Goal: Task Accomplishment & Management: Manage account settings

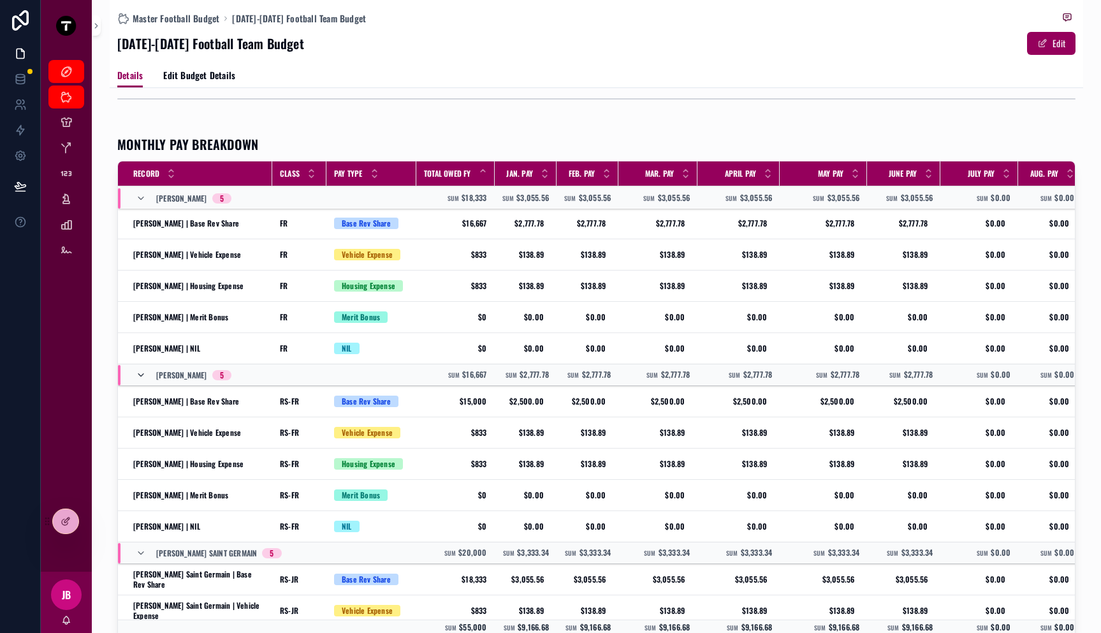
click at [136, 370] on icon "scrollable content" at bounding box center [141, 375] width 10 height 10
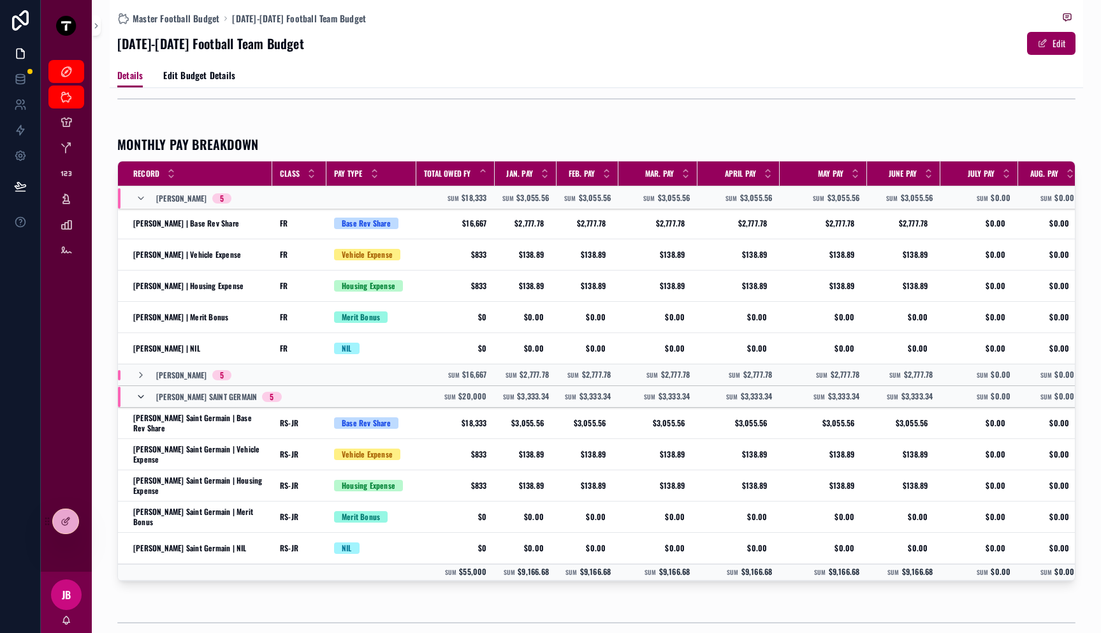
click at [141, 397] on icon "scrollable content" at bounding box center [141, 397] width 10 height 10
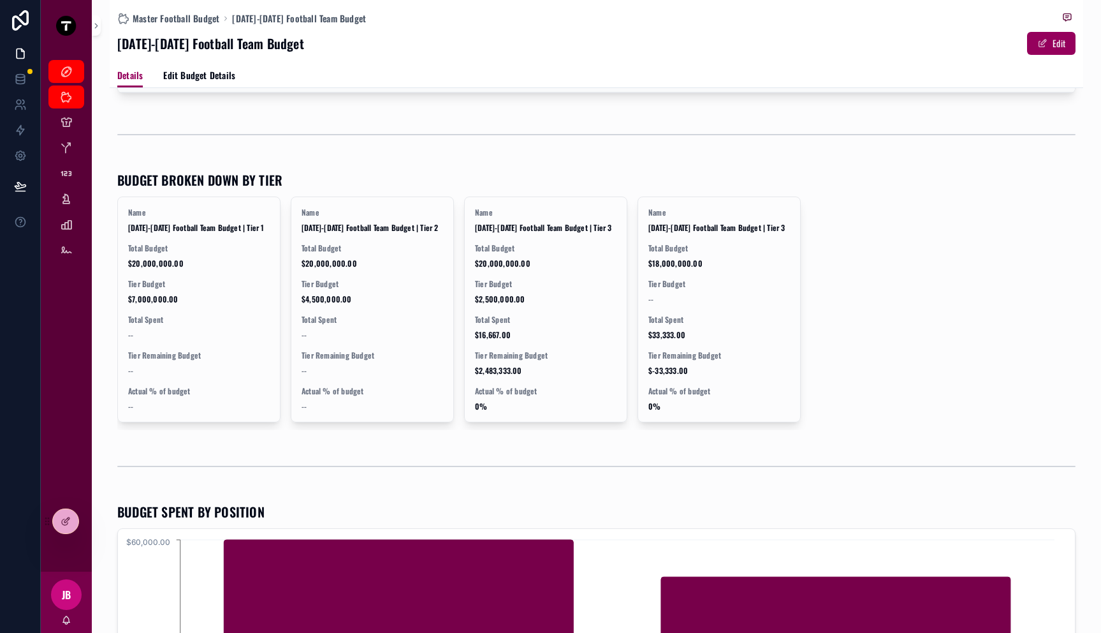
scroll to position [514, 0]
click at [66, 521] on icon at bounding box center [66, 521] width 10 height 10
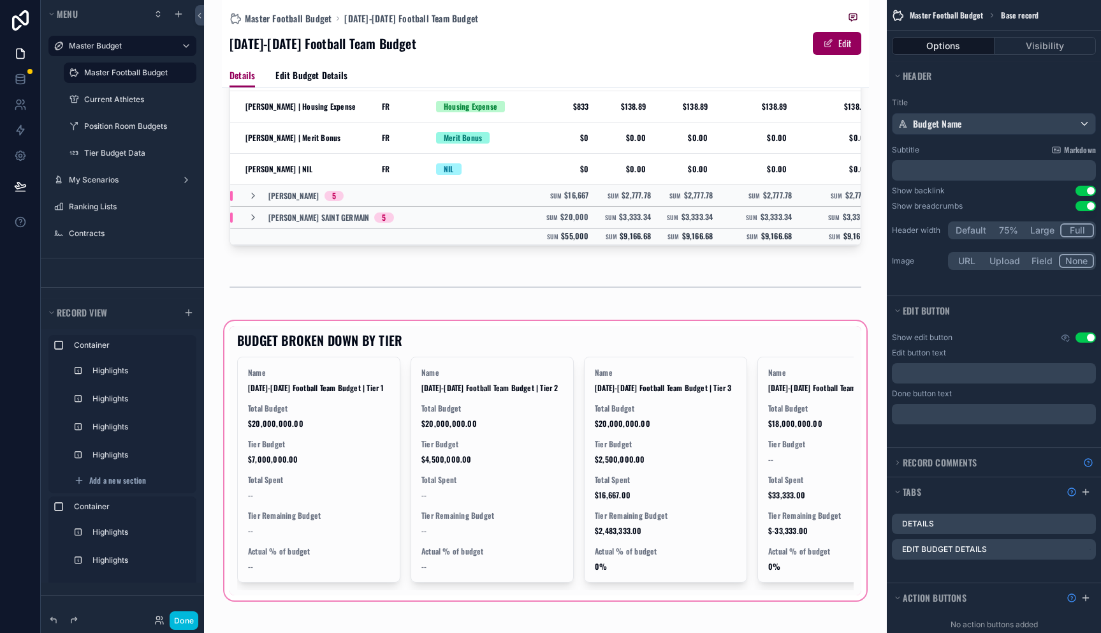
scroll to position [516, 0]
click at [541, 374] on div "scrollable content" at bounding box center [545, 460] width 647 height 284
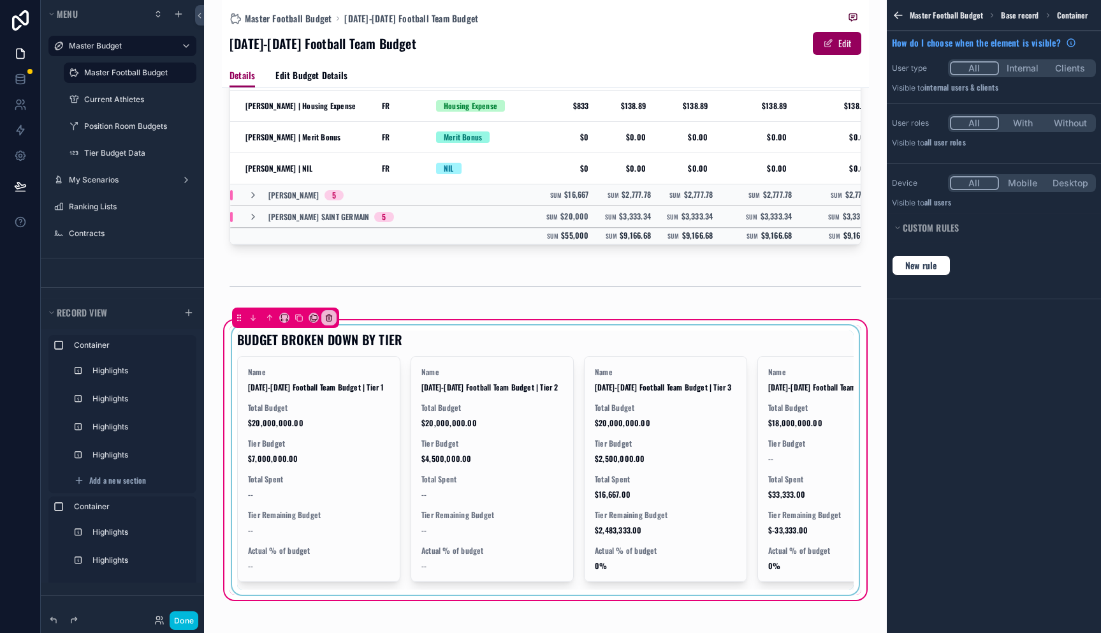
click at [756, 368] on div "scrollable content" at bounding box center [546, 459] width 632 height 269
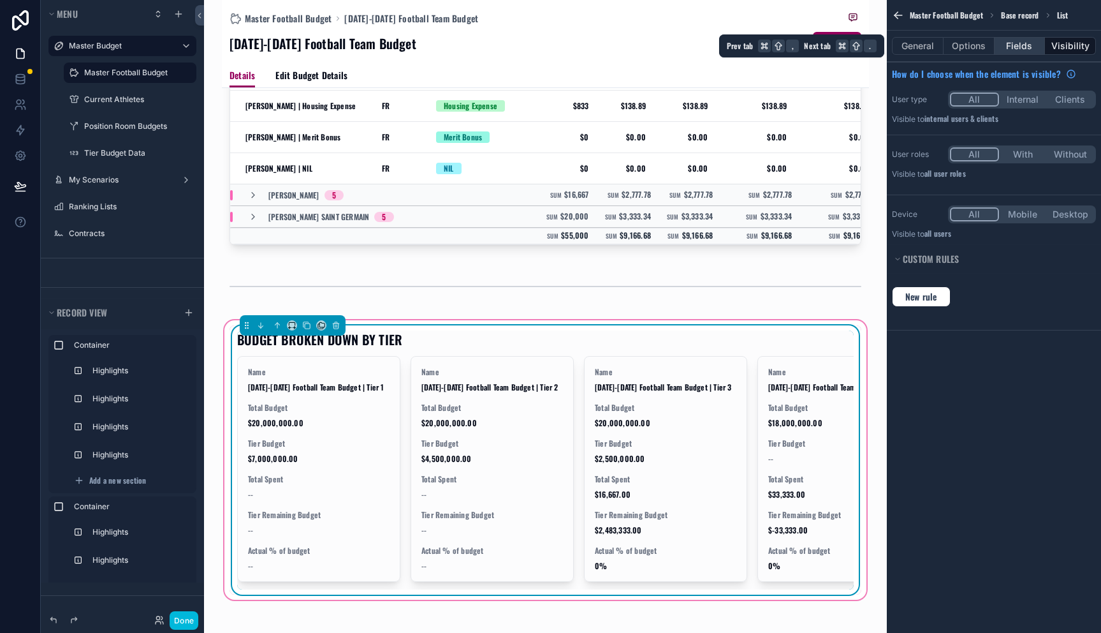
click at [1027, 44] on button "Fields" at bounding box center [1020, 46] width 51 height 18
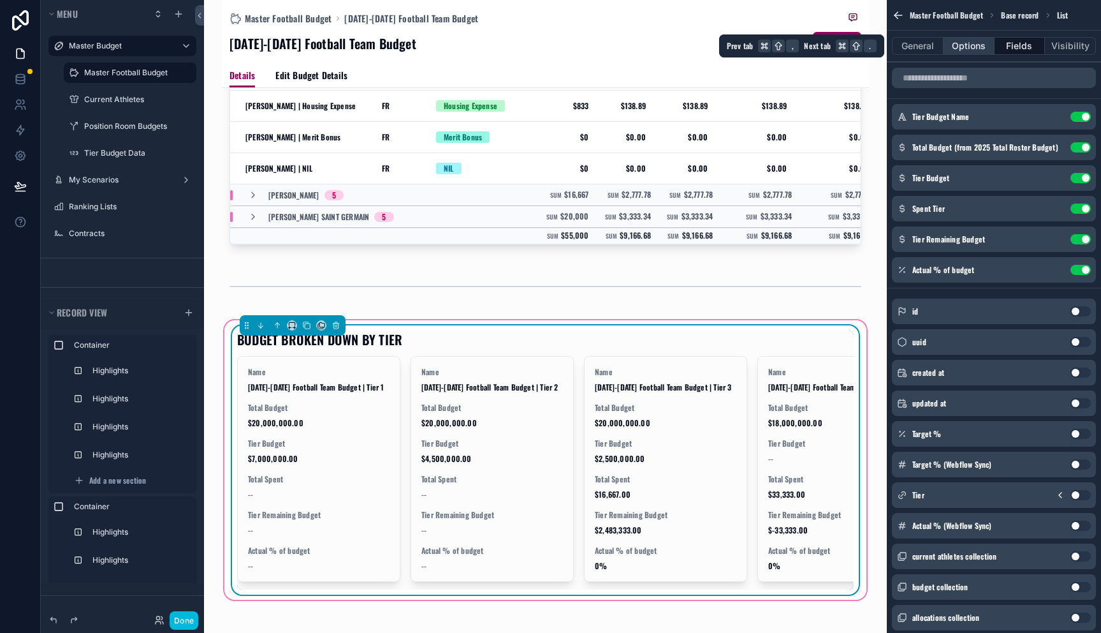
click at [976, 46] on button "Options" at bounding box center [969, 46] width 51 height 18
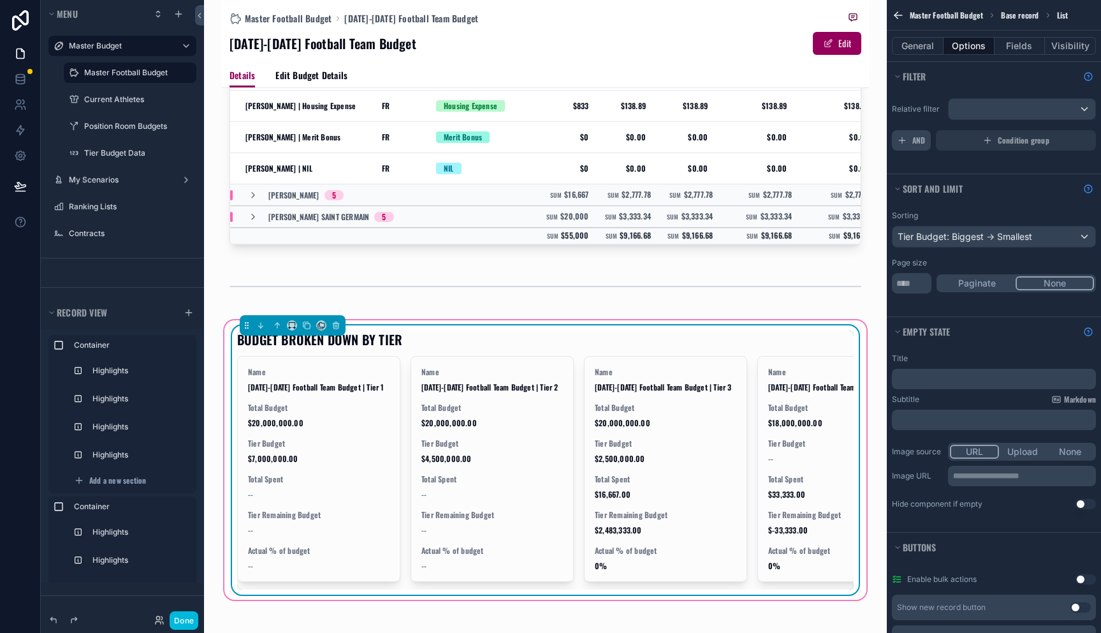
click at [912, 142] on span "AND" at bounding box center [918, 140] width 13 height 10
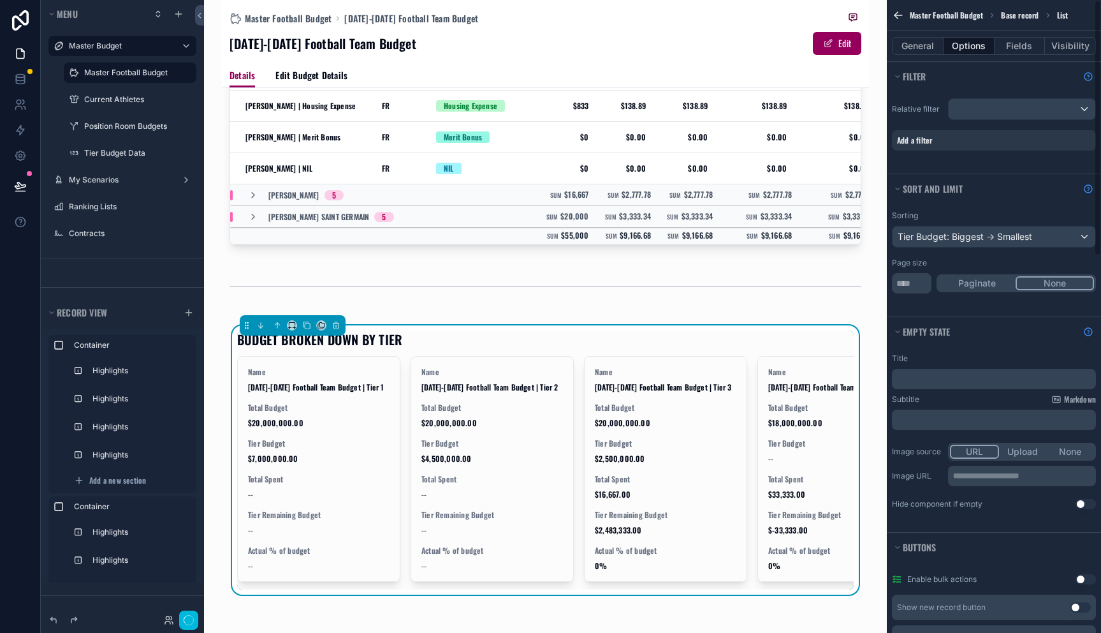
click at [935, 140] on div "Add a filter" at bounding box center [994, 140] width 204 height 20
click at [0, 0] on icon "scrollable content" at bounding box center [0, 0] width 0 height 0
click at [1013, 108] on div "scrollable content" at bounding box center [1022, 109] width 147 height 20
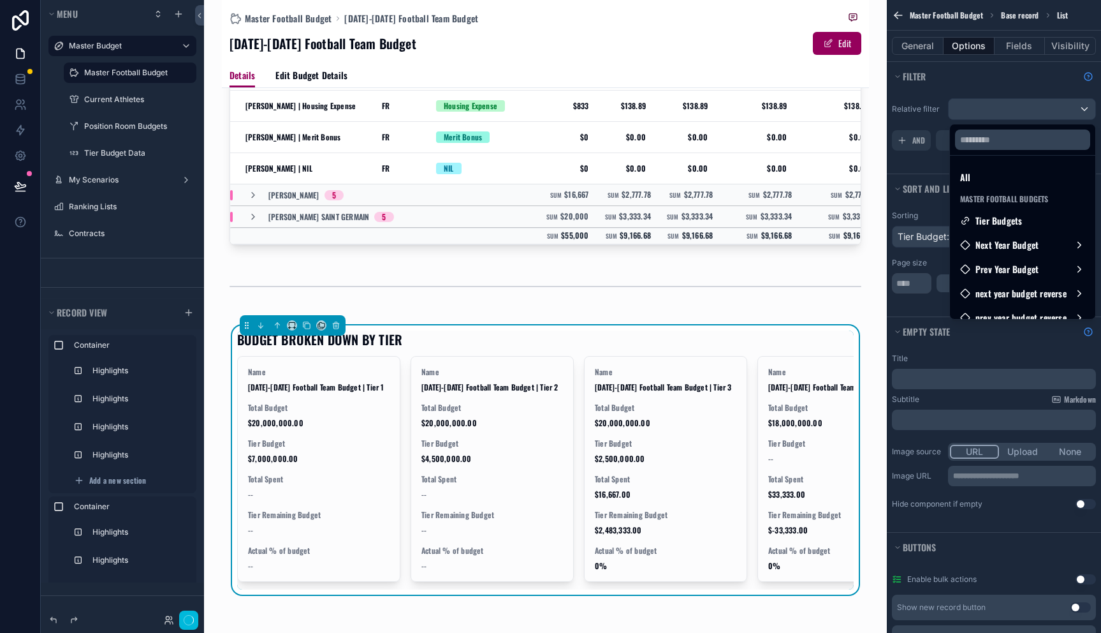
click at [913, 110] on div "scrollable content" at bounding box center [550, 316] width 1101 height 633
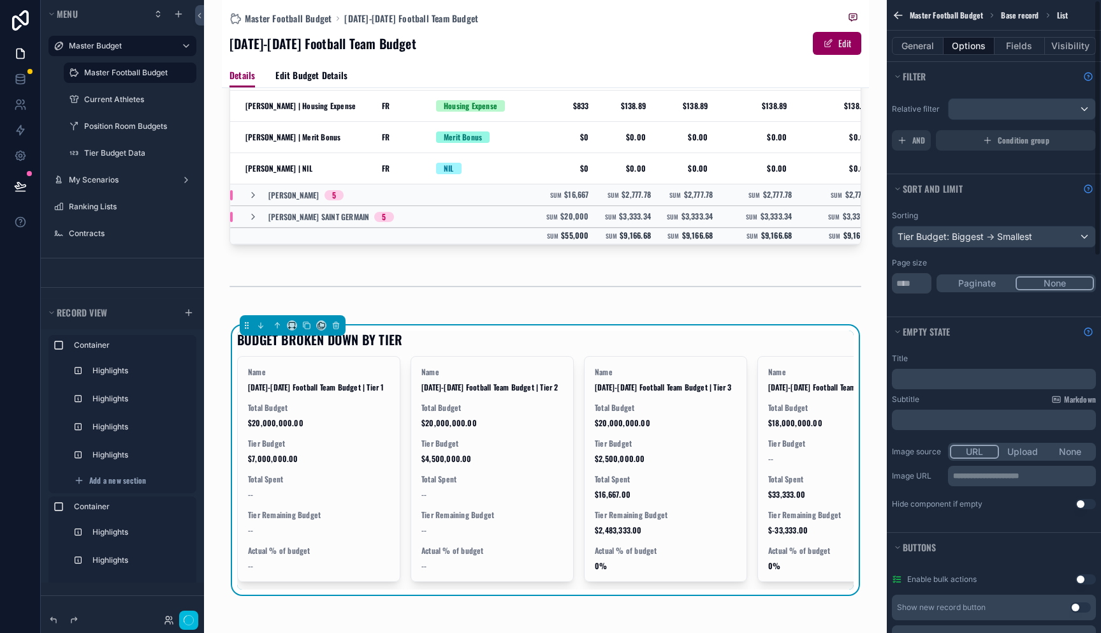
click at [905, 136] on icon "scrollable content" at bounding box center [902, 140] width 10 height 10
click at [0, 0] on icon "scrollable content" at bounding box center [0, 0] width 0 height 0
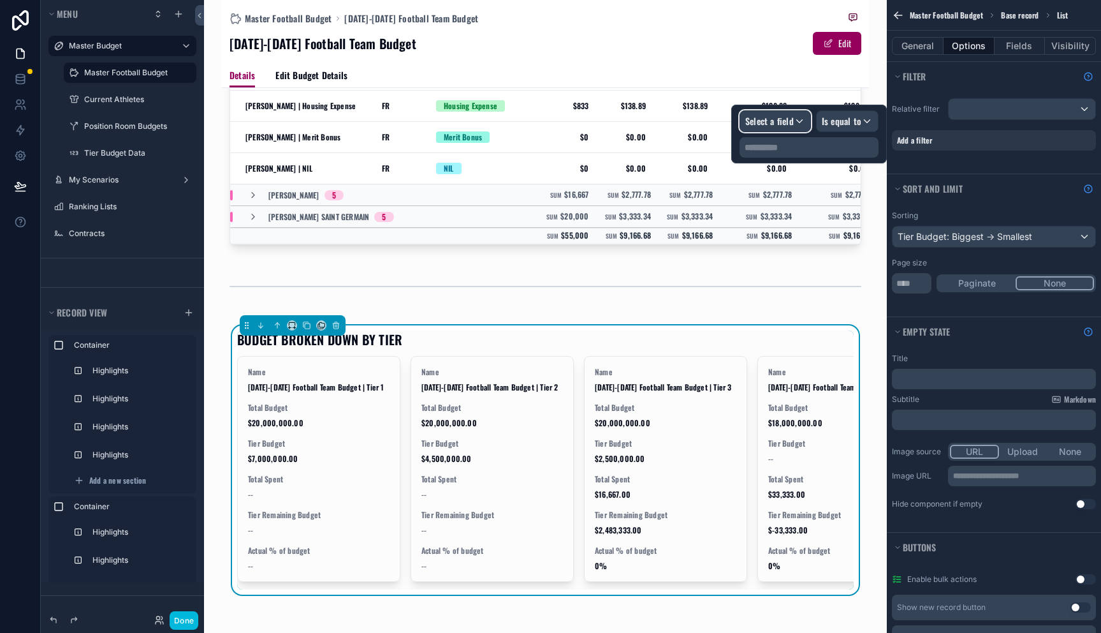
click at [766, 125] on span "Select a field" at bounding box center [769, 120] width 48 height 13
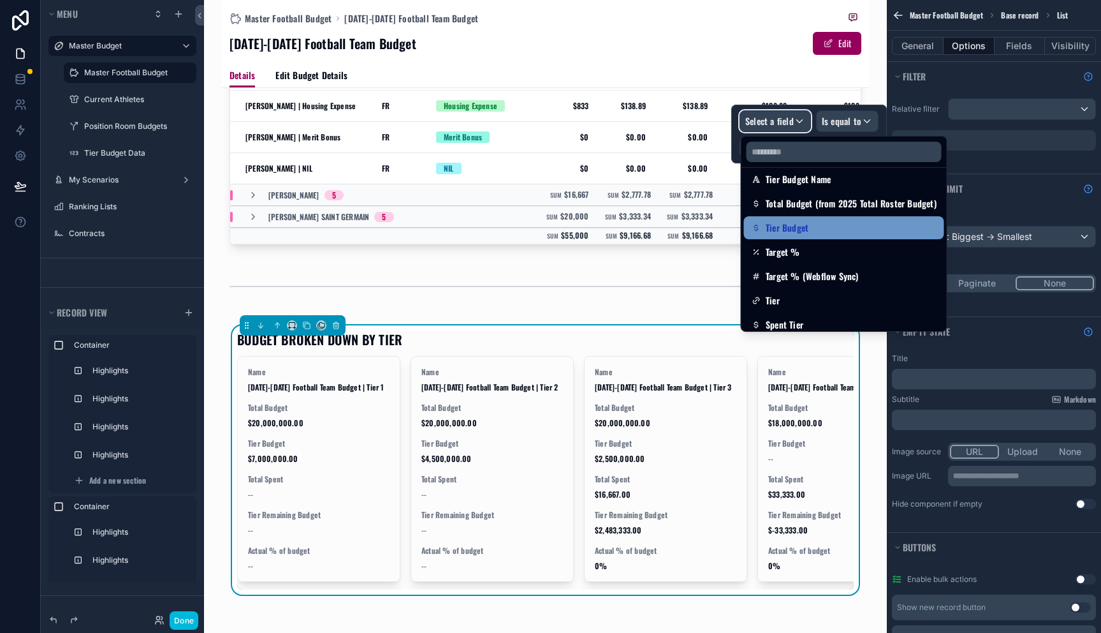
scroll to position [115, 0]
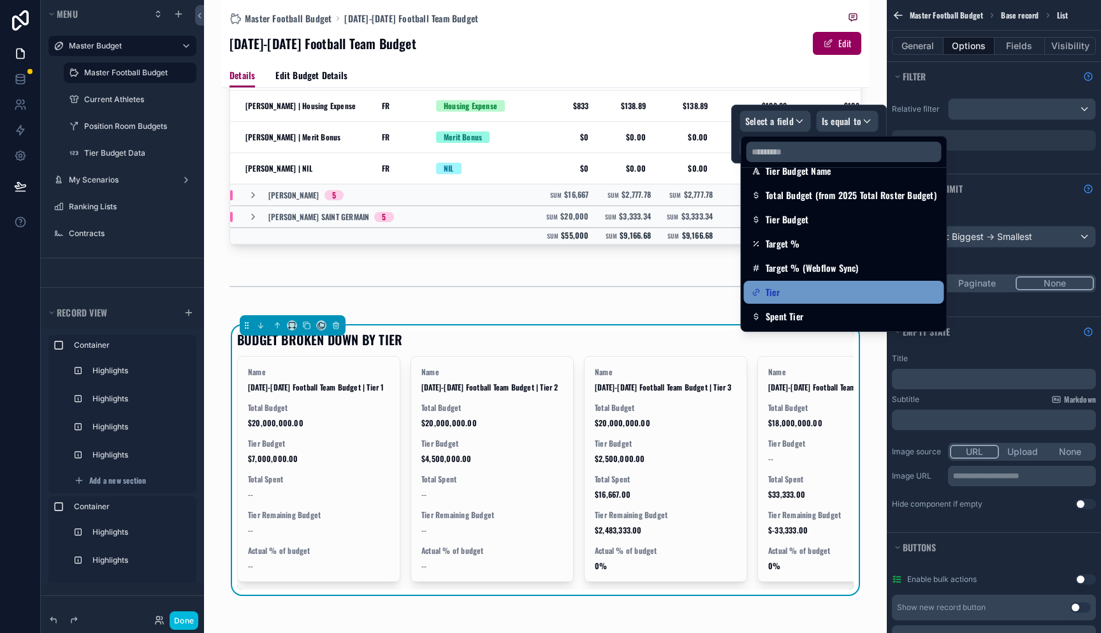
click at [804, 296] on div "Tier" at bounding box center [844, 291] width 185 height 15
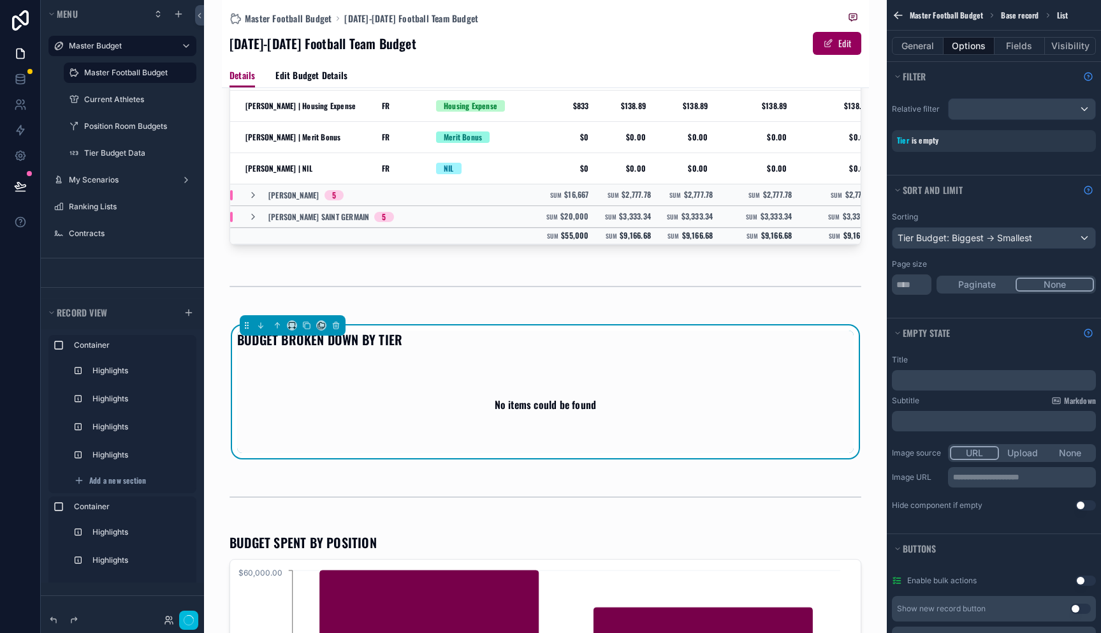
click at [989, 142] on div "Tier is empty" at bounding box center [994, 140] width 194 height 11
click at [0, 0] on icon "scrollable content" at bounding box center [0, 0] width 0 height 0
click at [844, 132] on span "Is empty" at bounding box center [846, 134] width 32 height 13
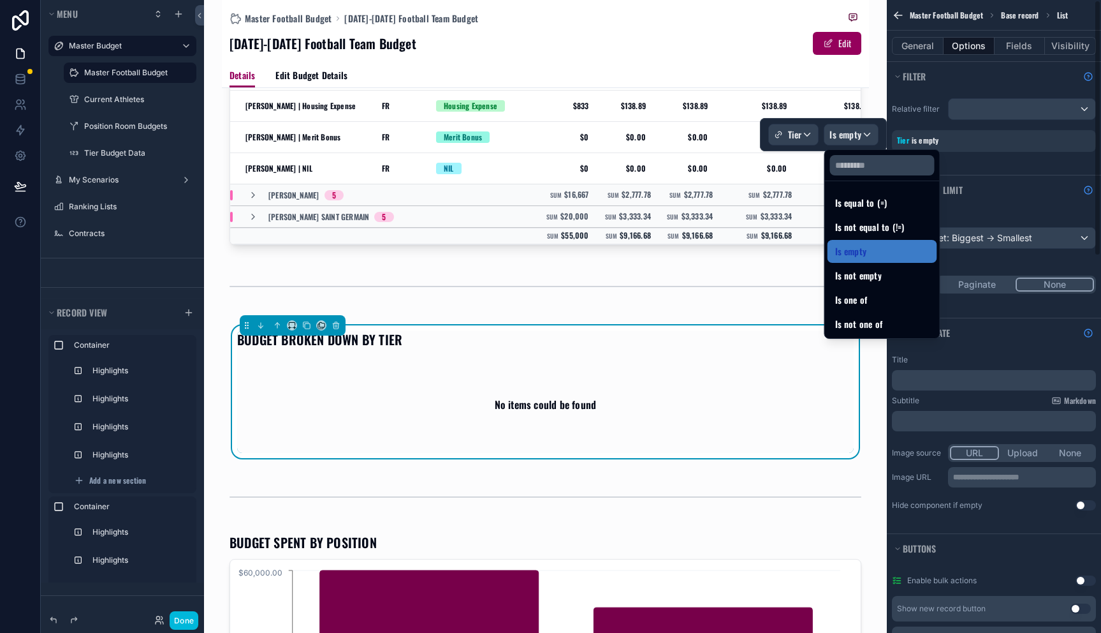
click at [982, 172] on div "Relative filter Tier is empty" at bounding box center [994, 133] width 214 height 84
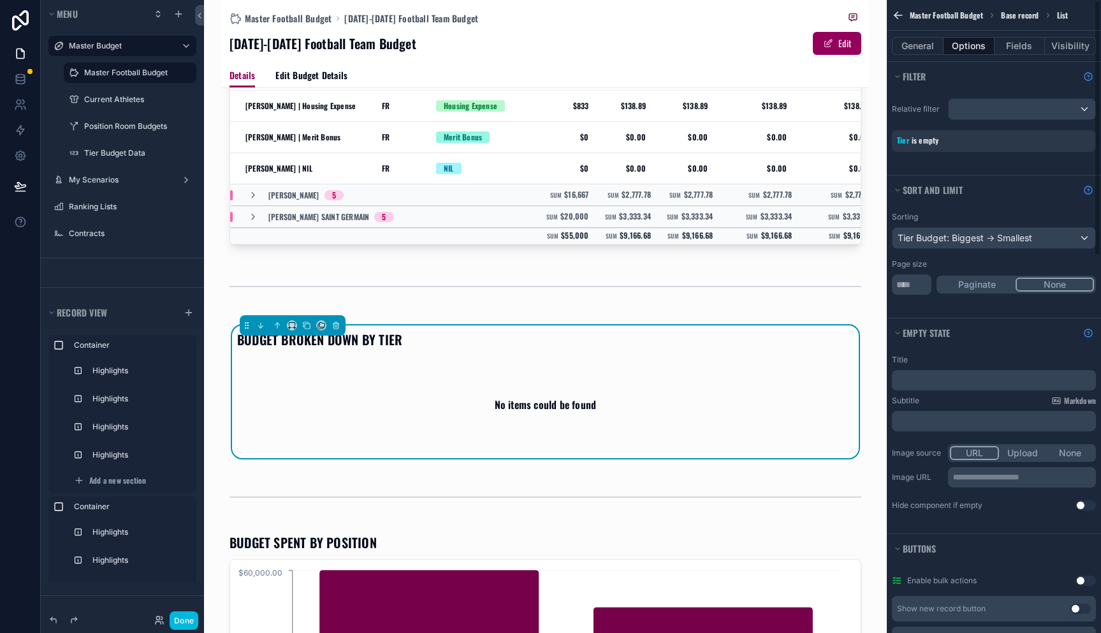
click at [961, 147] on div "Tier is empty" at bounding box center [994, 141] width 204 height 22
click at [0, 0] on icon "scrollable content" at bounding box center [0, 0] width 0 height 0
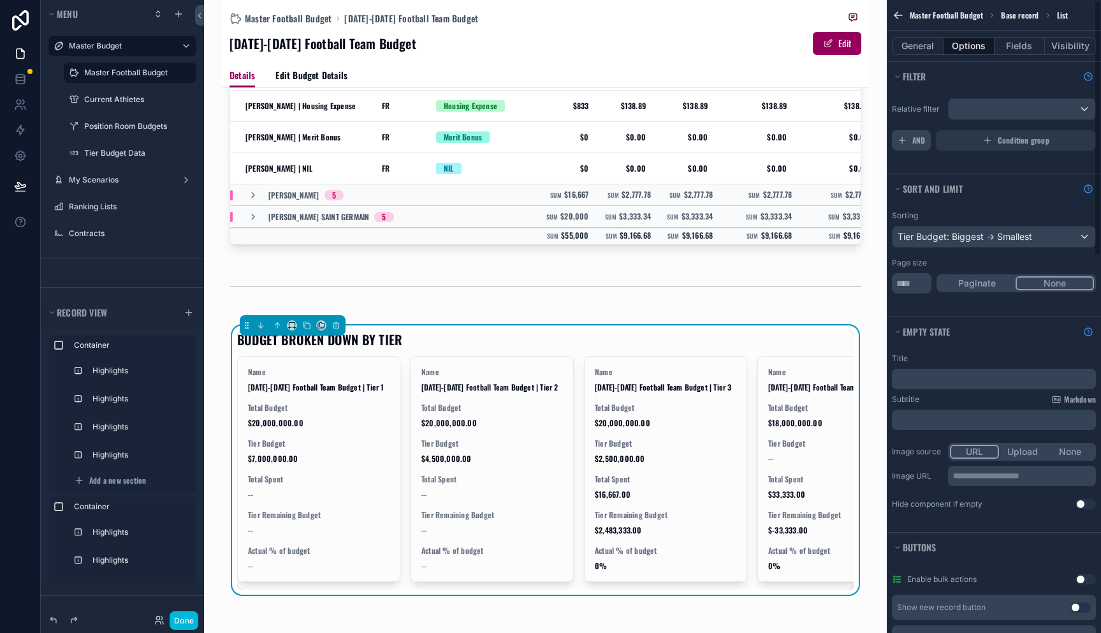
click at [897, 140] on icon "scrollable content" at bounding box center [902, 140] width 10 height 10
click at [912, 140] on span "Add a filter" at bounding box center [914, 140] width 35 height 10
click at [0, 0] on div "scrollable content" at bounding box center [0, 0] width 0 height 0
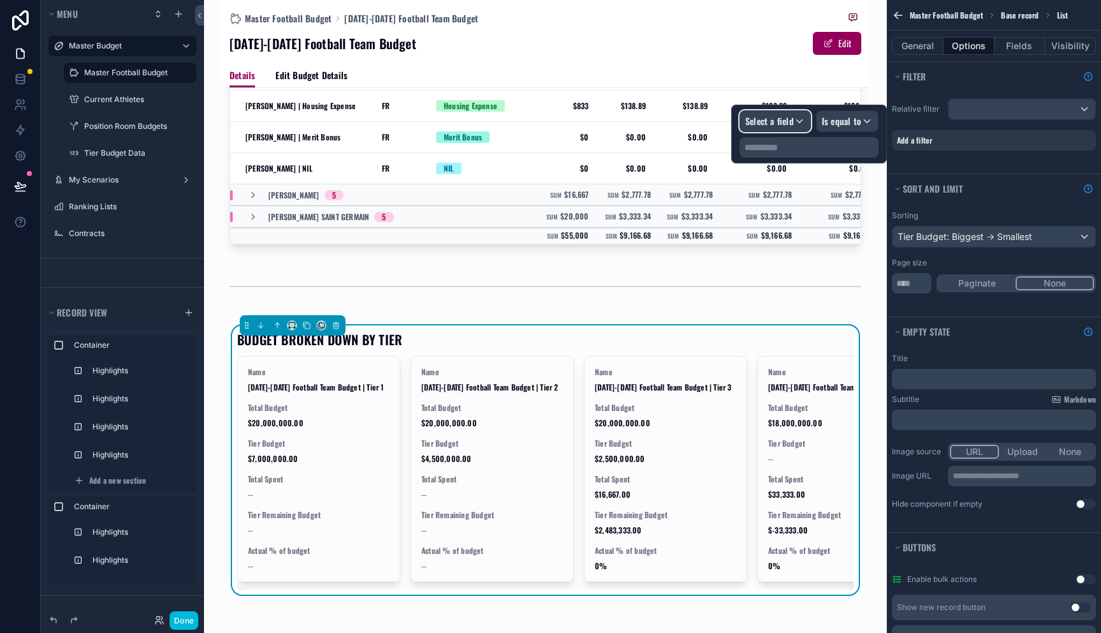
click at [771, 126] on span "Select a field" at bounding box center [769, 120] width 48 height 13
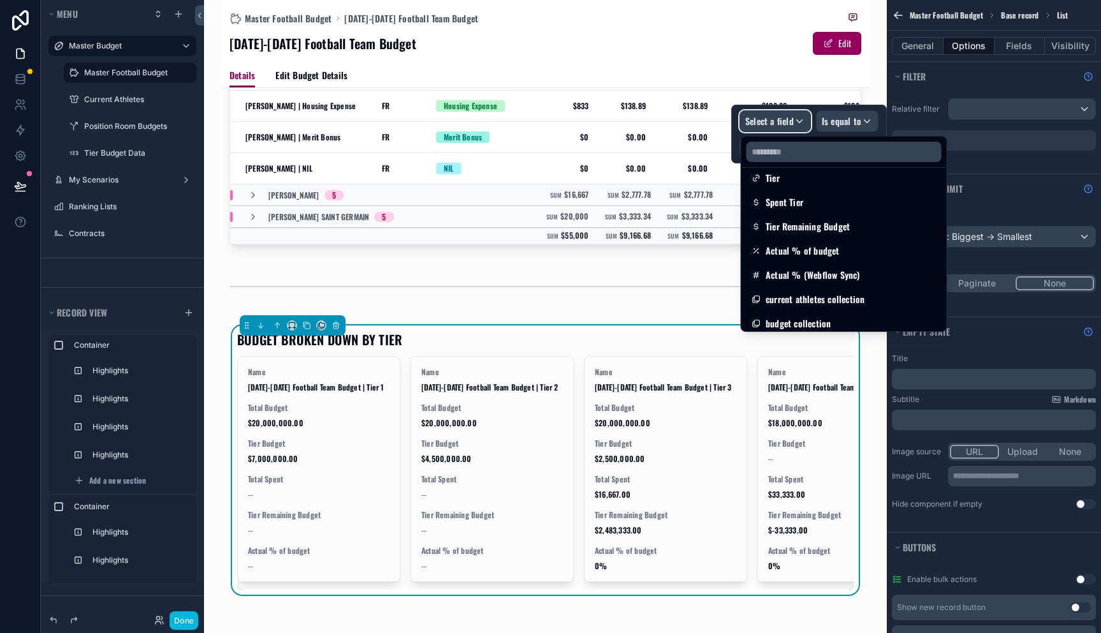
scroll to position [260, 0]
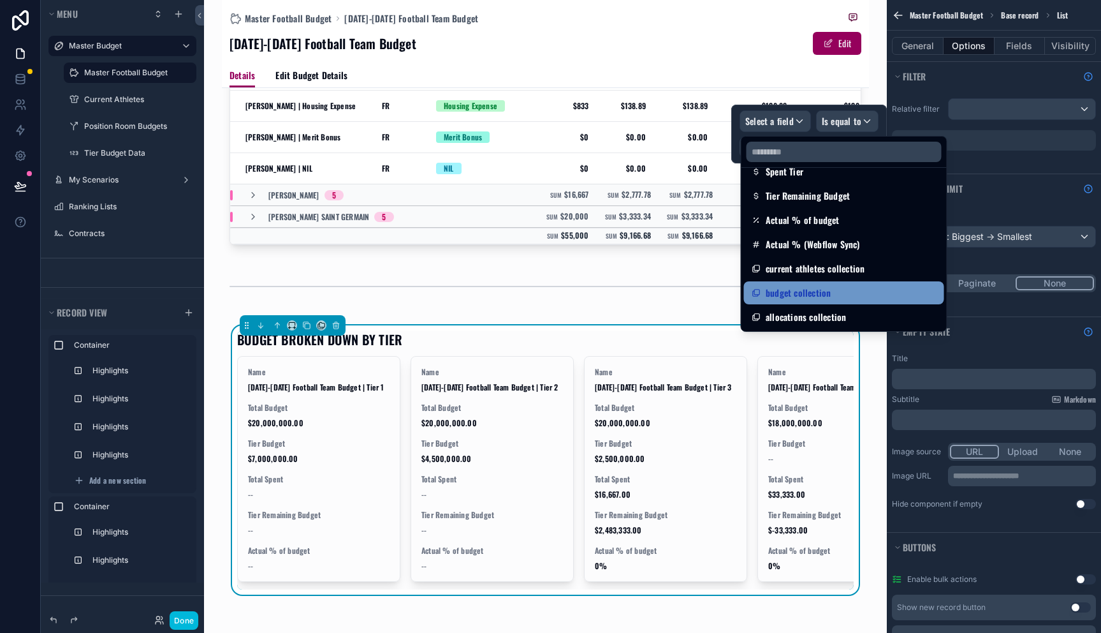
click at [849, 284] on div "budget collection" at bounding box center [844, 292] width 200 height 23
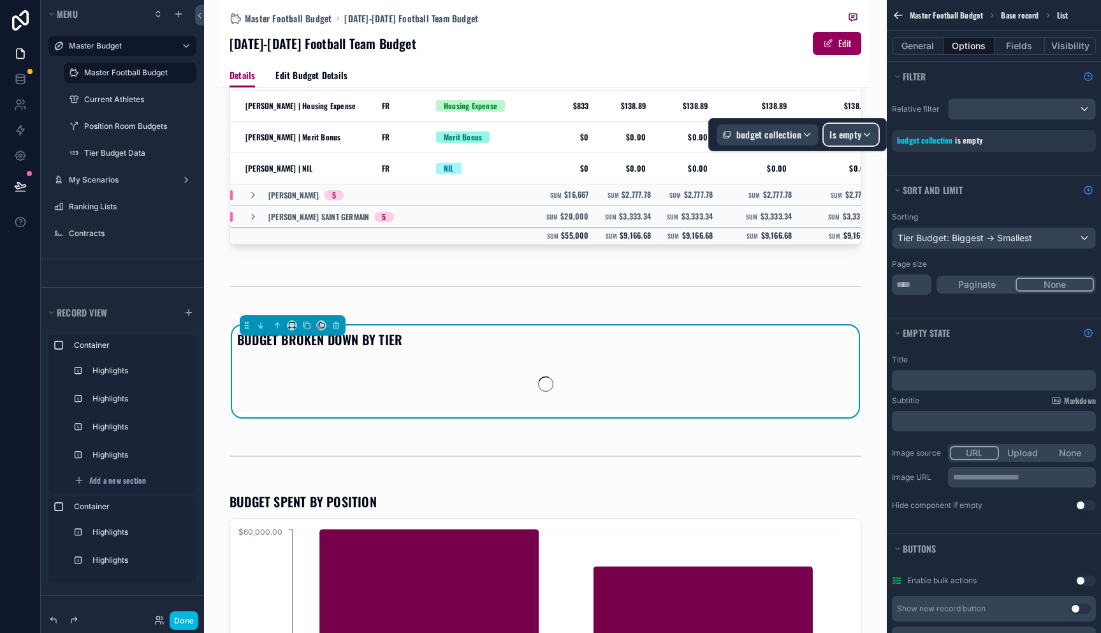
click at [852, 130] on span "Is empty" at bounding box center [846, 134] width 32 height 13
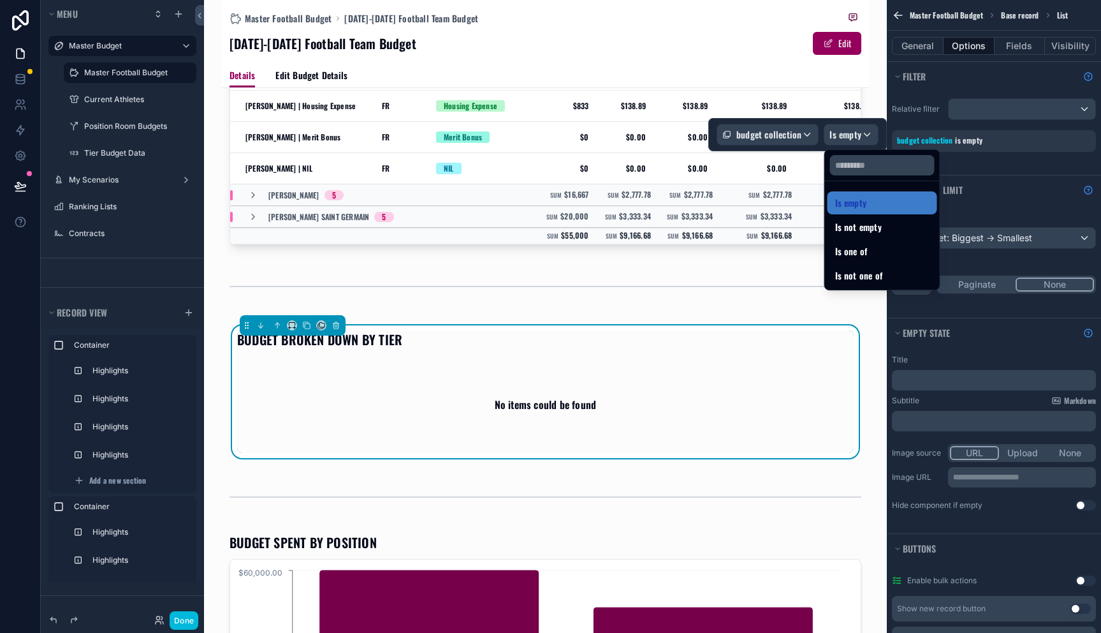
click at [770, 136] on div at bounding box center [797, 134] width 179 height 33
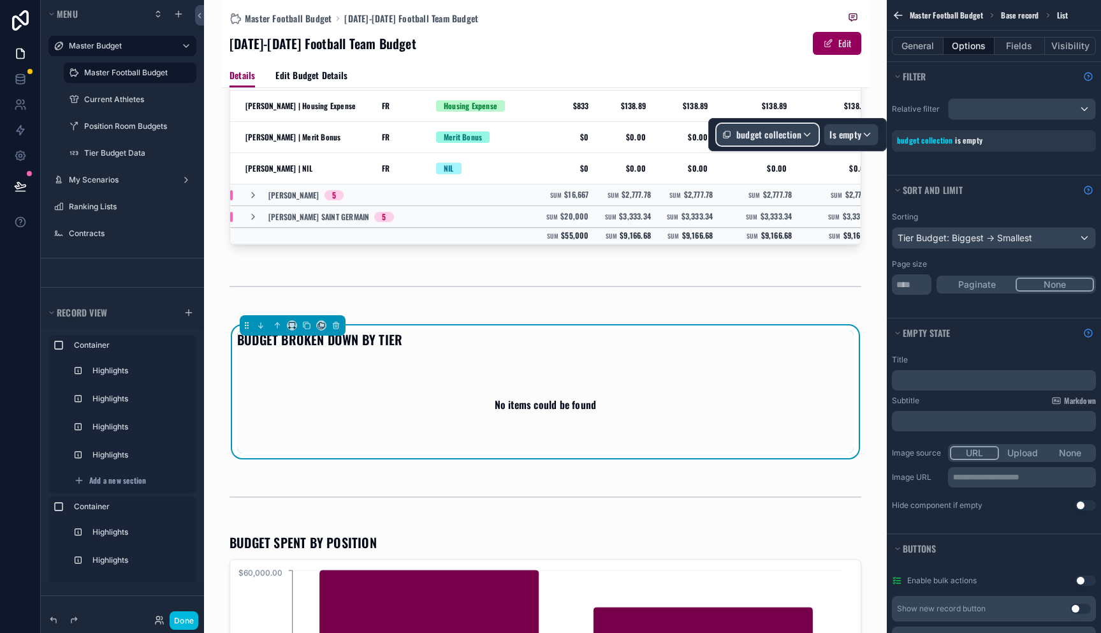
click at [777, 131] on span "budget collection" at bounding box center [768, 134] width 65 height 13
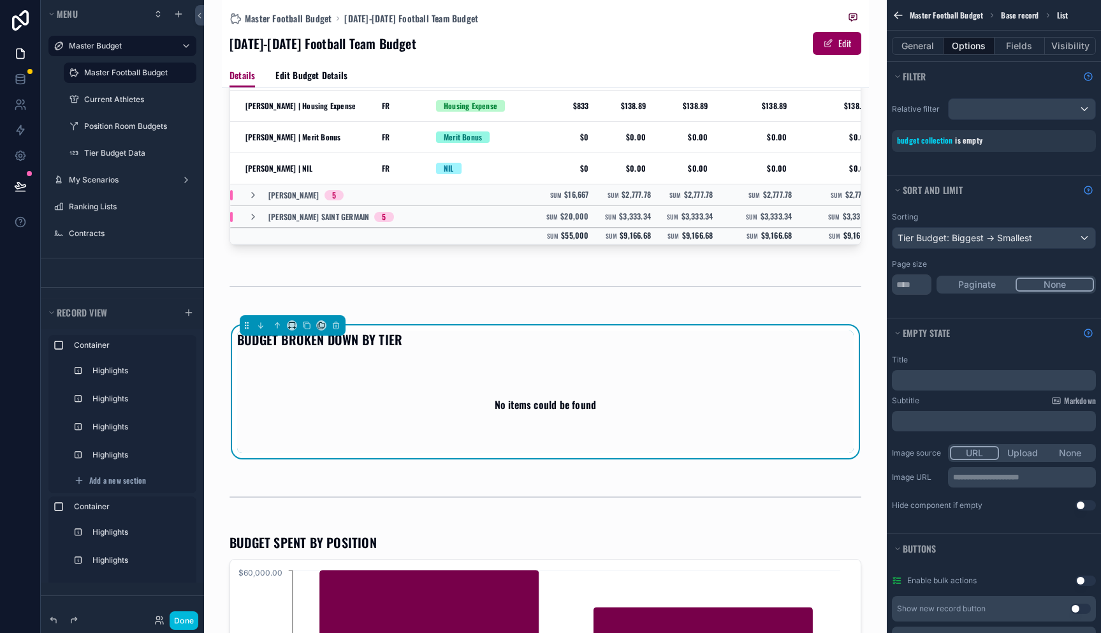
click at [1041, 200] on div "Sort And Limit" at bounding box center [994, 189] width 214 height 29
click at [0, 0] on icon "scrollable content" at bounding box center [0, 0] width 0 height 0
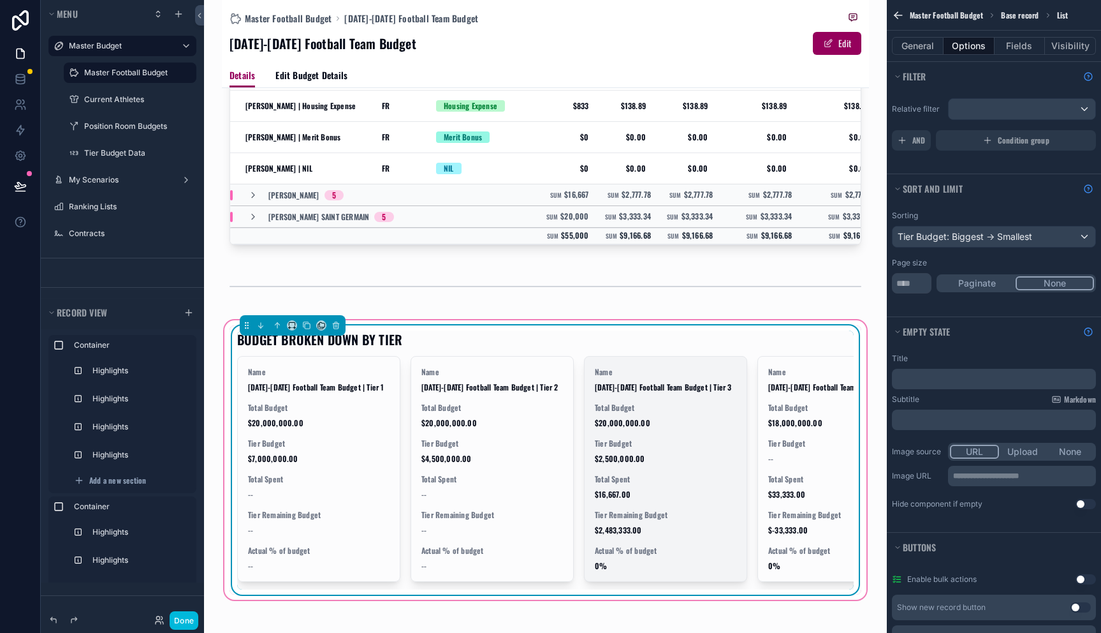
click at [697, 377] on span "Name" at bounding box center [666, 372] width 142 height 10
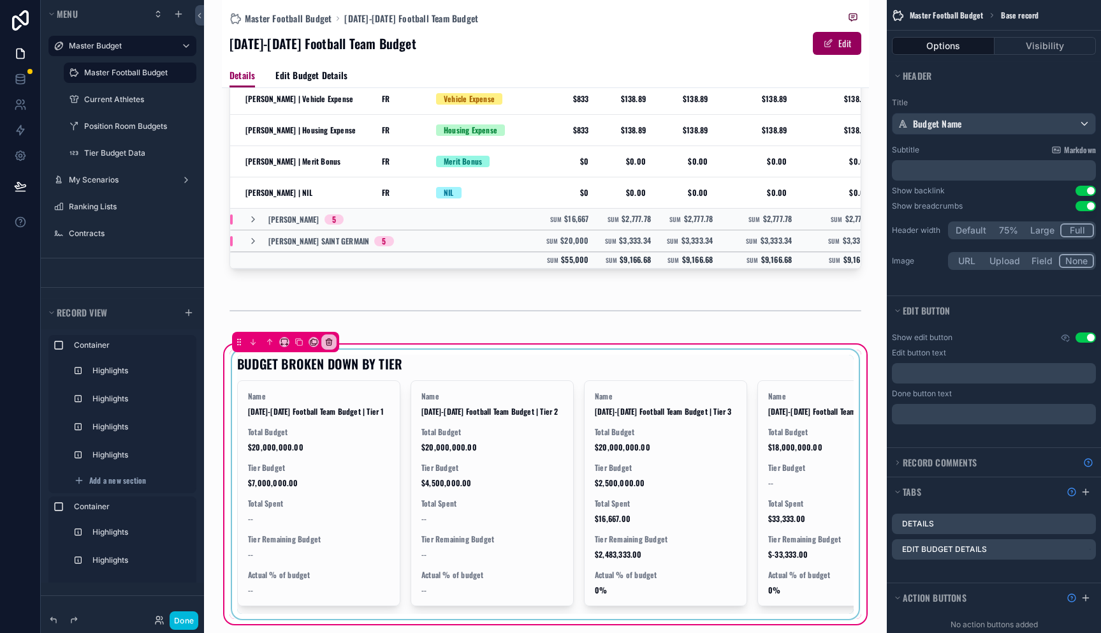
scroll to position [543, 0]
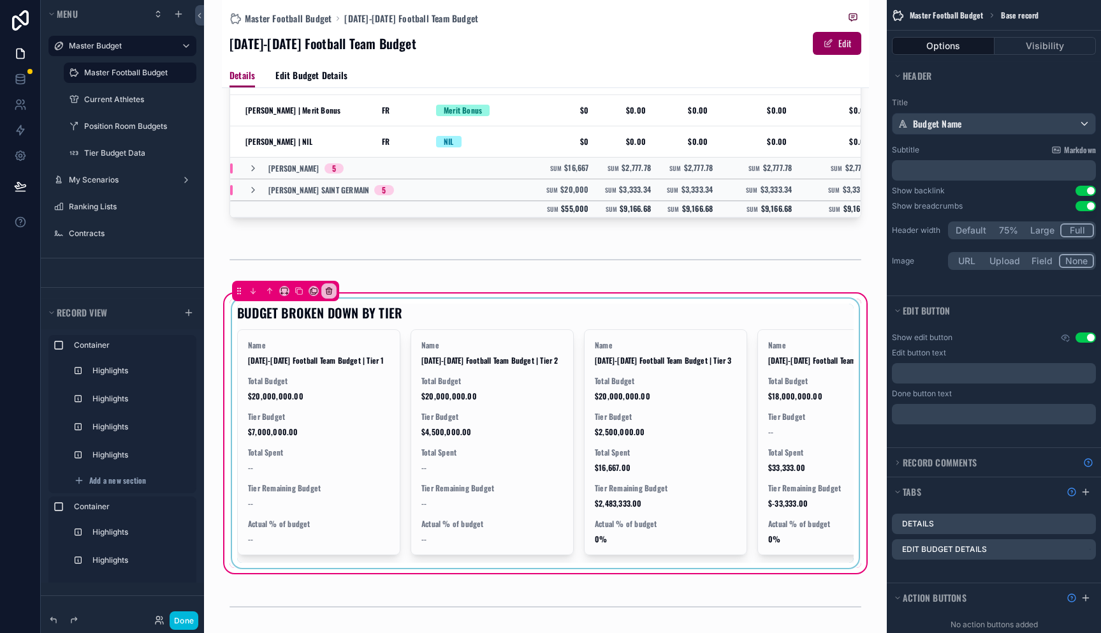
click at [613, 329] on div "scrollable content" at bounding box center [546, 432] width 632 height 269
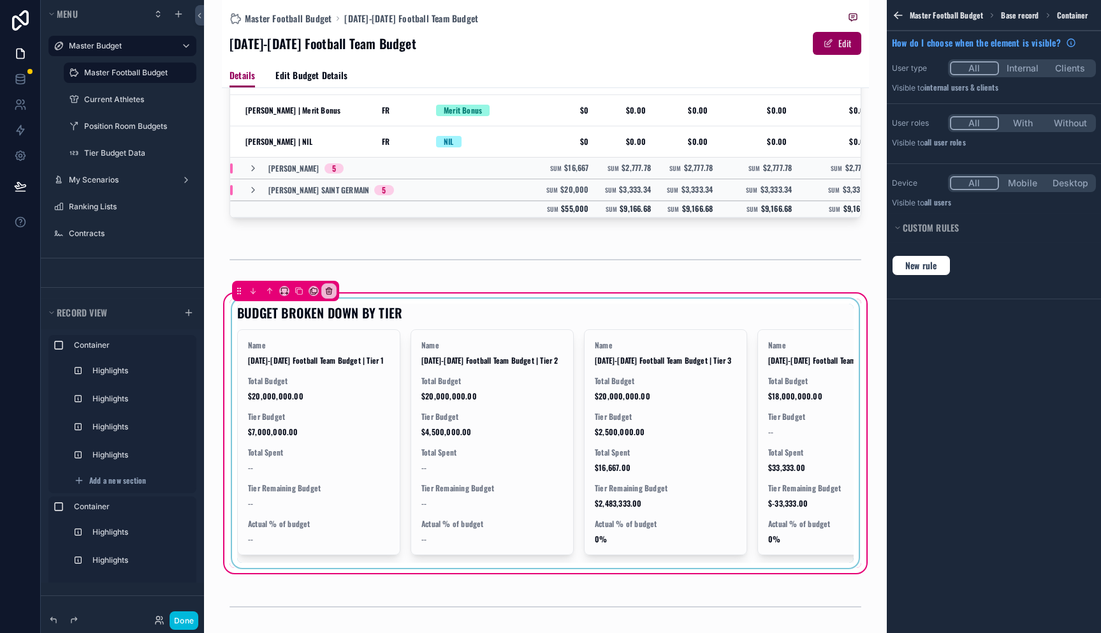
click at [523, 344] on div "scrollable content" at bounding box center [546, 432] width 632 height 269
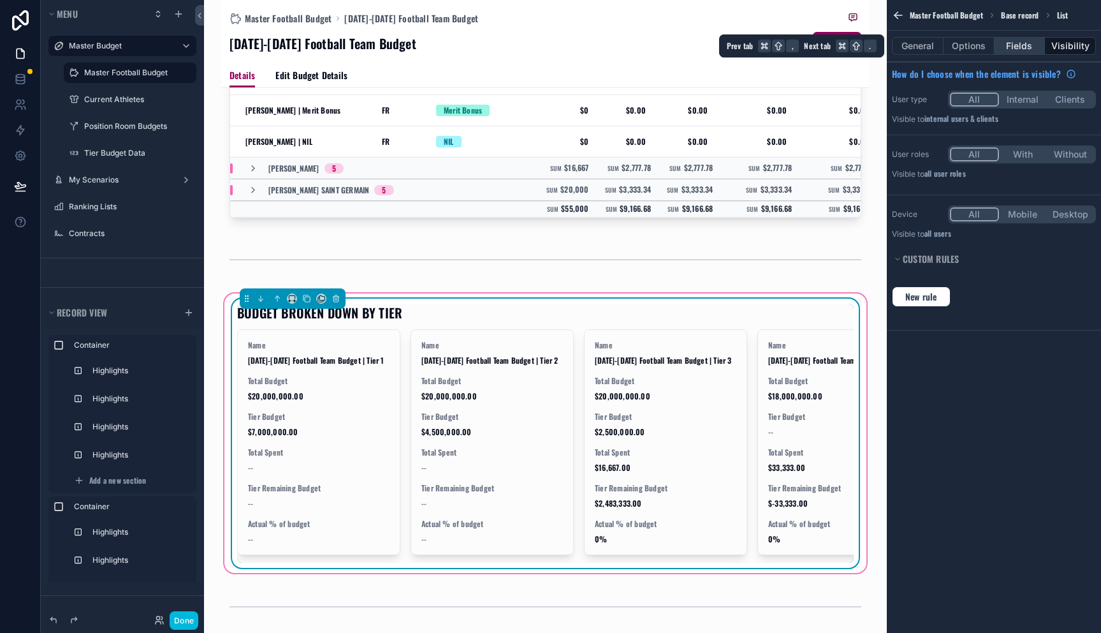
click at [1020, 43] on button "Fields" at bounding box center [1020, 46] width 51 height 18
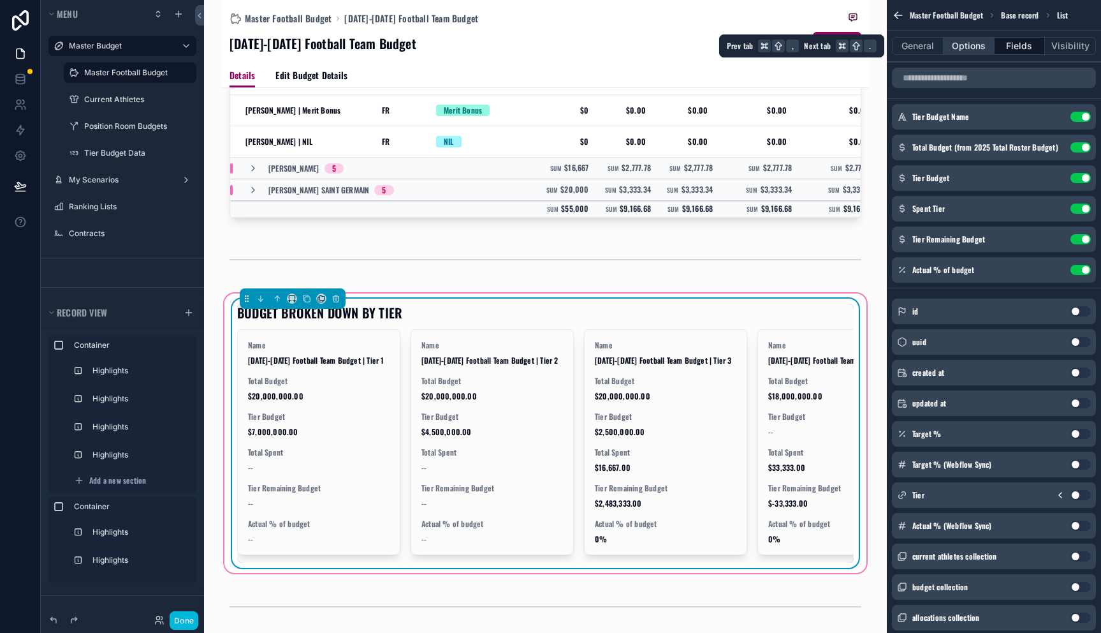
click at [988, 48] on button "Options" at bounding box center [969, 46] width 51 height 18
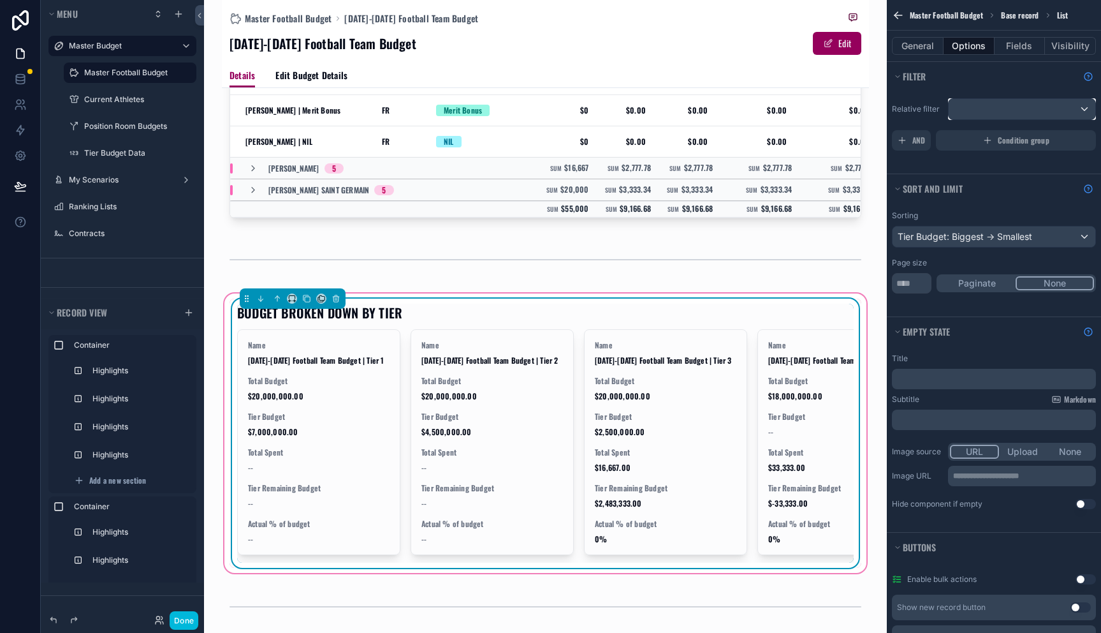
click at [1021, 108] on div "scrollable content" at bounding box center [1022, 109] width 147 height 20
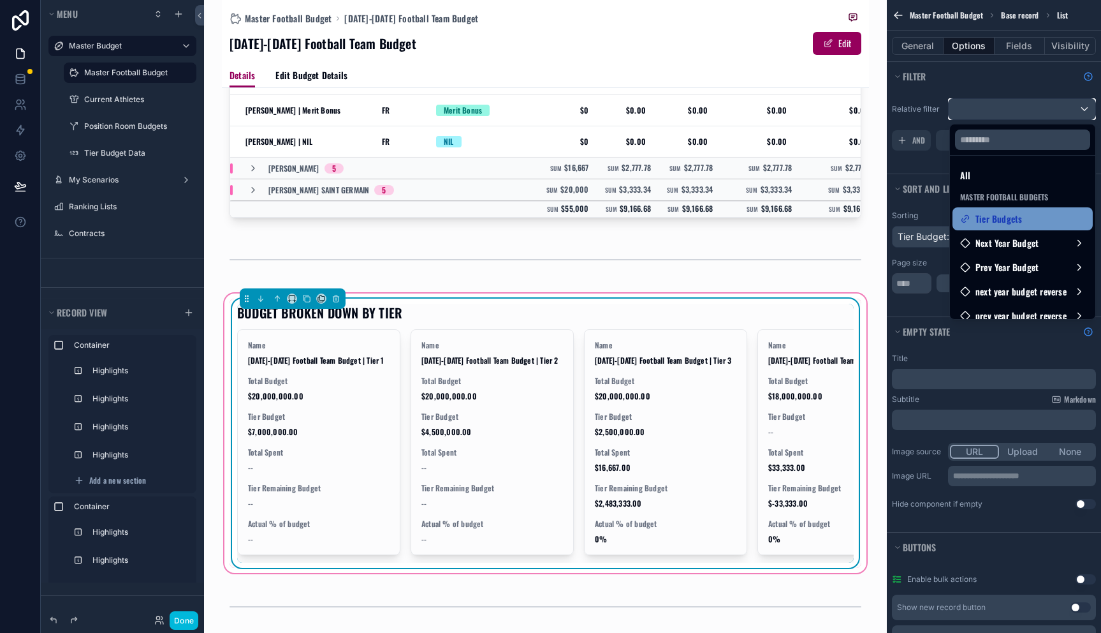
scroll to position [13, 0]
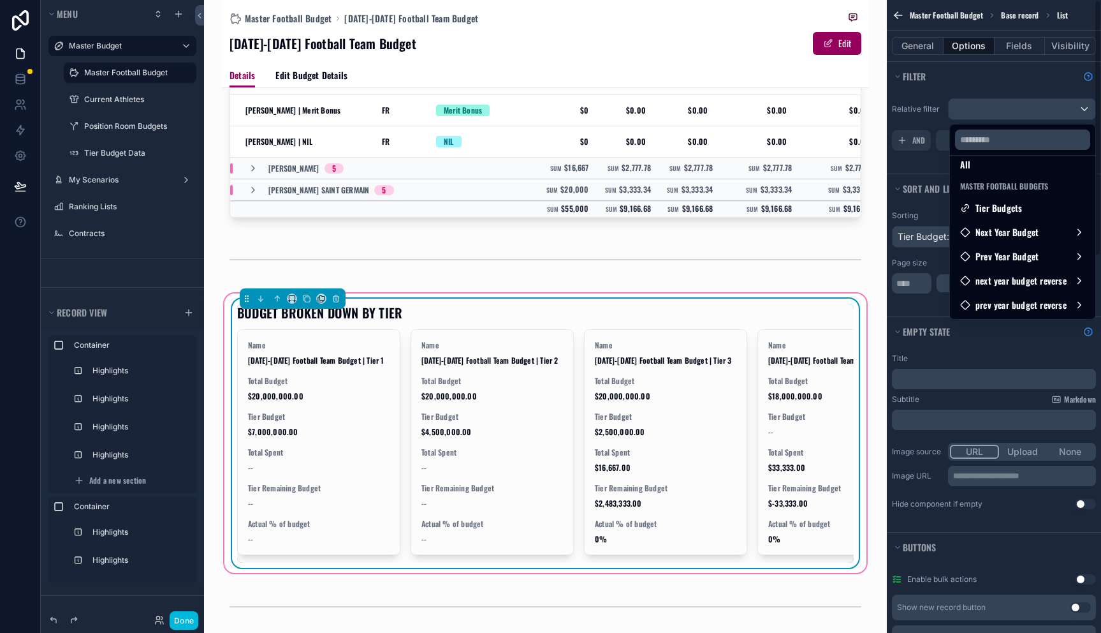
click at [1025, 67] on div "scrollable content" at bounding box center [550, 316] width 1101 height 633
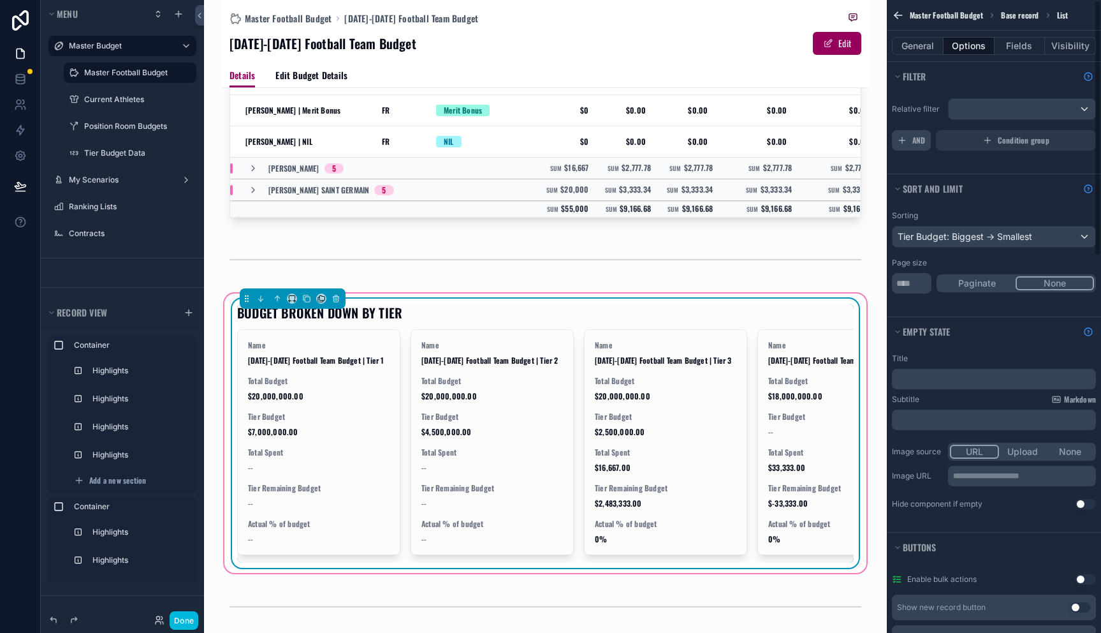
click at [914, 142] on span "AND" at bounding box center [918, 140] width 13 height 10
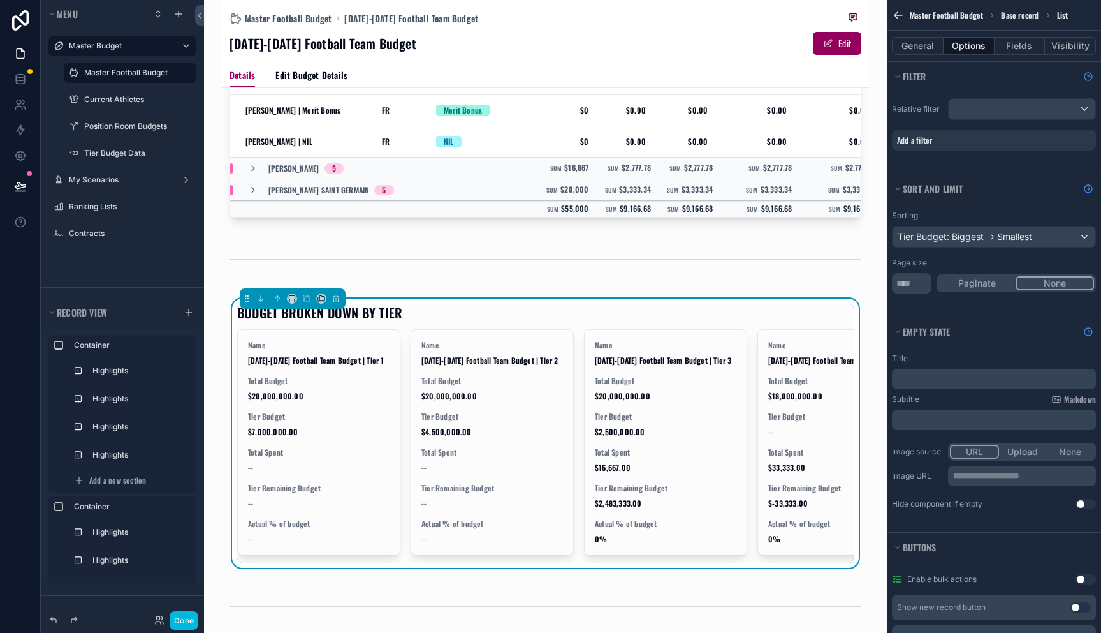
click at [0, 0] on icon "scrollable content" at bounding box center [0, 0] width 0 height 0
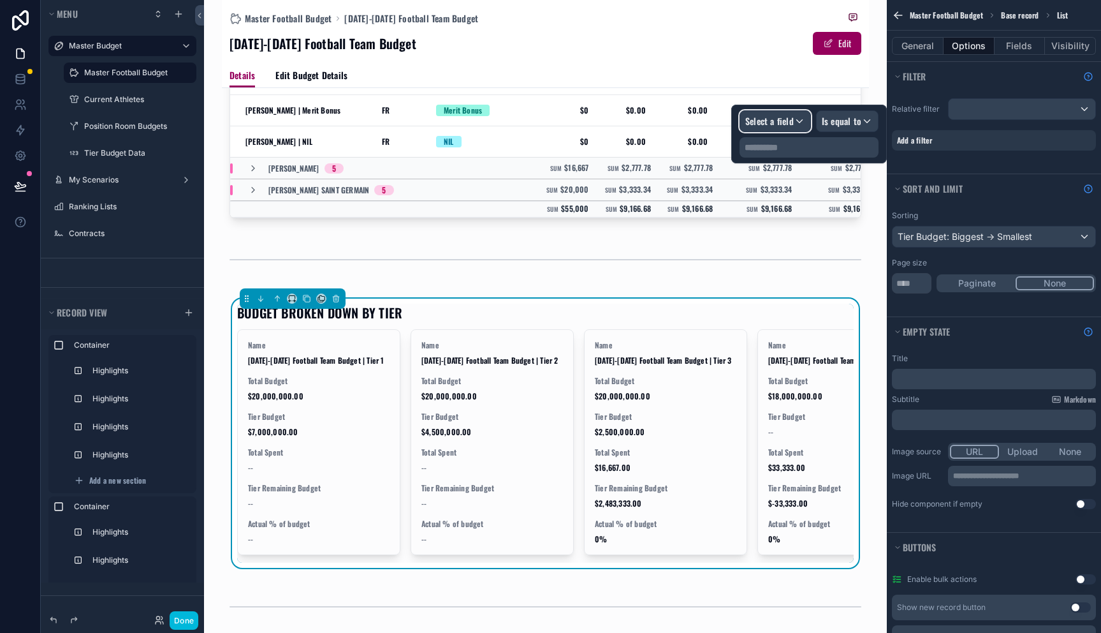
click at [772, 129] on div "Select a field" at bounding box center [775, 121] width 70 height 20
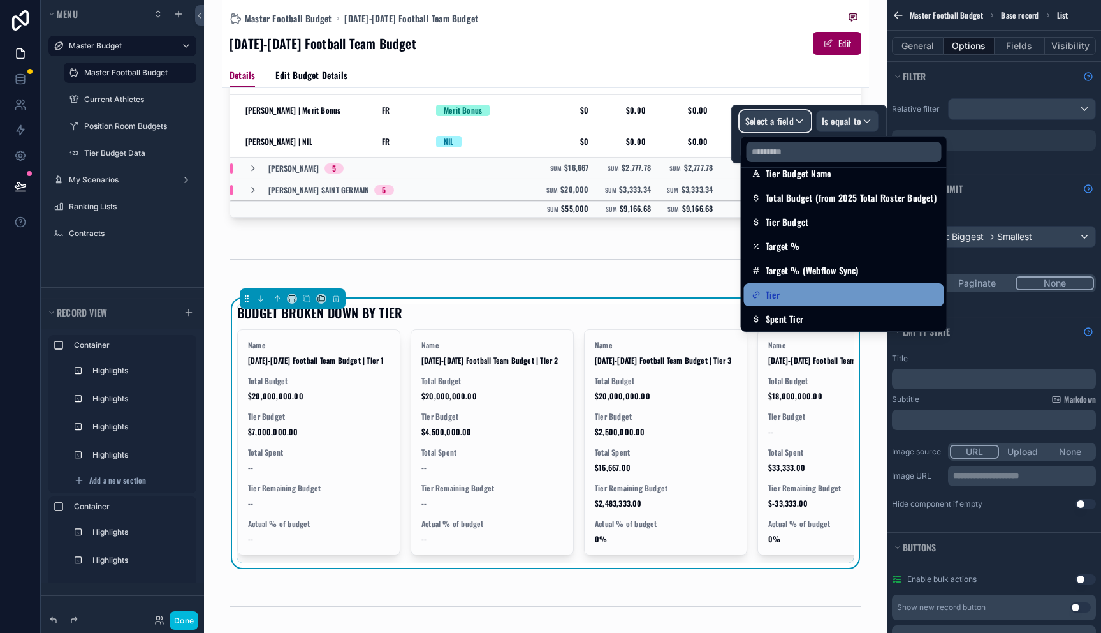
scroll to position [0, 0]
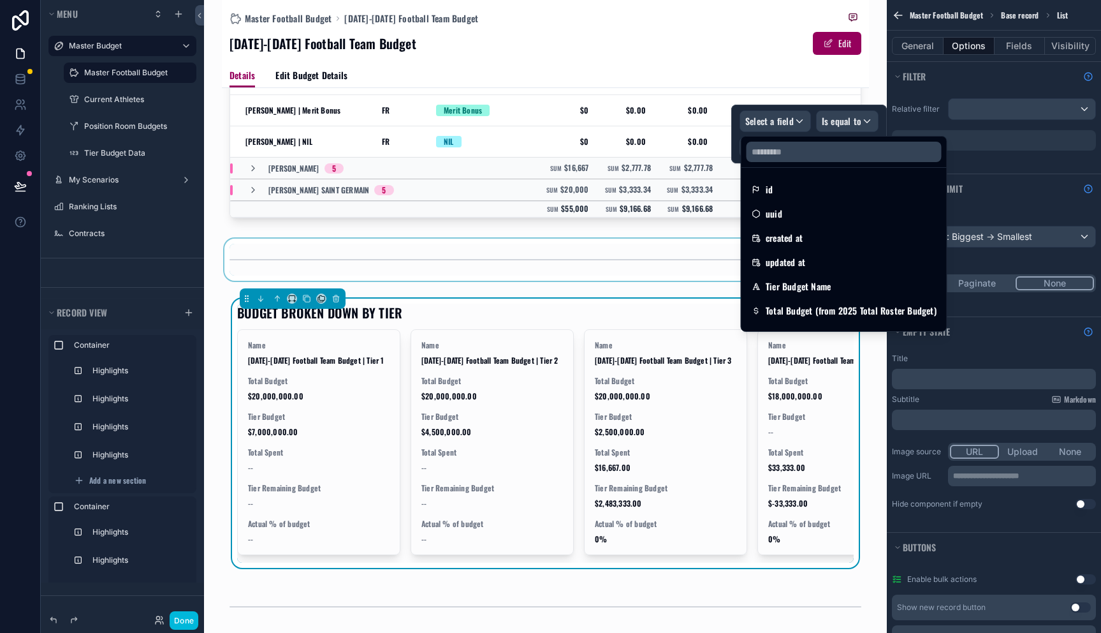
click at [636, 262] on div "scrollable content" at bounding box center [545, 259] width 647 height 42
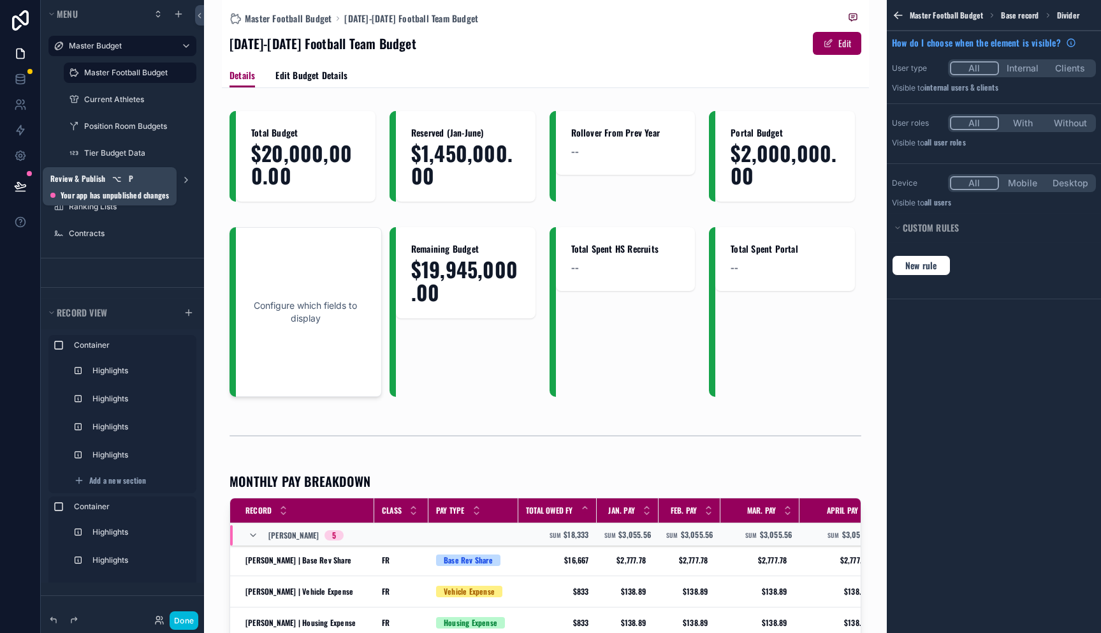
click at [13, 187] on button at bounding box center [20, 186] width 28 height 36
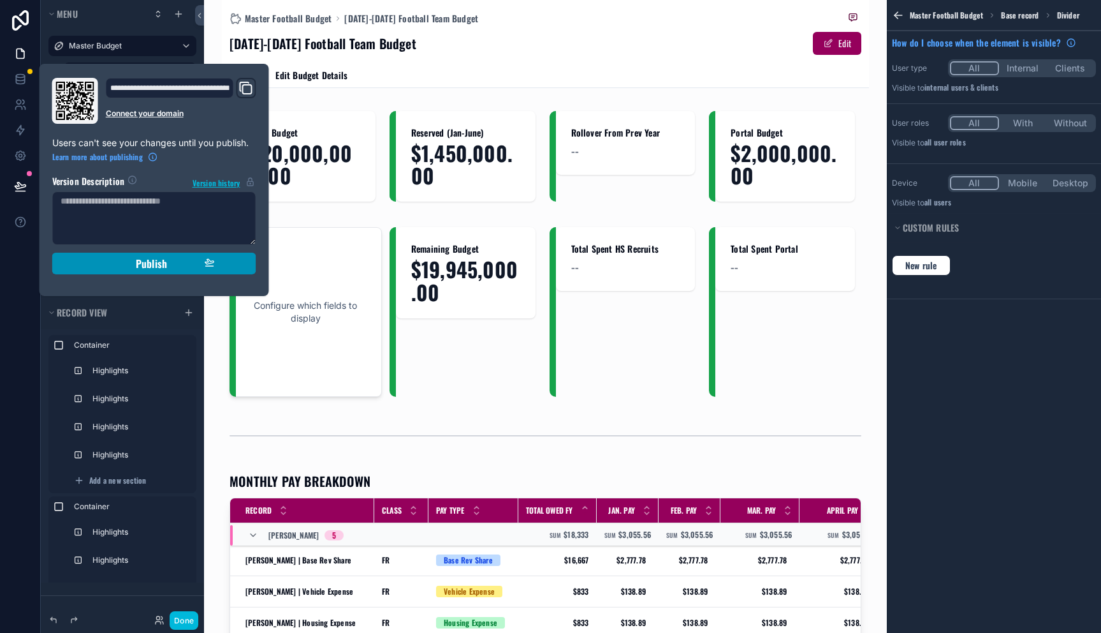
click at [137, 265] on span "Publish" at bounding box center [151, 263] width 31 height 13
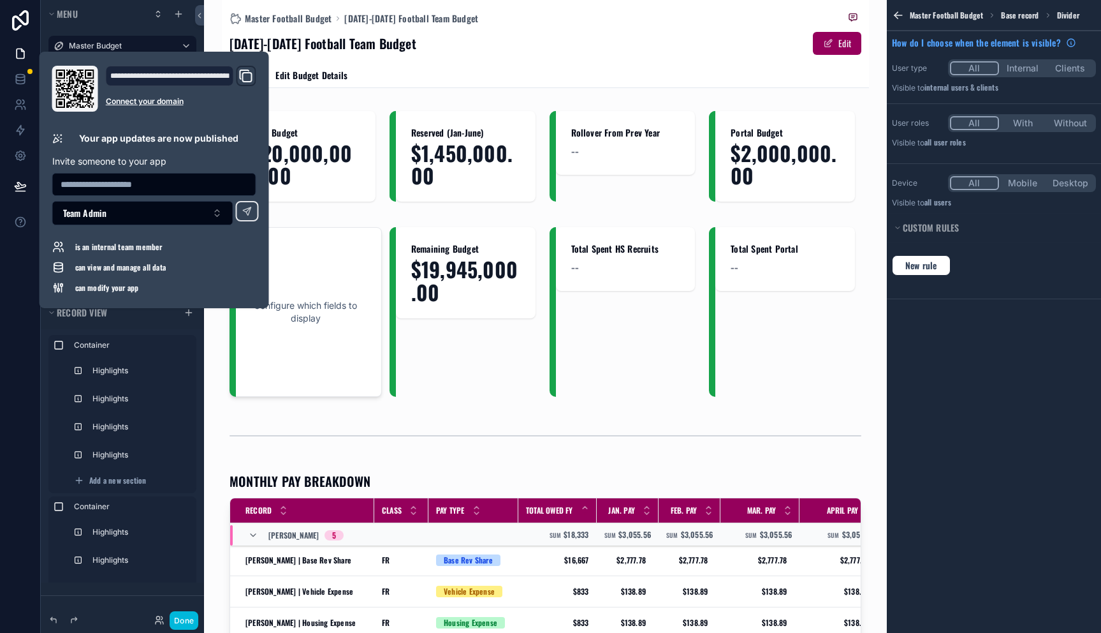
click at [509, 68] on div "Details Edit Budget Details" at bounding box center [546, 75] width 632 height 24
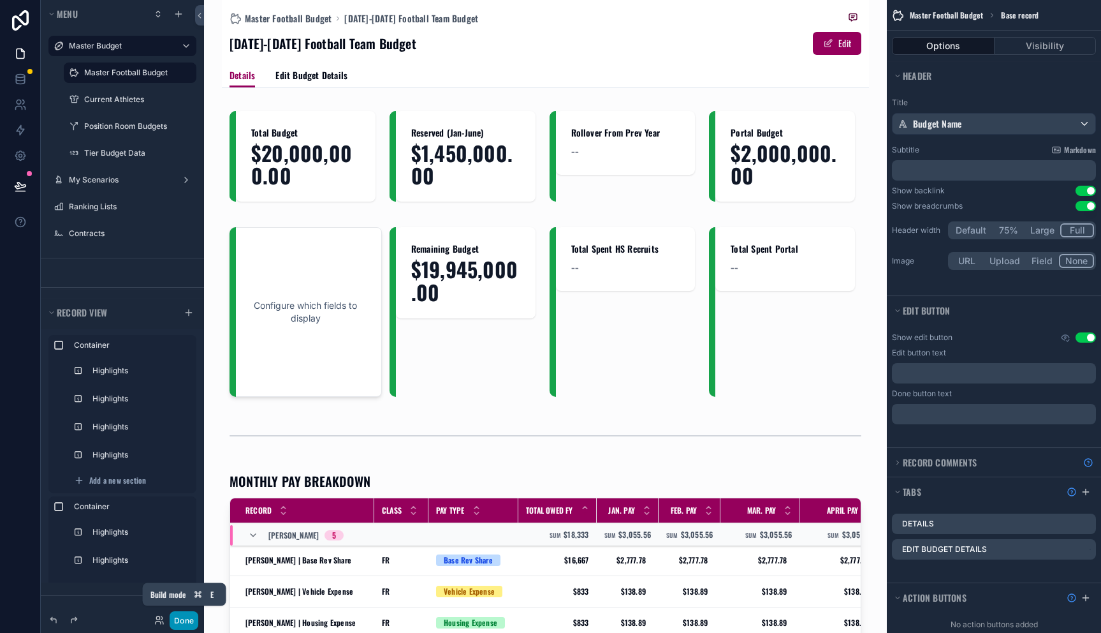
click at [182, 620] on button "Done" at bounding box center [184, 620] width 29 height 18
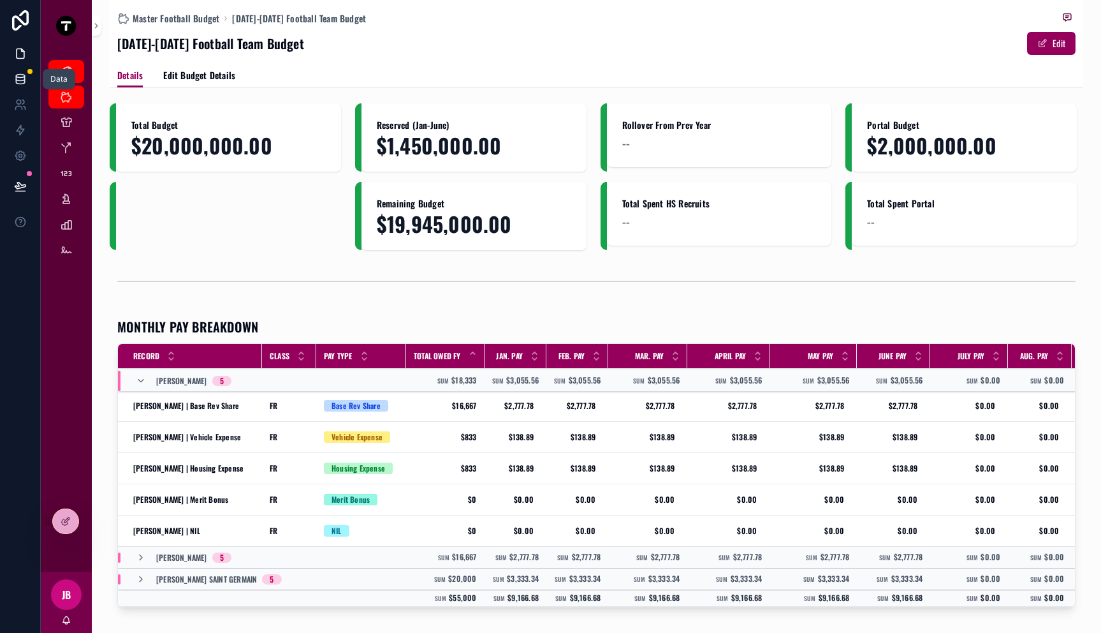
click at [17, 78] on icon at bounding box center [20, 79] width 13 height 13
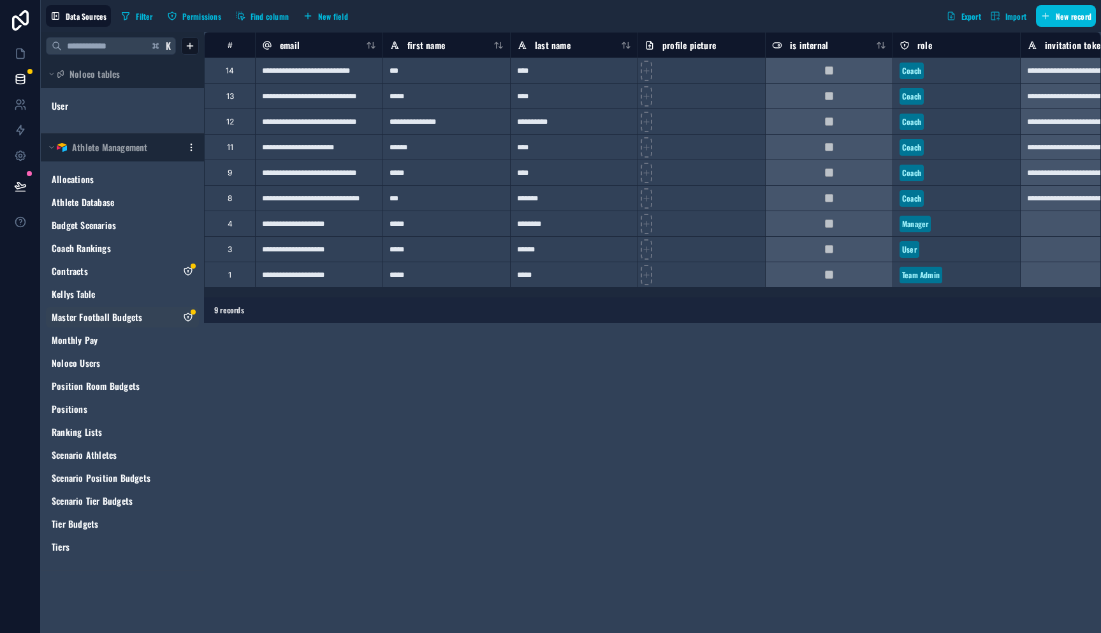
click at [190, 318] on icon "Master Football Budgets" at bounding box center [188, 317] width 10 height 10
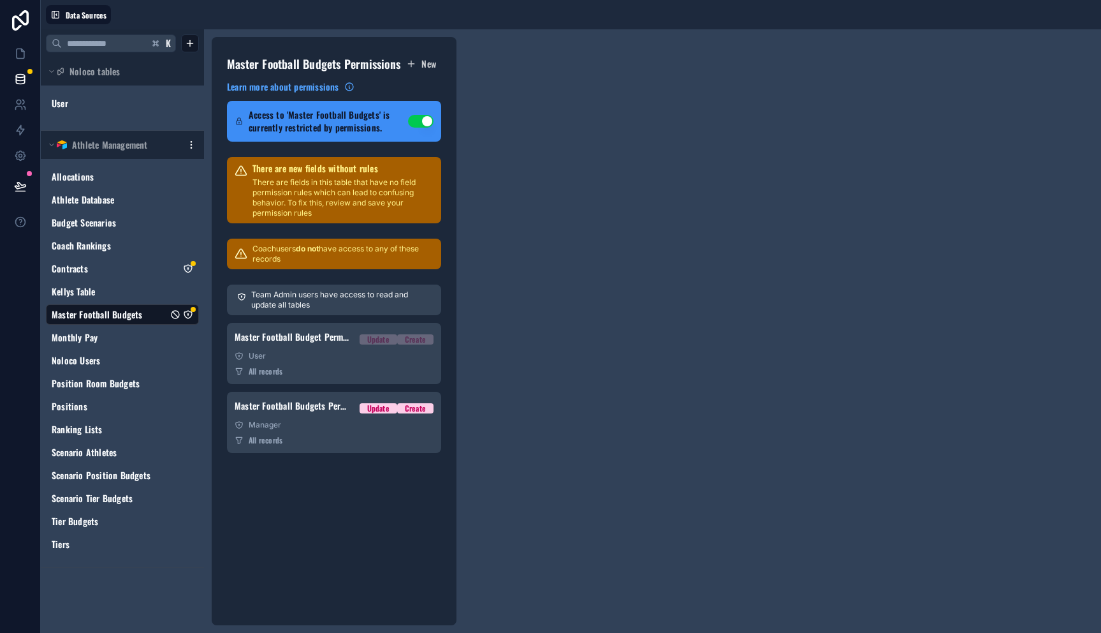
click at [361, 388] on div "Team Admin users have access to read and update all tables Master Football Budg…" at bounding box center [334, 369] width 214 height 184
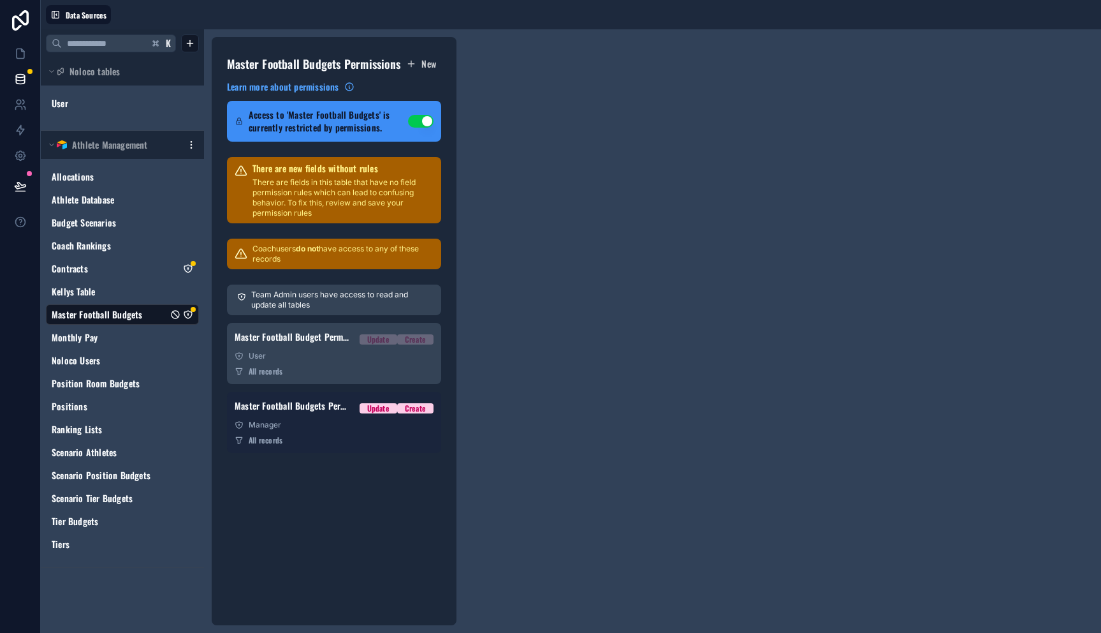
click at [354, 441] on div "All records" at bounding box center [334, 440] width 199 height 10
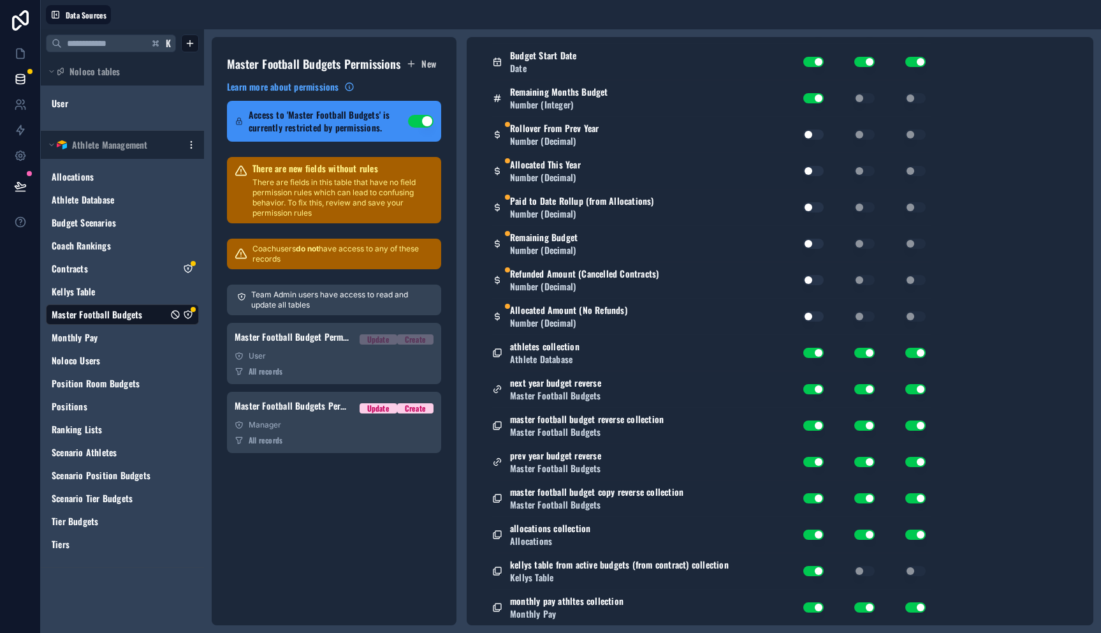
scroll to position [796, 0]
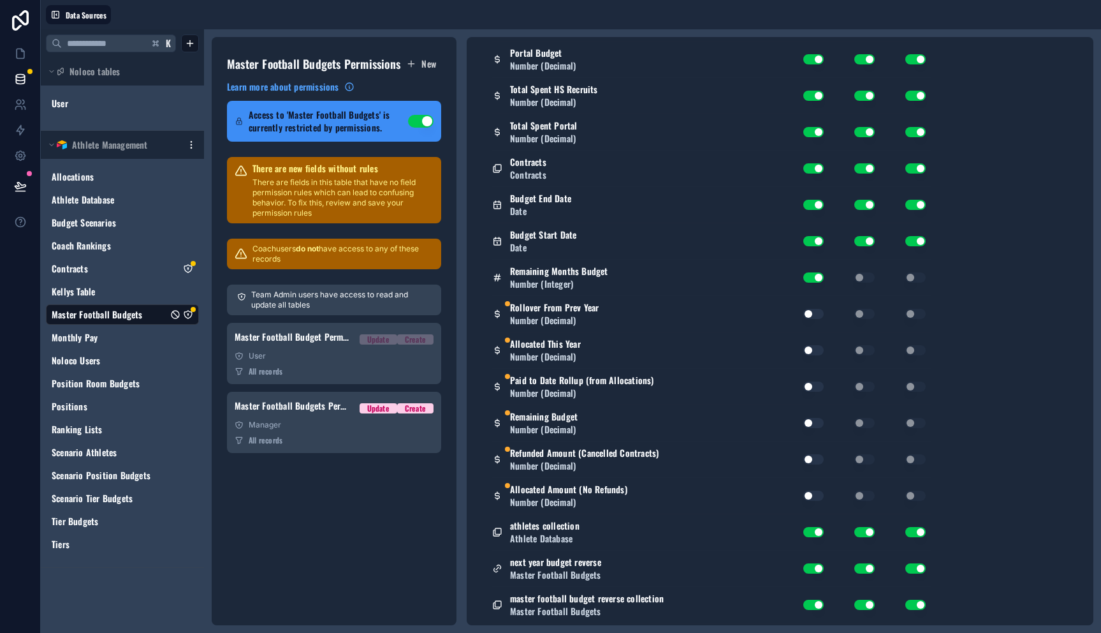
click at [812, 314] on button "Use setting" at bounding box center [813, 314] width 20 height 10
click at [810, 349] on button "Use setting" at bounding box center [813, 350] width 20 height 10
click at [811, 390] on button "Use setting" at bounding box center [813, 386] width 20 height 10
drag, startPoint x: 811, startPoint y: 416, endPoint x: 811, endPoint y: 438, distance: 21.7
click at [811, 416] on div "Use setting" at bounding box center [808, 423] width 41 height 20
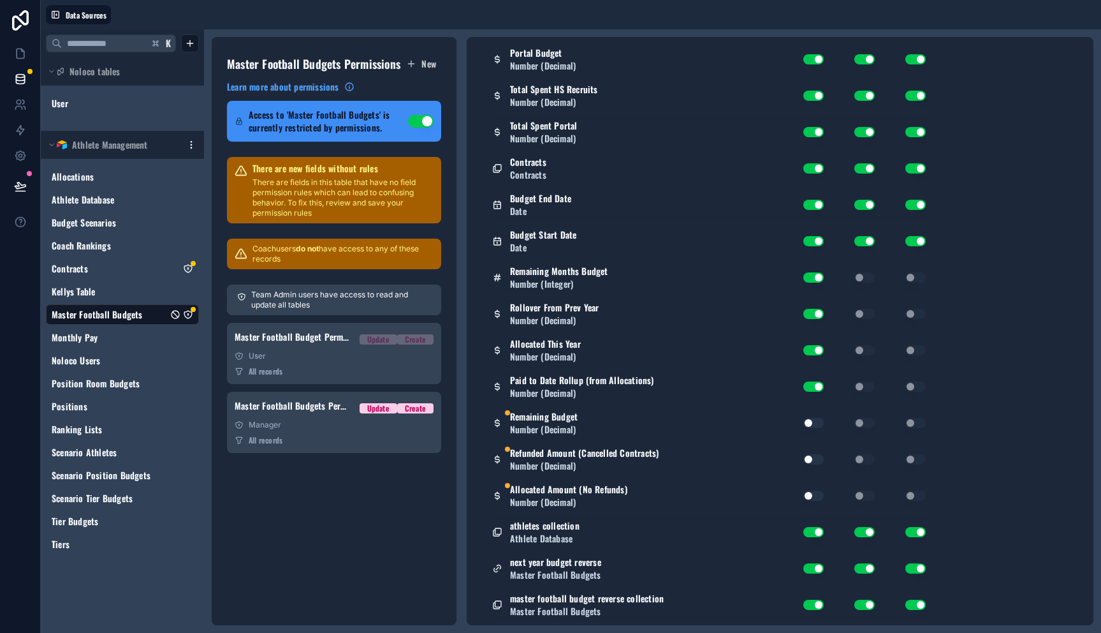
click at [811, 426] on button "Use setting" at bounding box center [813, 423] width 20 height 10
click at [808, 458] on button "Use setting" at bounding box center [813, 459] width 20 height 10
click at [812, 500] on div "Use setting" at bounding box center [808, 495] width 41 height 20
click at [812, 497] on button "Use setting" at bounding box center [813, 495] width 20 height 10
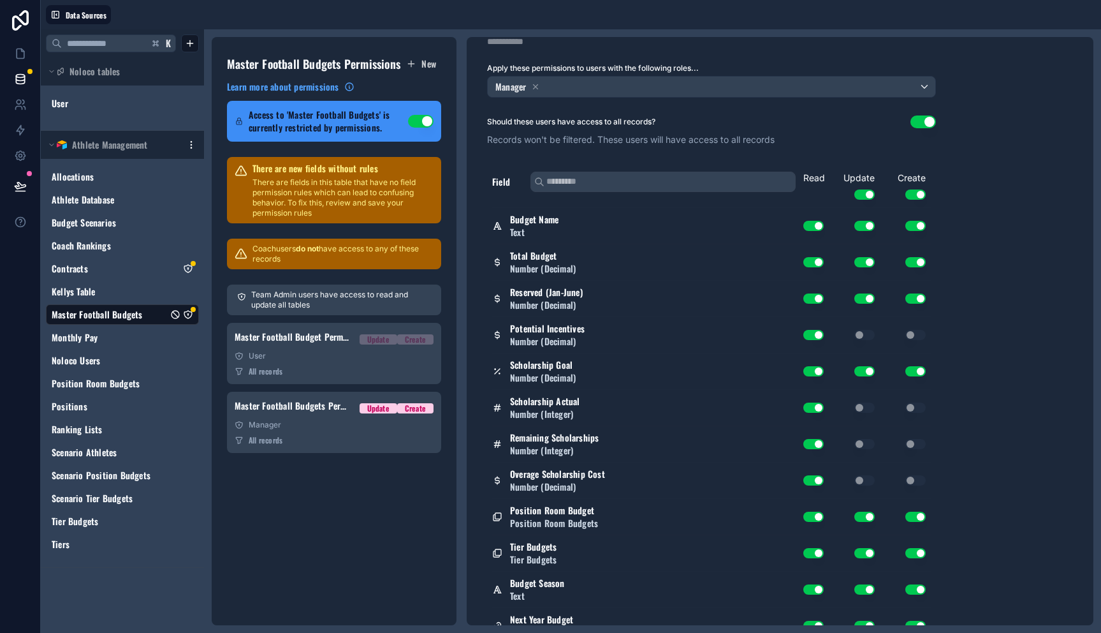
scroll to position [0, 0]
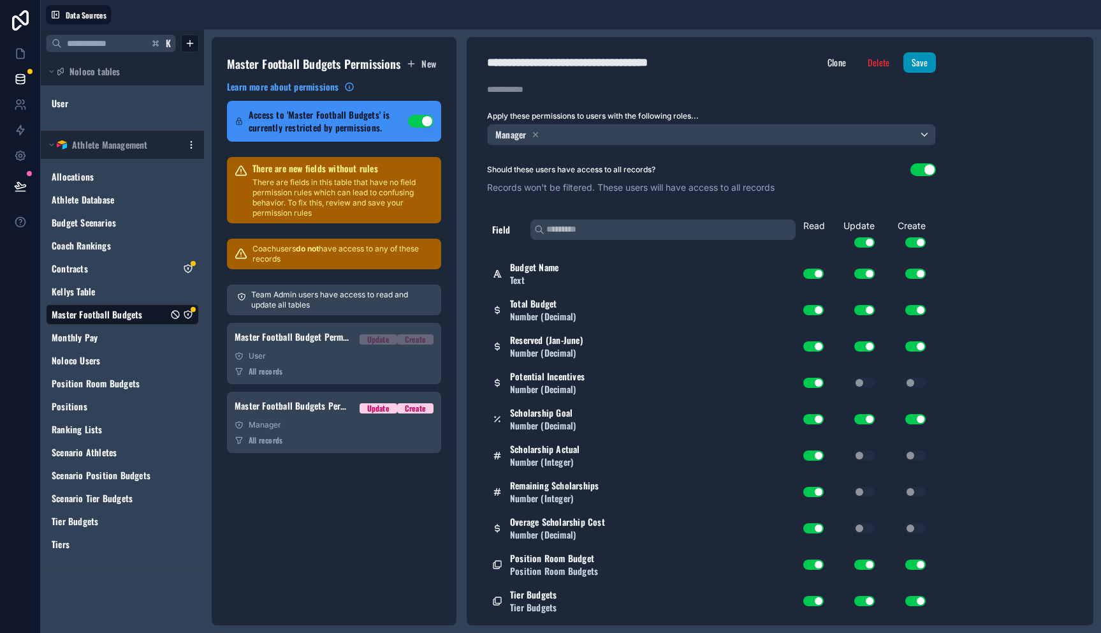
click at [923, 70] on button "Save" at bounding box center [920, 62] width 33 height 20
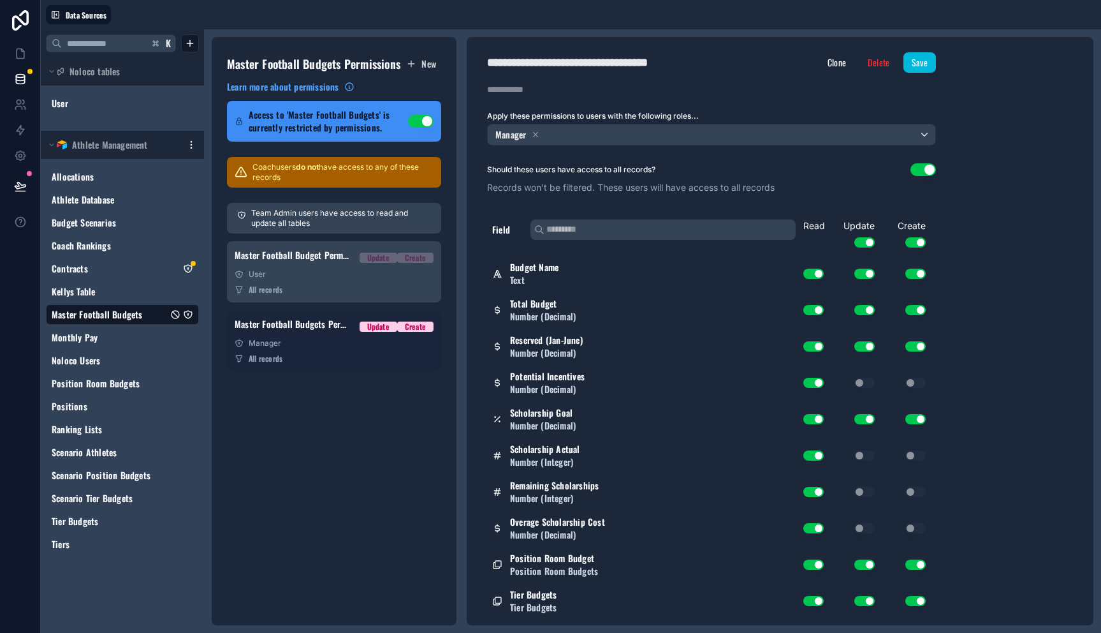
click at [318, 333] on div "Master Football Budgets Permission 2 Update Create" at bounding box center [334, 327] width 199 height 18
click at [353, 351] on link "Master Football Budget Permission 1 Update Create User All records" at bounding box center [334, 340] width 214 height 61
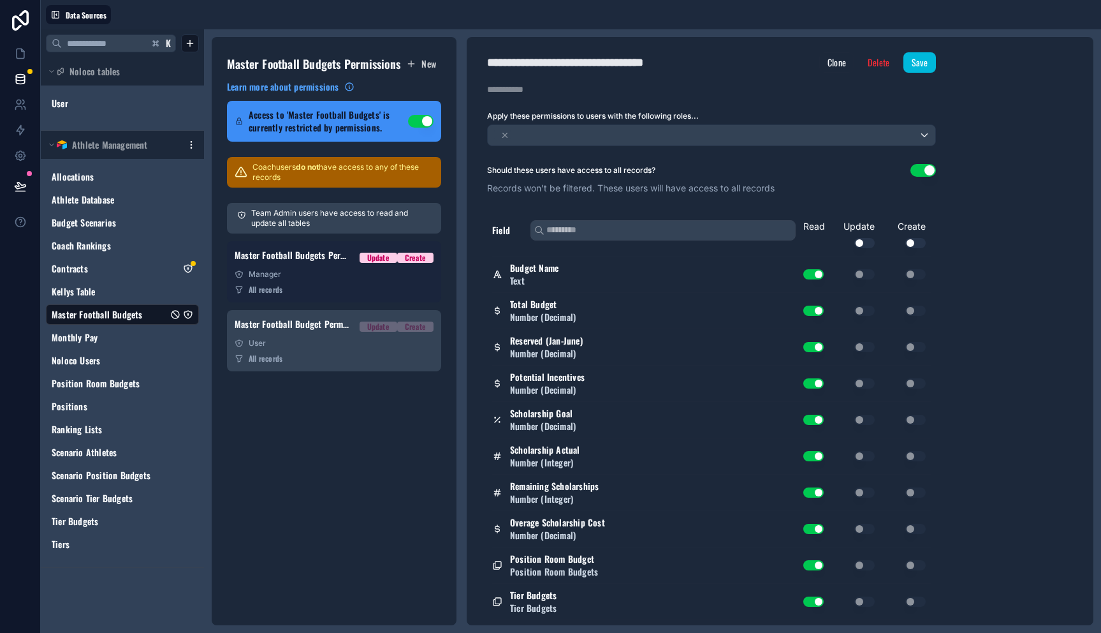
click at [337, 286] on div "All records" at bounding box center [334, 289] width 199 height 10
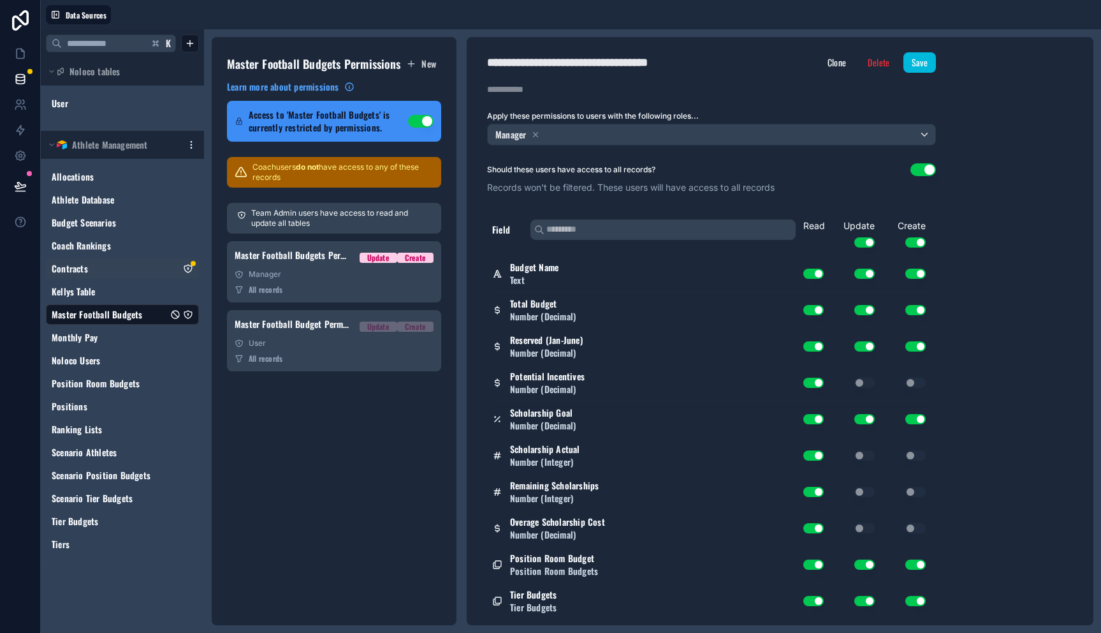
click at [191, 269] on icon "Contracts" at bounding box center [188, 269] width 8 height 8
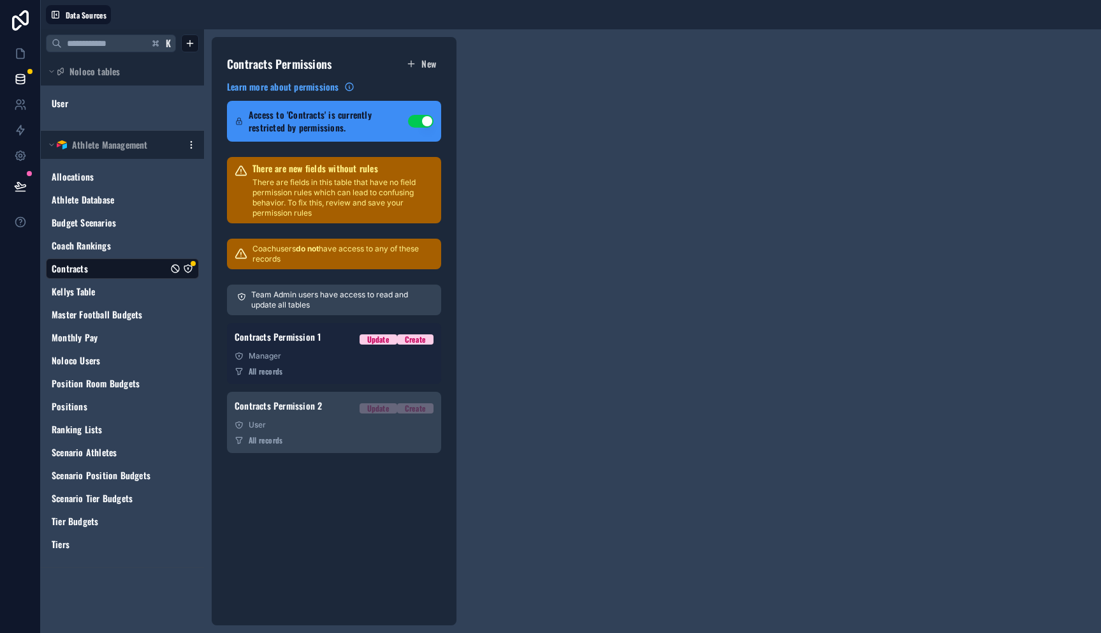
click at [325, 346] on div "Contracts Permission 1 Update Create" at bounding box center [334, 339] width 199 height 18
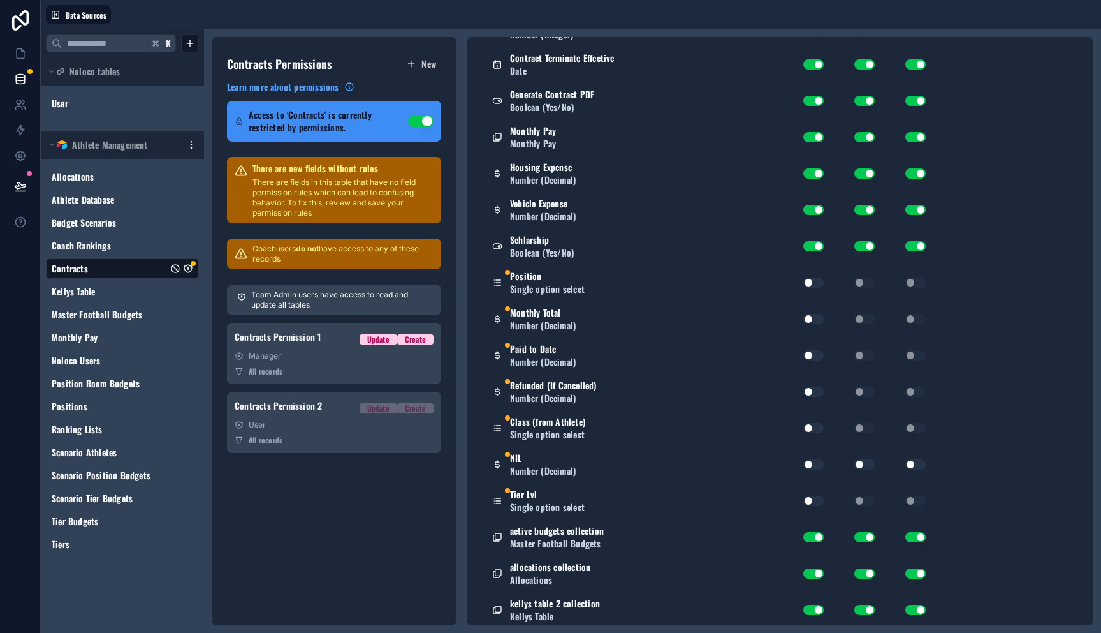
scroll to position [684, 0]
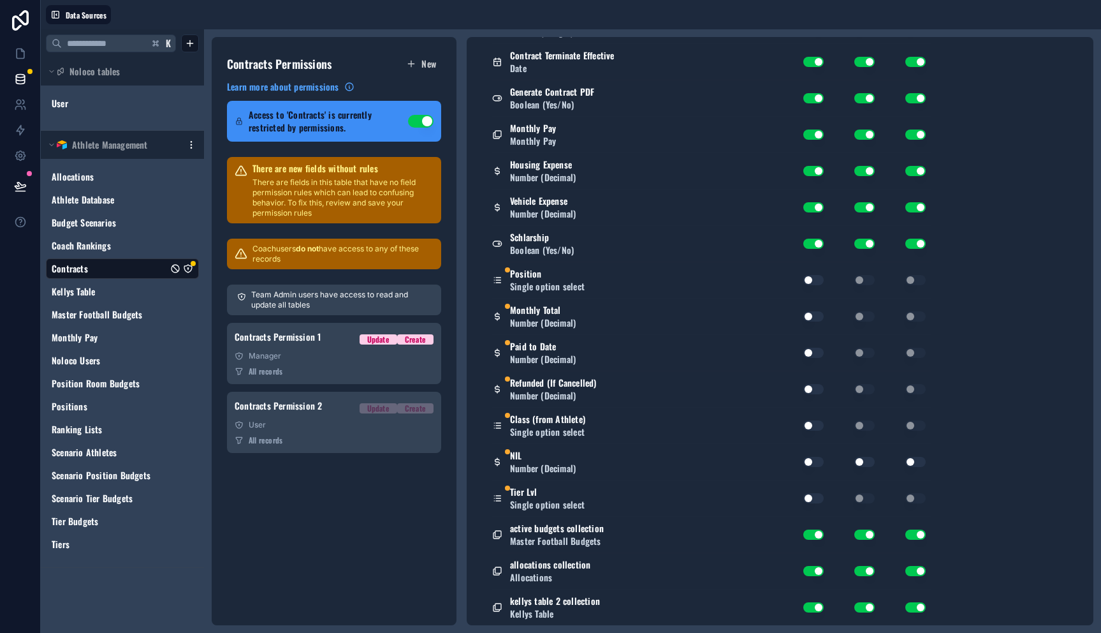
click at [812, 275] on button "Use setting" at bounding box center [813, 280] width 20 height 10
click at [812, 312] on button "Use setting" at bounding box center [813, 316] width 20 height 10
click at [809, 360] on div "Use setting" at bounding box center [808, 352] width 41 height 20
click at [814, 351] on button "Use setting" at bounding box center [813, 353] width 20 height 10
click at [808, 386] on button "Use setting" at bounding box center [813, 389] width 20 height 10
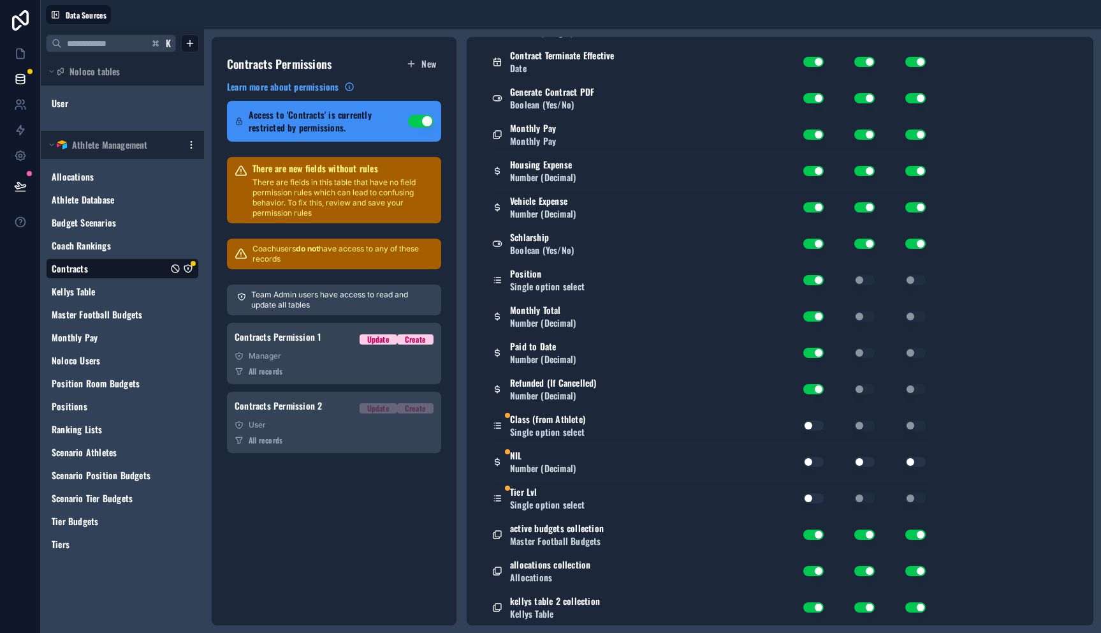
click at [810, 433] on div "Use setting" at bounding box center [808, 425] width 41 height 20
click at [809, 427] on button "Use setting" at bounding box center [813, 425] width 20 height 10
click at [810, 459] on button "Use setting" at bounding box center [813, 462] width 20 height 10
click at [810, 500] on button "Use setting" at bounding box center [813, 498] width 20 height 10
click at [865, 462] on button "Use setting" at bounding box center [864, 462] width 20 height 10
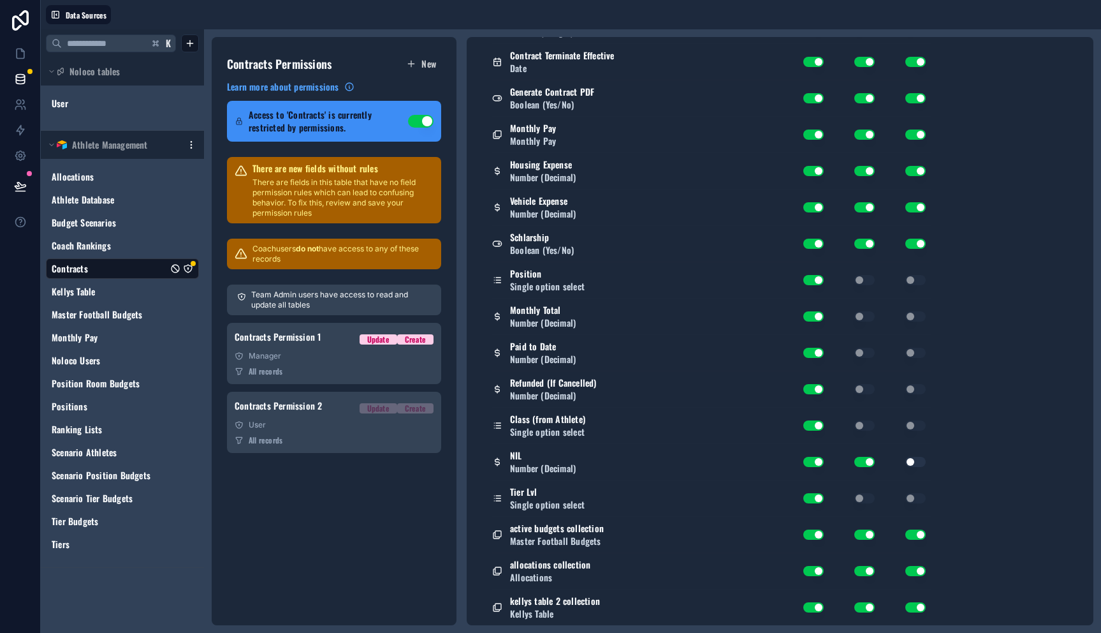
click at [914, 464] on button "Use setting" at bounding box center [915, 462] width 20 height 10
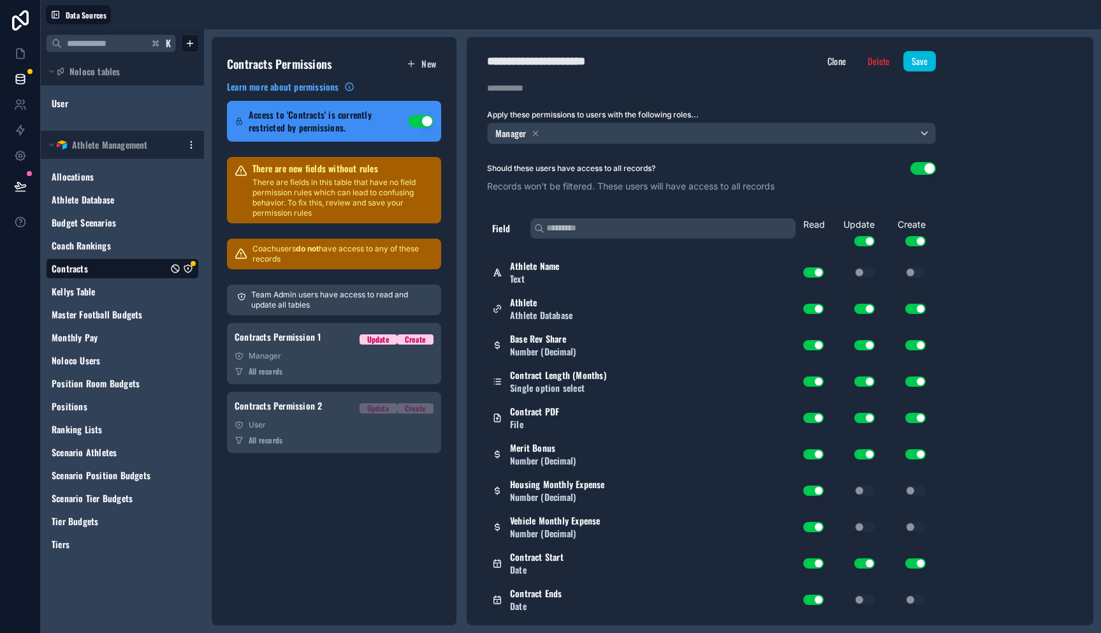
scroll to position [0, 0]
click at [918, 57] on button "Save" at bounding box center [920, 62] width 33 height 20
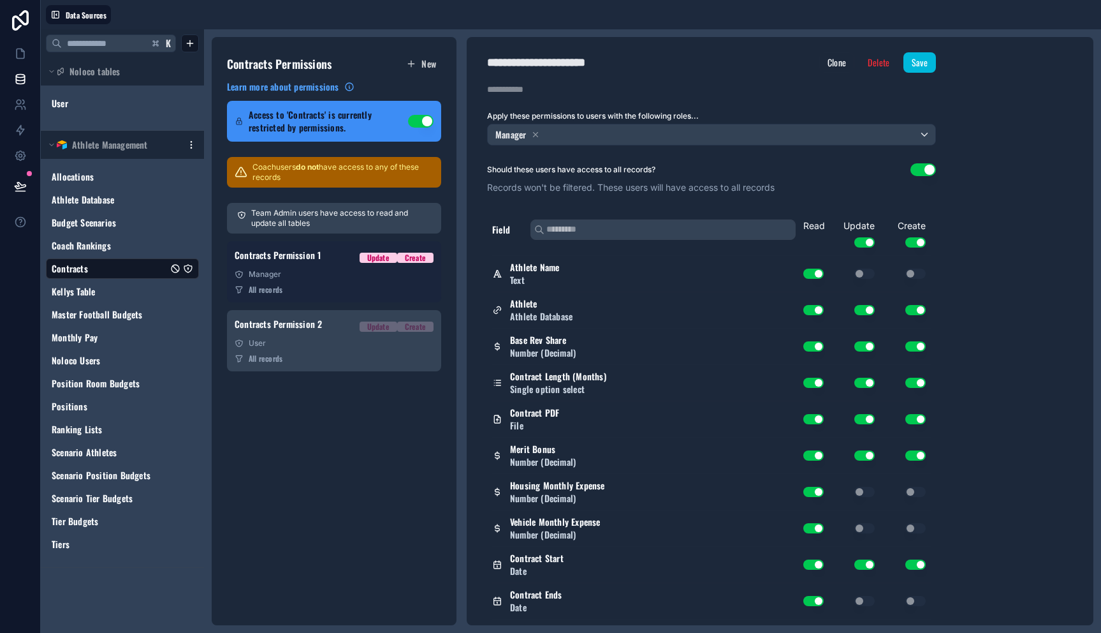
click at [330, 289] on div "All records" at bounding box center [334, 289] width 199 height 10
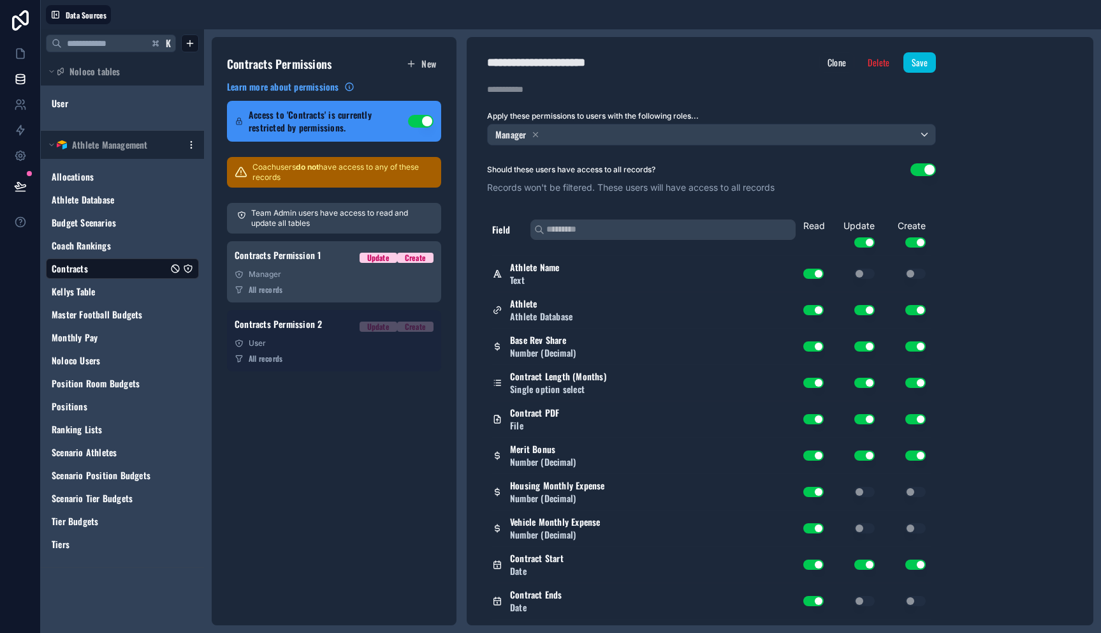
click at [339, 342] on div "User" at bounding box center [334, 343] width 199 height 10
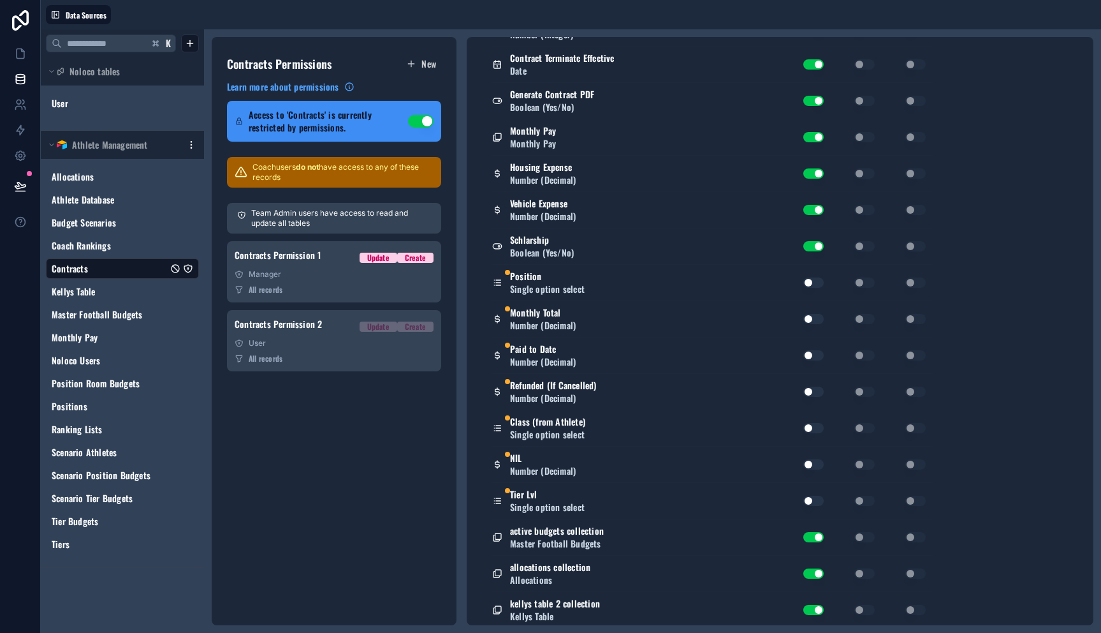
scroll to position [684, 0]
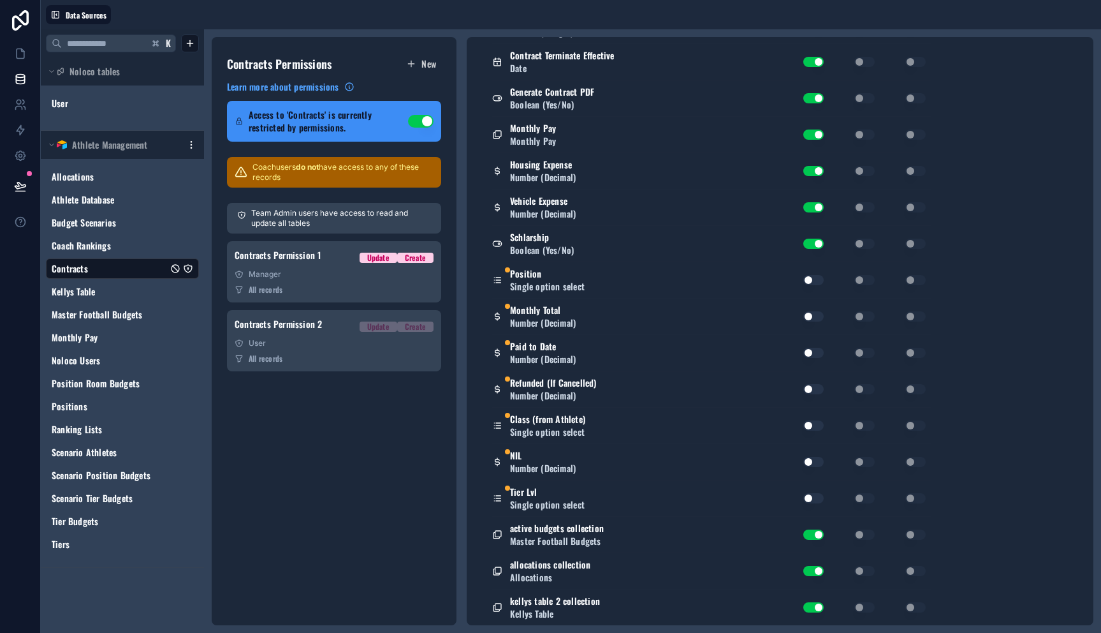
click at [815, 282] on button "Use setting" at bounding box center [813, 280] width 20 height 10
click at [803, 304] on div "Monthly Total Number (Decimal) Use setting Use setting Use setting" at bounding box center [711, 316] width 439 height 36
click at [809, 312] on button "Use setting" at bounding box center [813, 316] width 20 height 10
click at [817, 355] on button "Use setting" at bounding box center [813, 353] width 20 height 10
click at [809, 388] on button "Use setting" at bounding box center [813, 389] width 20 height 10
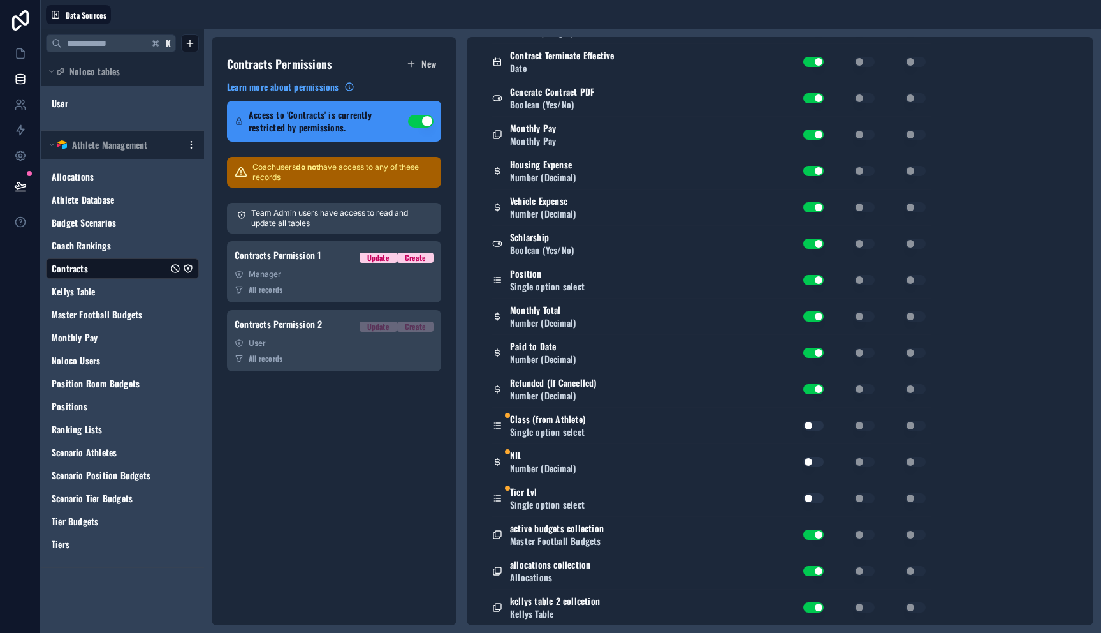
click at [812, 426] on button "Use setting" at bounding box center [813, 425] width 20 height 10
click at [811, 459] on button "Use setting" at bounding box center [813, 462] width 20 height 10
click at [810, 496] on button "Use setting" at bounding box center [813, 498] width 20 height 10
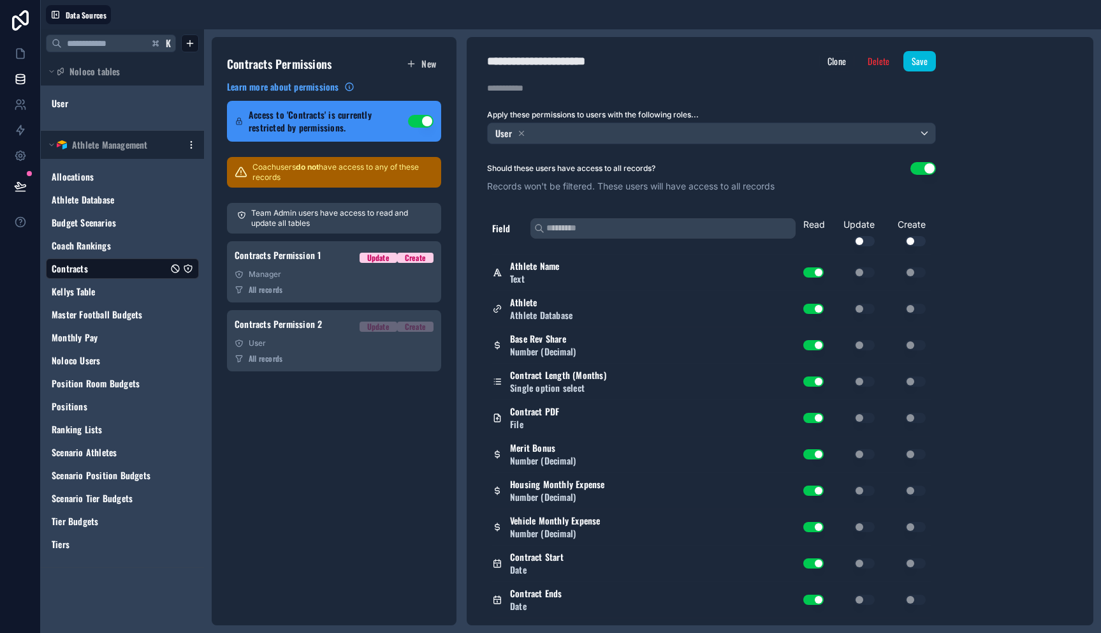
scroll to position [0, 0]
click at [919, 60] on button "Save" at bounding box center [920, 62] width 33 height 20
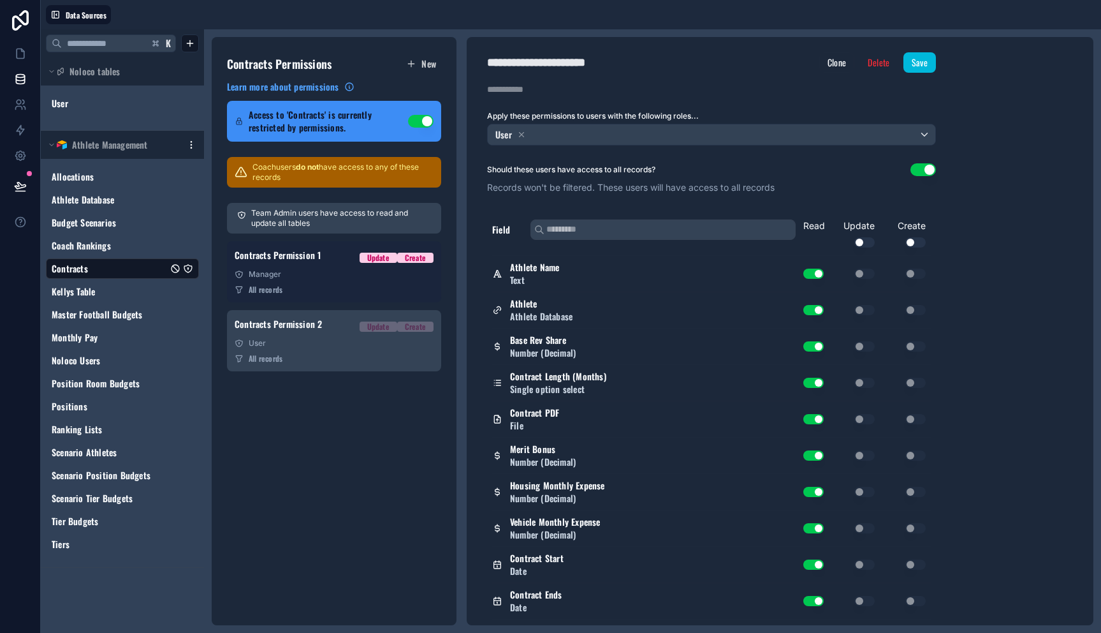
click at [337, 291] on div "All records" at bounding box center [334, 289] width 199 height 10
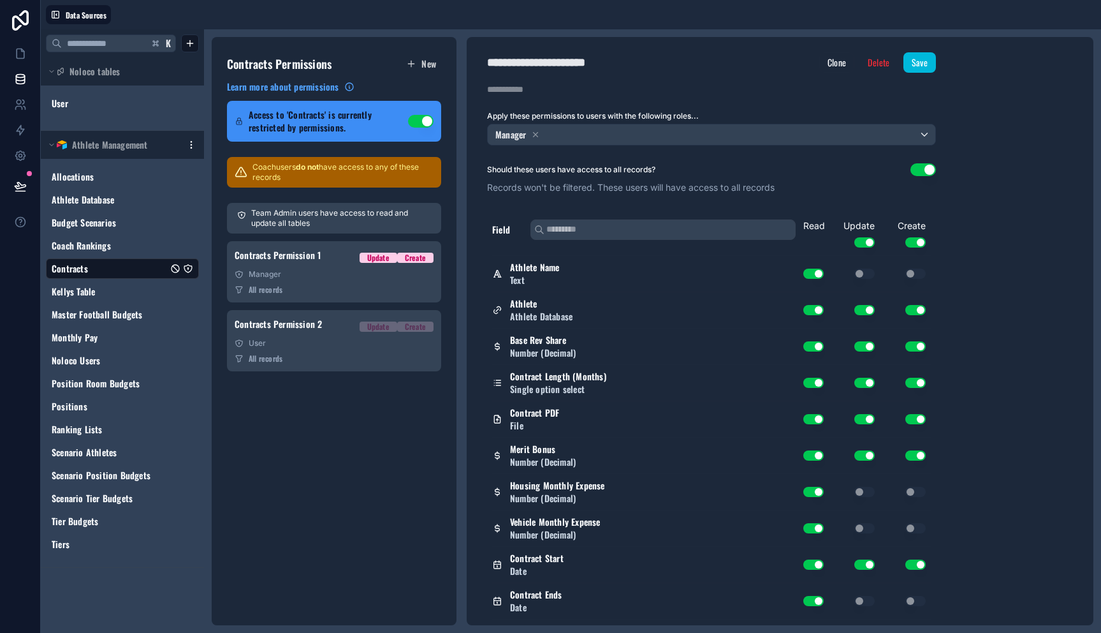
click at [919, 66] on button "Save" at bounding box center [920, 62] width 33 height 20
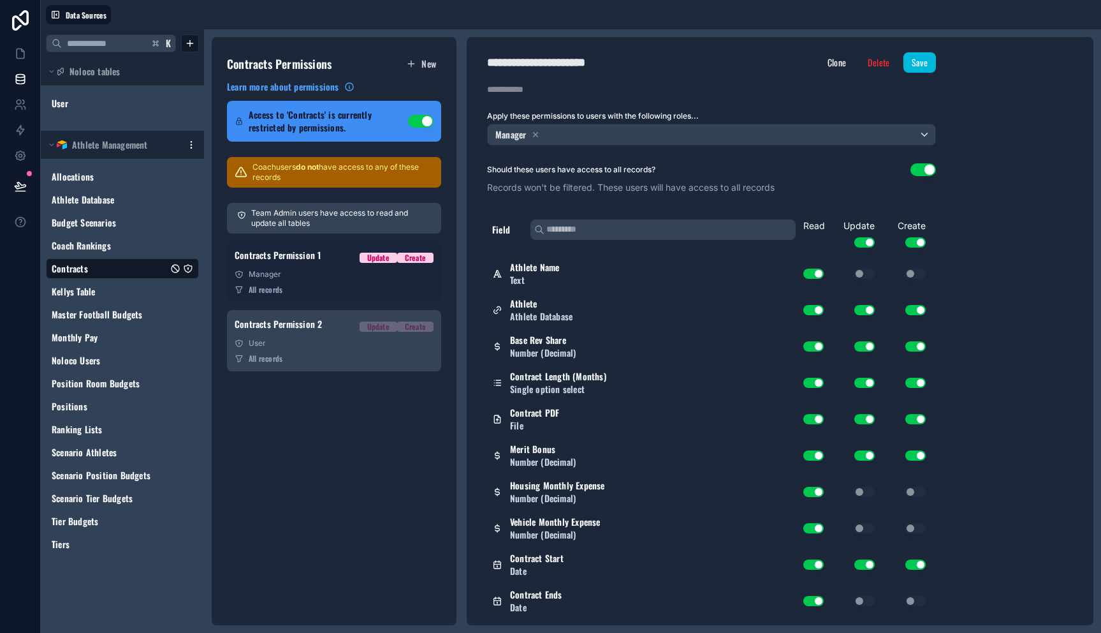
click at [319, 269] on div "Manager" at bounding box center [334, 274] width 199 height 10
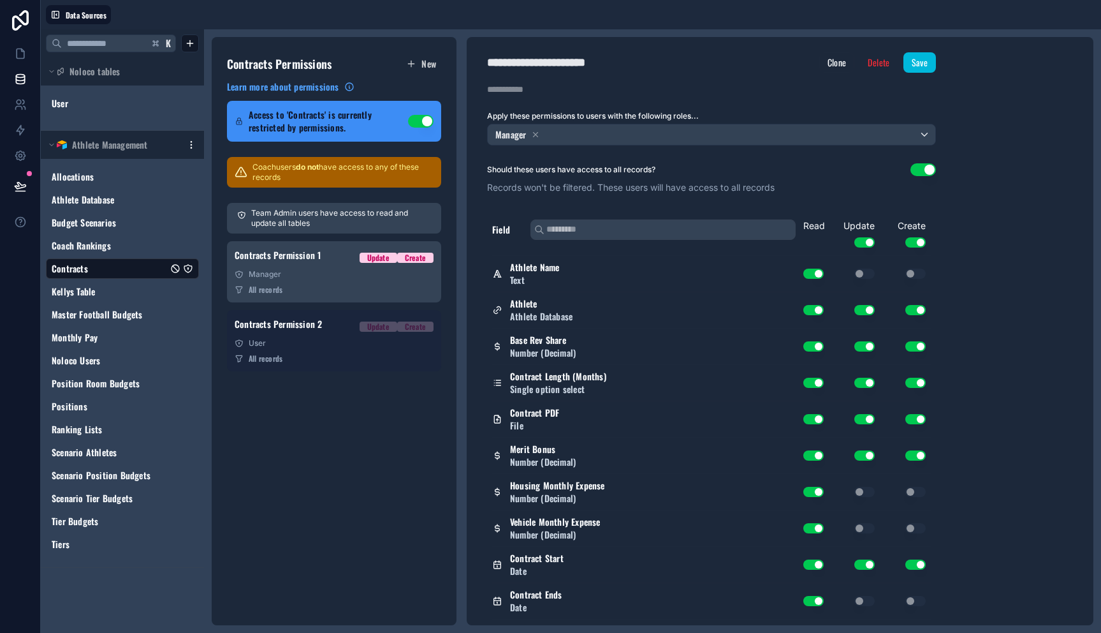
click at [345, 352] on link "Contracts Permission 2 Update Create User All records" at bounding box center [334, 340] width 214 height 61
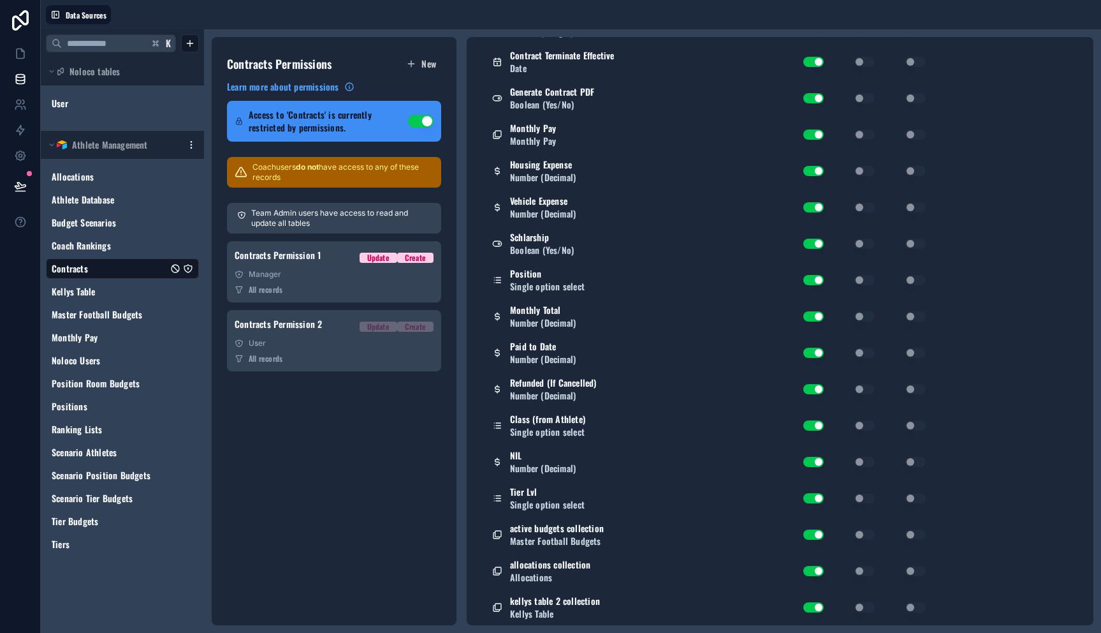
scroll to position [684, 0]
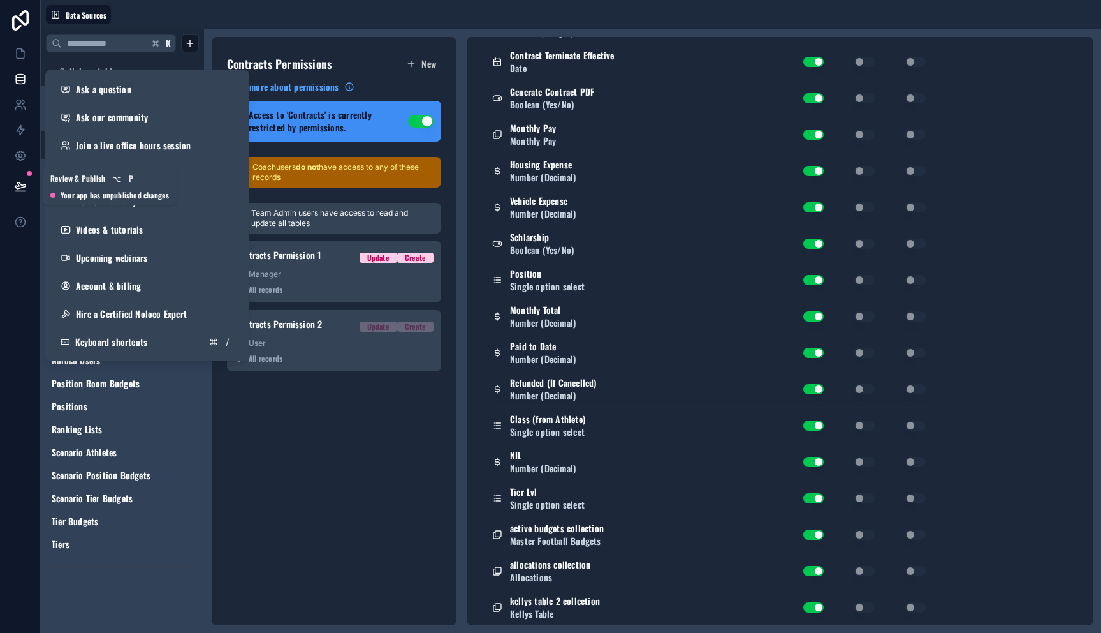
click at [20, 191] on icon at bounding box center [20, 191] width 10 height 0
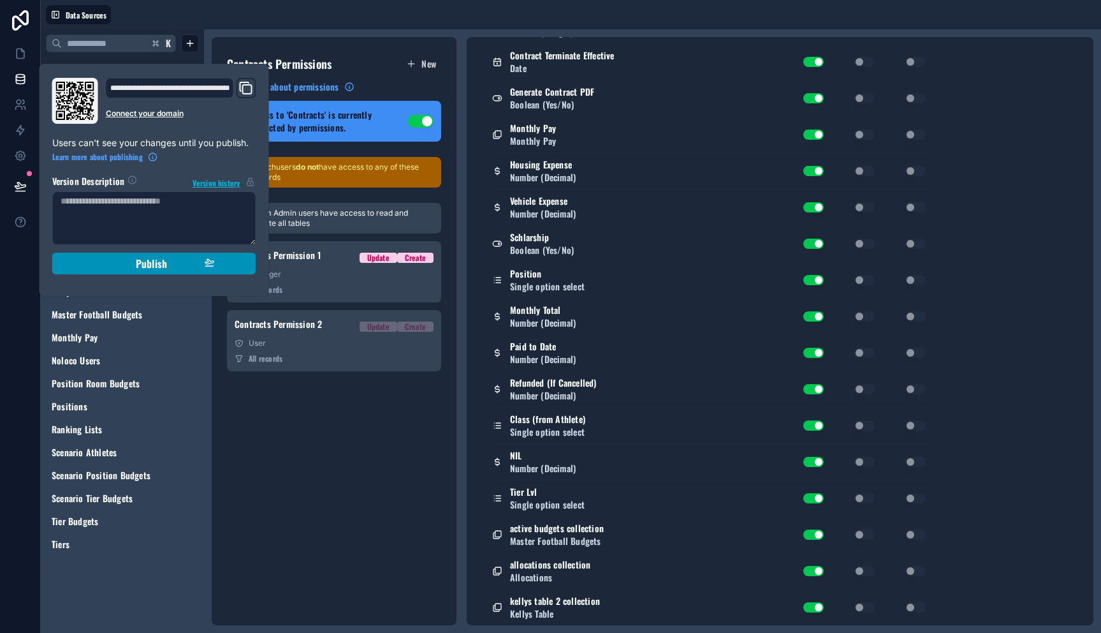
click at [108, 263] on div "Publish" at bounding box center [154, 263] width 121 height 13
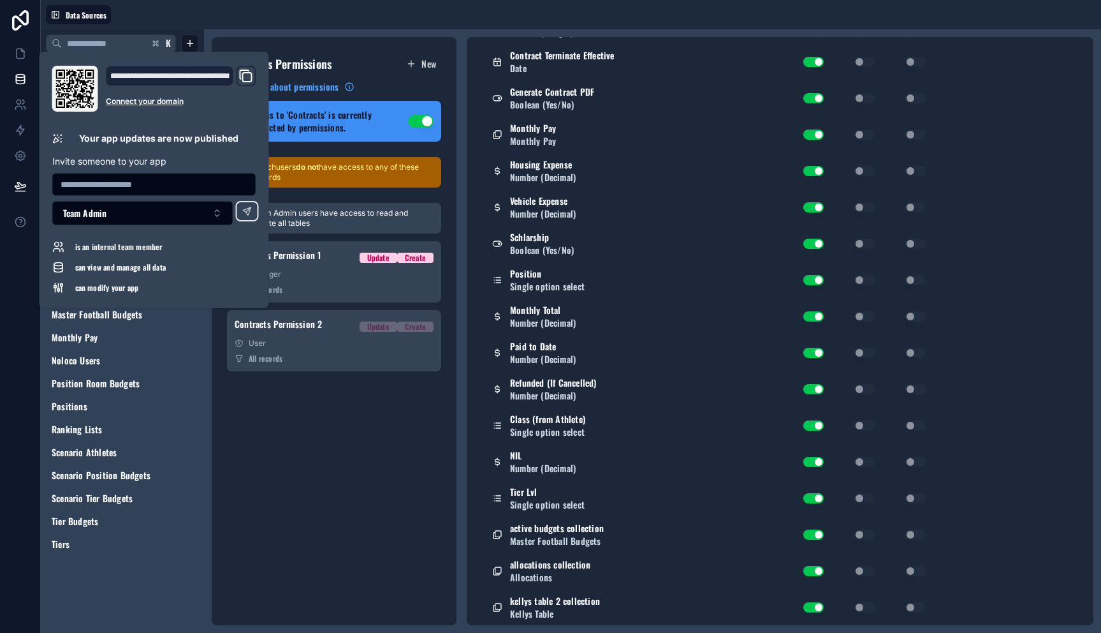
click at [354, 455] on div "Contracts Permissions New Learn more about permissions Access to 'Contracts' is…" at bounding box center [334, 331] width 245 height 588
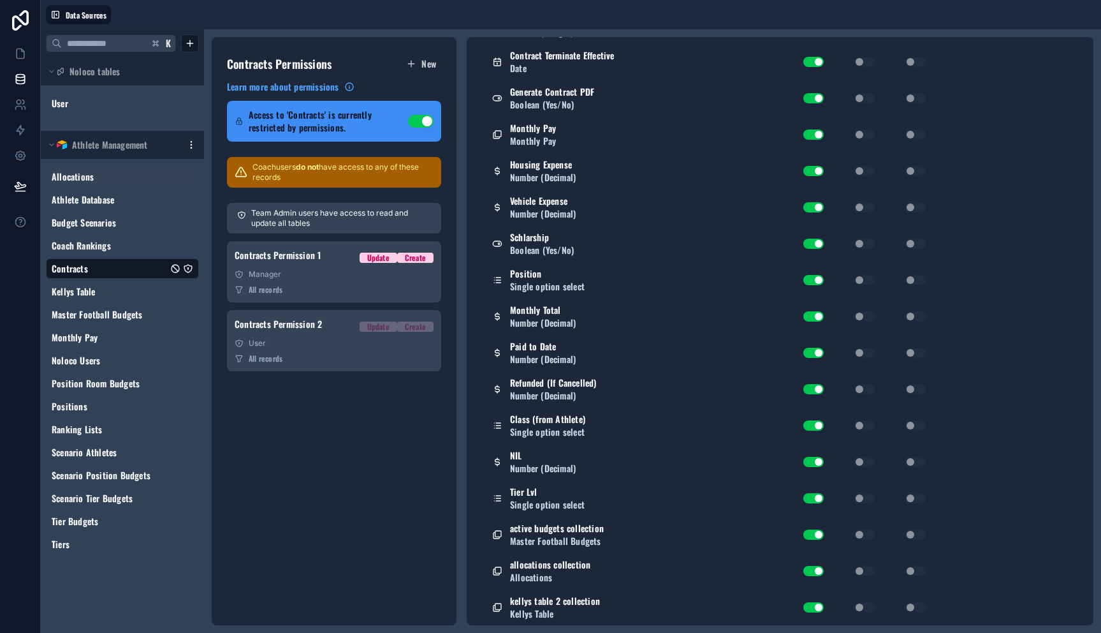
click at [117, 173] on link "Allocations" at bounding box center [110, 176] width 116 height 13
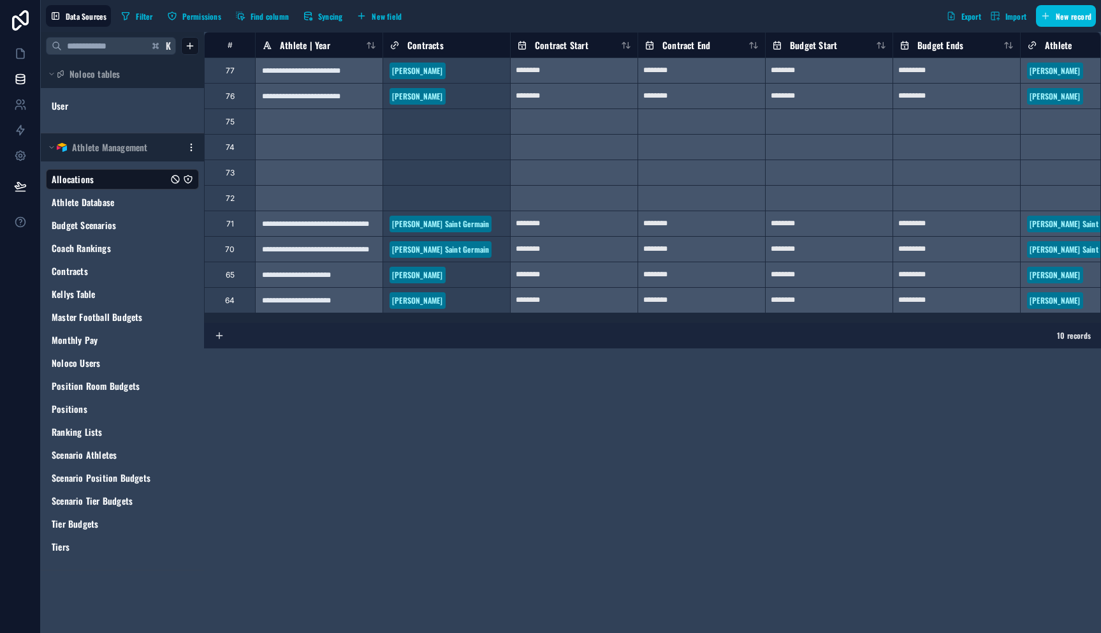
click at [339, 367] on div "**********" at bounding box center [652, 332] width 897 height 601
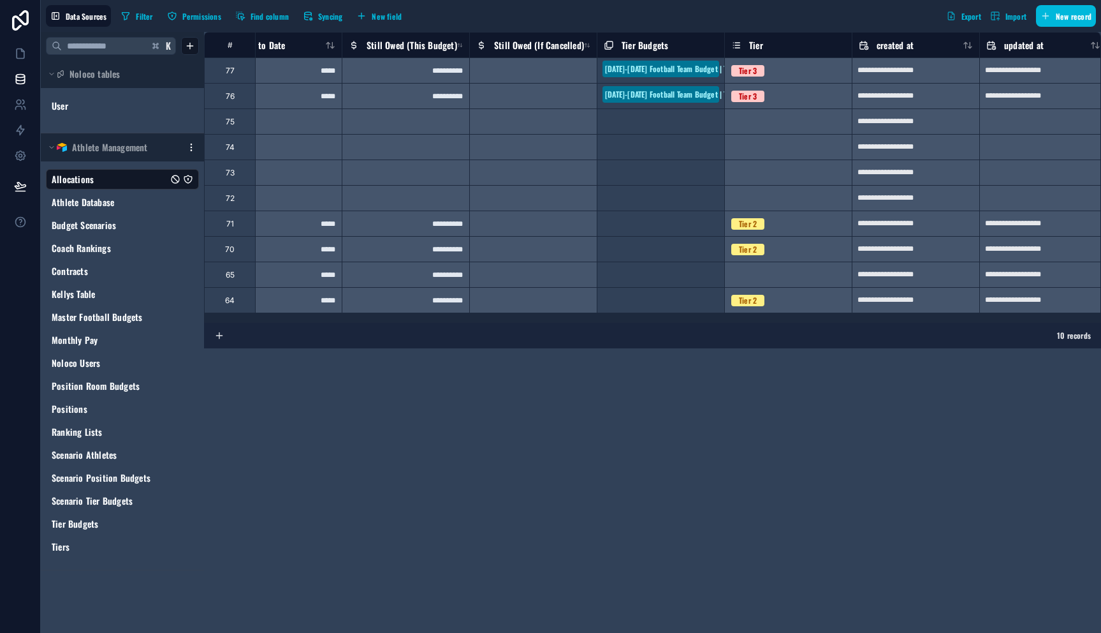
scroll to position [0, 2538]
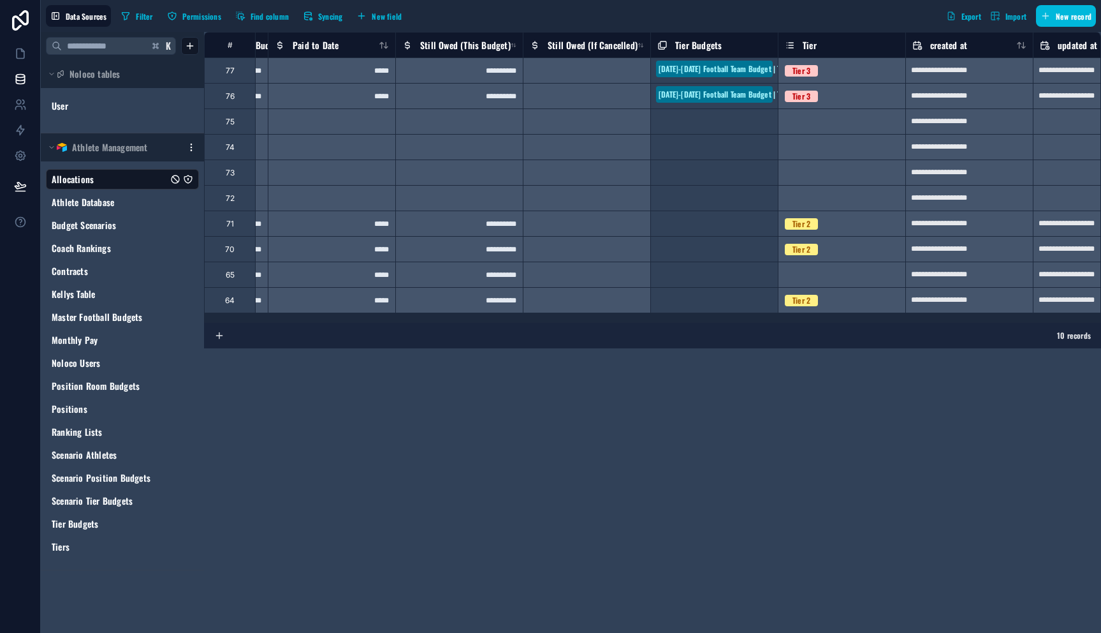
click at [813, 279] on div "Select a Tier" at bounding box center [842, 274] width 128 height 26
click at [784, 390] on div "**********" at bounding box center [652, 332] width 897 height 601
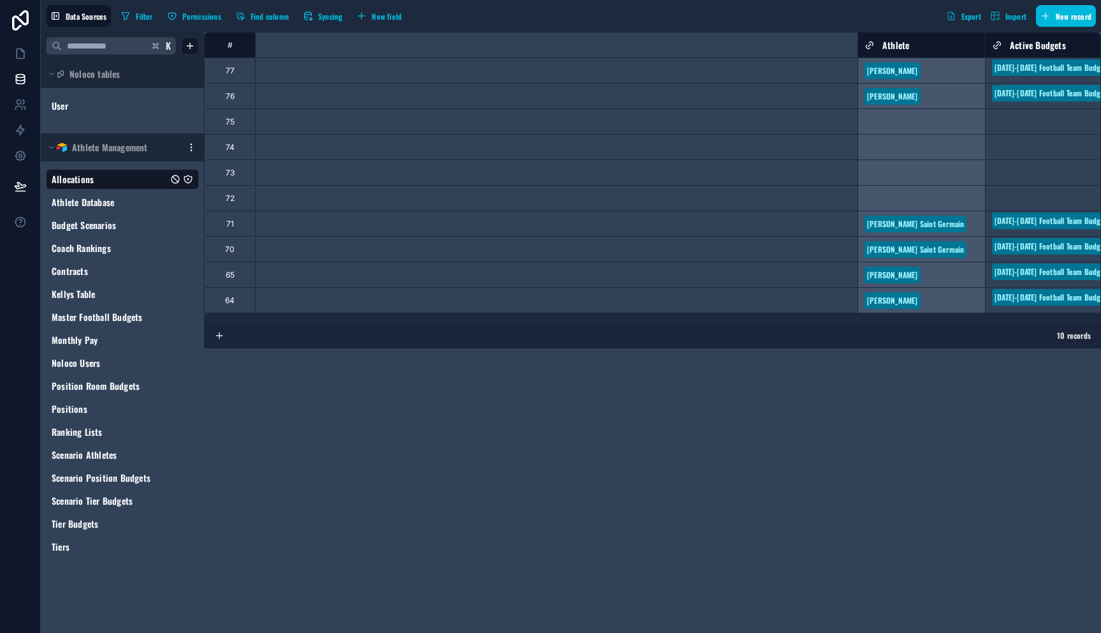
scroll to position [0, 0]
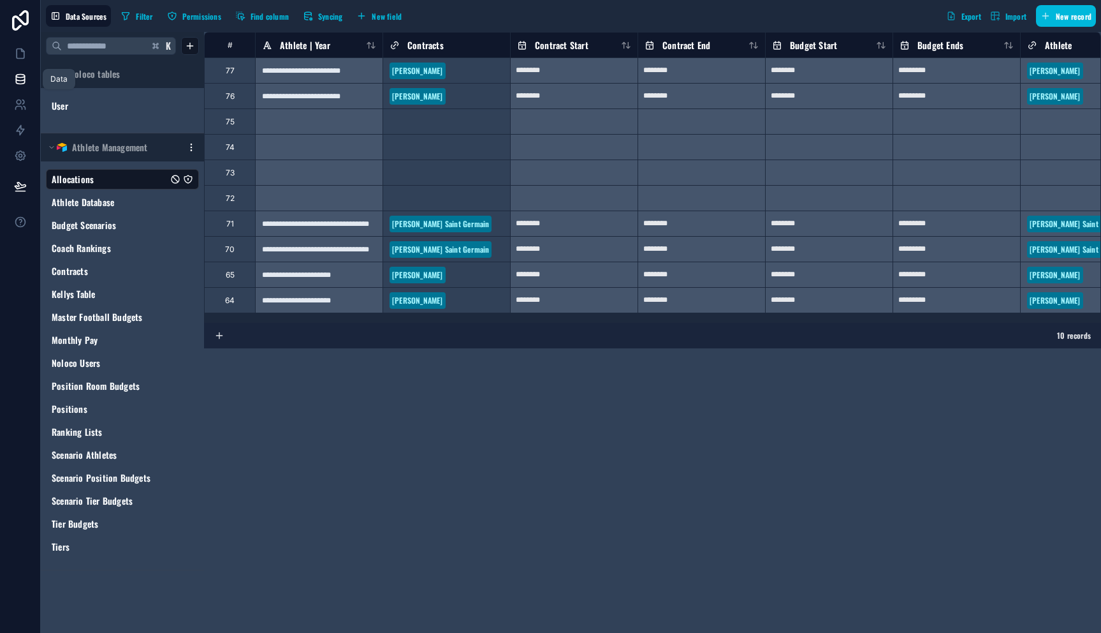
click at [19, 80] on icon at bounding box center [20, 78] width 8 height 5
click at [15, 54] on icon at bounding box center [20, 53] width 13 height 13
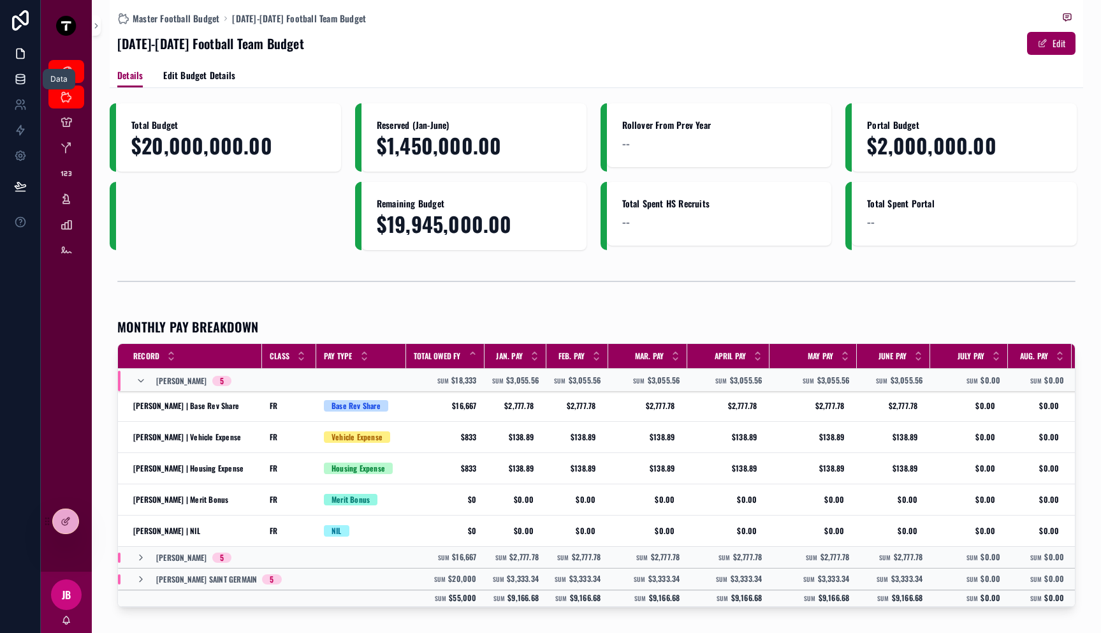
click at [22, 81] on icon at bounding box center [20, 79] width 13 height 13
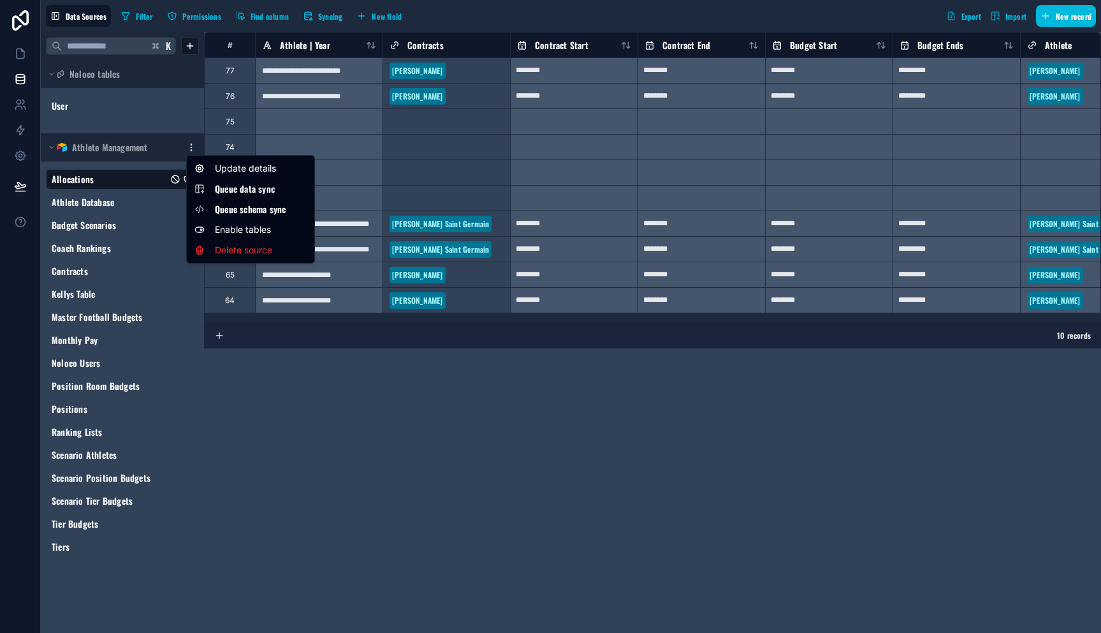
click at [189, 150] on html "**********" at bounding box center [550, 316] width 1101 height 633
click at [254, 207] on span "Queue schema sync" at bounding box center [261, 209] width 92 height 13
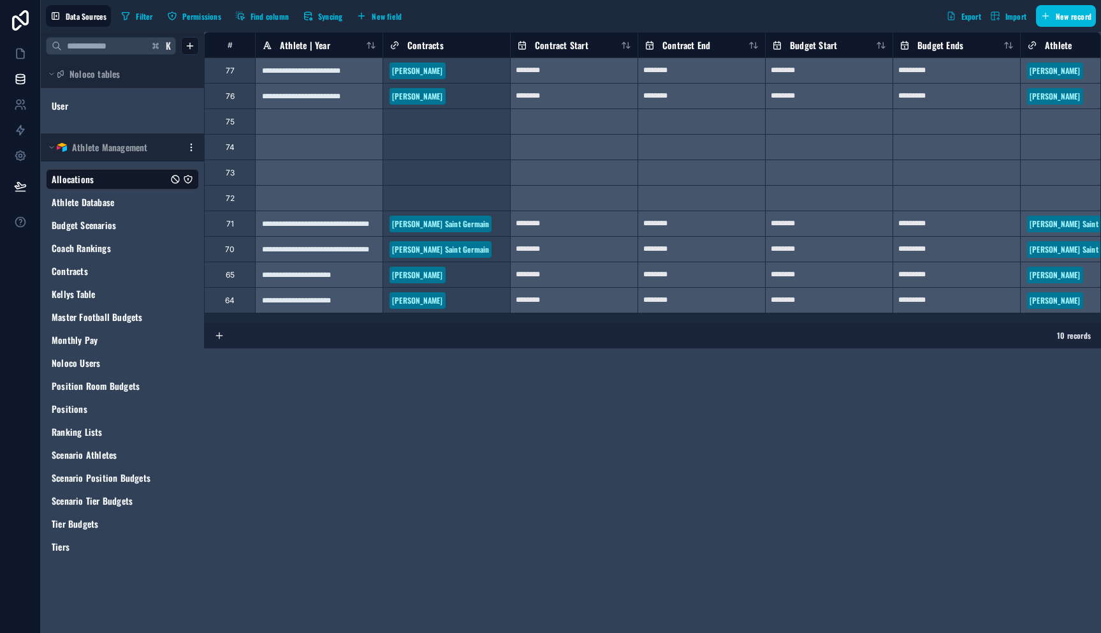
click at [192, 149] on html "**********" at bounding box center [550, 316] width 1101 height 633
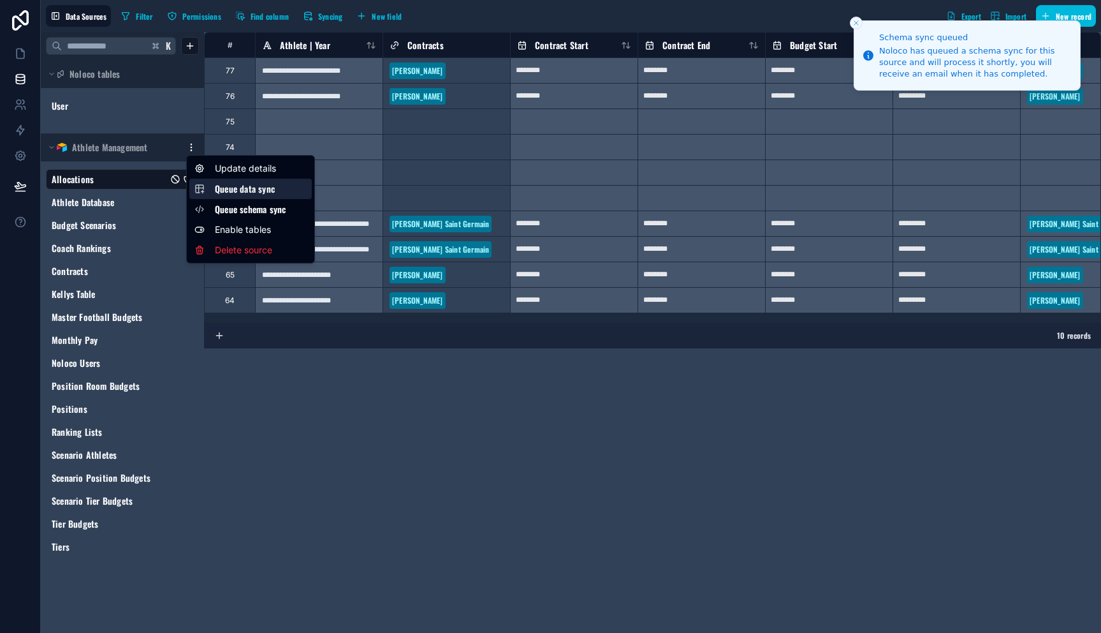
click at [228, 189] on span "Queue data sync" at bounding box center [261, 188] width 92 height 13
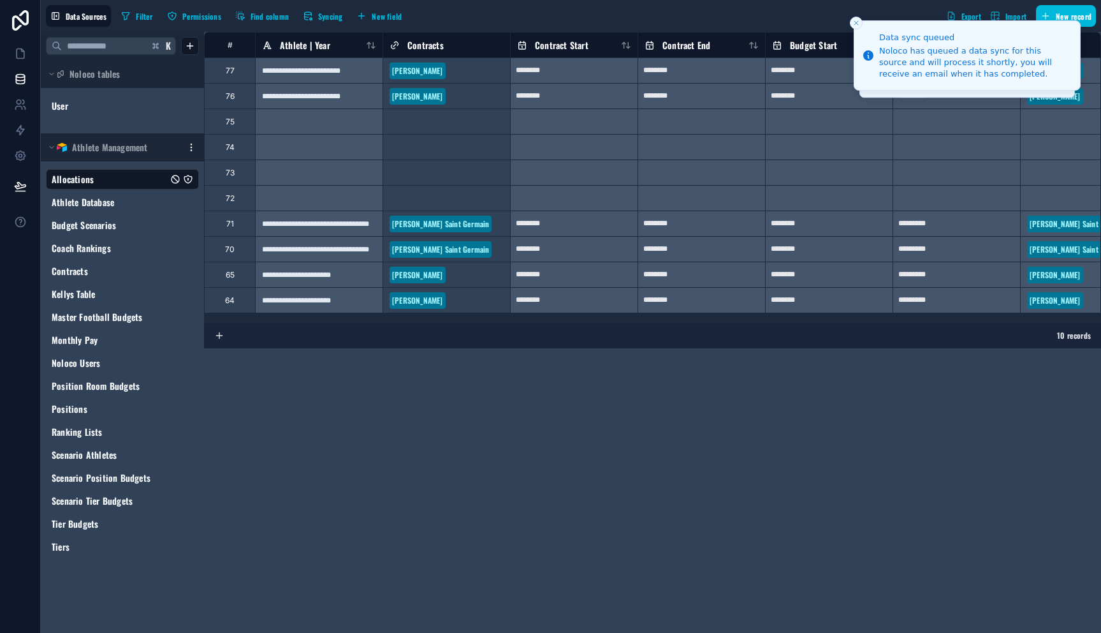
click at [467, 374] on div "**********" at bounding box center [652, 332] width 897 height 601
click at [18, 55] on icon at bounding box center [20, 53] width 13 height 13
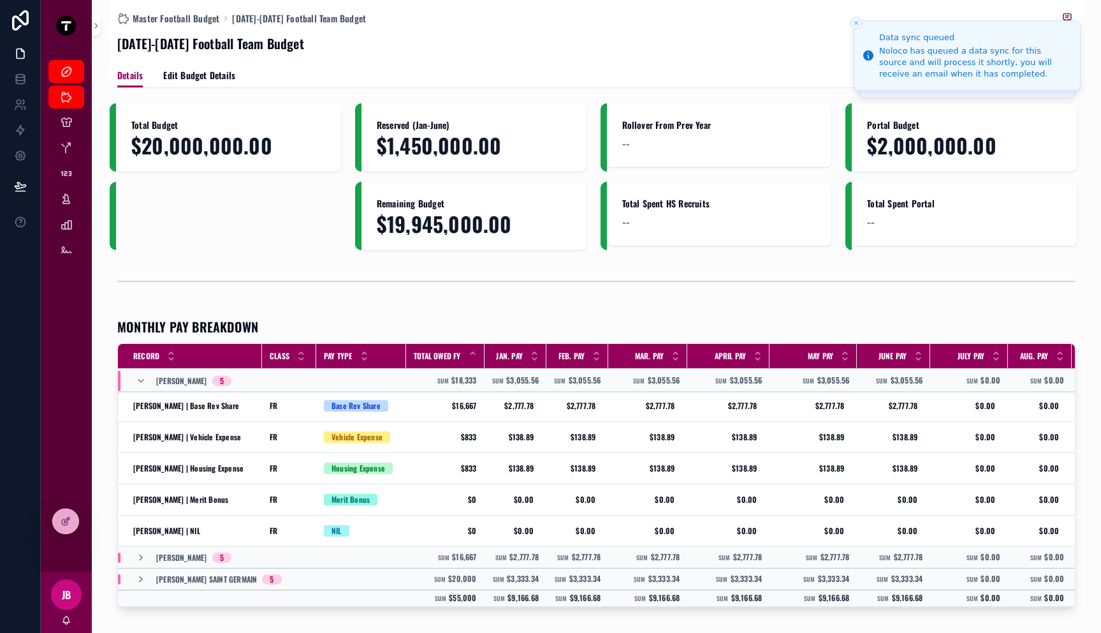
click at [312, 221] on div "scrollable content" at bounding box center [229, 216] width 238 height 68
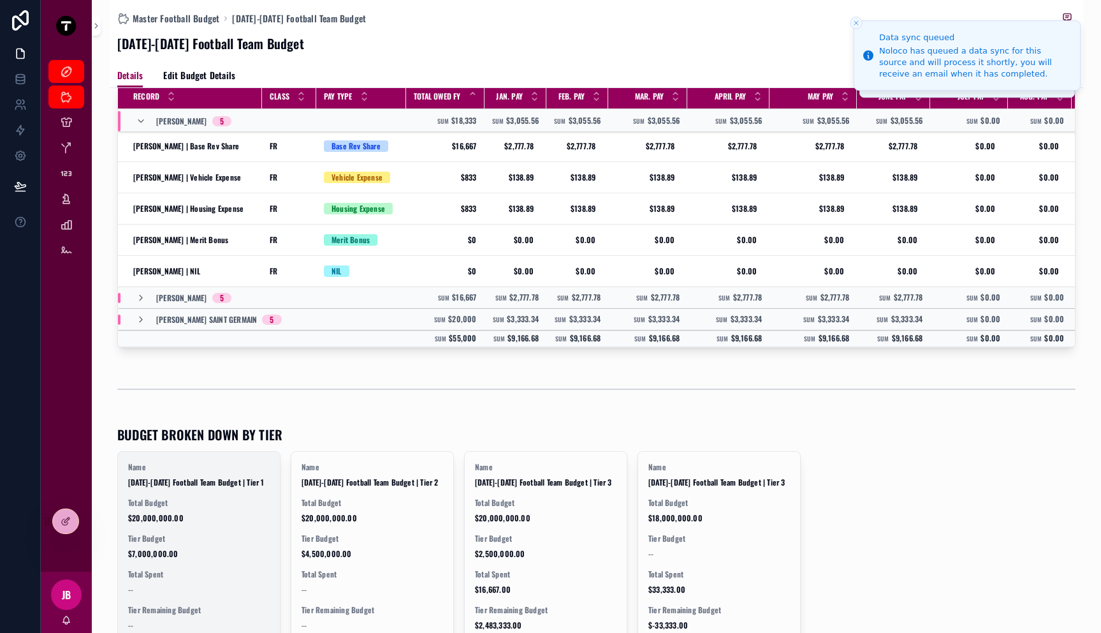
scroll to position [393, 0]
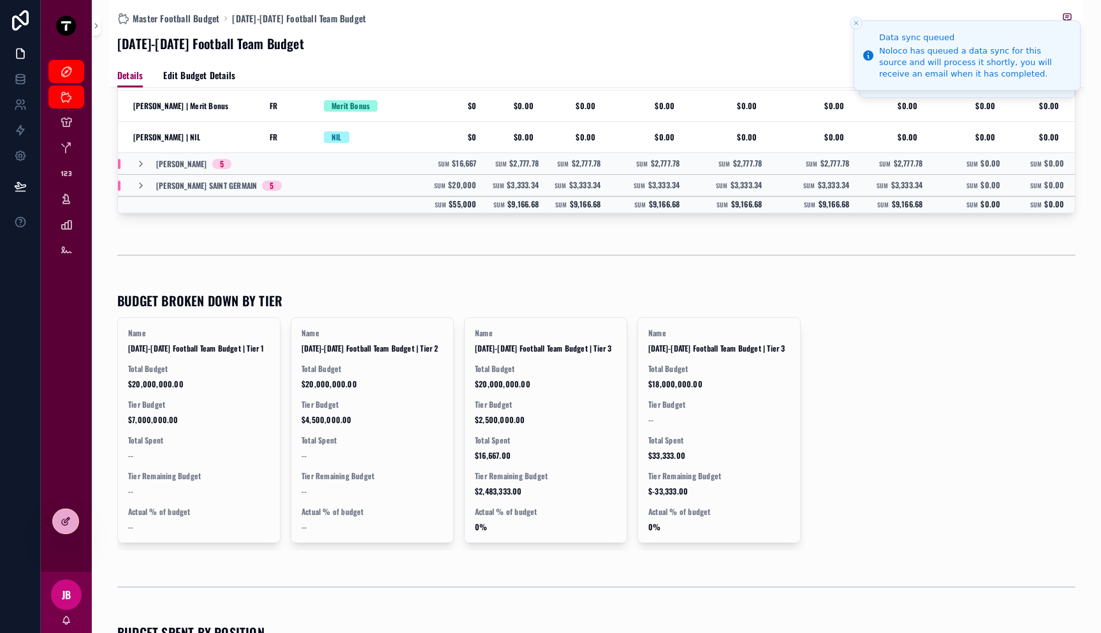
click at [67, 522] on icon at bounding box center [66, 521] width 10 height 10
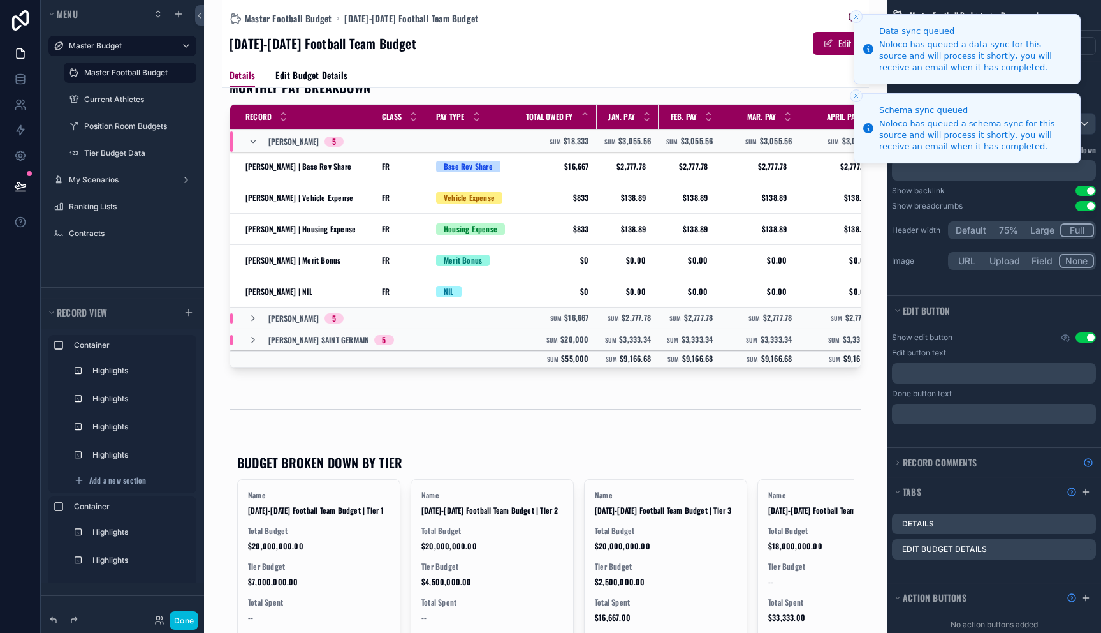
click at [856, 14] on icon "Close toast" at bounding box center [857, 17] width 8 height 8
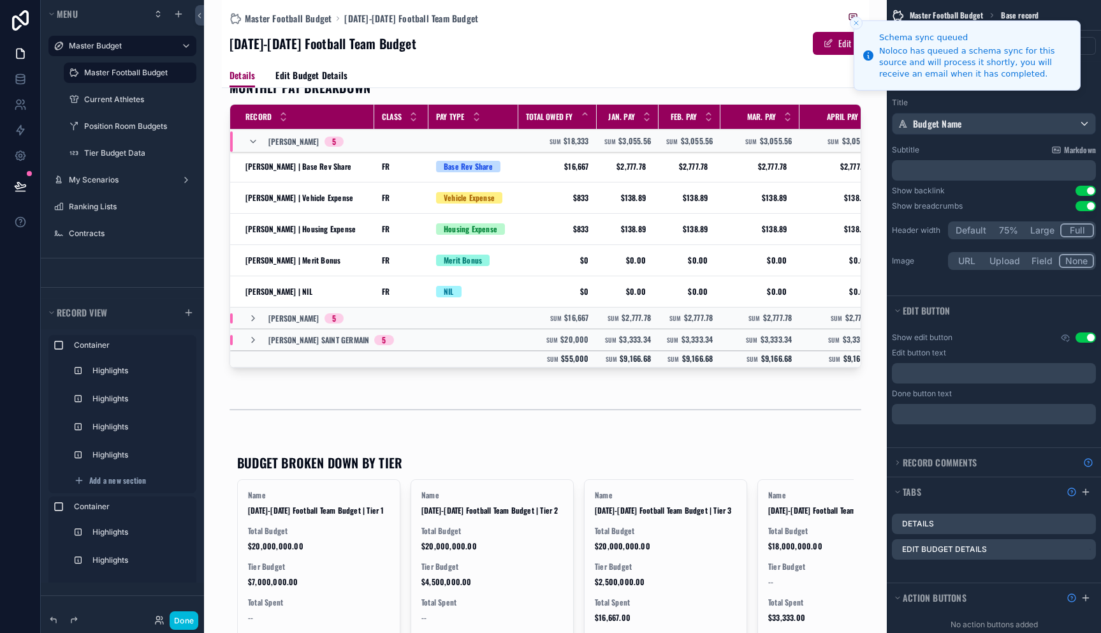
click at [856, 22] on icon "Close toast" at bounding box center [857, 23] width 8 height 8
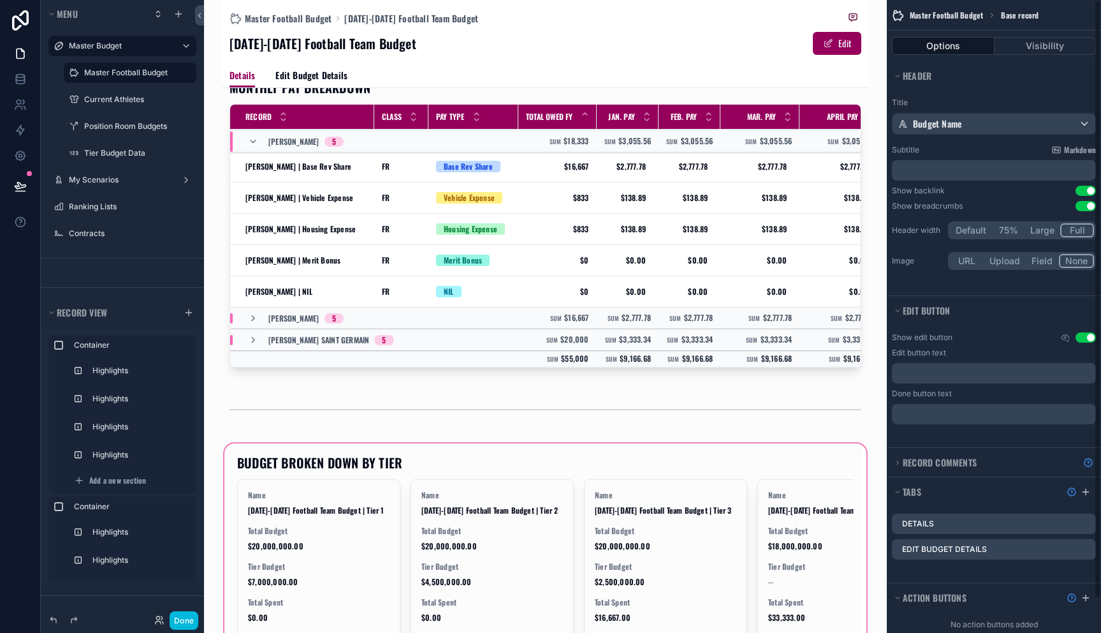
click at [578, 504] on div "scrollable content" at bounding box center [545, 583] width 647 height 284
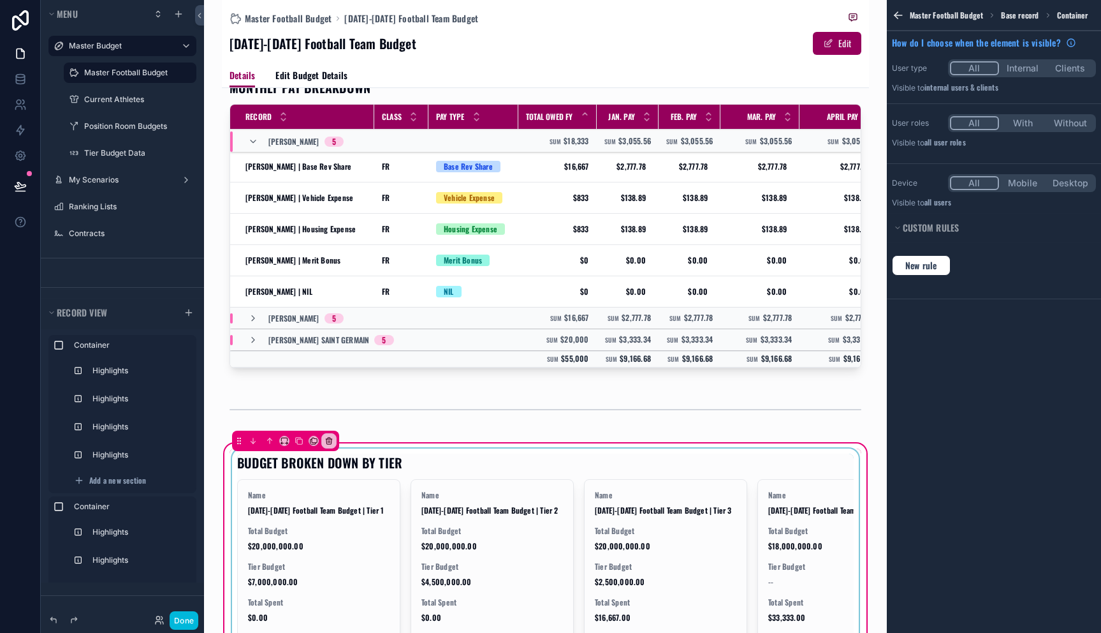
click at [571, 527] on div "scrollable content" at bounding box center [546, 582] width 632 height 269
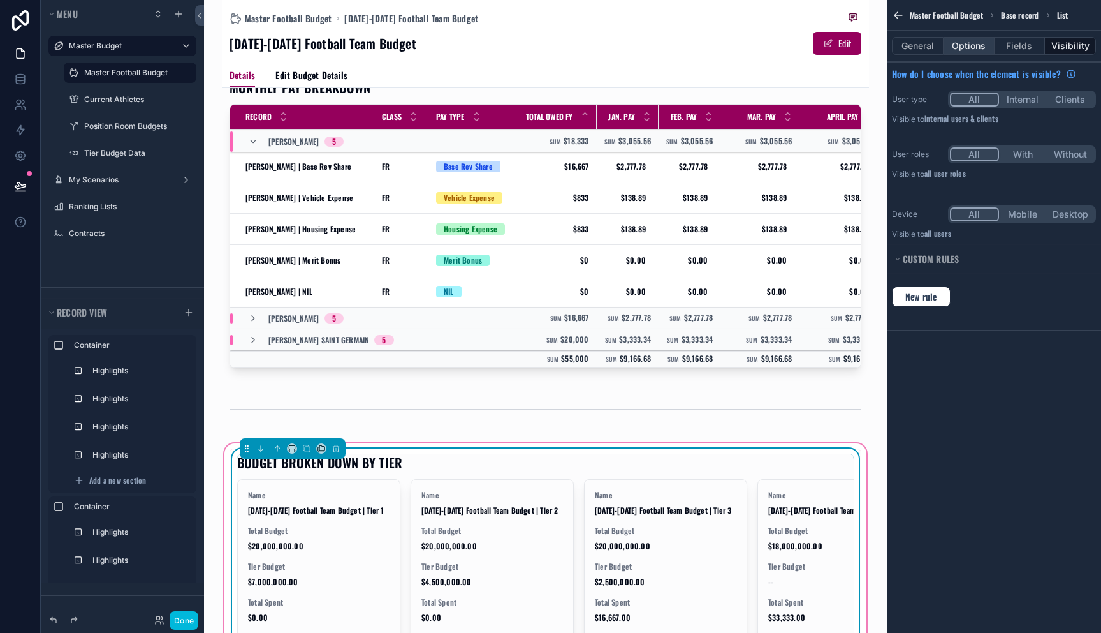
click at [984, 44] on button "Options" at bounding box center [969, 46] width 51 height 18
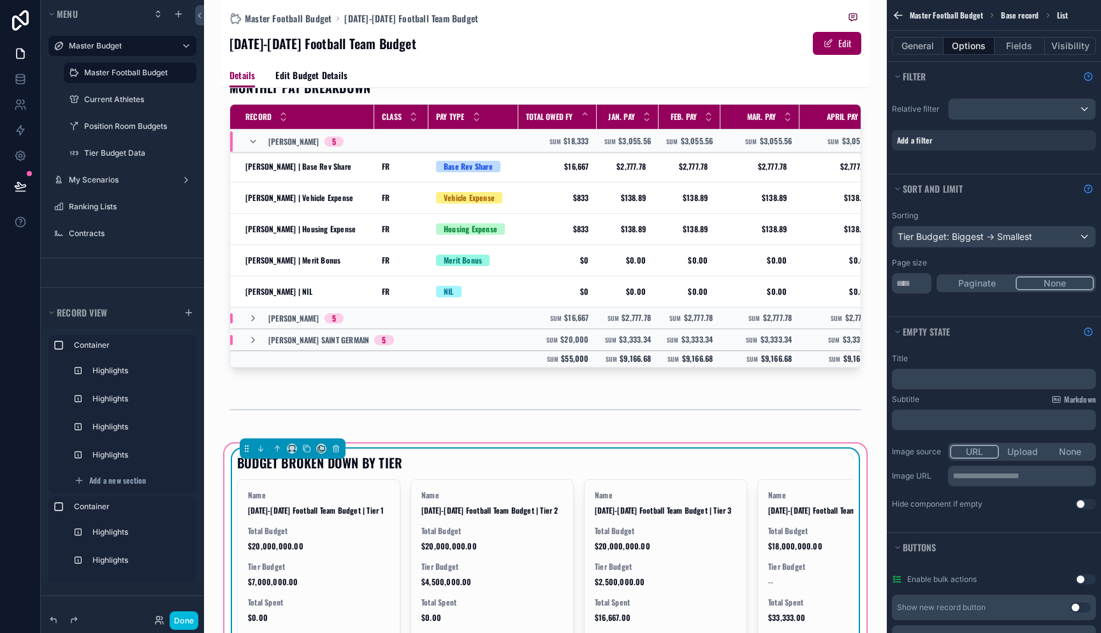
drag, startPoint x: 1027, startPoint y: 142, endPoint x: 1043, endPoint y: 136, distance: 16.9
click at [1028, 142] on div "Add a filter" at bounding box center [994, 140] width 204 height 20
click at [0, 0] on div "scrollable content" at bounding box center [0, 0] width 0 height 0
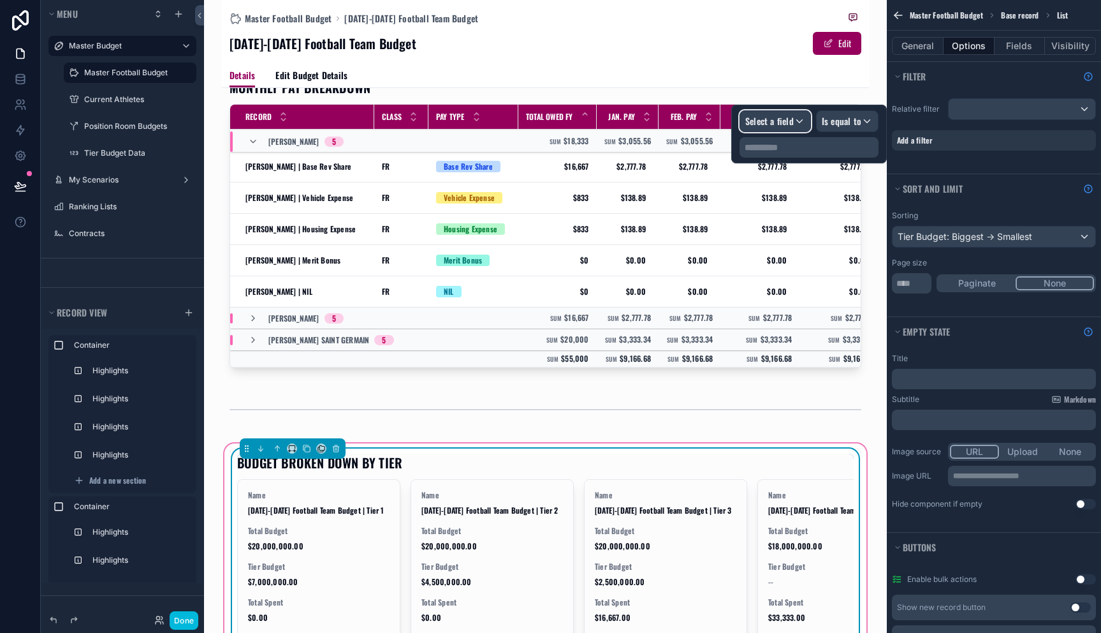
click at [784, 116] on span "Select a field" at bounding box center [769, 120] width 48 height 13
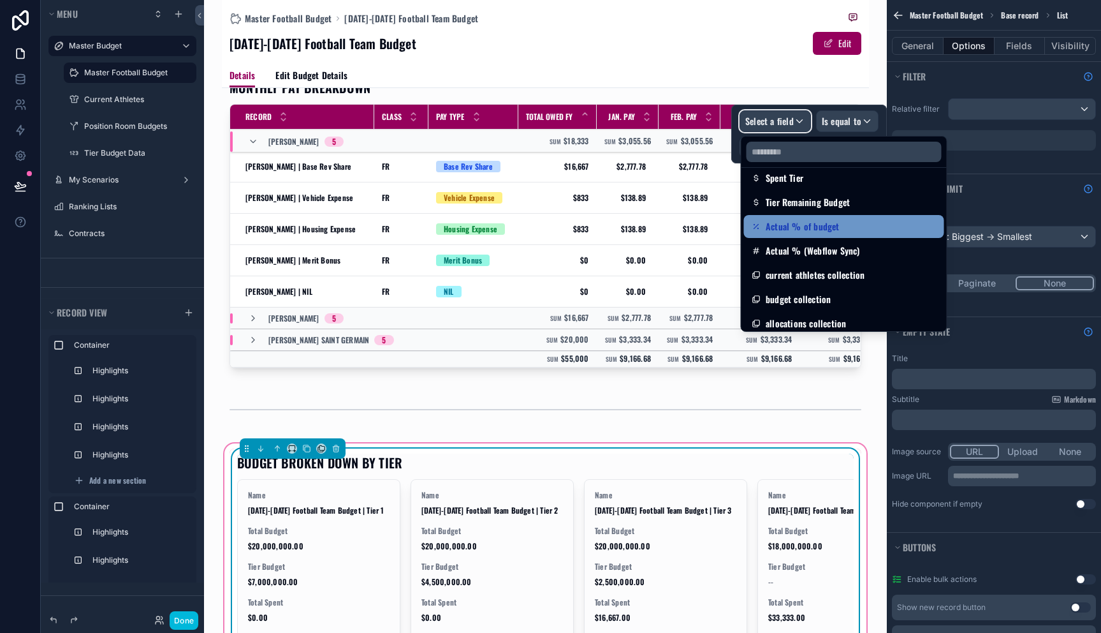
scroll to position [260, 0]
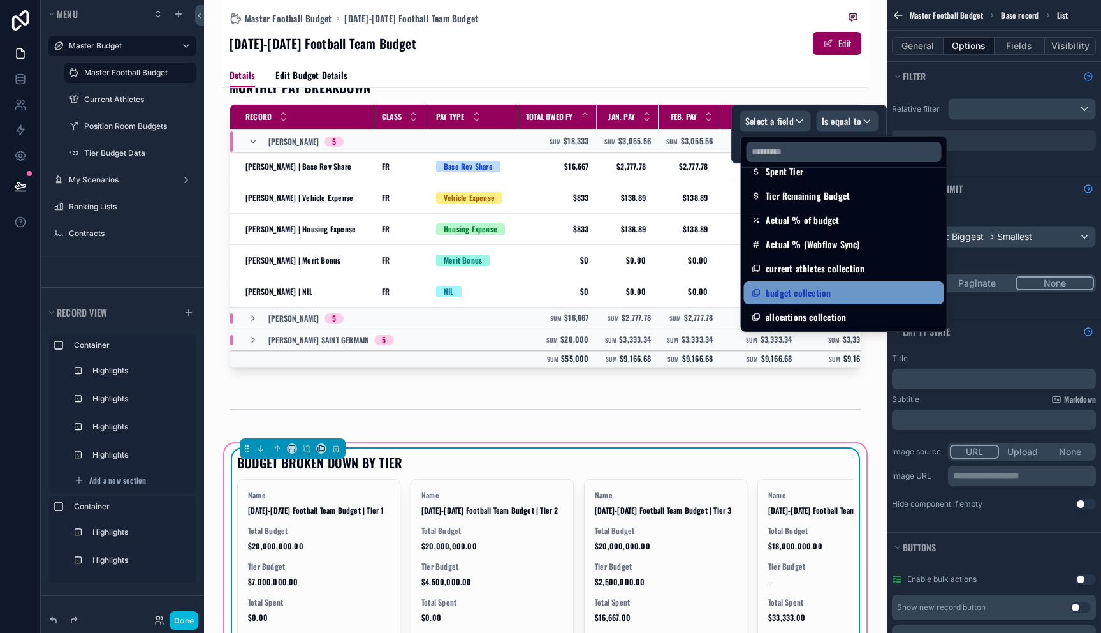
click at [852, 294] on div "budget collection" at bounding box center [844, 292] width 185 height 15
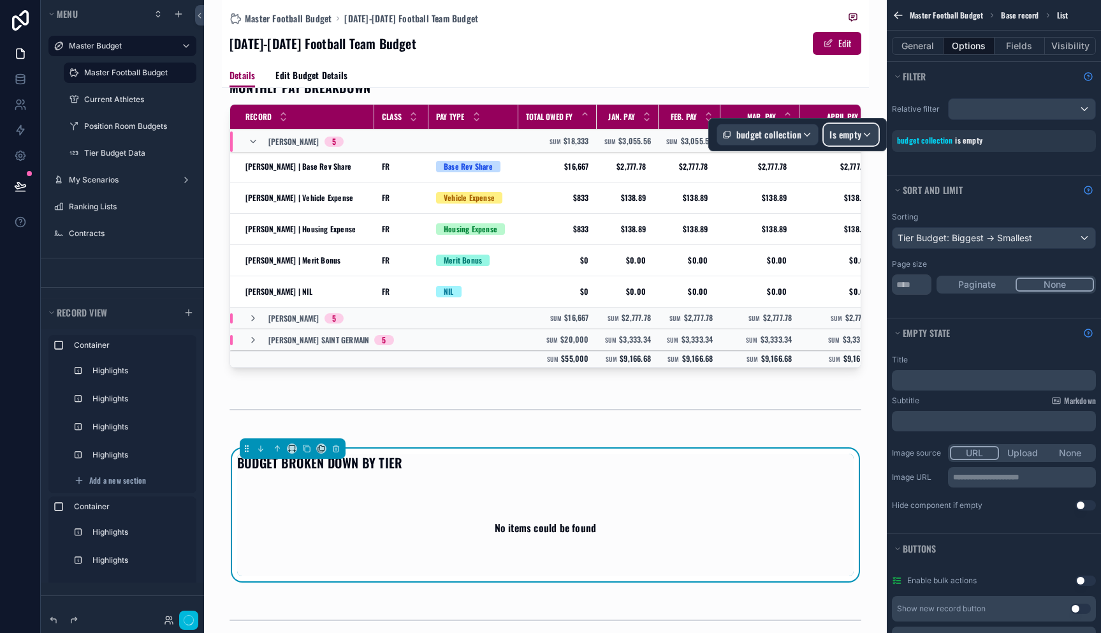
click at [852, 133] on span "Is empty" at bounding box center [846, 134] width 32 height 13
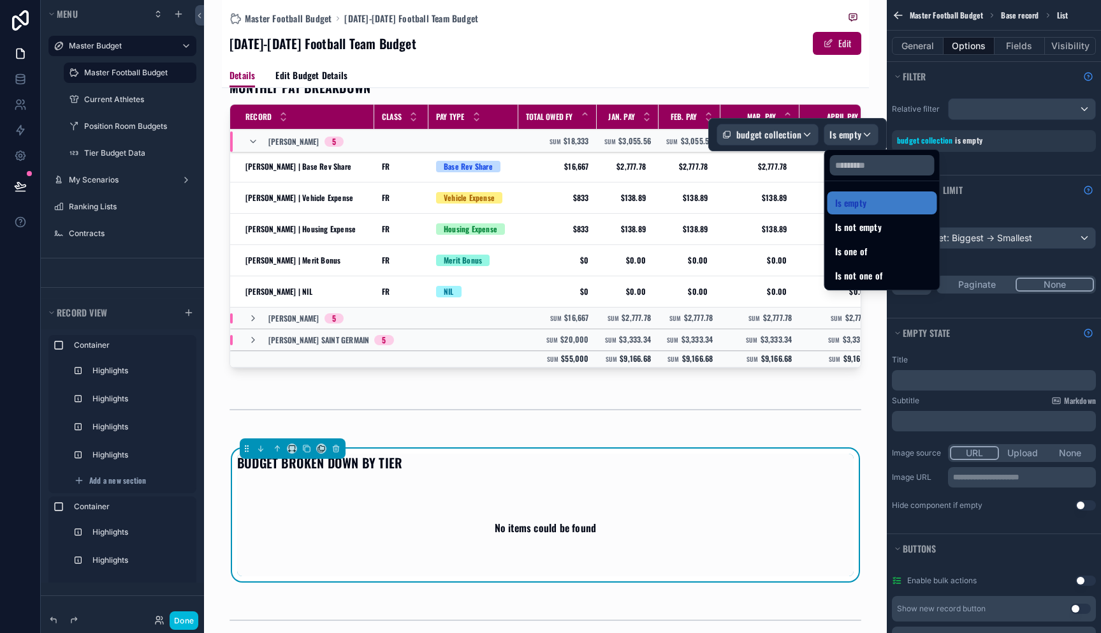
click at [798, 136] on div at bounding box center [797, 134] width 179 height 33
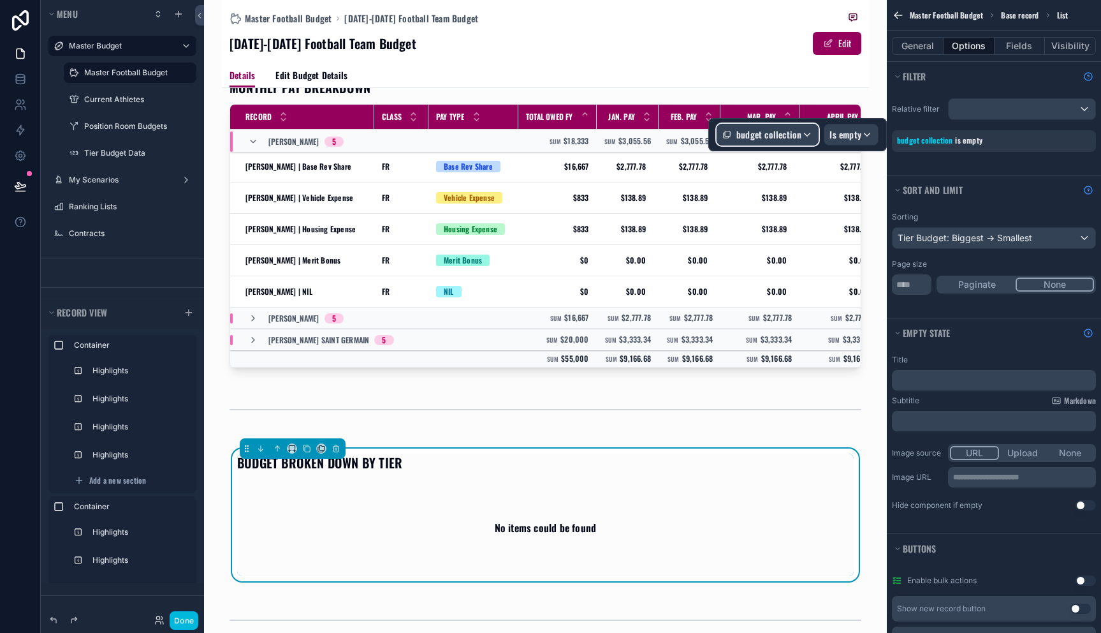
click at [799, 135] on span "budget collection" at bounding box center [768, 134] width 65 height 13
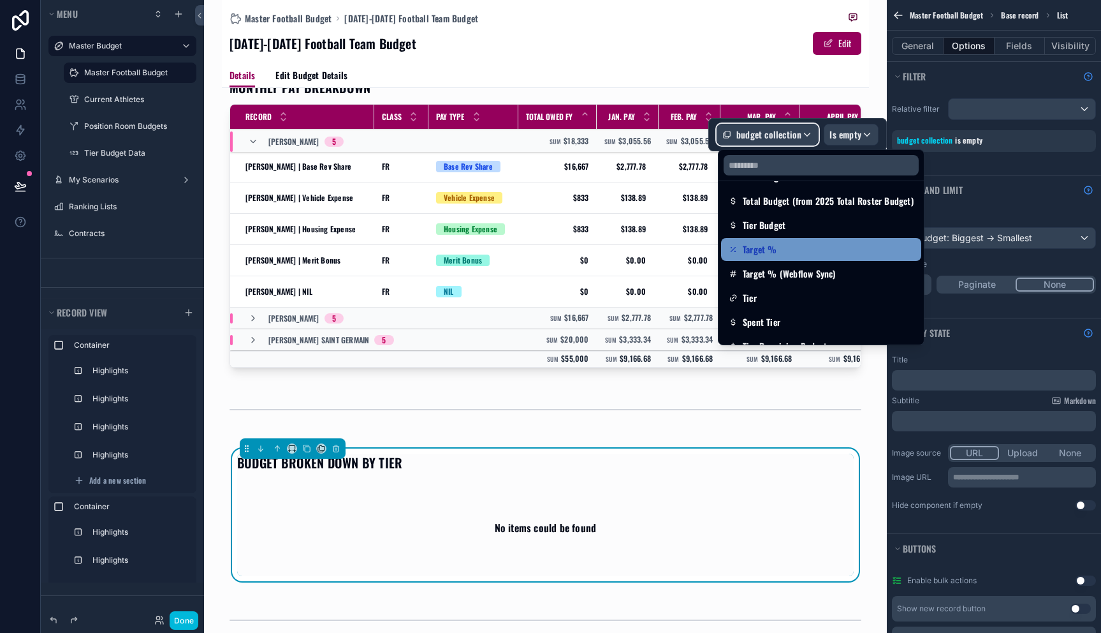
scroll to position [126, 0]
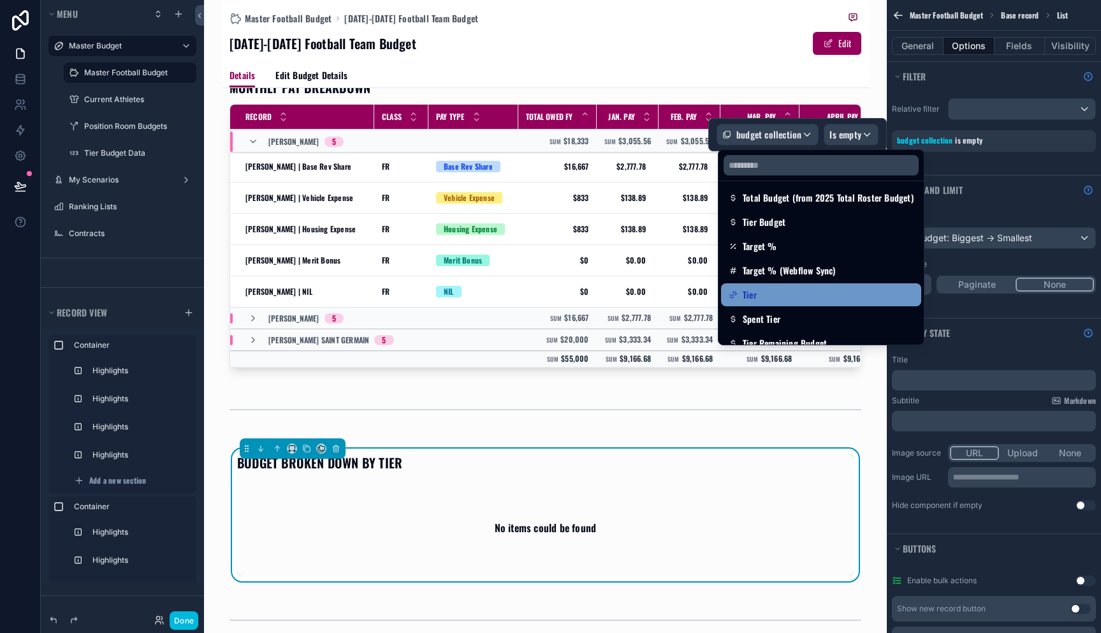
click at [852, 289] on div "Tier" at bounding box center [821, 294] width 185 height 15
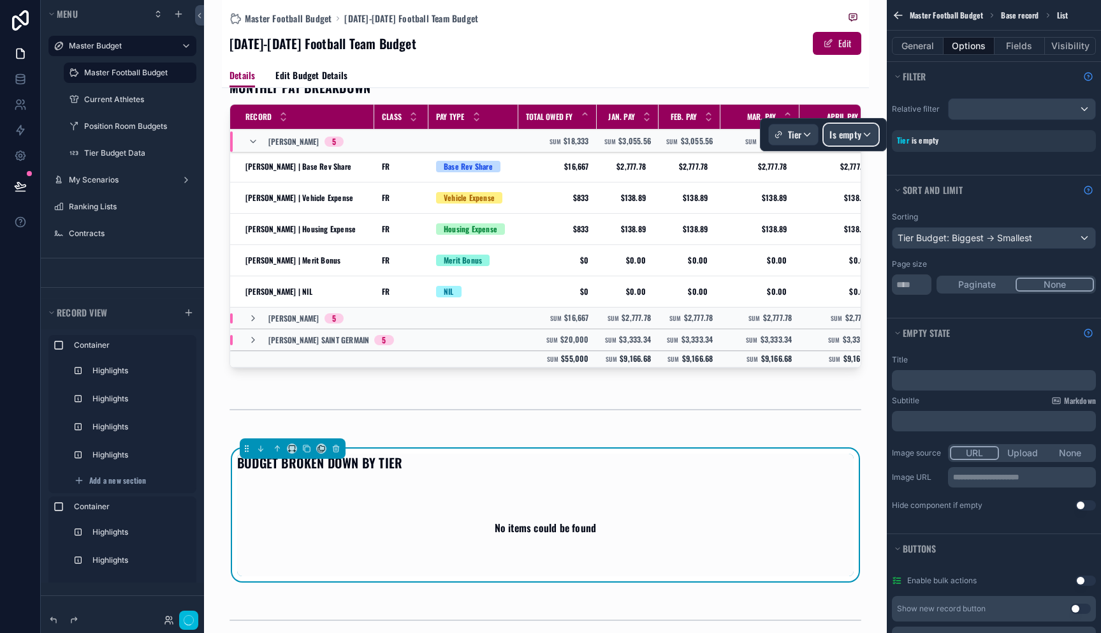
click at [853, 133] on span "Is empty" at bounding box center [846, 134] width 32 height 13
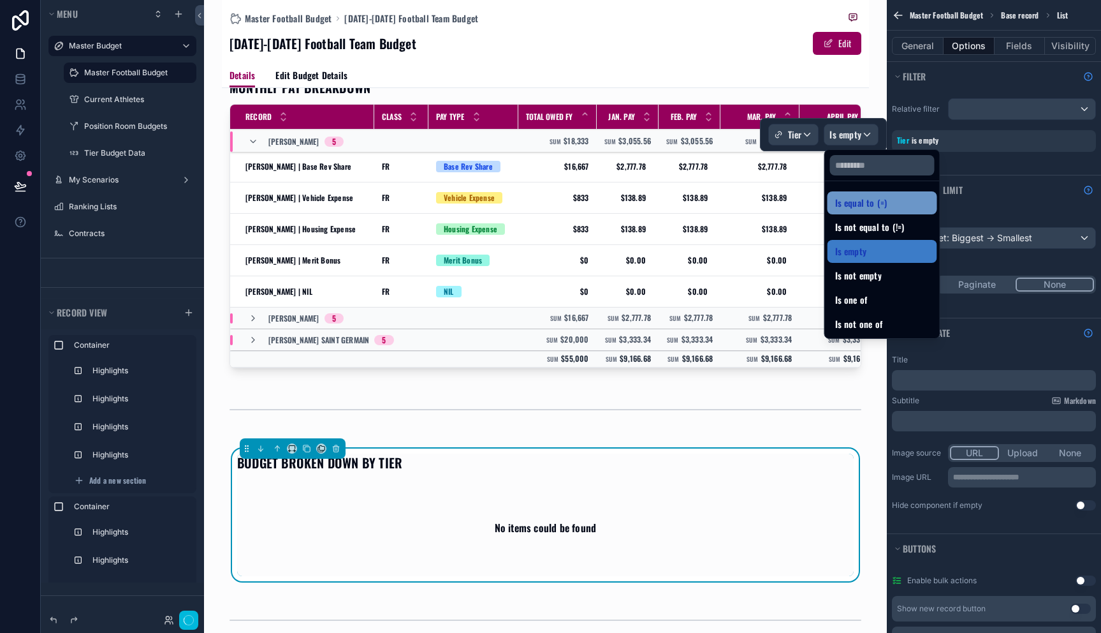
click at [862, 207] on span "Is equal to (=)" at bounding box center [861, 202] width 52 height 15
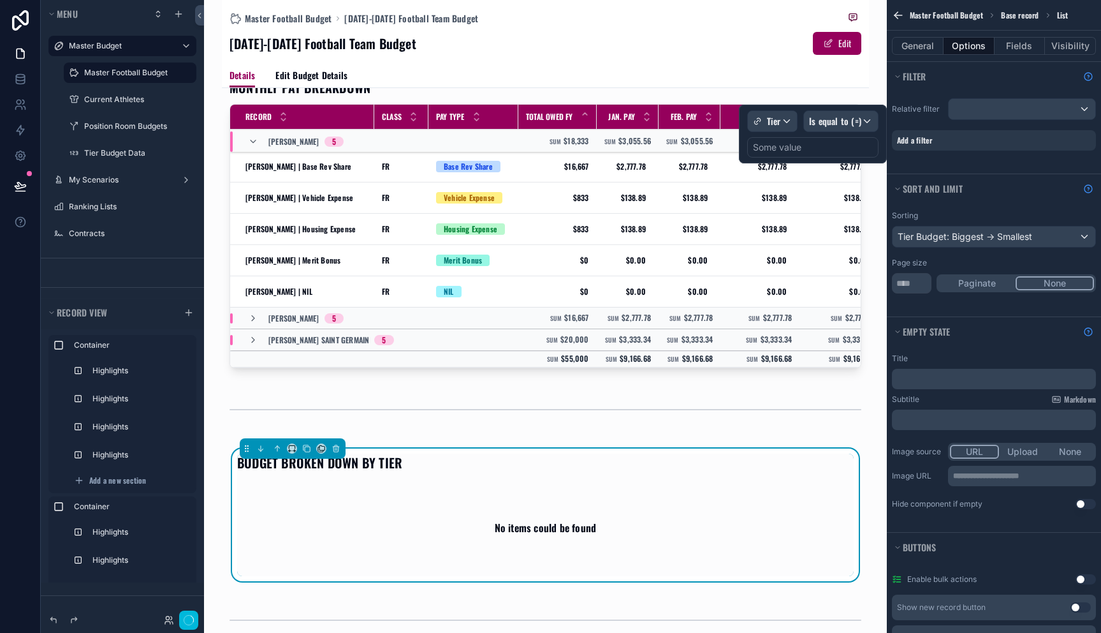
click at [785, 148] on div "Some value" at bounding box center [777, 147] width 48 height 13
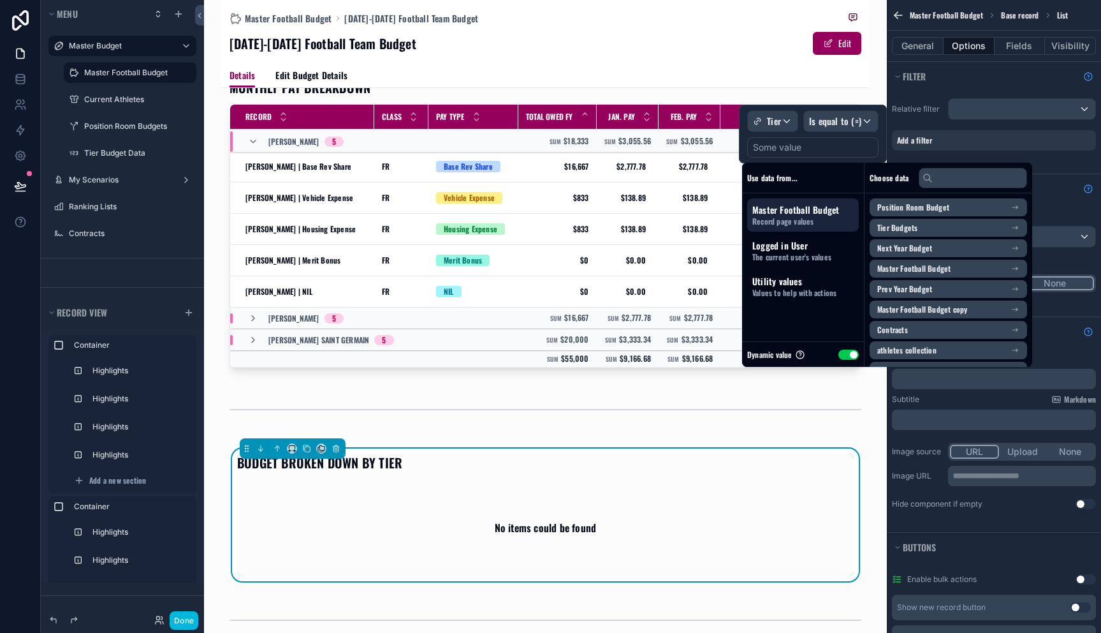
click at [846, 356] on button "Use setting" at bounding box center [848, 354] width 20 height 10
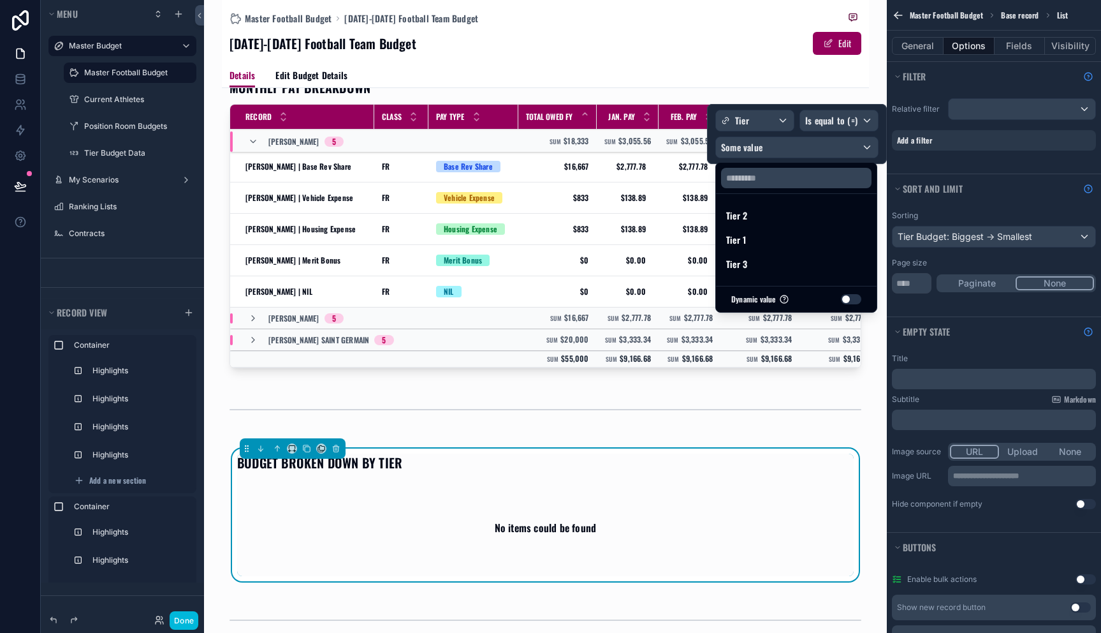
click at [827, 78] on div "Details Edit Budget Details" at bounding box center [546, 75] width 632 height 24
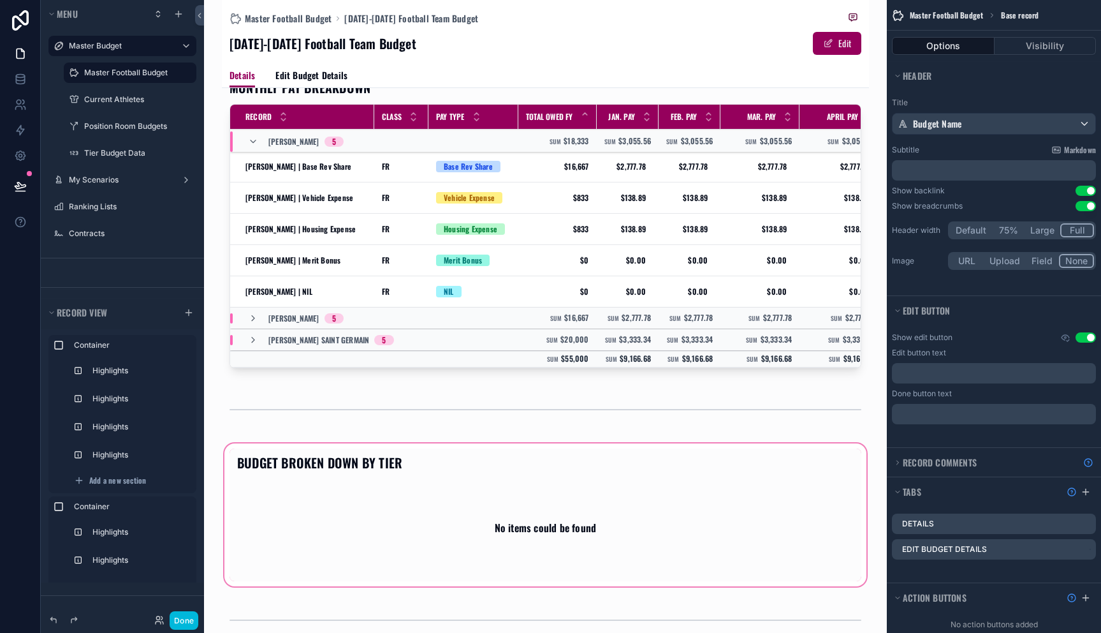
click at [584, 525] on div "scrollable content" at bounding box center [545, 515] width 647 height 148
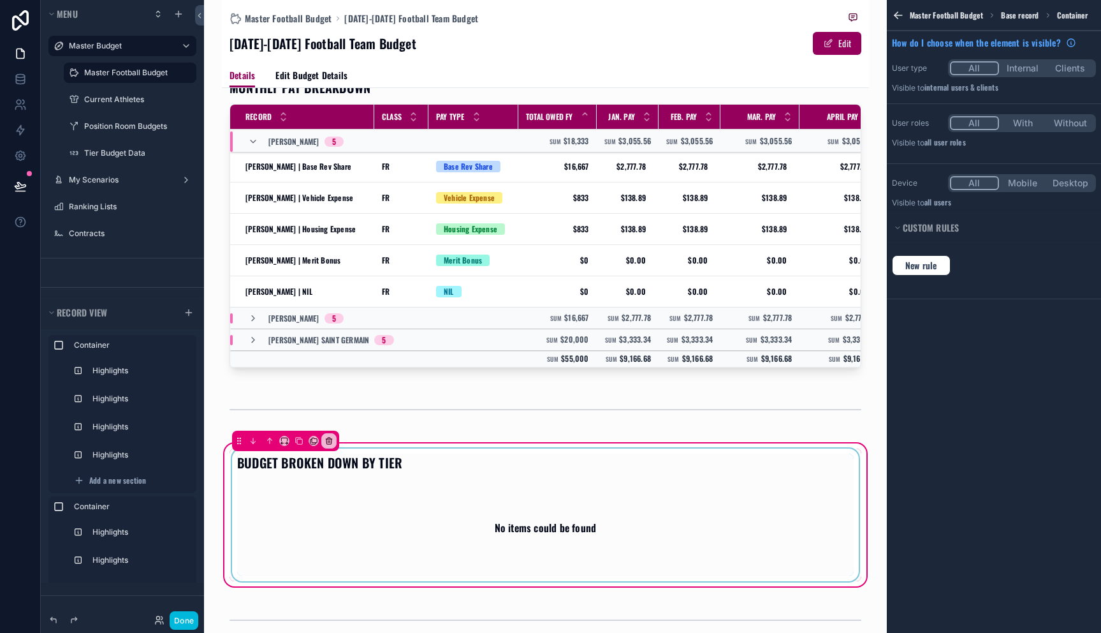
click at [591, 502] on div "scrollable content" at bounding box center [546, 514] width 632 height 133
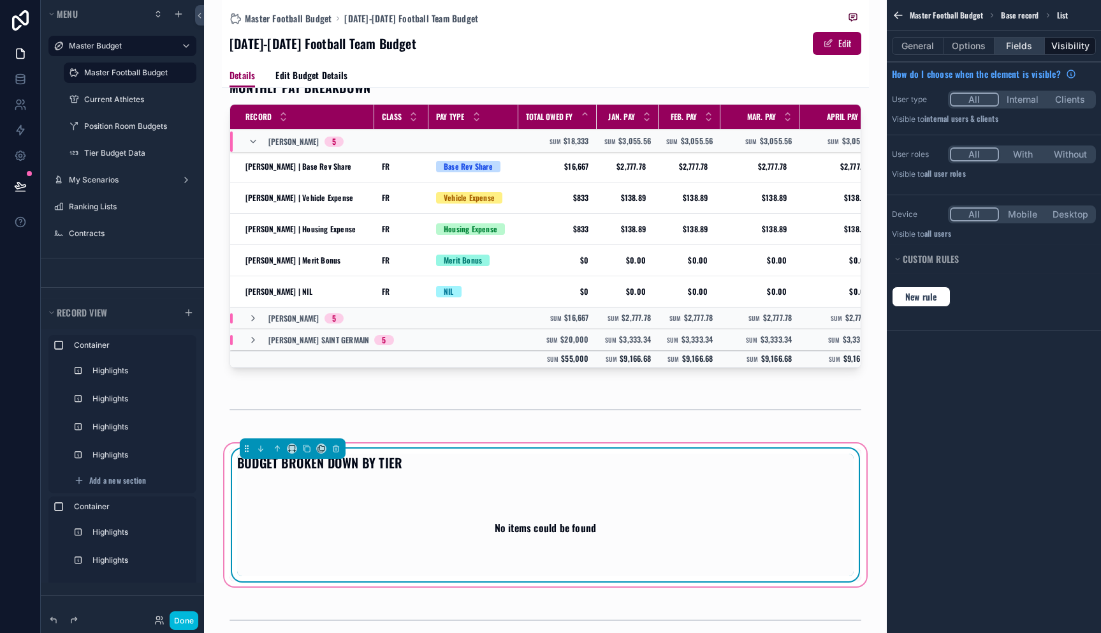
click at [1024, 48] on button "Fields" at bounding box center [1020, 46] width 51 height 18
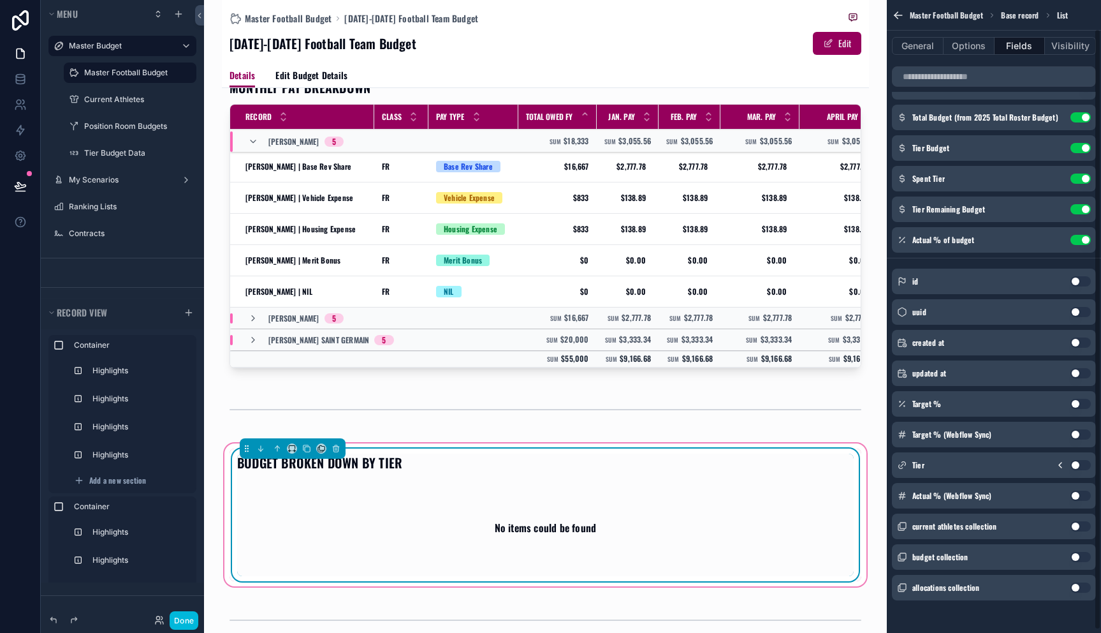
scroll to position [33, 0]
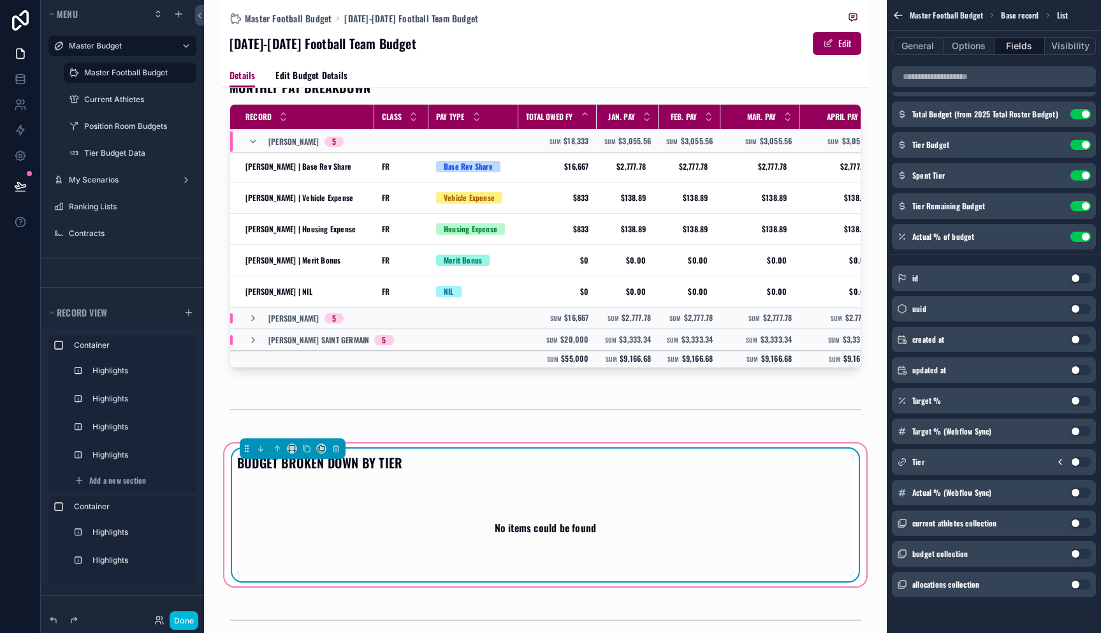
click at [1074, 551] on button "Use setting" at bounding box center [1081, 553] width 20 height 10
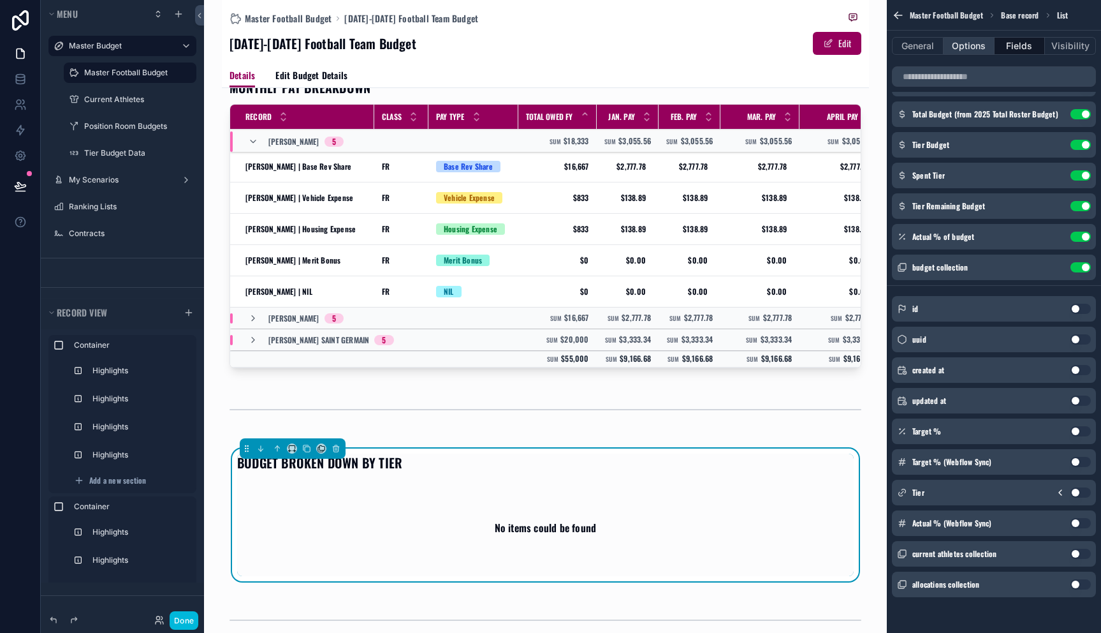
click at [966, 46] on button "Options" at bounding box center [969, 46] width 51 height 18
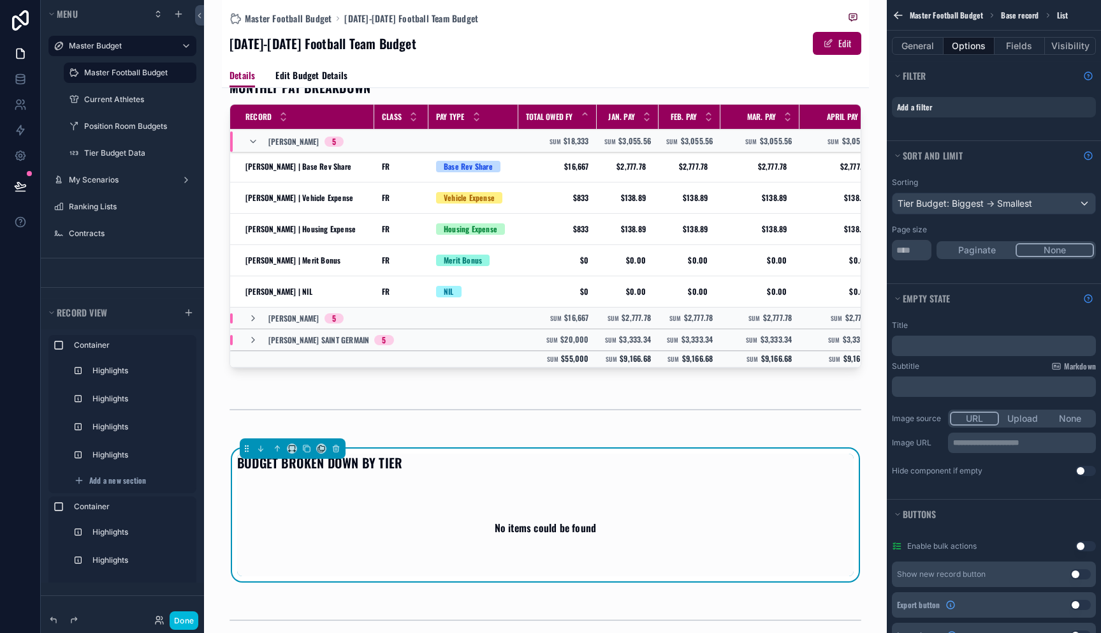
click at [1026, 107] on div "Add a filter" at bounding box center [994, 107] width 204 height 20
click at [1012, 90] on div "Relative filter Add a filter" at bounding box center [994, 91] width 214 height 62
click at [1013, 104] on div "Add a filter" at bounding box center [994, 107] width 204 height 20
click at [0, 0] on icon "scrollable content" at bounding box center [0, 0] width 0 height 0
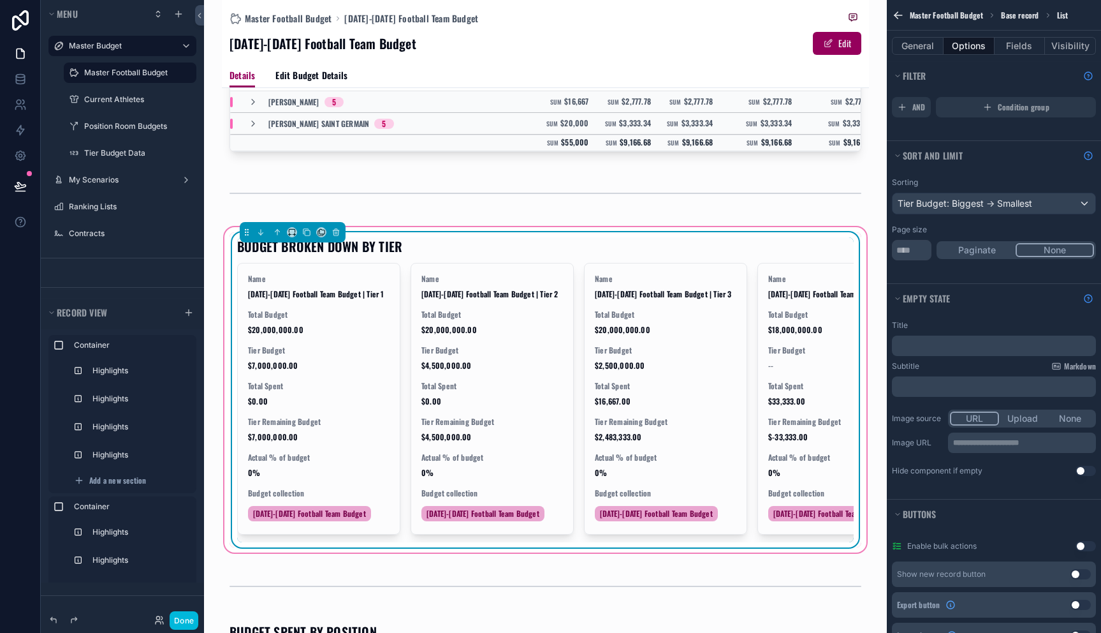
scroll to position [604, 0]
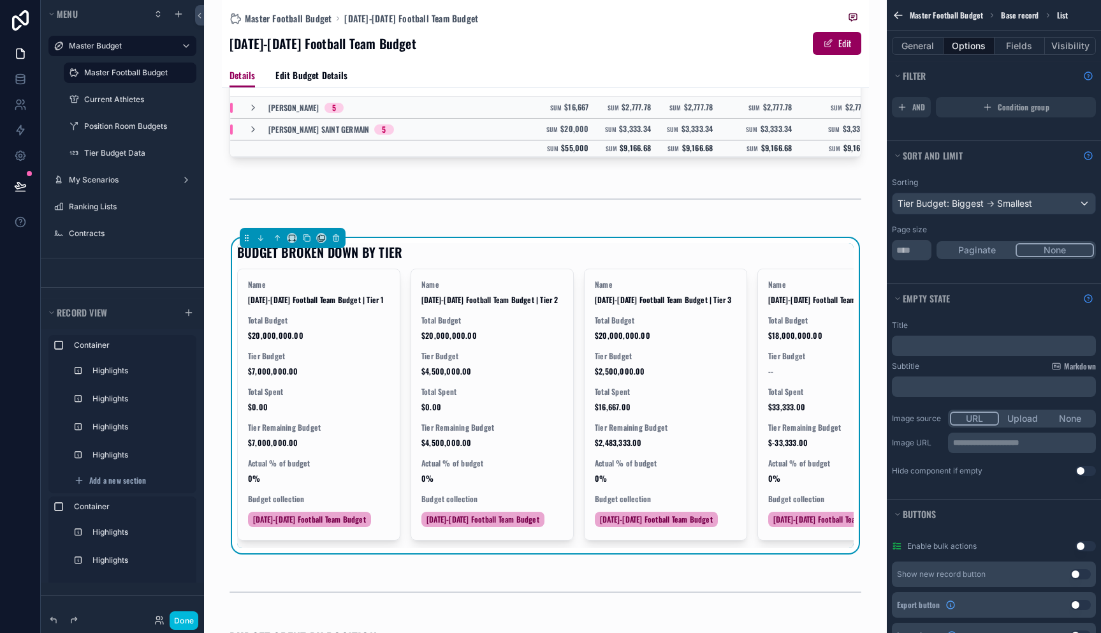
click at [980, 192] on div "Sorting Tier Budget: Biggest -> Smallest" at bounding box center [994, 195] width 204 height 37
click at [983, 200] on div "Tier Budget: Biggest -> Smallest" at bounding box center [994, 203] width 203 height 20
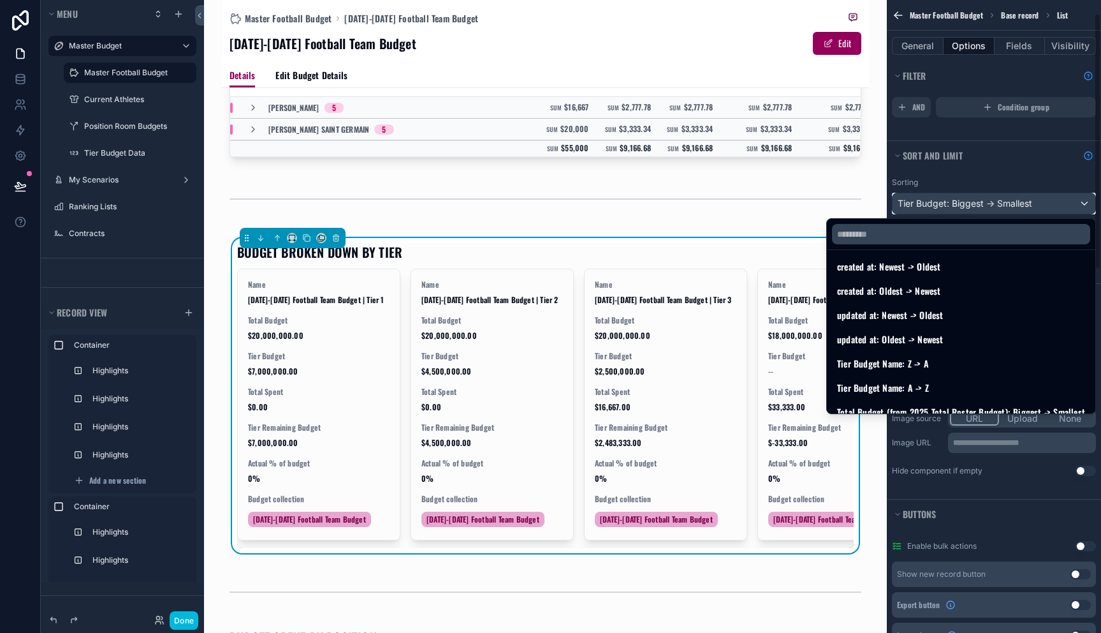
scroll to position [31, 0]
click at [962, 175] on div "scrollable content" at bounding box center [550, 316] width 1101 height 633
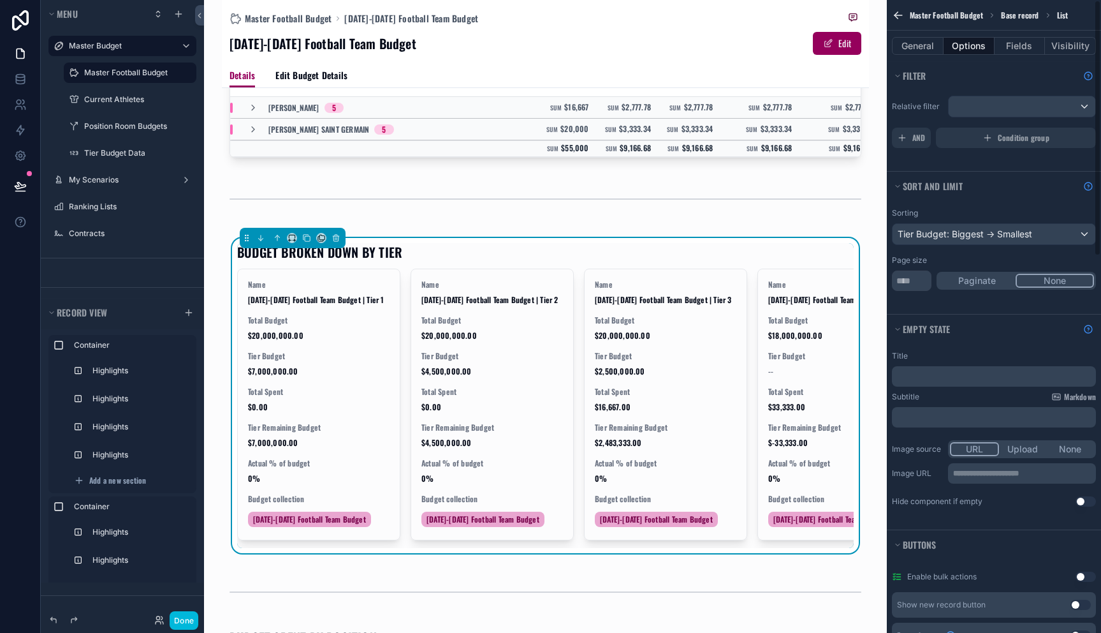
scroll to position [0, 0]
click at [998, 138] on span "Condition group" at bounding box center [1024, 140] width 52 height 10
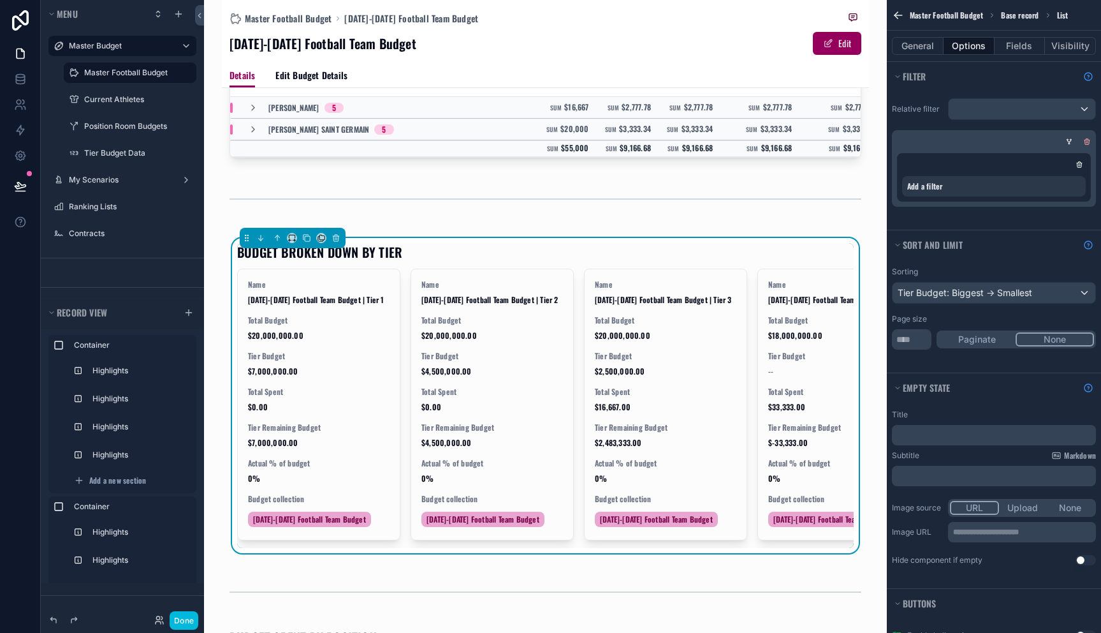
click at [1091, 143] on div "scrollable content" at bounding box center [1087, 141] width 13 height 13
click at [1088, 140] on icon "scrollable content" at bounding box center [1087, 142] width 8 height 8
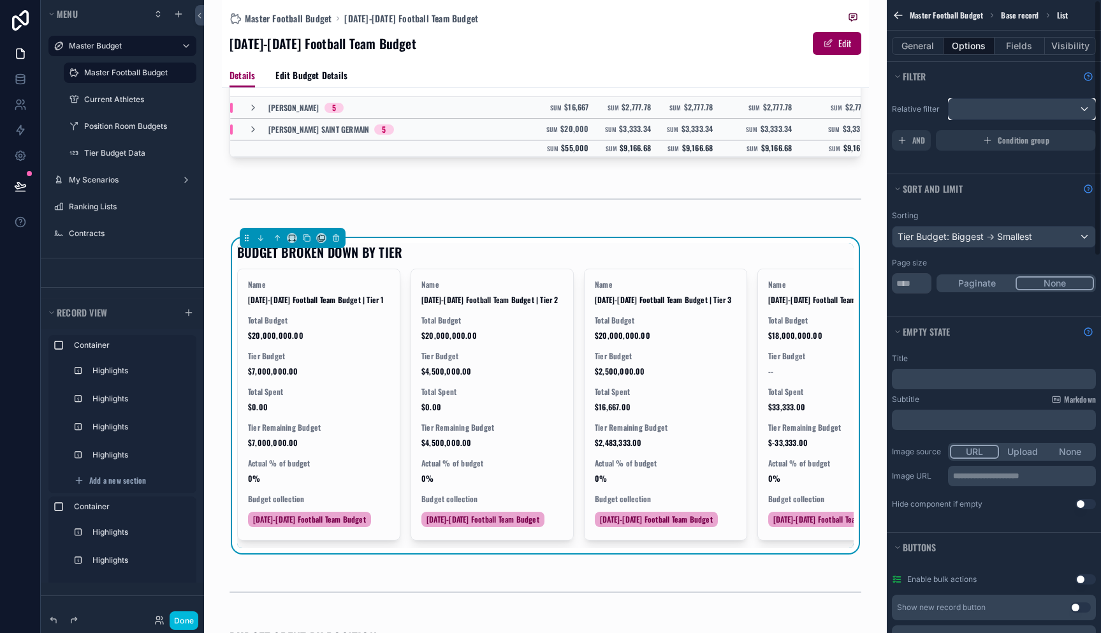
click at [1064, 105] on div "scrollable content" at bounding box center [1022, 109] width 147 height 20
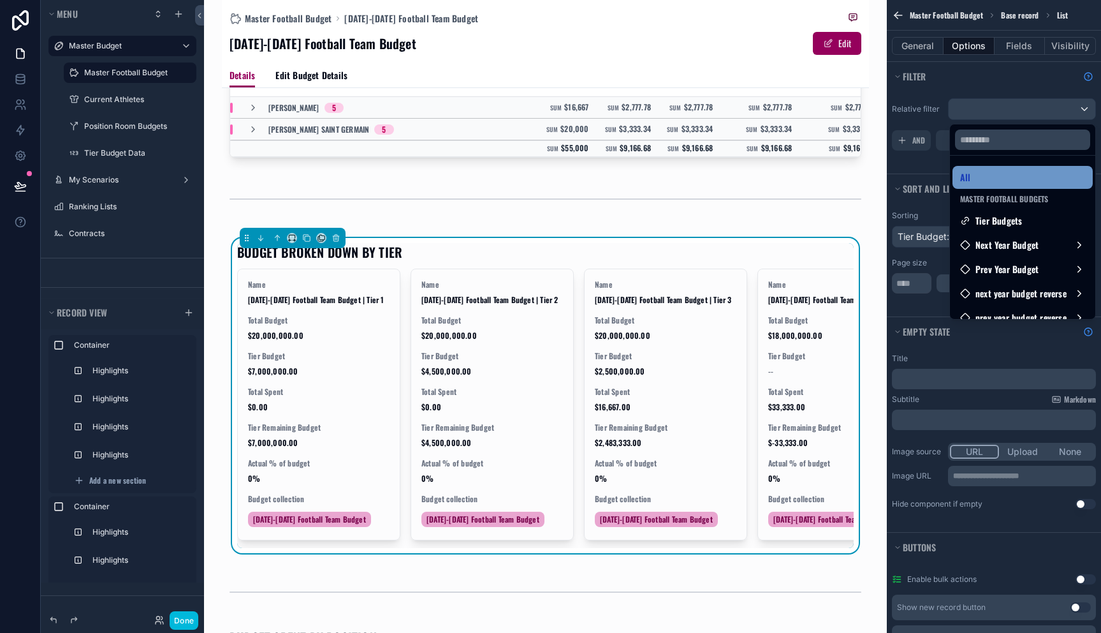
click at [1032, 179] on div "All" at bounding box center [1022, 177] width 125 height 15
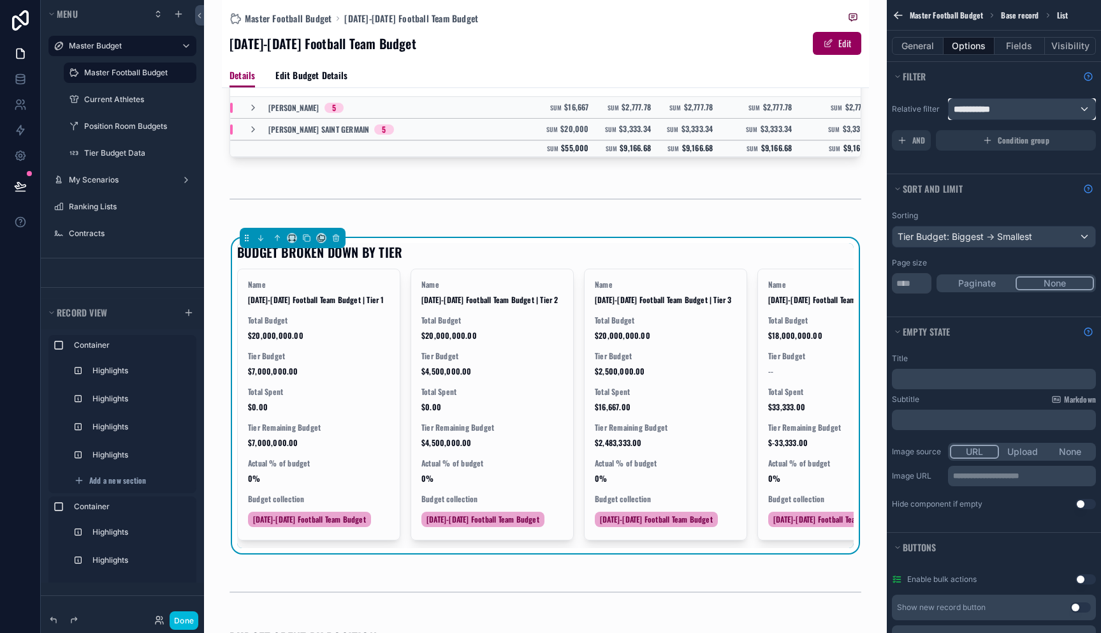
click at [1021, 105] on div "**********" at bounding box center [1022, 109] width 147 height 20
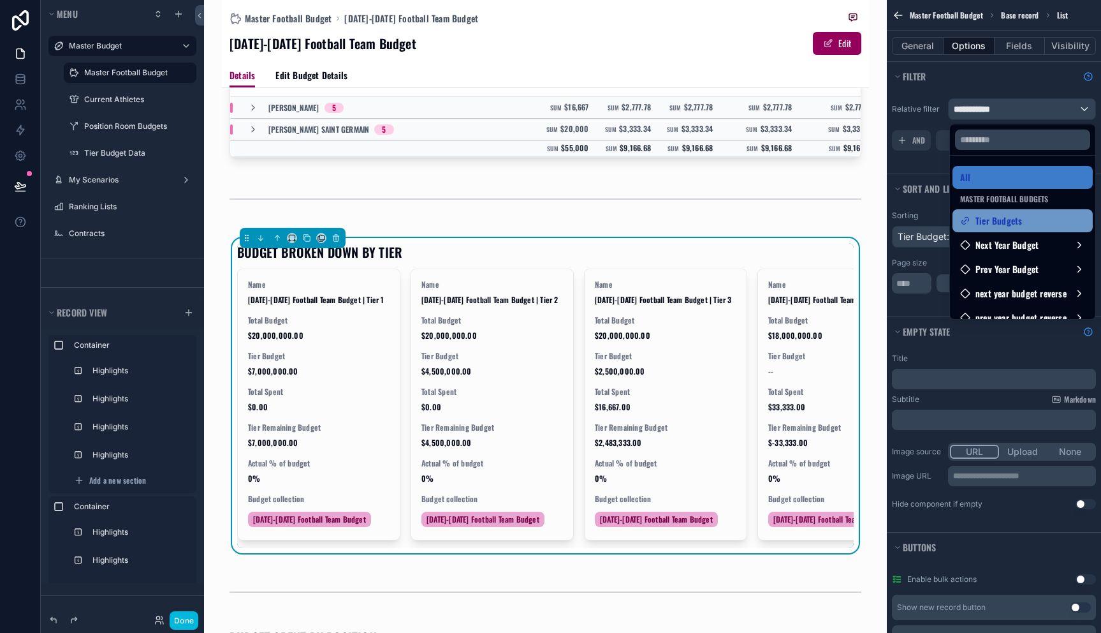
click at [1014, 214] on div "Tier Budgets" at bounding box center [1022, 220] width 125 height 15
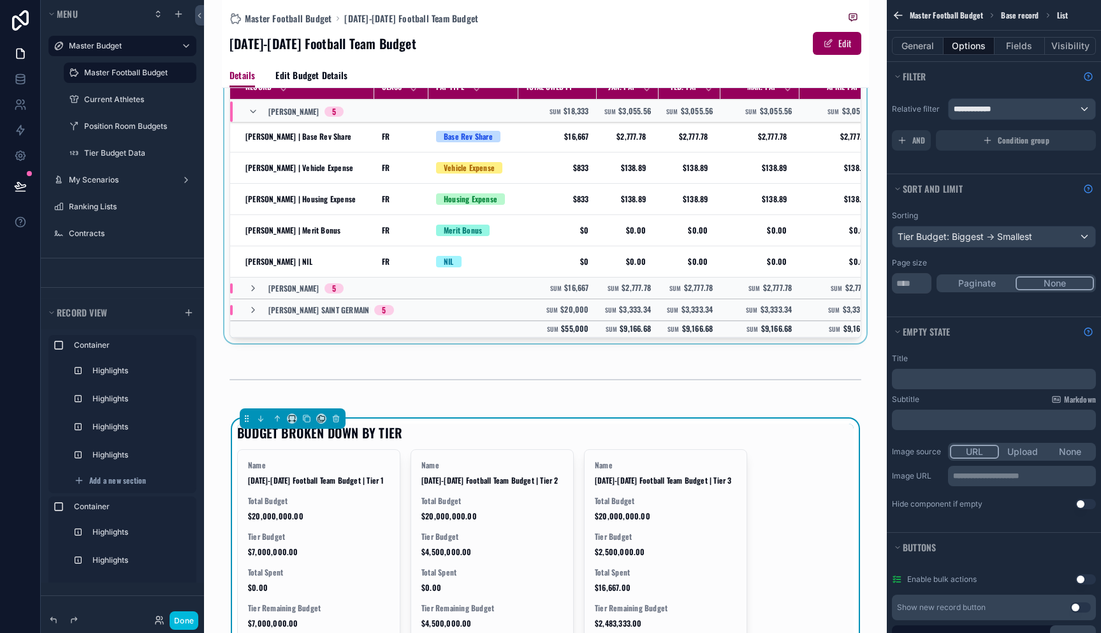
scroll to position [76, 0]
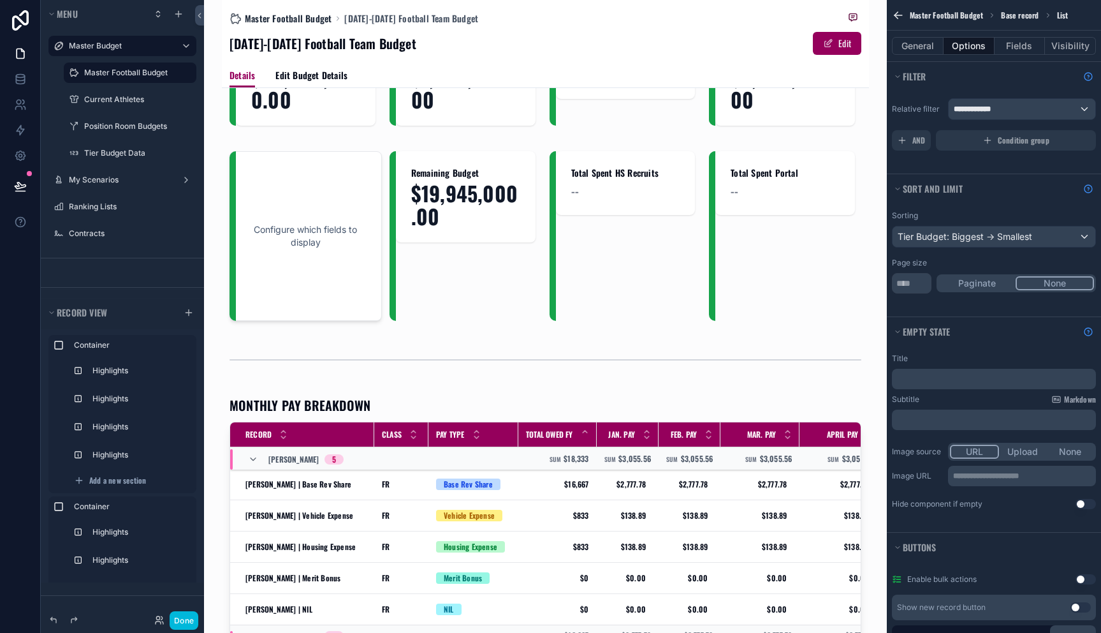
click at [267, 13] on span "Master Football Budget" at bounding box center [288, 18] width 87 height 13
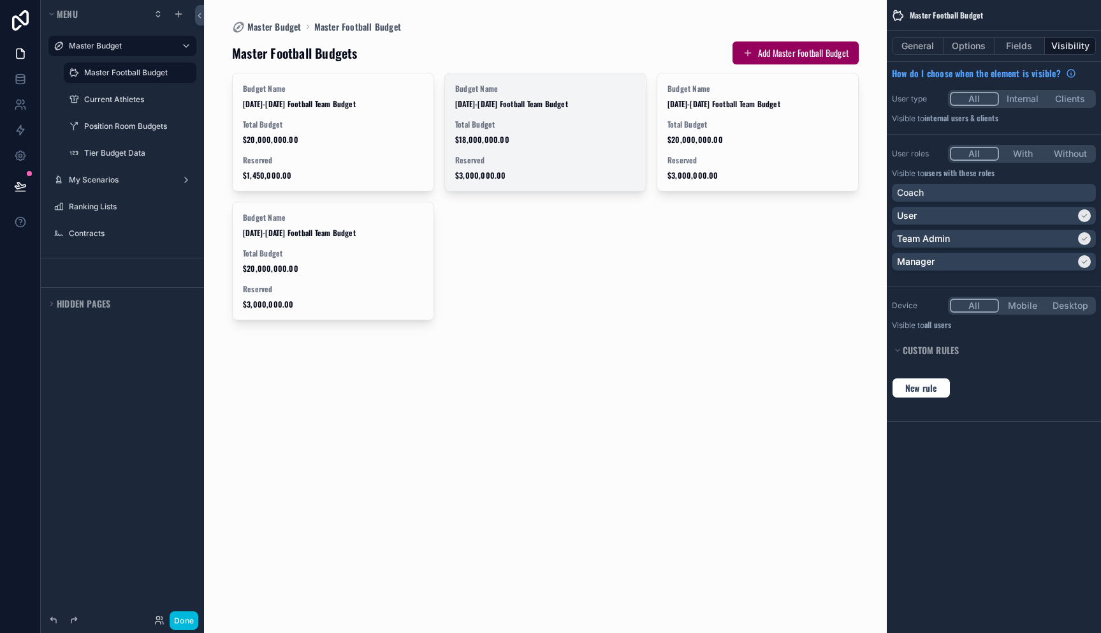
click at [511, 131] on div "Total Budget $18,000,000.00" at bounding box center [545, 132] width 180 height 26
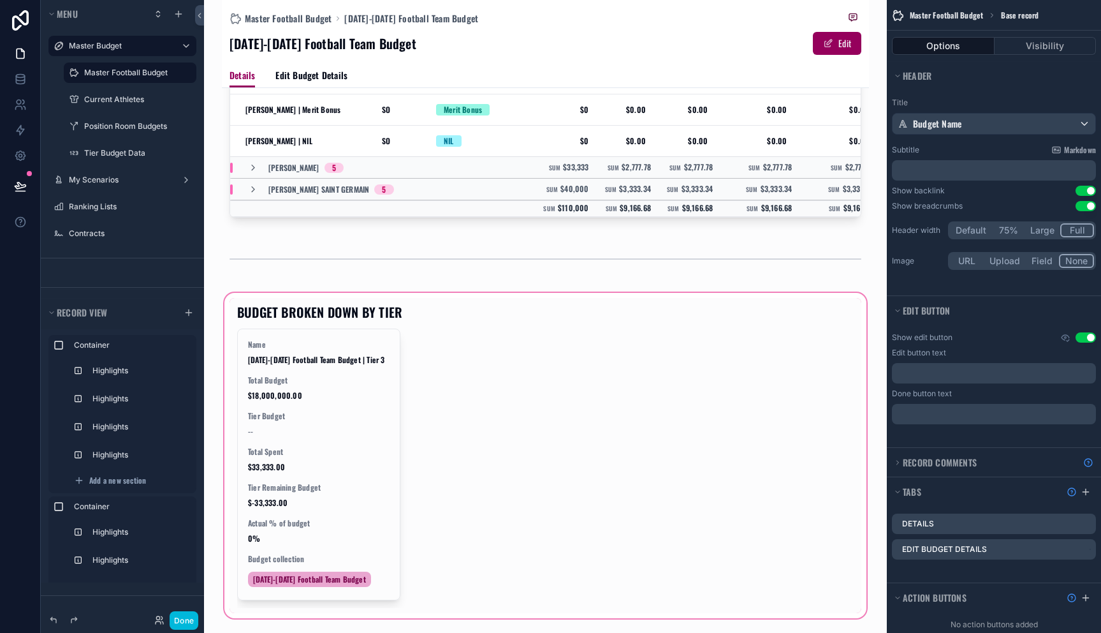
scroll to position [654, 0]
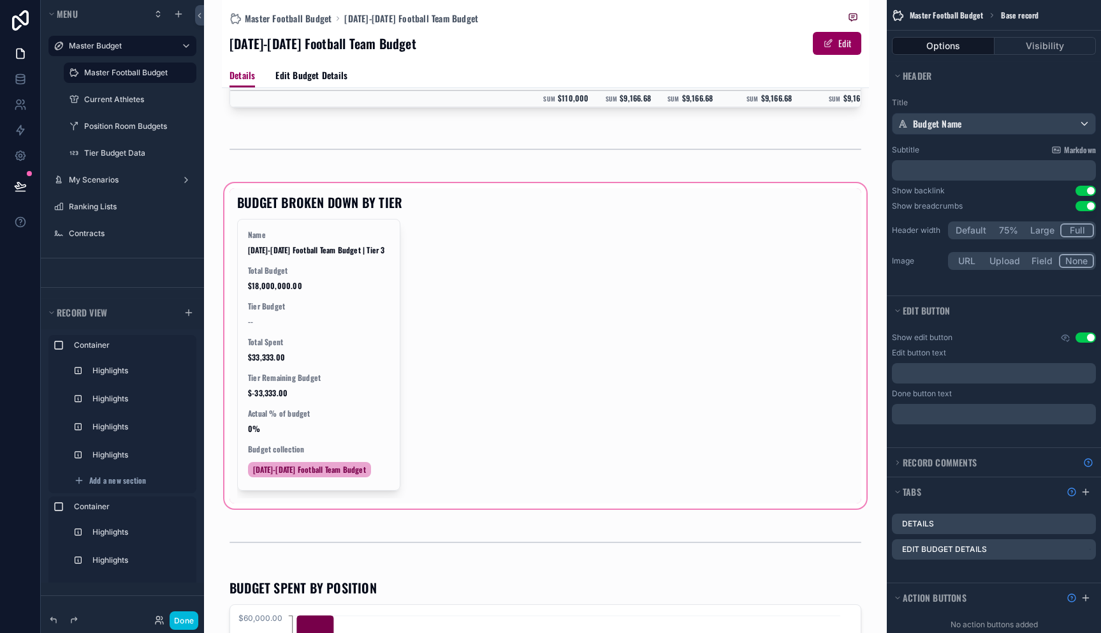
click at [365, 381] on div "scrollable content" at bounding box center [545, 345] width 647 height 330
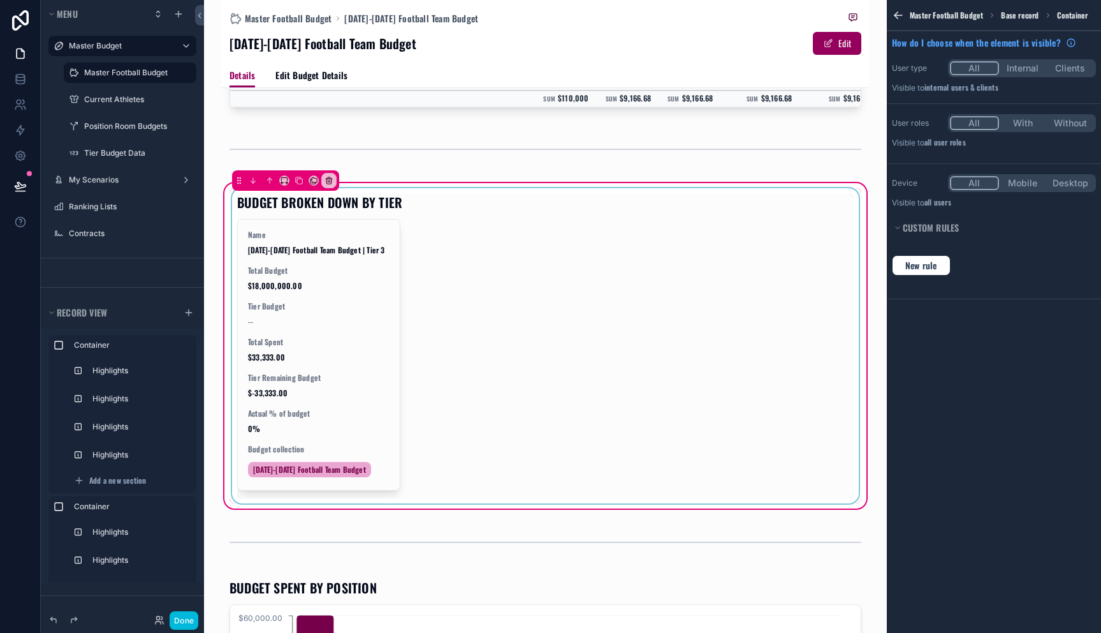
click at [367, 349] on div "scrollable content" at bounding box center [546, 345] width 632 height 315
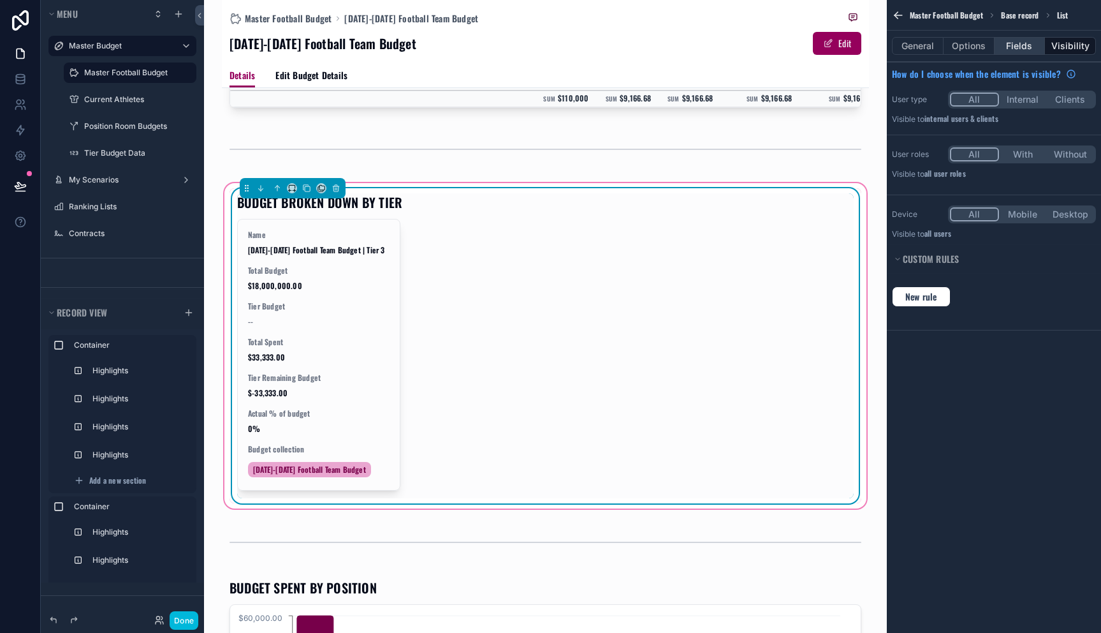
click at [1032, 41] on button "Fields" at bounding box center [1020, 46] width 51 height 18
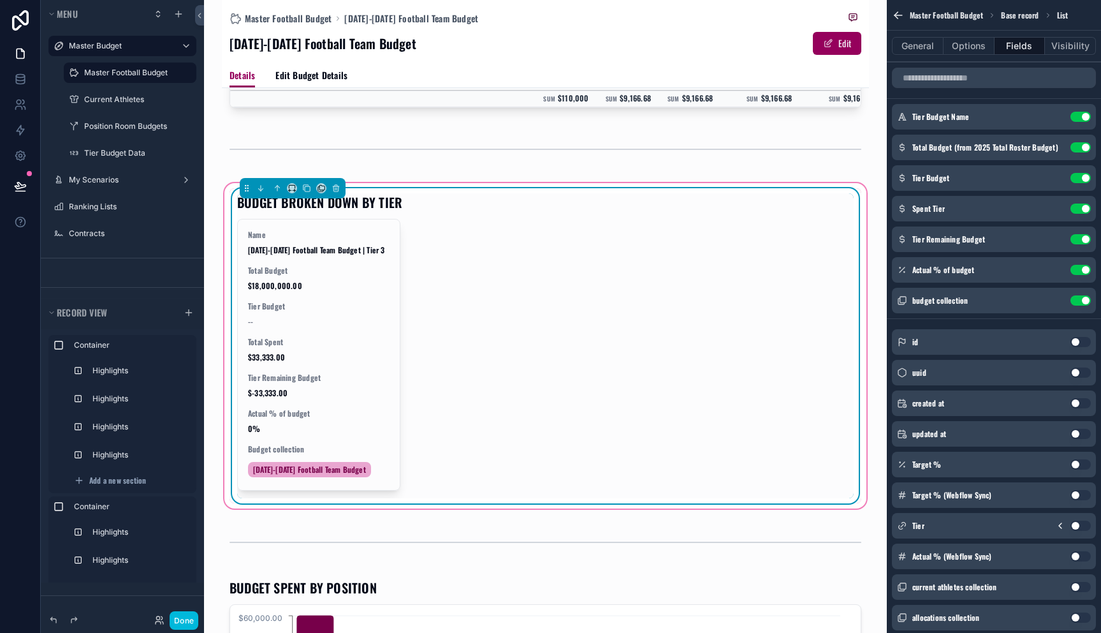
click at [1079, 300] on button "Use setting" at bounding box center [1081, 300] width 20 height 10
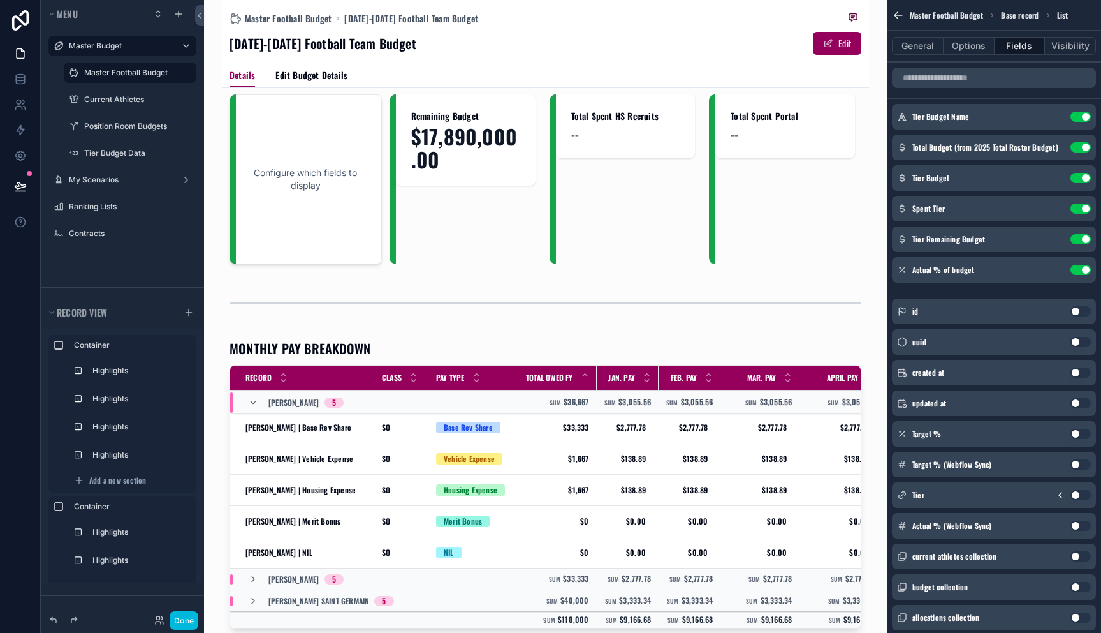
scroll to position [0, 0]
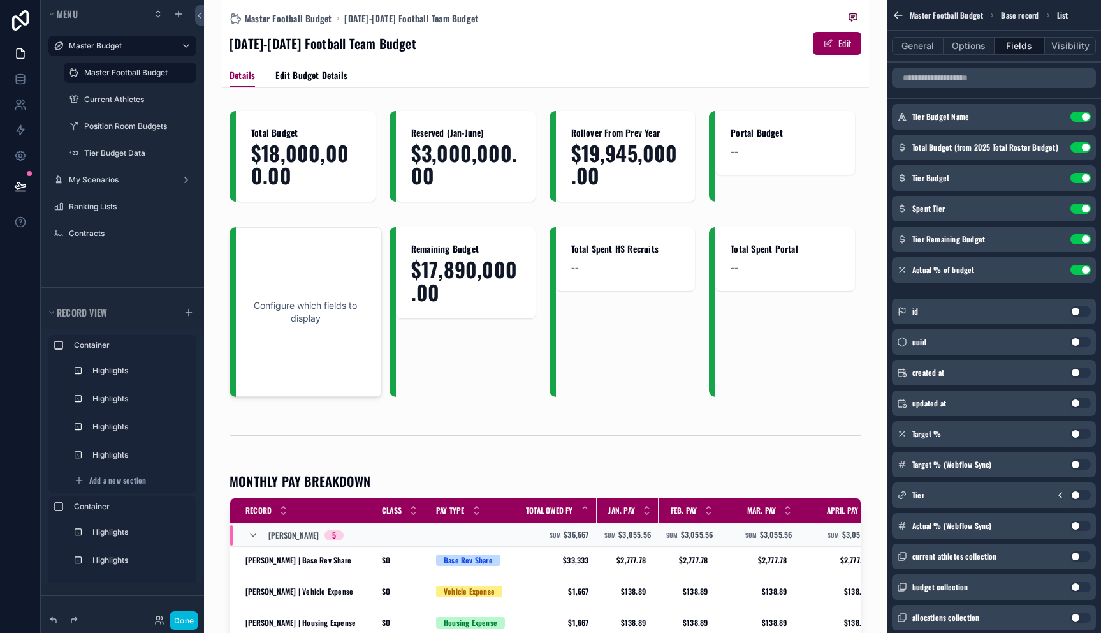
click at [274, 26] on div "Master Football Budget [DATE]-[DATE] Football Team Budget [DATE]-[DATE] Footbal…" at bounding box center [546, 31] width 632 height 63
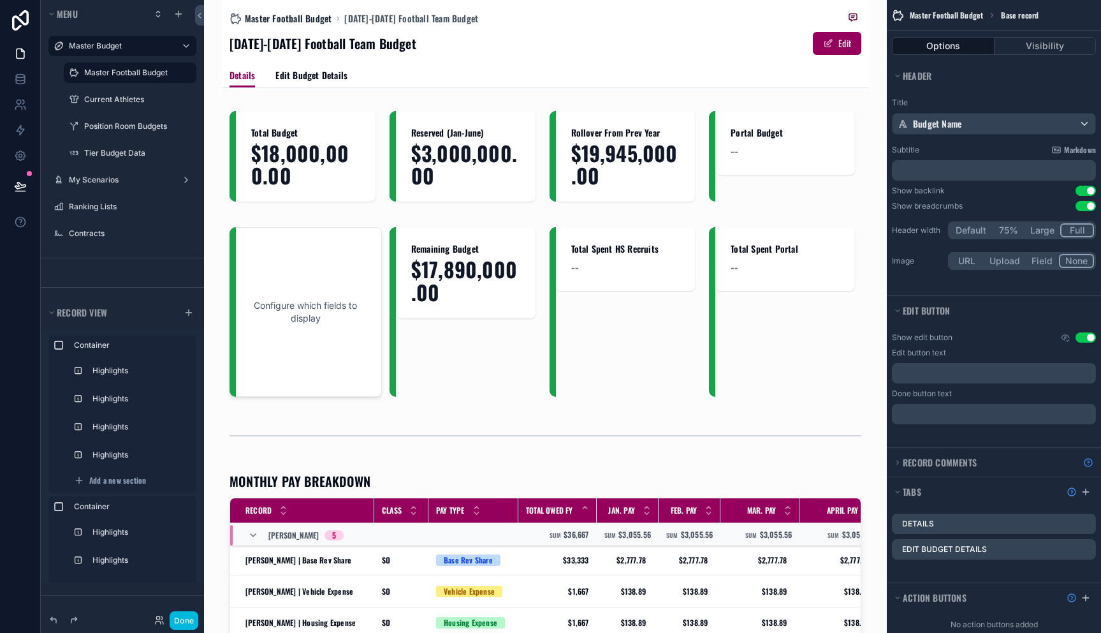
click at [274, 20] on span "Master Football Budget" at bounding box center [288, 18] width 87 height 13
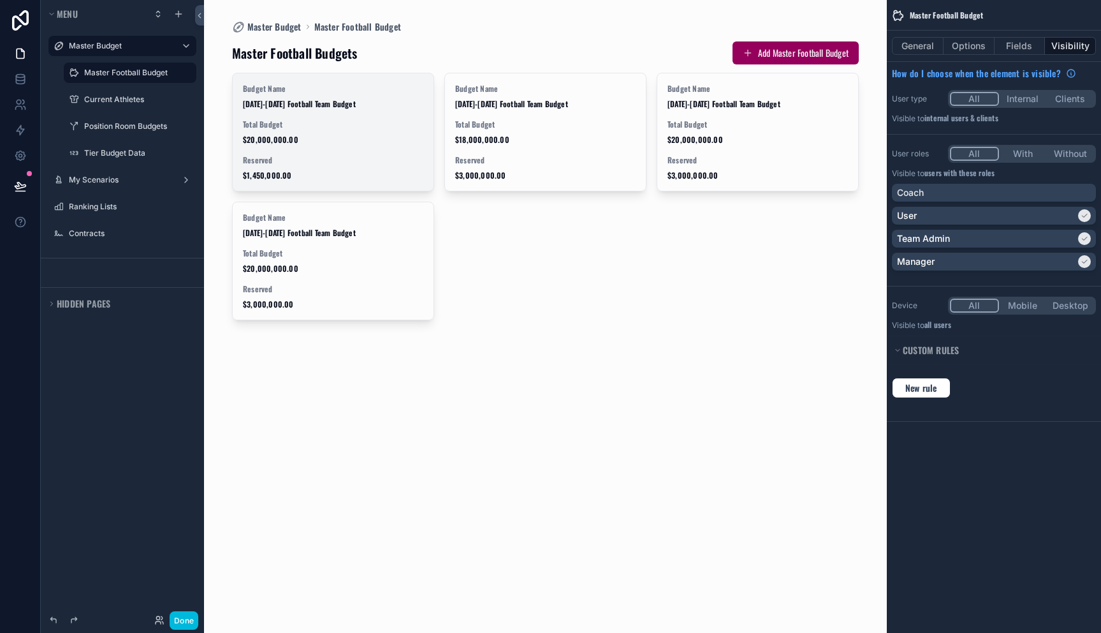
click at [324, 119] on span "Total Budget" at bounding box center [333, 124] width 180 height 10
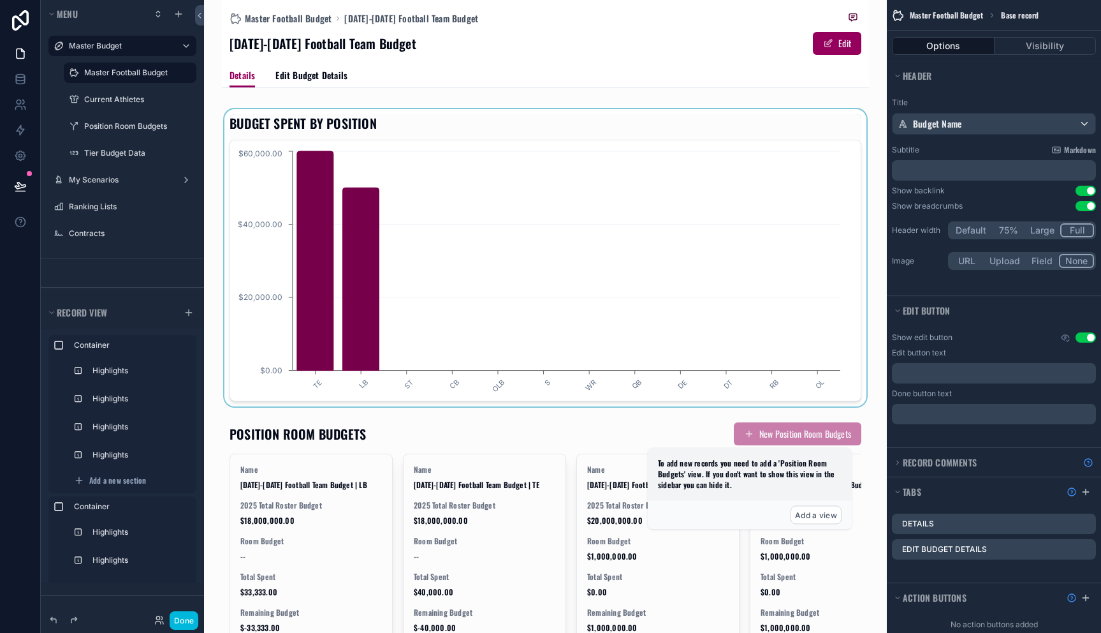
scroll to position [1076, 0]
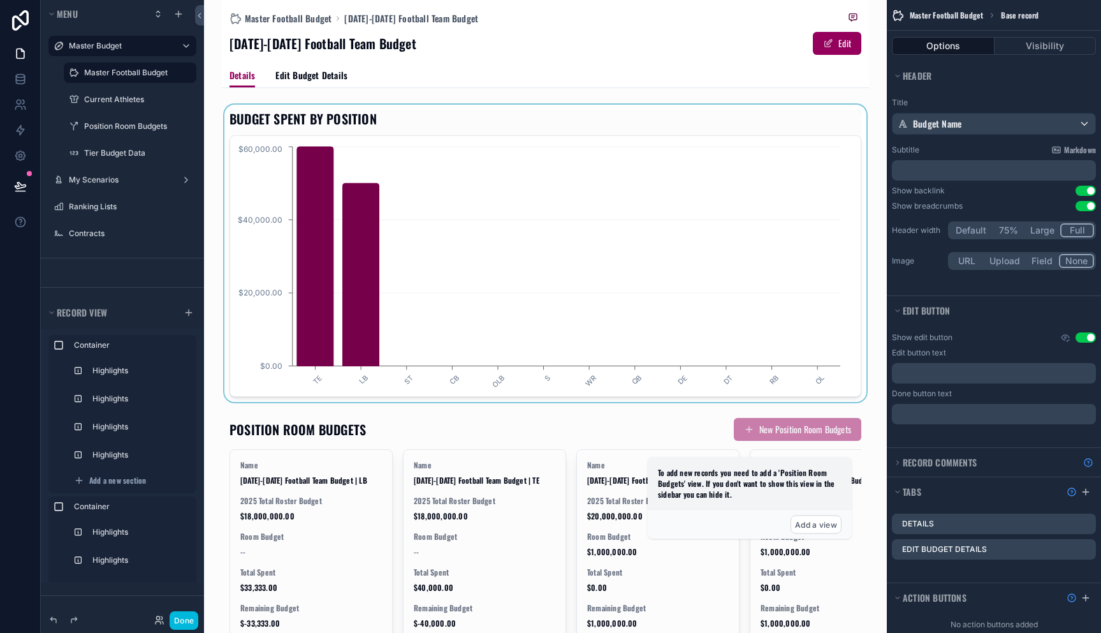
click at [477, 302] on div "scrollable content" at bounding box center [545, 253] width 647 height 297
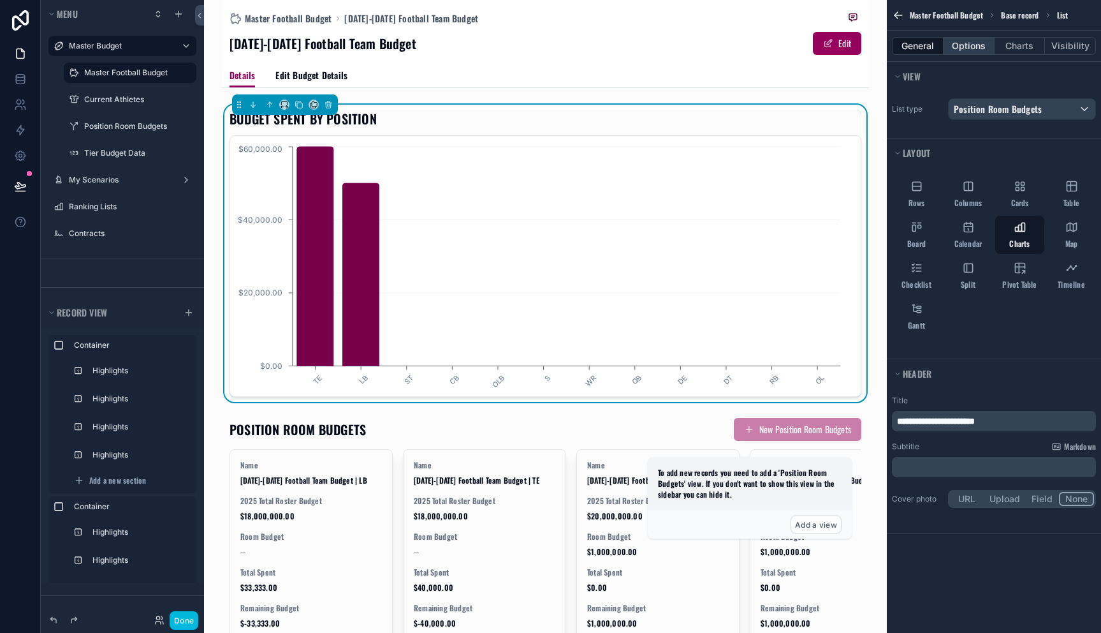
click at [969, 45] on button "Options" at bounding box center [969, 46] width 51 height 18
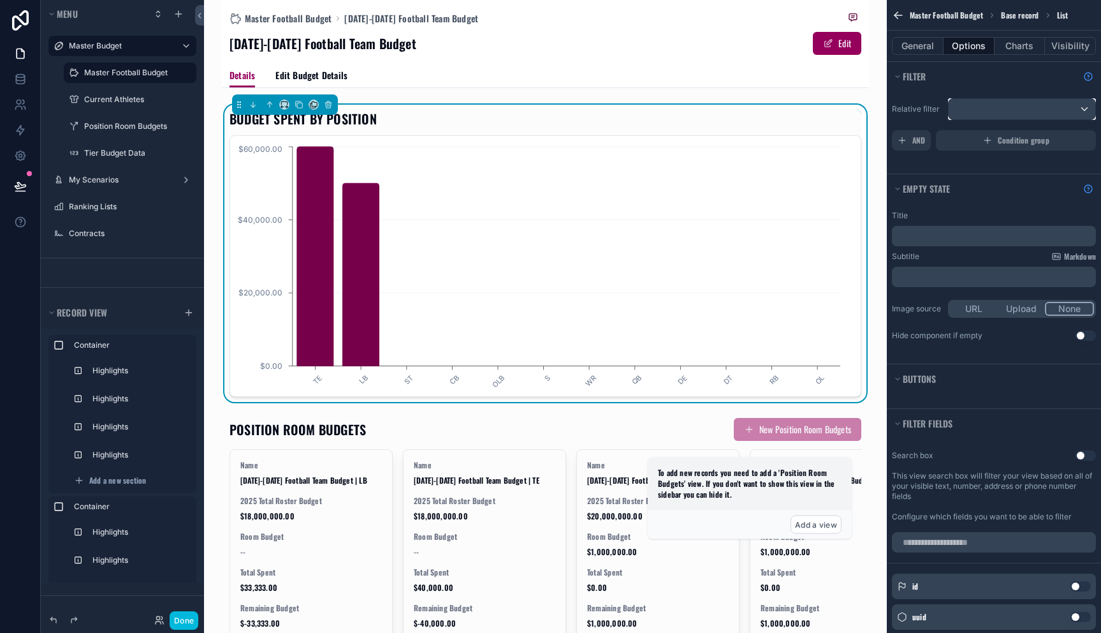
click at [998, 99] on div "scrollable content" at bounding box center [1022, 109] width 147 height 20
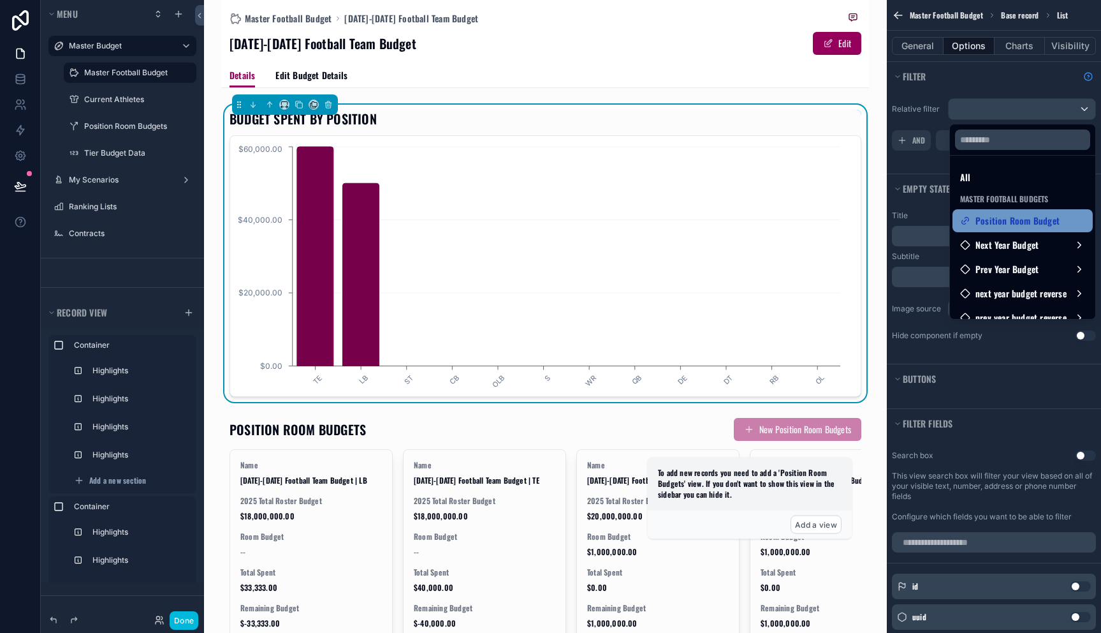
click at [999, 216] on span "Position Room Budget" at bounding box center [1018, 220] width 84 height 15
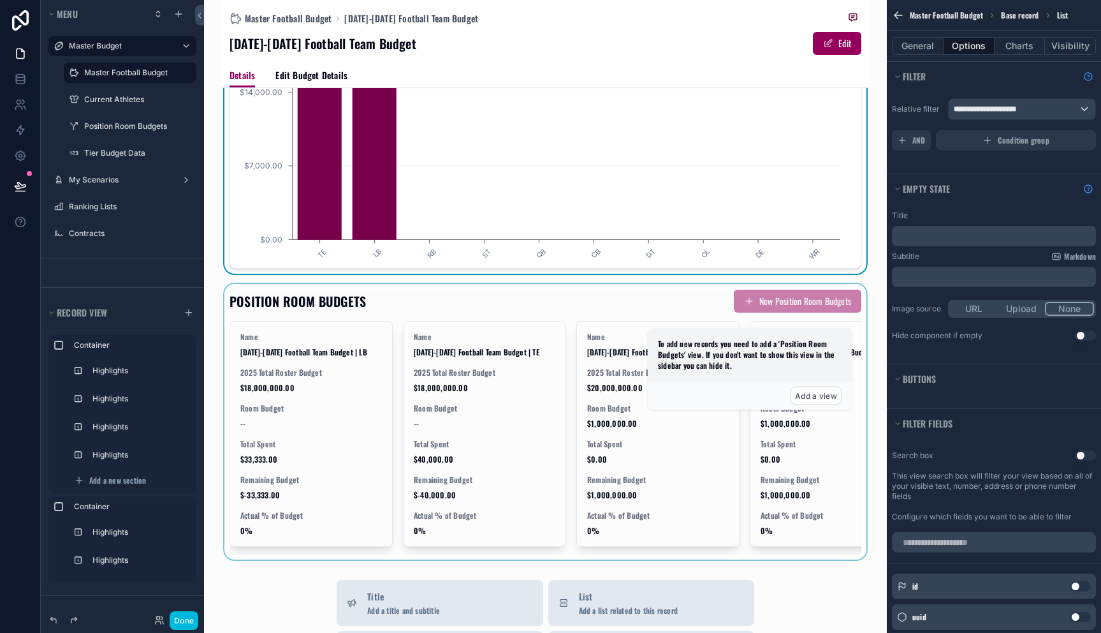
scroll to position [1205, 0]
click at [497, 416] on div "scrollable content" at bounding box center [545, 420] width 647 height 275
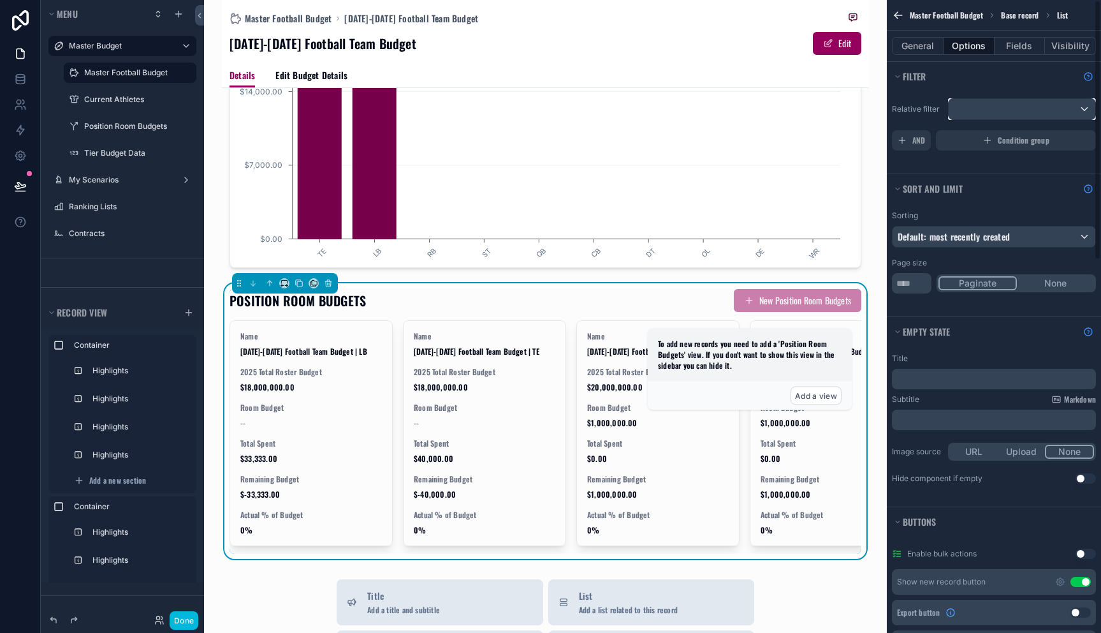
click at [1009, 108] on div "scrollable content" at bounding box center [1022, 109] width 147 height 20
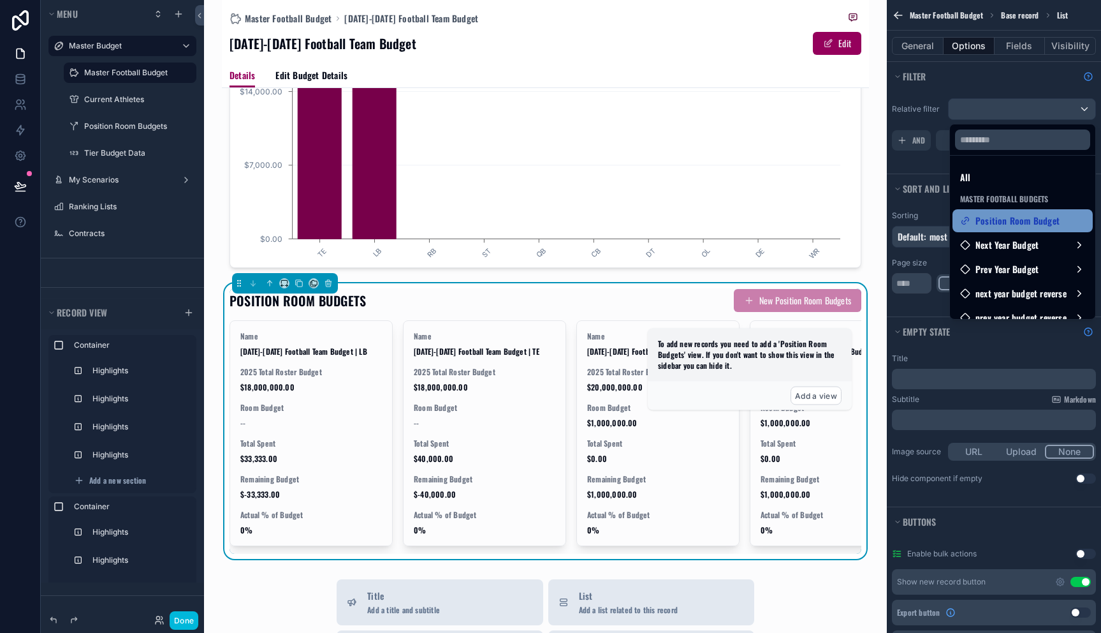
click at [999, 214] on span "Position Room Budget" at bounding box center [1018, 220] width 84 height 15
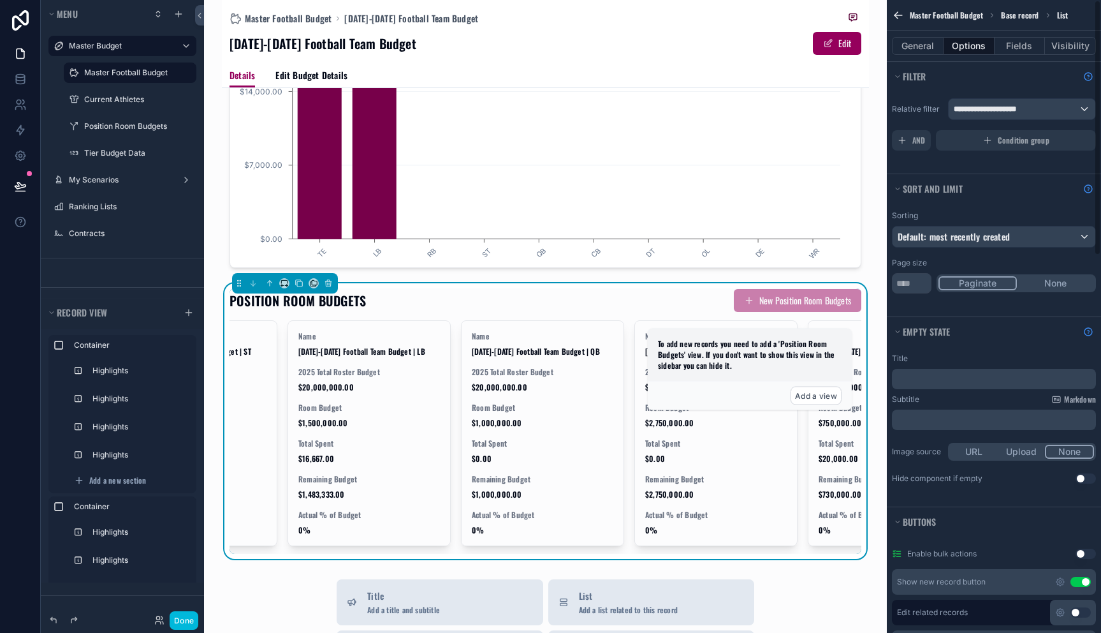
scroll to position [152, 0]
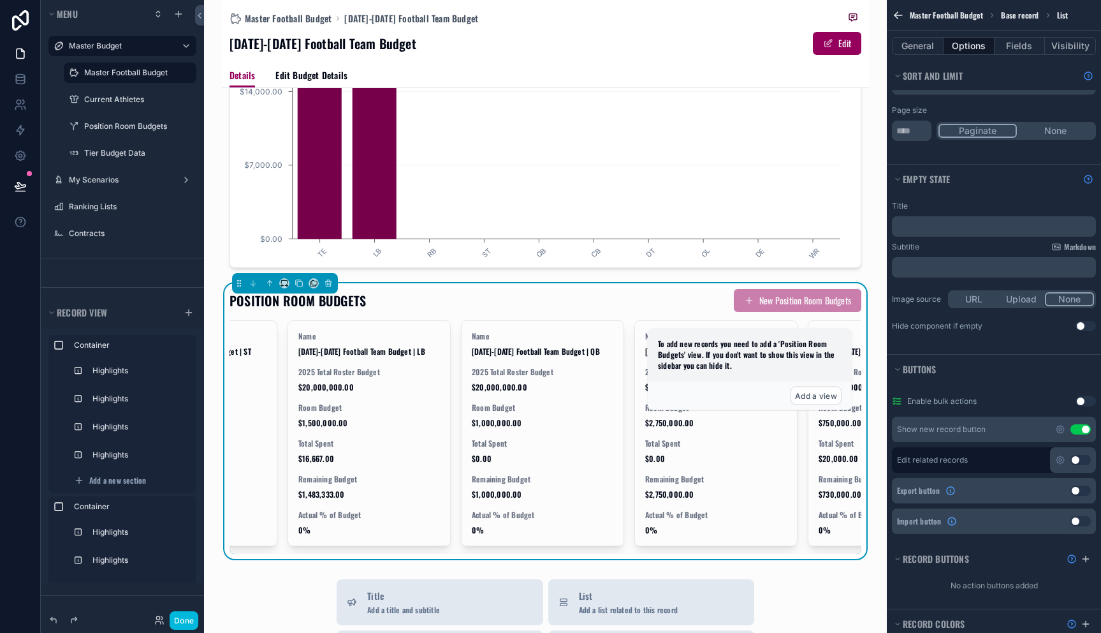
click at [1085, 432] on button "Use setting" at bounding box center [1081, 429] width 20 height 10
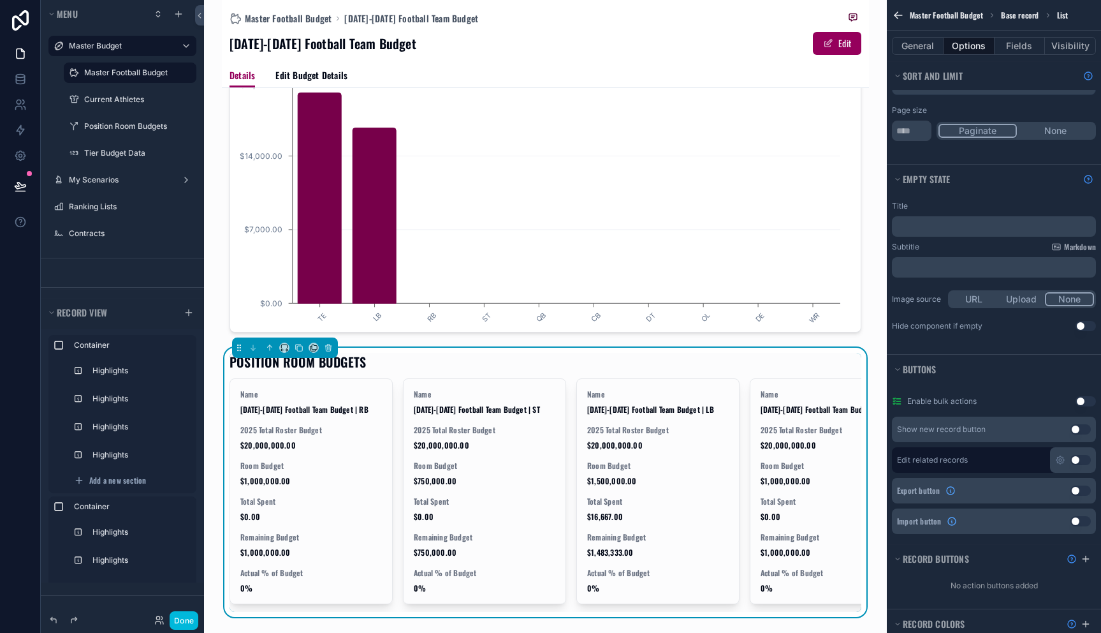
scroll to position [976, 0]
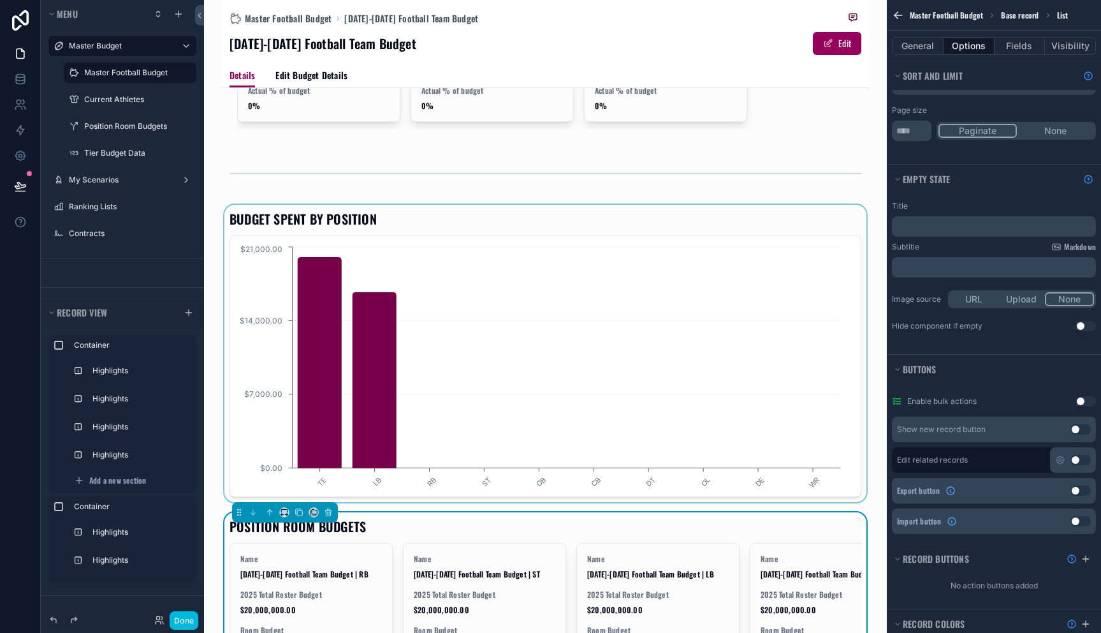
click at [765, 370] on div "scrollable content" at bounding box center [545, 353] width 647 height 297
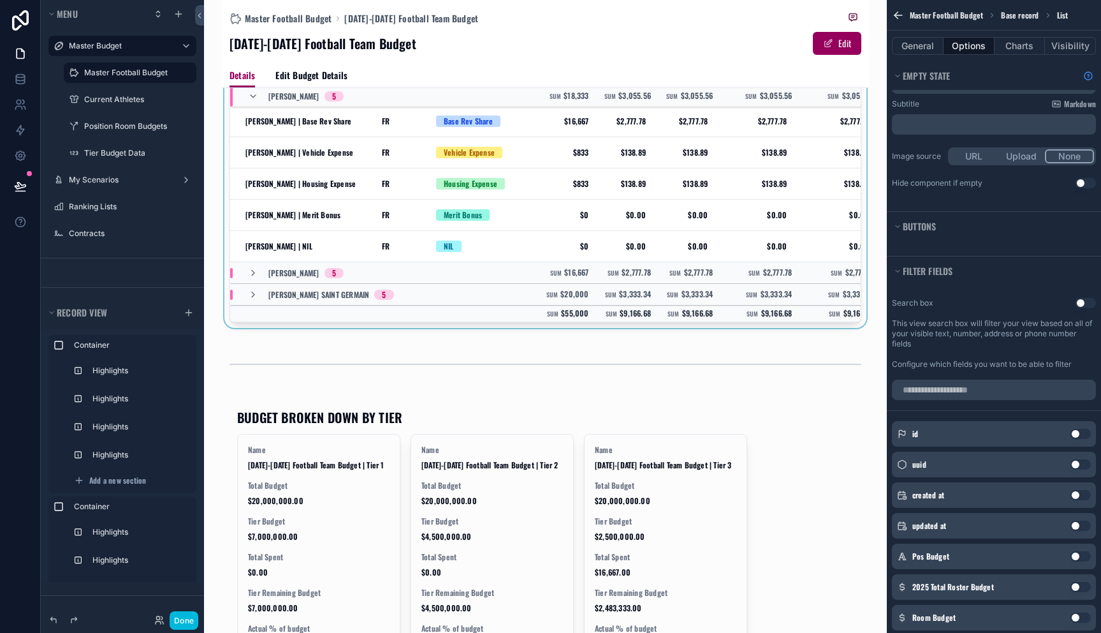
scroll to position [0, 0]
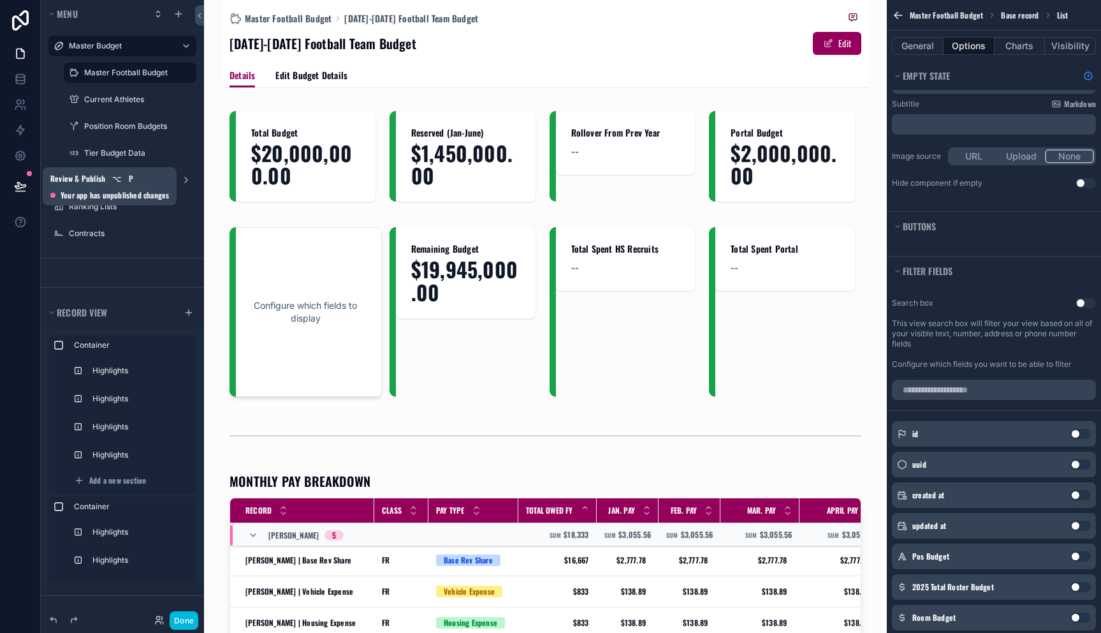
click at [19, 191] on icon at bounding box center [20, 191] width 10 height 0
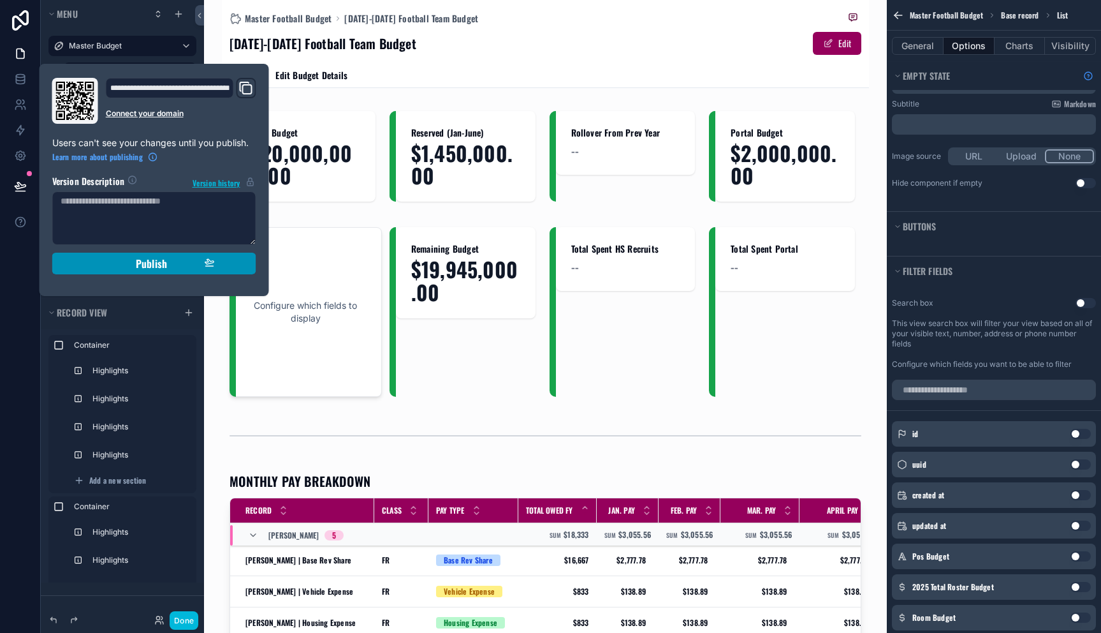
click at [156, 268] on span "Publish" at bounding box center [151, 263] width 31 height 13
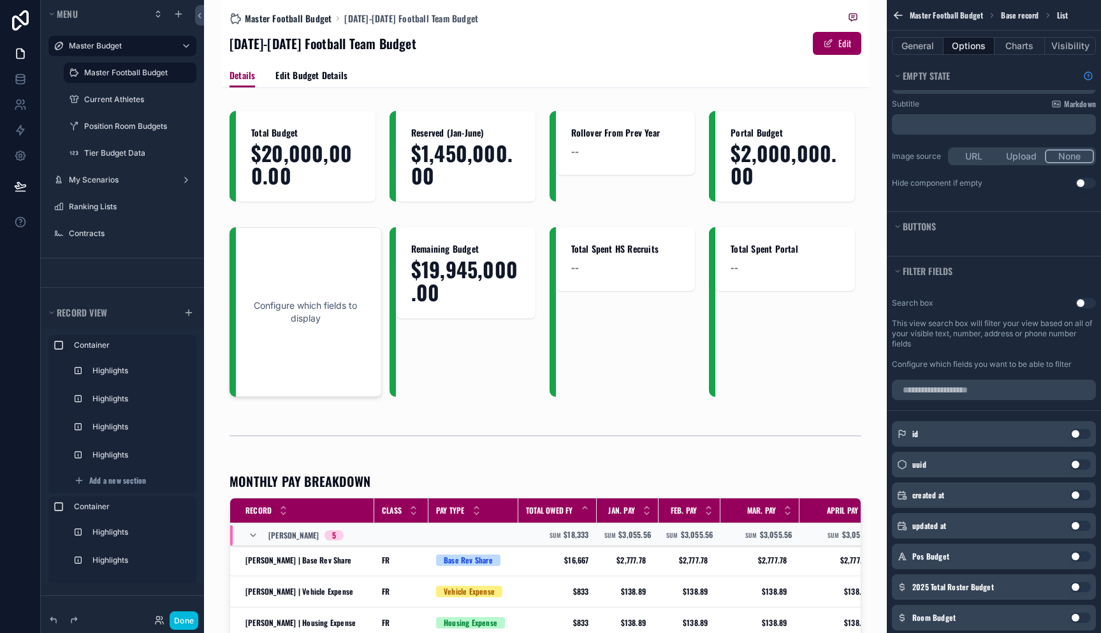
click at [291, 20] on span "Master Football Budget" at bounding box center [288, 18] width 87 height 13
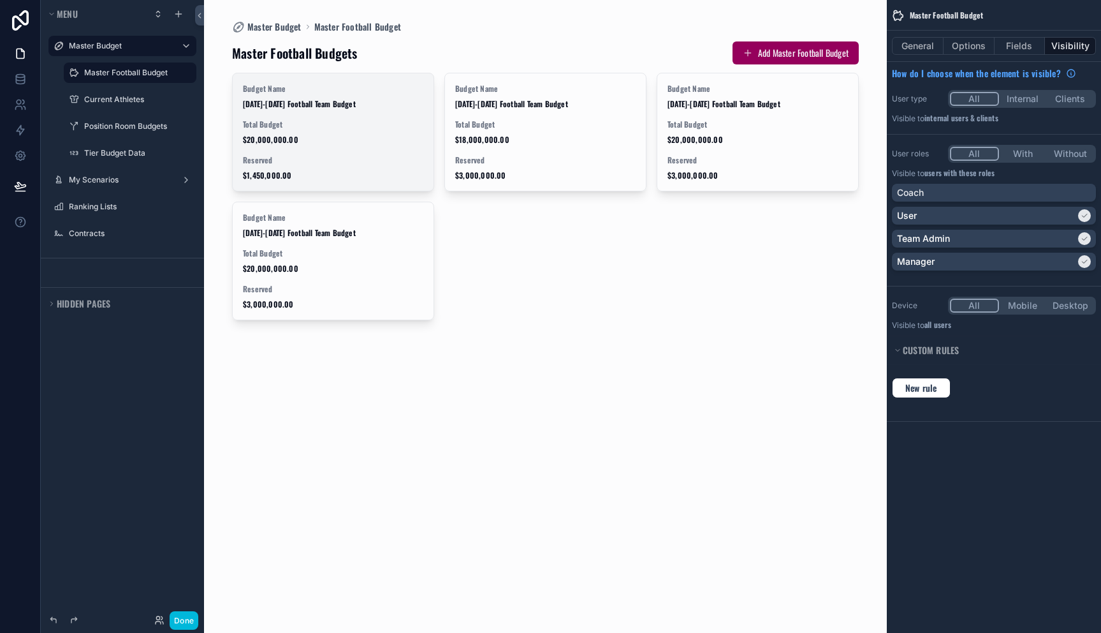
click at [318, 133] on div "Total Budget $20,000,000.00" at bounding box center [333, 132] width 180 height 26
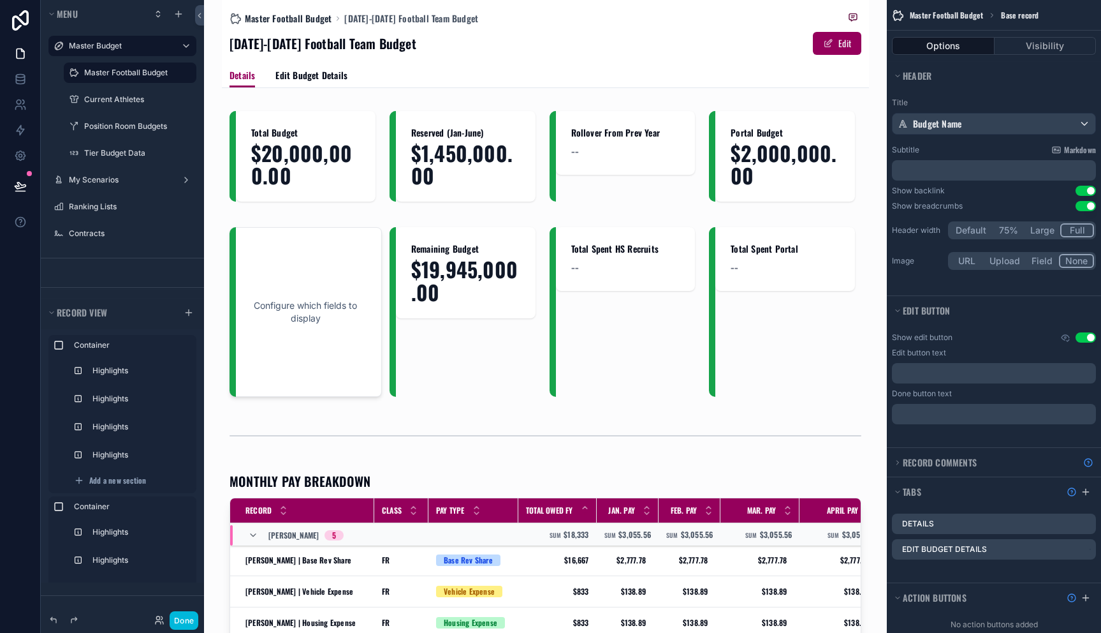
click at [318, 16] on span "Master Football Budget" at bounding box center [288, 18] width 87 height 13
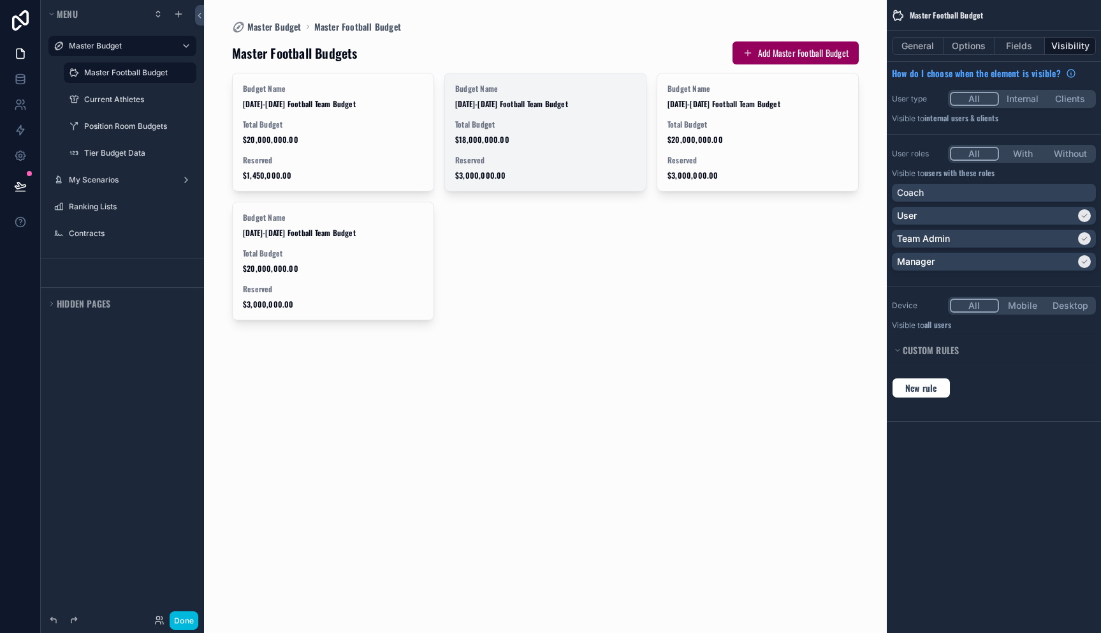
click at [518, 122] on span "Total Budget" at bounding box center [545, 124] width 180 height 10
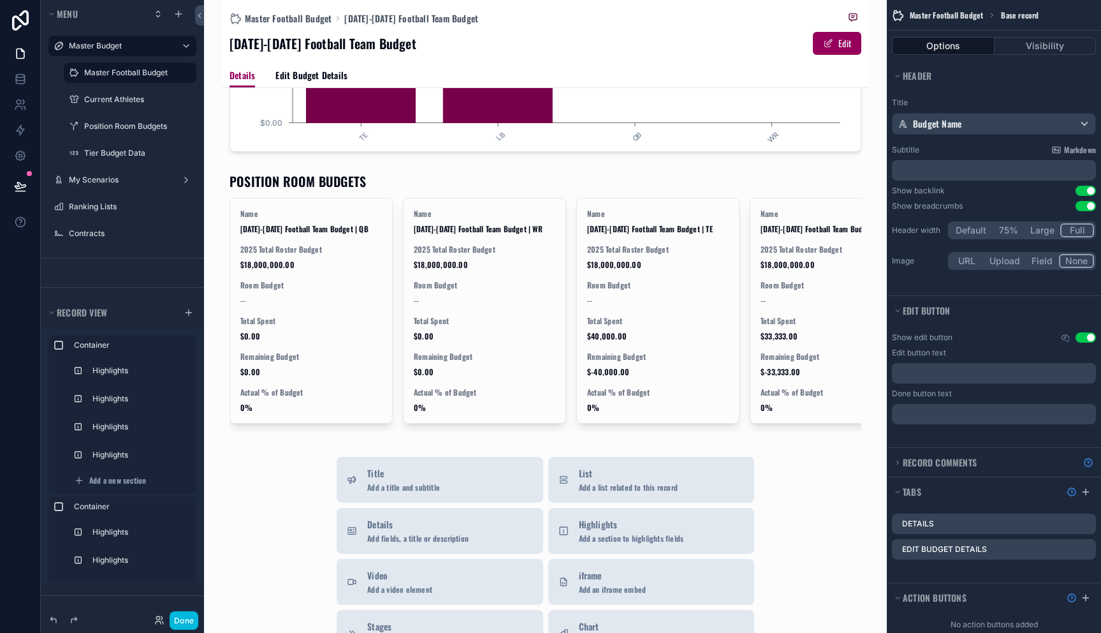
scroll to position [1432, 0]
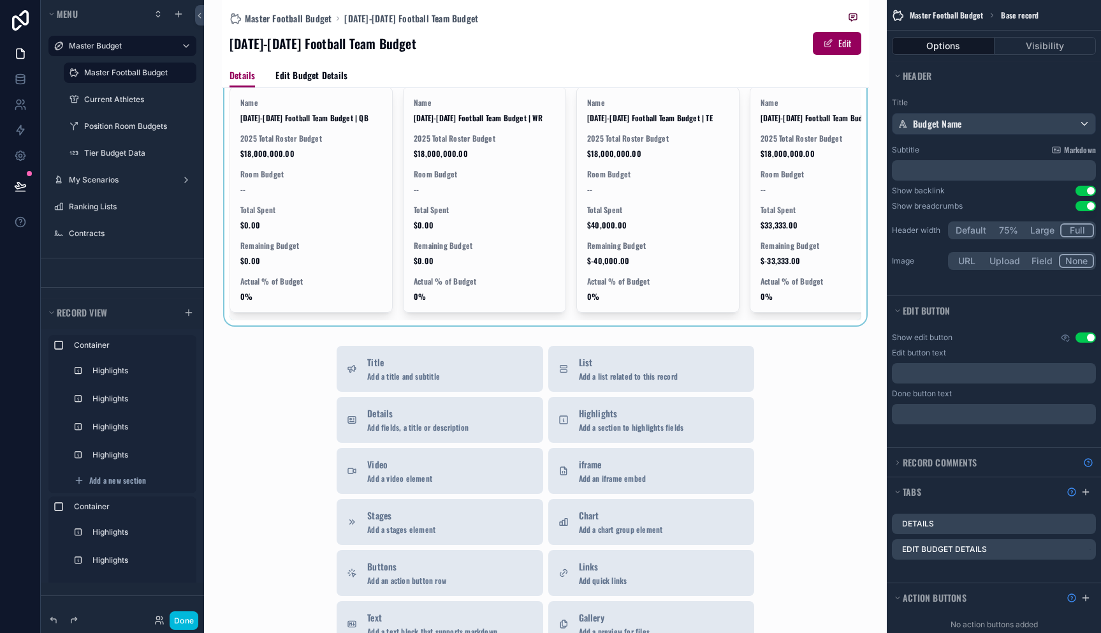
drag, startPoint x: 543, startPoint y: 339, endPoint x: 744, endPoint y: 339, distance: 200.9
click at [744, 325] on div "scrollable content" at bounding box center [545, 190] width 647 height 269
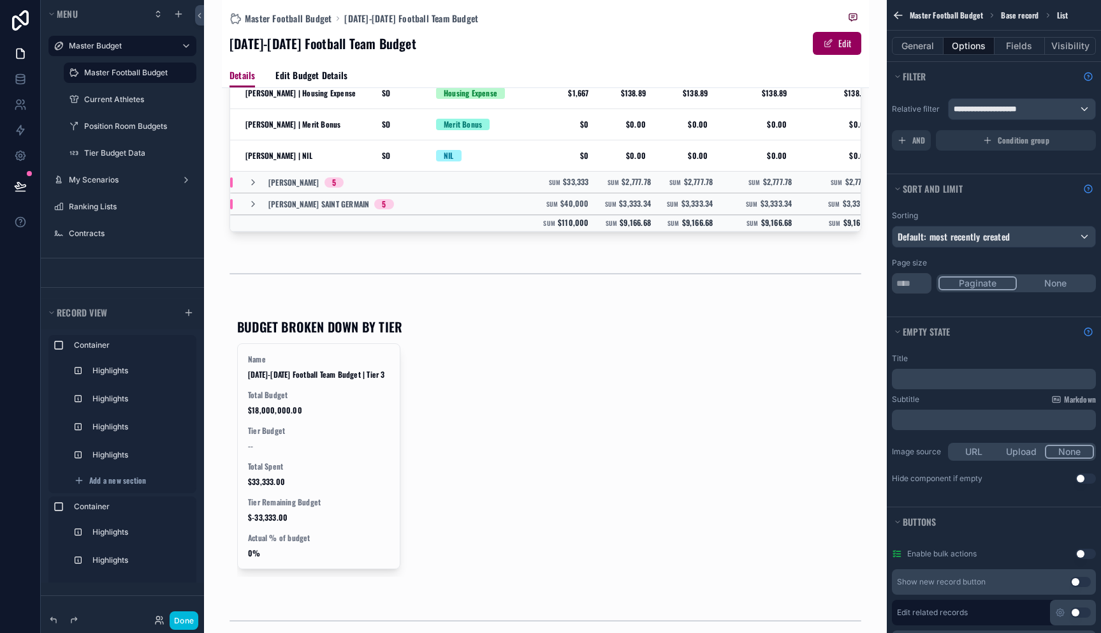
scroll to position [525, 0]
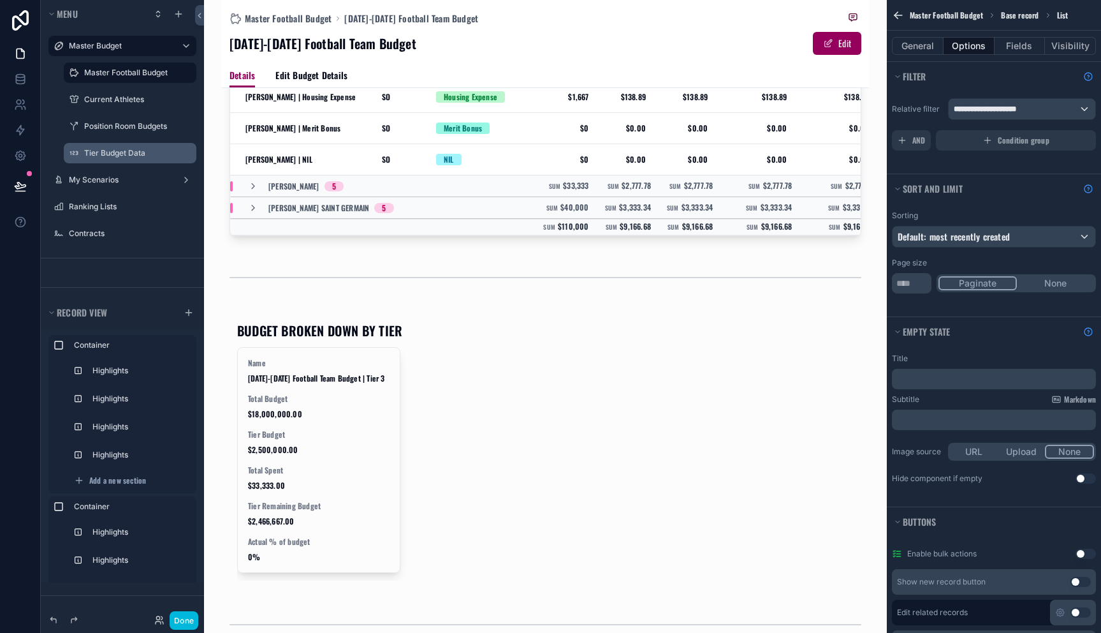
click at [127, 149] on label "Tier Budget Data" at bounding box center [136, 153] width 105 height 10
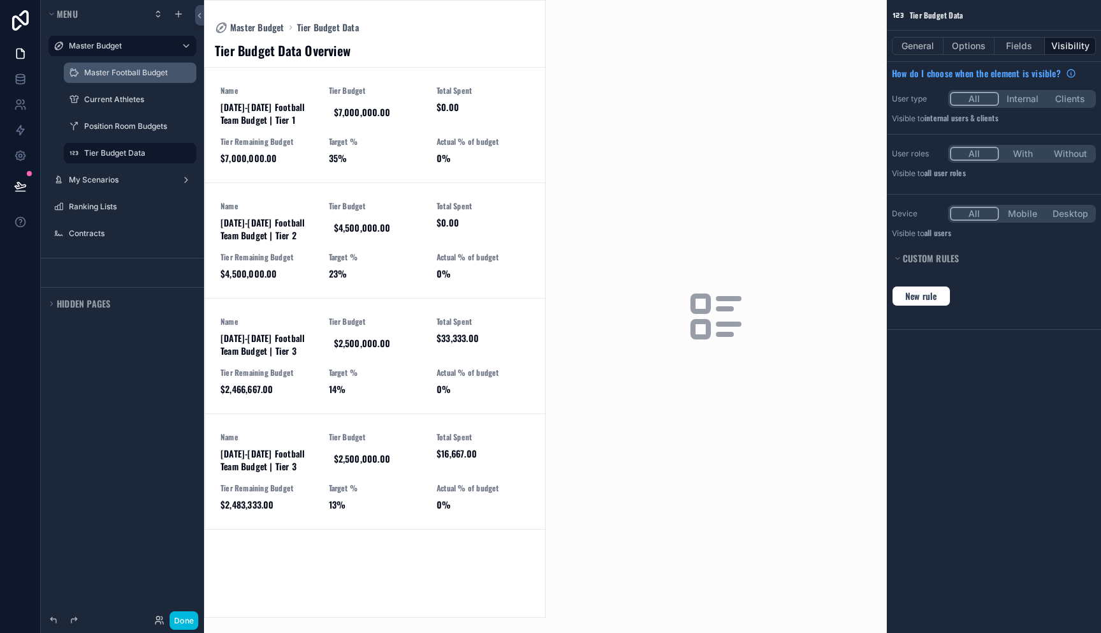
click at [115, 70] on label "Master Football Budget" at bounding box center [136, 73] width 105 height 10
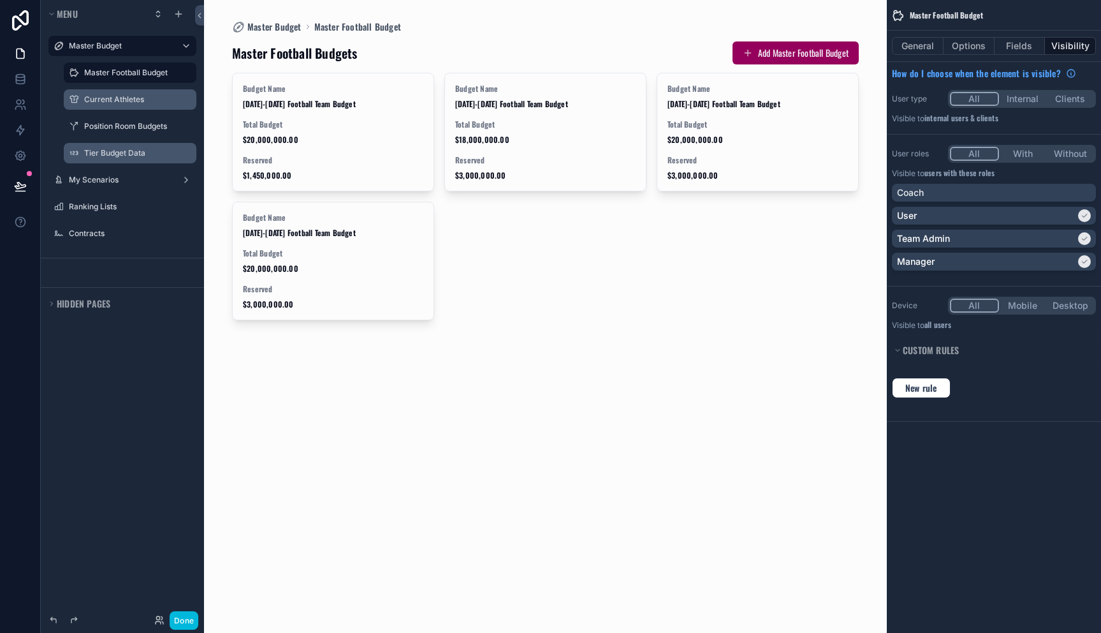
click at [121, 98] on label "Current Athletes" at bounding box center [136, 99] width 105 height 10
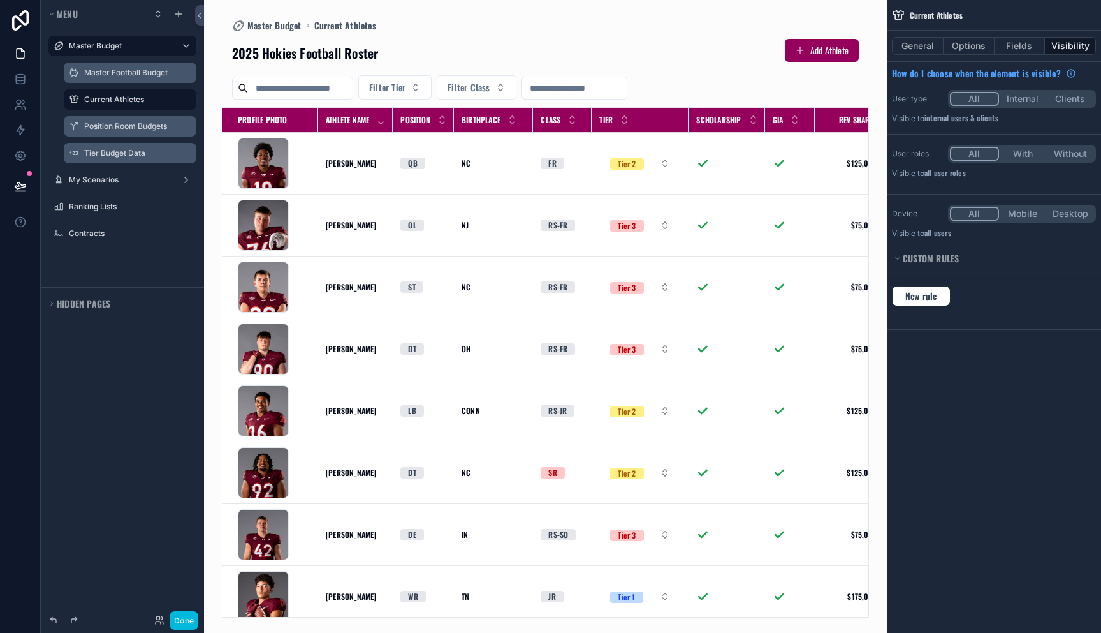
click at [126, 131] on div "Position Room Budgets" at bounding box center [139, 126] width 110 height 10
click at [124, 123] on label "Position Room Budgets" at bounding box center [136, 126] width 105 height 10
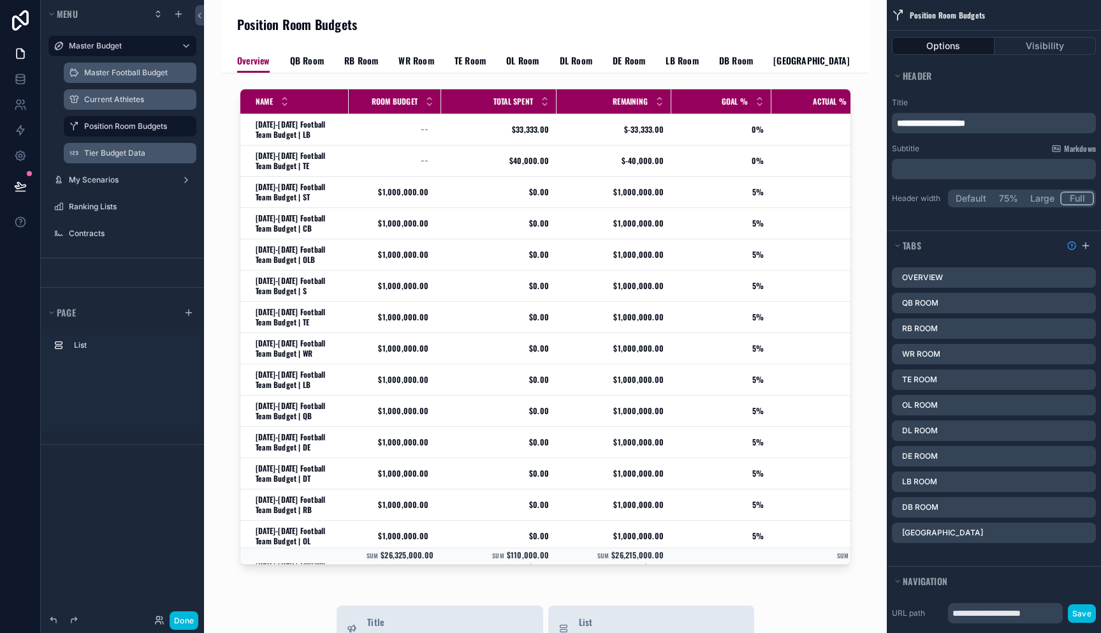
click at [303, 62] on span "QB Room" at bounding box center [307, 60] width 34 height 13
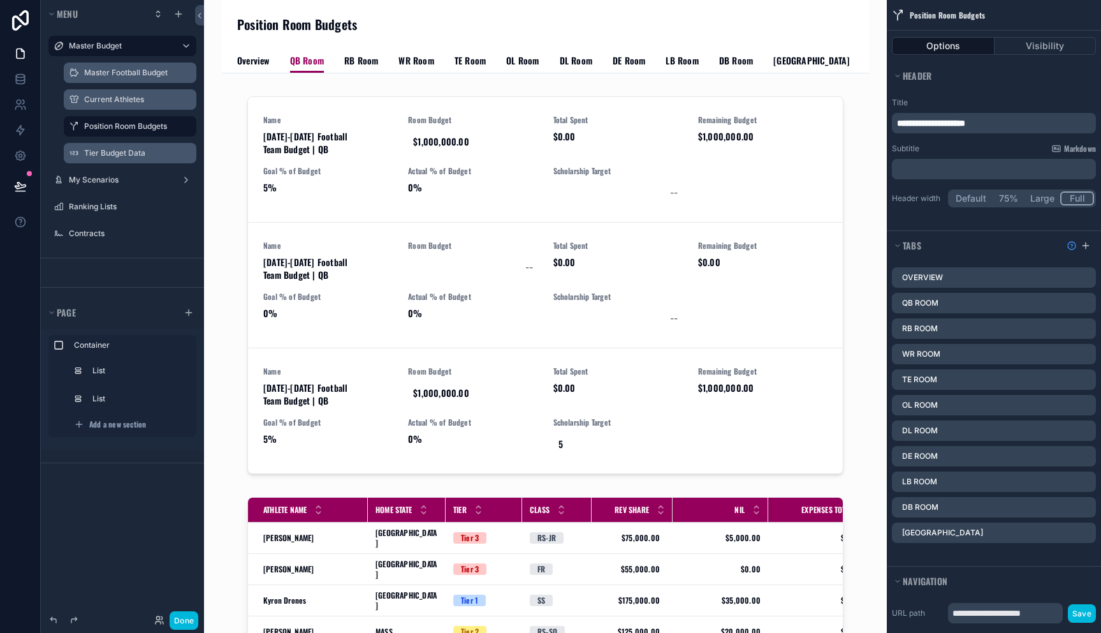
click at [265, 62] on span "Overview" at bounding box center [253, 60] width 33 height 13
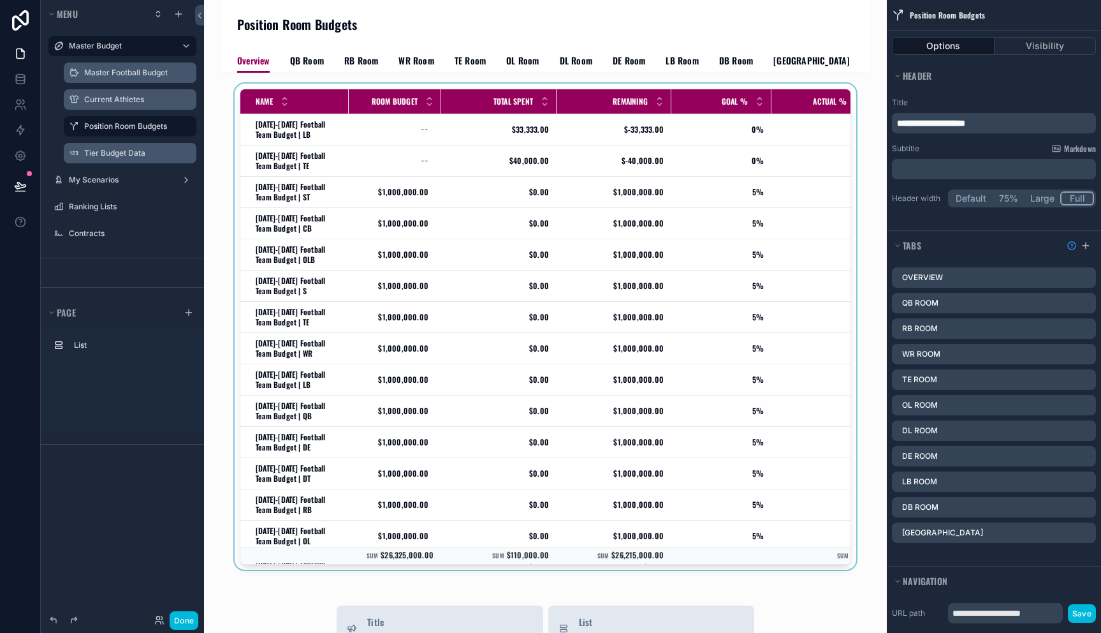
click at [589, 134] on div "scrollable content" at bounding box center [545, 329] width 627 height 491
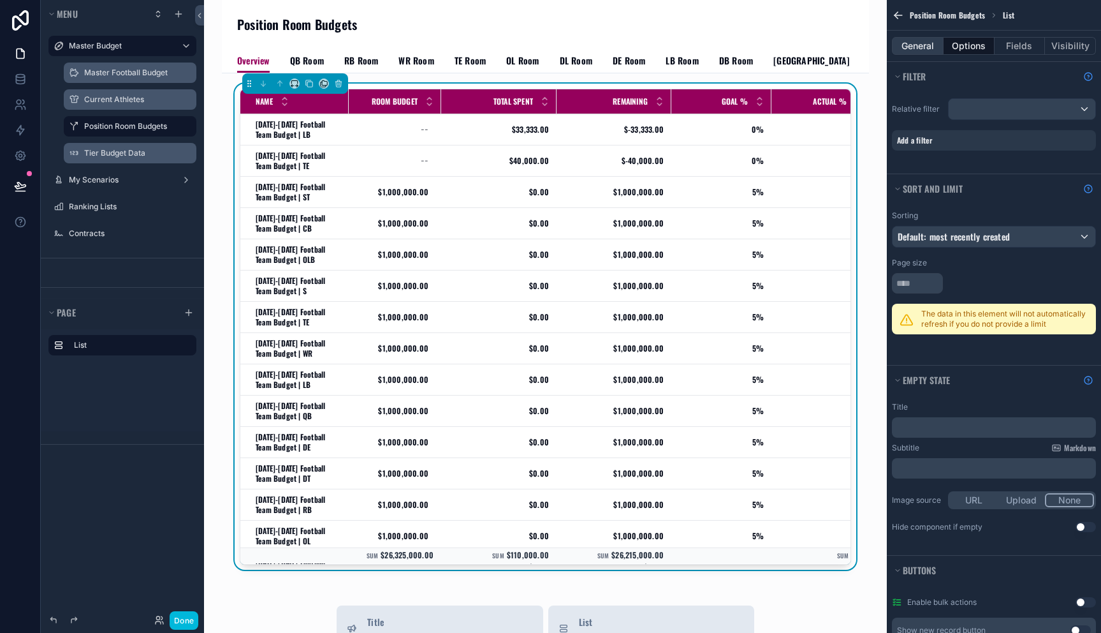
click at [919, 45] on button "General" at bounding box center [918, 46] width 52 height 18
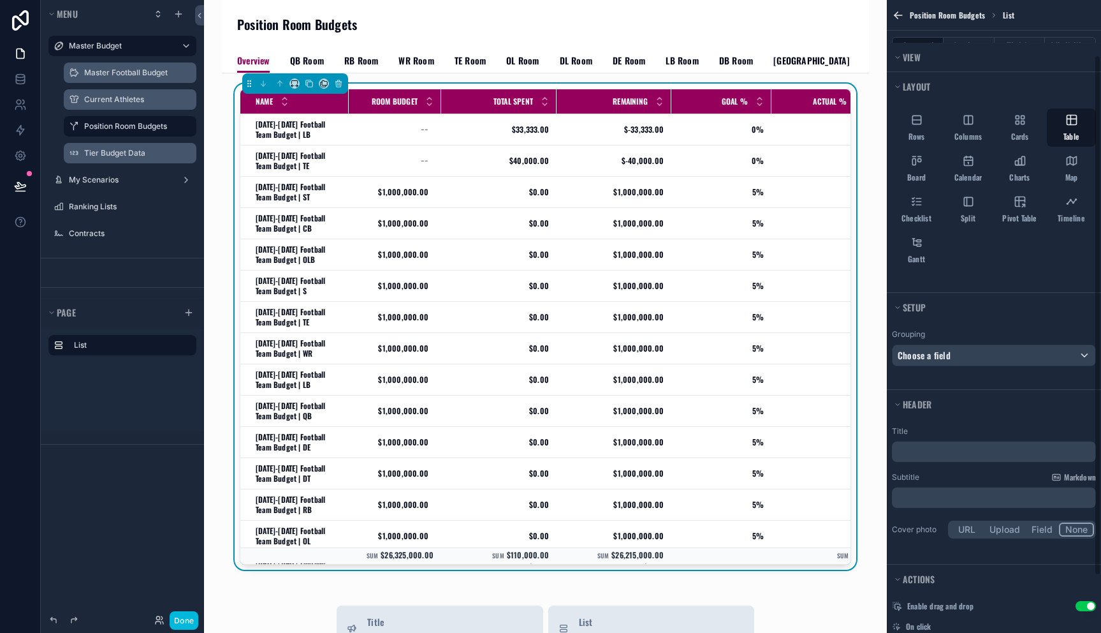
scroll to position [71, 0]
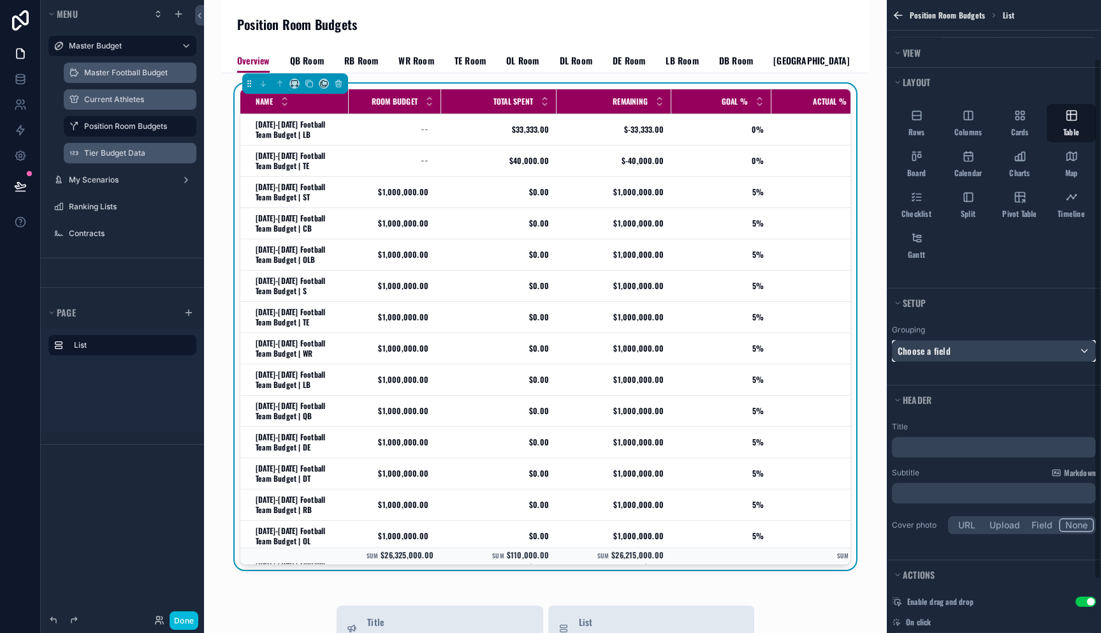
click at [963, 345] on div "Choose a field" at bounding box center [994, 350] width 203 height 20
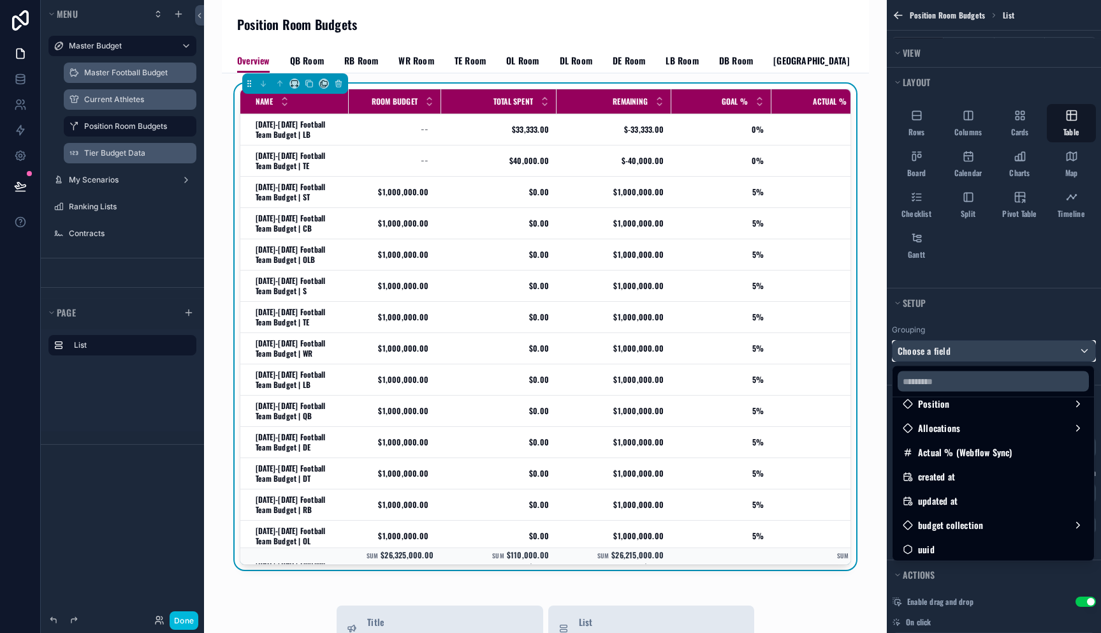
scroll to position [163, 0]
click at [974, 522] on span "budget collection" at bounding box center [950, 522] width 65 height 15
click at [974, 525] on span "budget collection" at bounding box center [950, 522] width 65 height 15
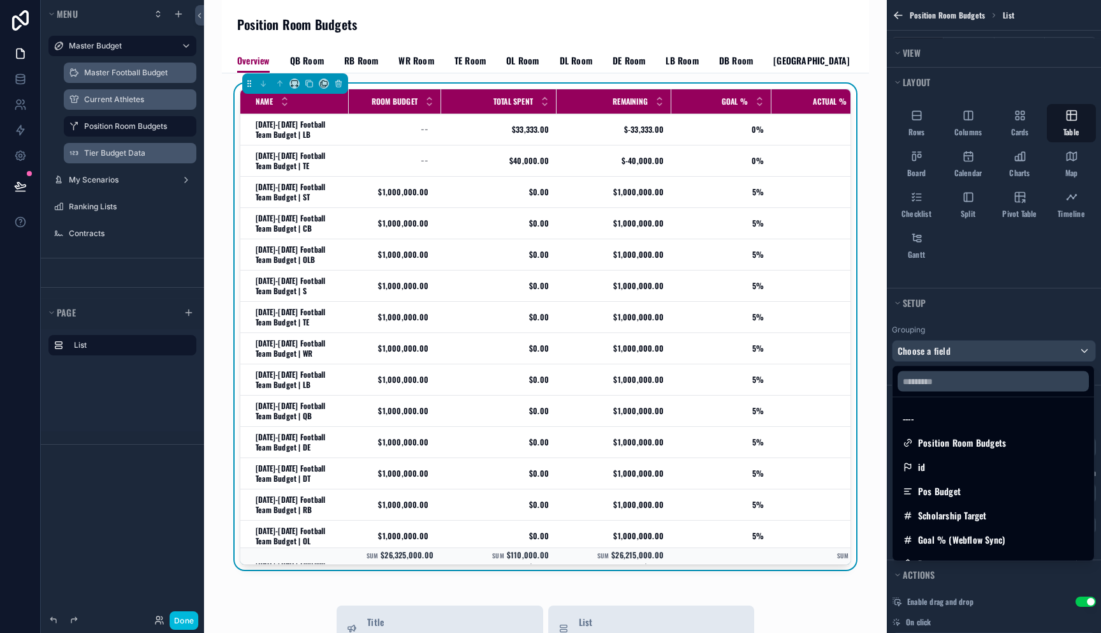
scroll to position [0, 0]
click at [963, 444] on span "Position Room Budgets" at bounding box center [962, 443] width 88 height 15
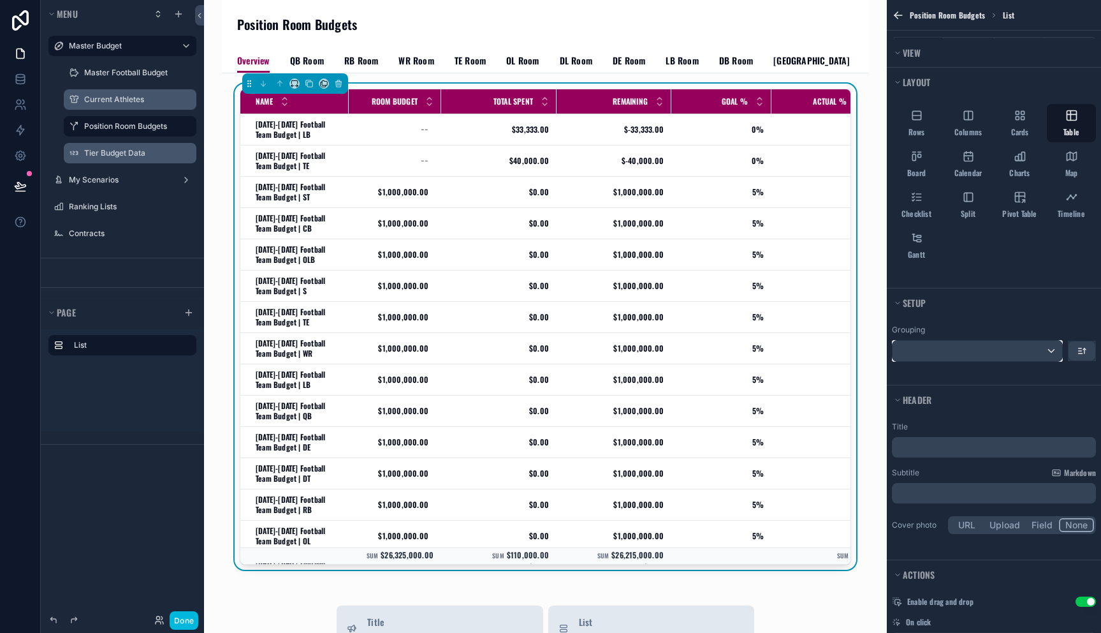
click at [967, 351] on div "scrollable content" at bounding box center [978, 350] width 170 height 20
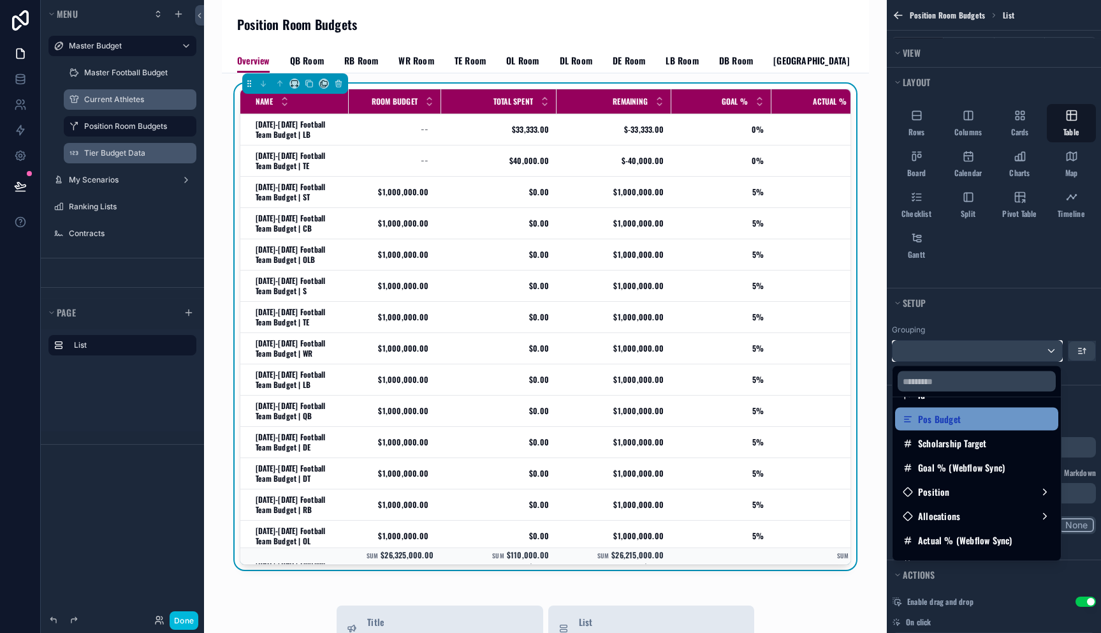
scroll to position [71, 0]
click at [987, 423] on div "Pos Budget" at bounding box center [977, 420] width 148 height 15
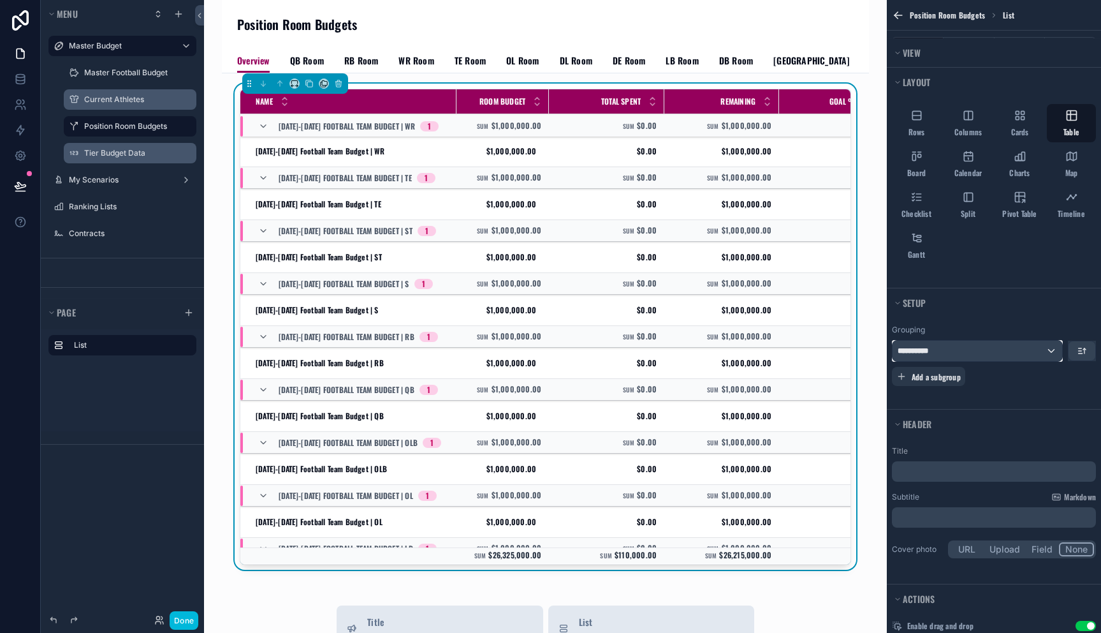
click at [960, 347] on div "**********" at bounding box center [978, 350] width 170 height 20
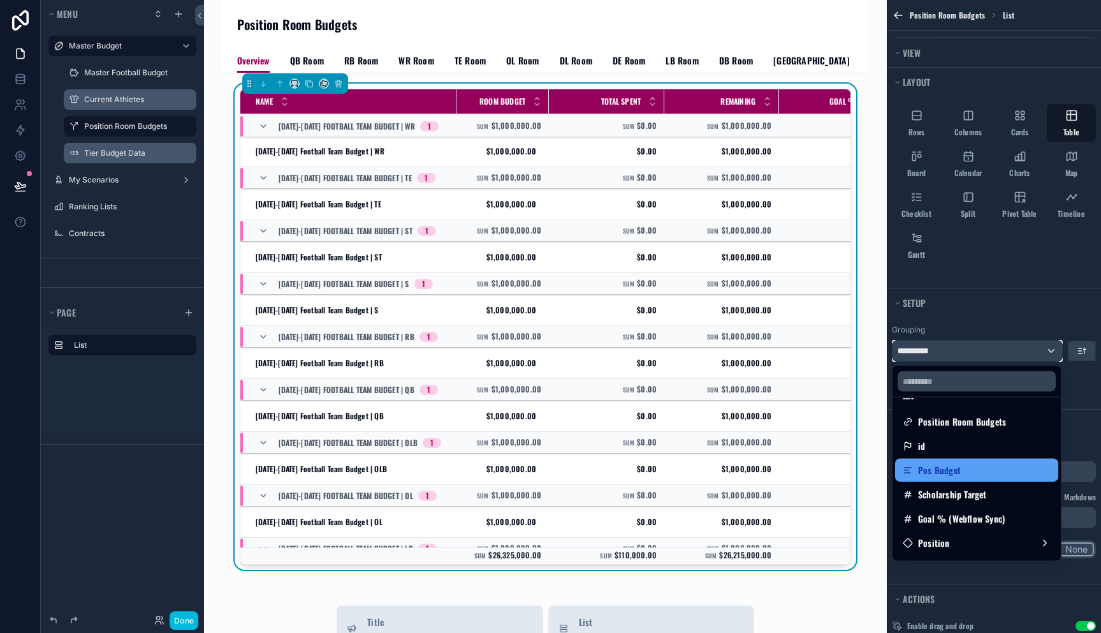
scroll to position [159, 0]
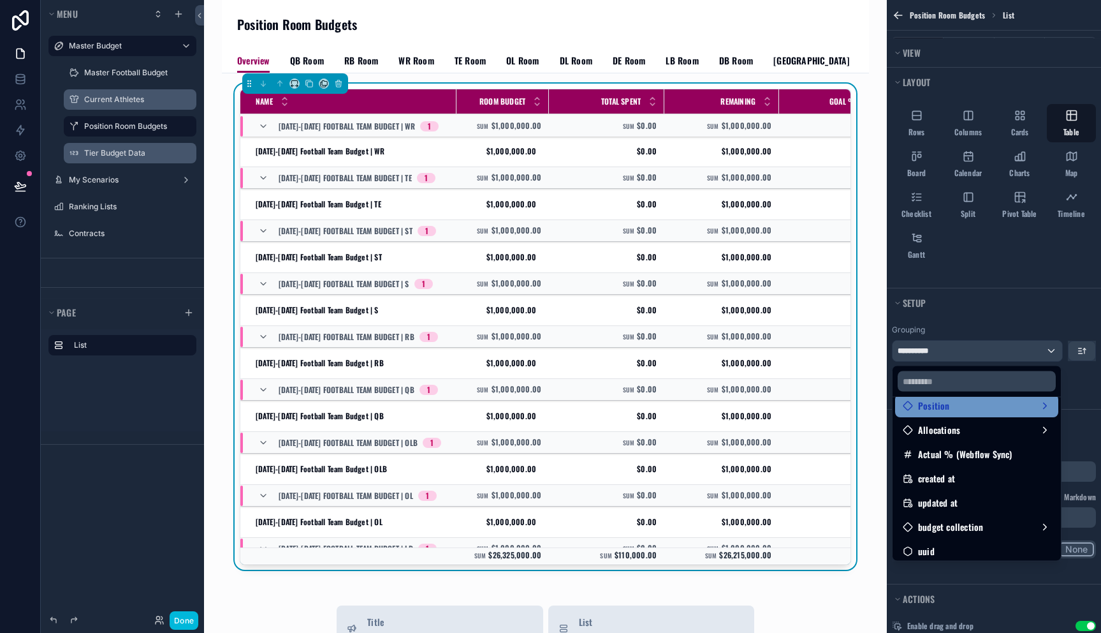
click at [985, 414] on div "Position" at bounding box center [976, 405] width 163 height 23
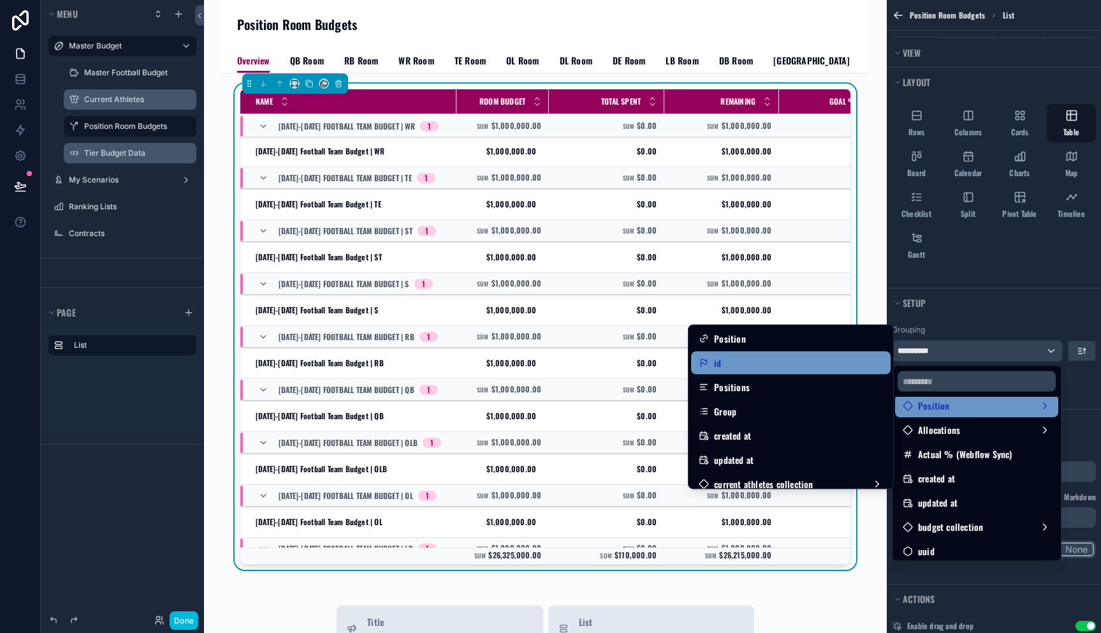
scroll to position [0, 0]
click at [821, 348] on div "Position" at bounding box center [791, 339] width 200 height 23
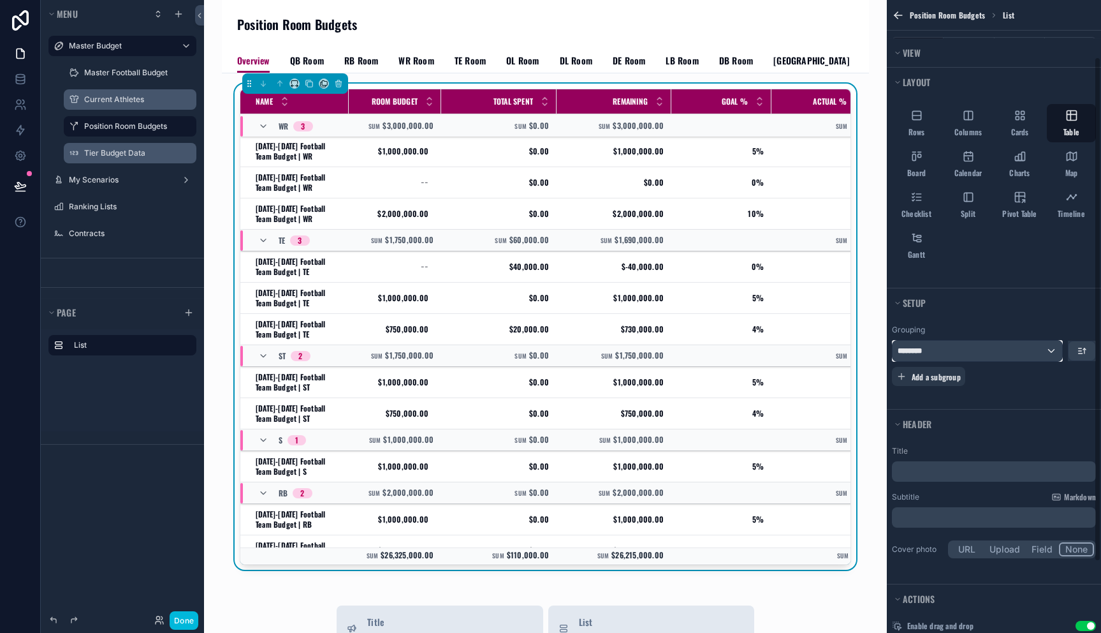
click at [990, 356] on div "********" at bounding box center [978, 350] width 170 height 20
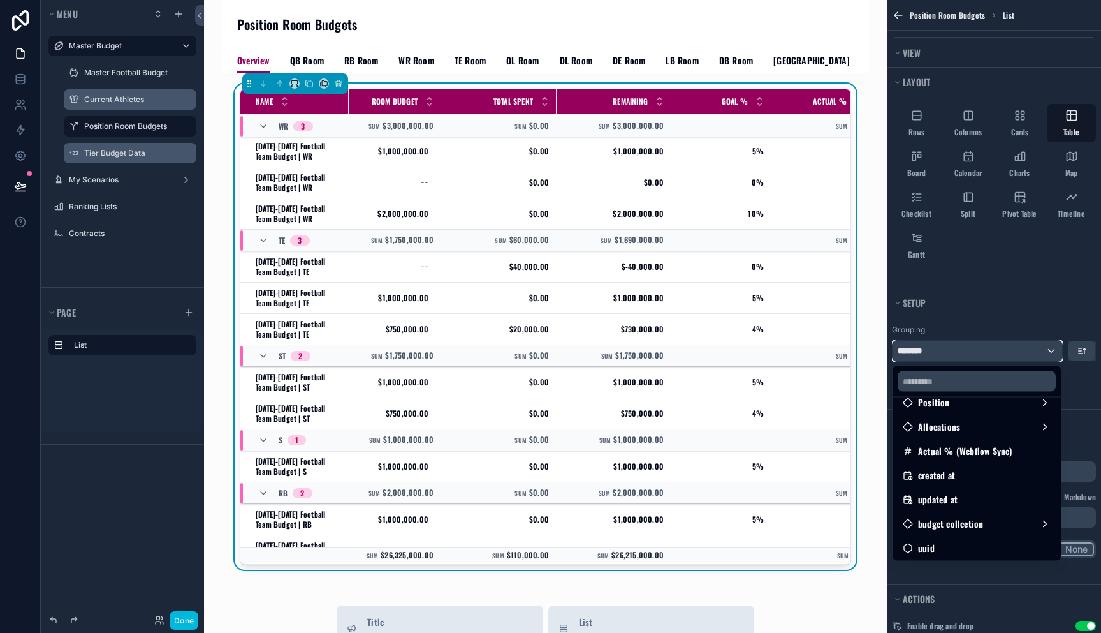
scroll to position [163, 0]
click at [993, 527] on div "budget collection" at bounding box center [977, 522] width 148 height 15
click at [993, 526] on div "budget collection" at bounding box center [977, 522] width 148 height 15
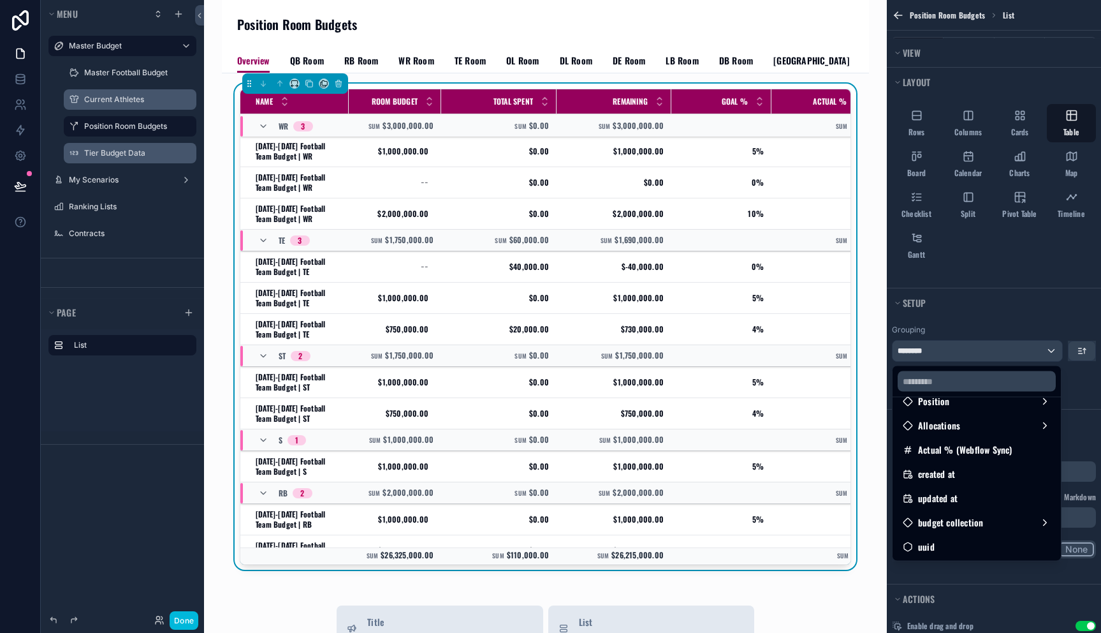
click at [1060, 377] on div at bounding box center [977, 381] width 168 height 31
click at [1078, 355] on div "scrollable content" at bounding box center [550, 316] width 1101 height 633
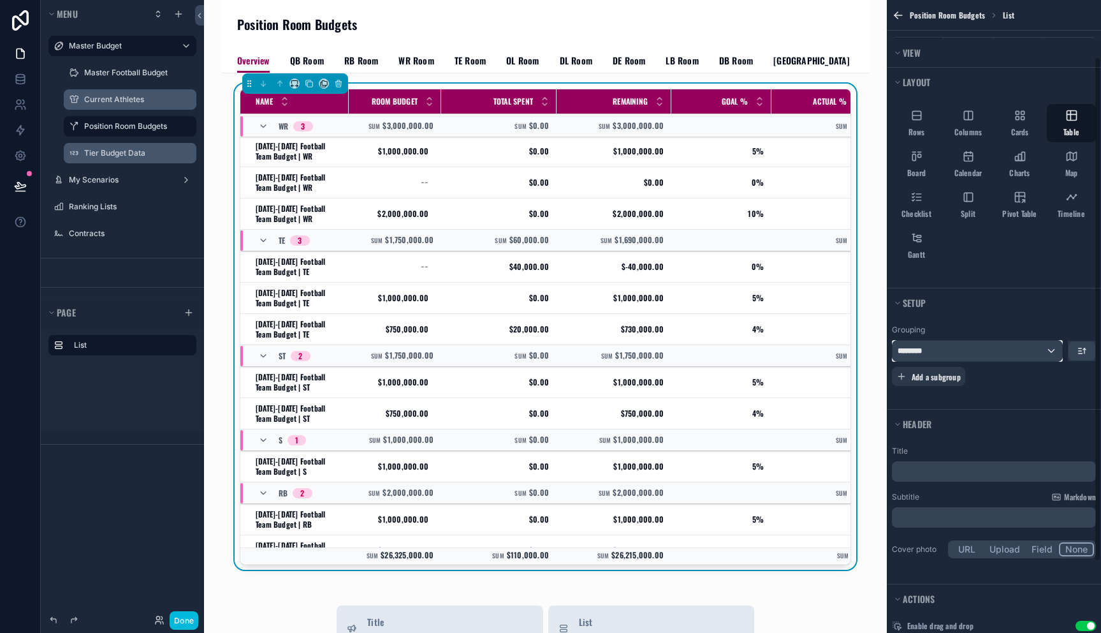
click at [1029, 347] on div "********" at bounding box center [978, 350] width 170 height 20
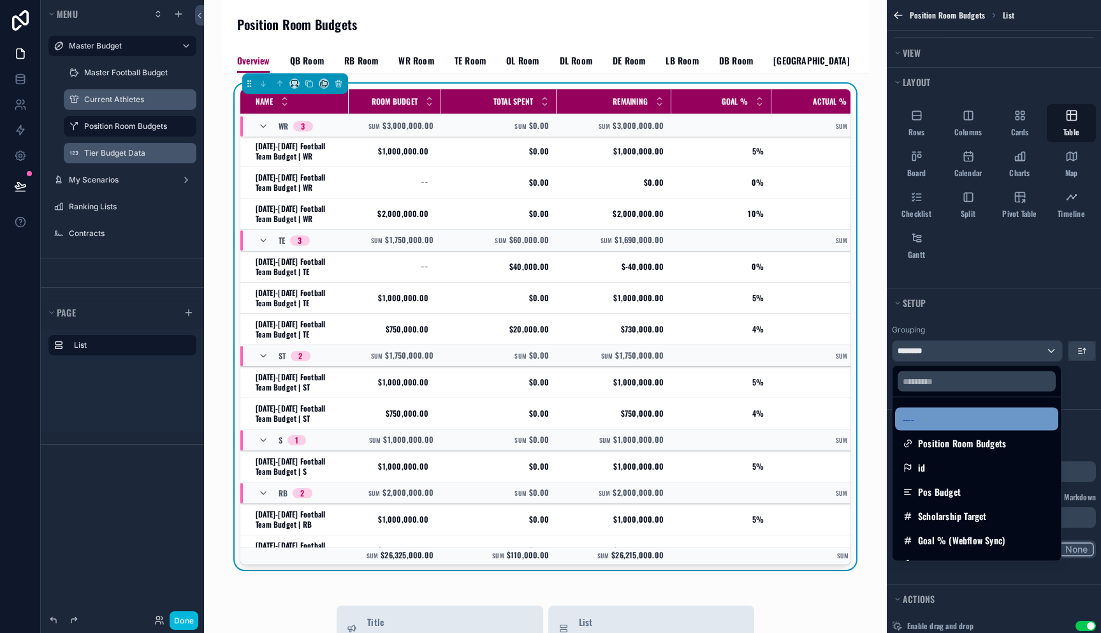
click at [974, 415] on div "----" at bounding box center [977, 418] width 148 height 15
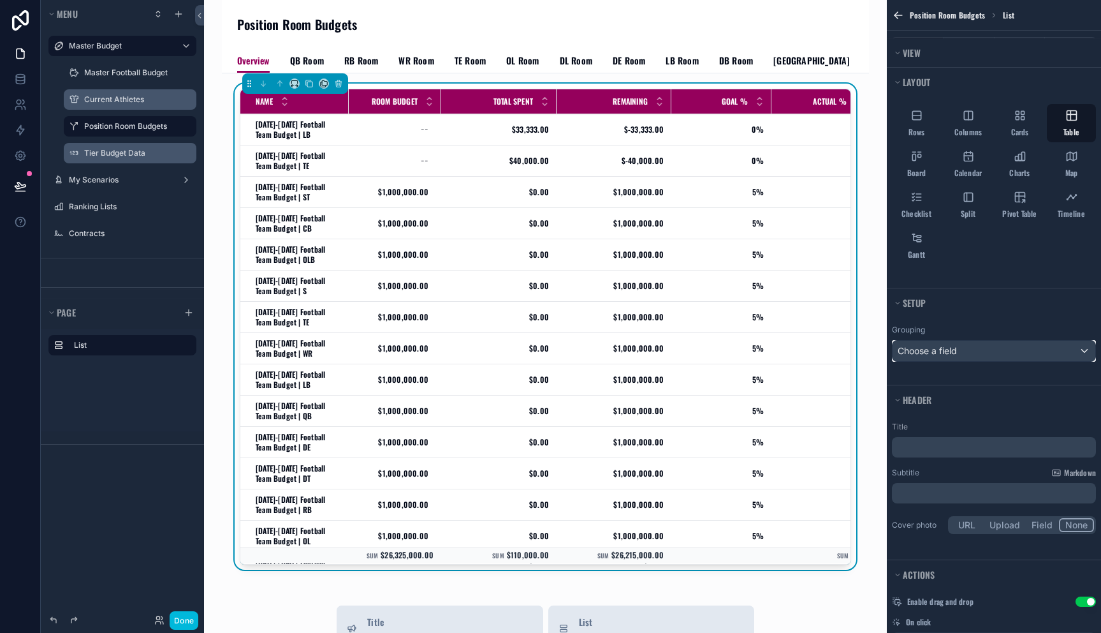
click at [1011, 355] on div "Choose a field" at bounding box center [994, 350] width 203 height 20
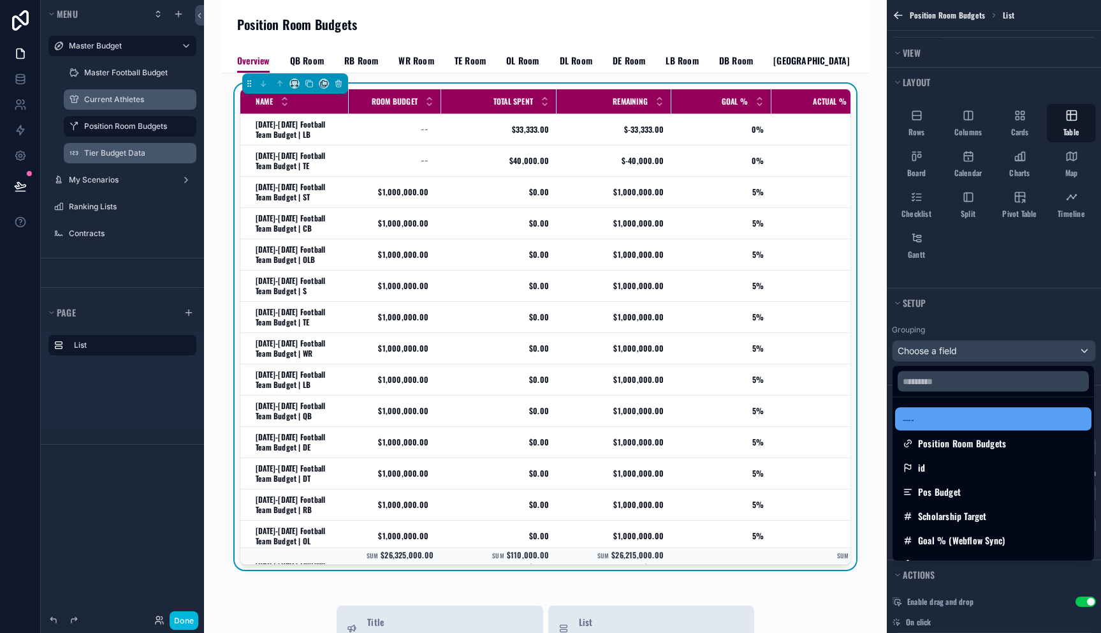
click at [987, 422] on div "----" at bounding box center [993, 418] width 181 height 15
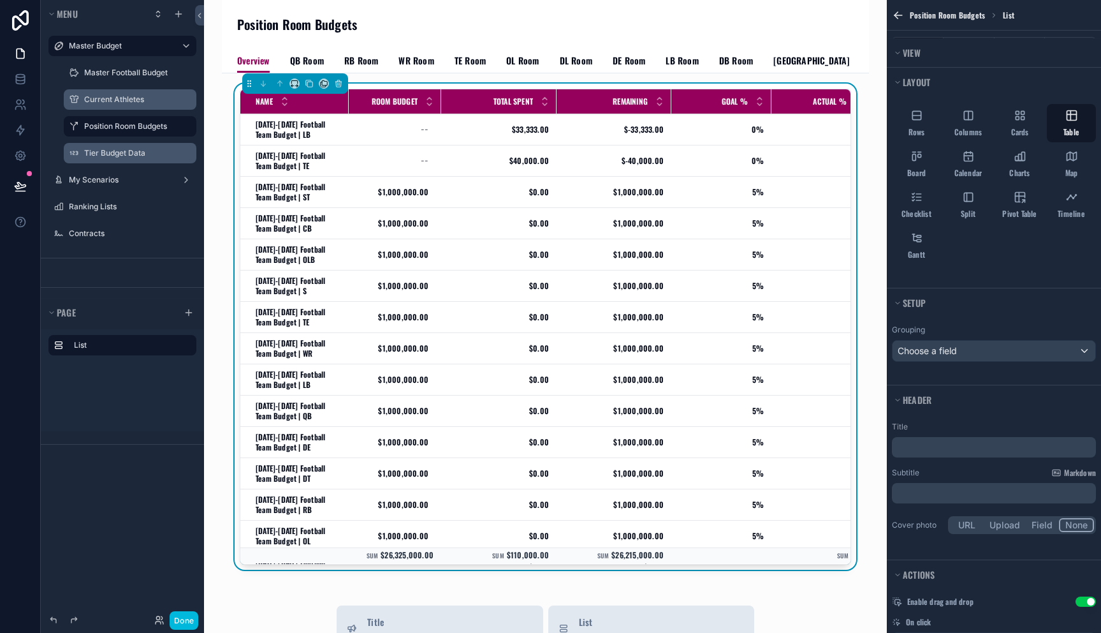
click at [295, 55] on span "QB Room" at bounding box center [307, 60] width 34 height 13
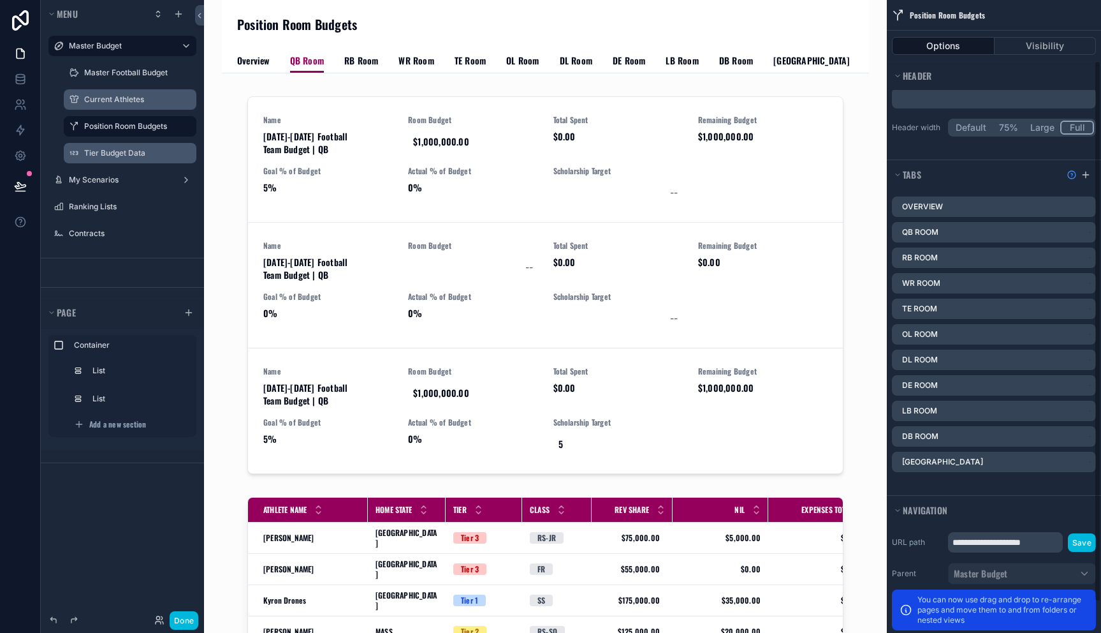
scroll to position [71, 0]
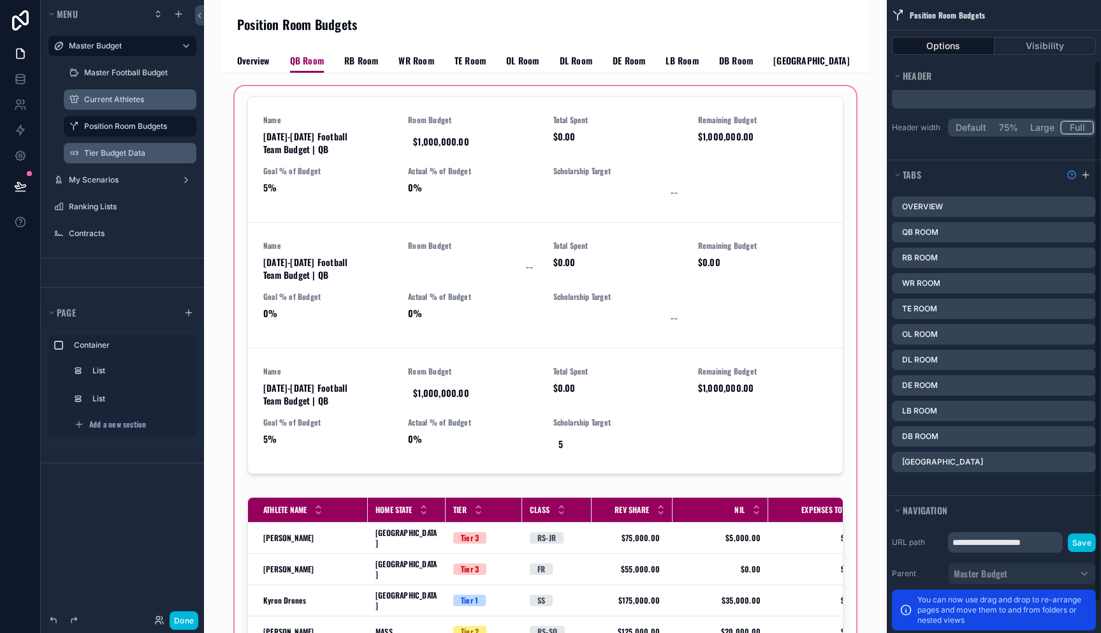
click at [376, 170] on div "scrollable content" at bounding box center [545, 399] width 627 height 630
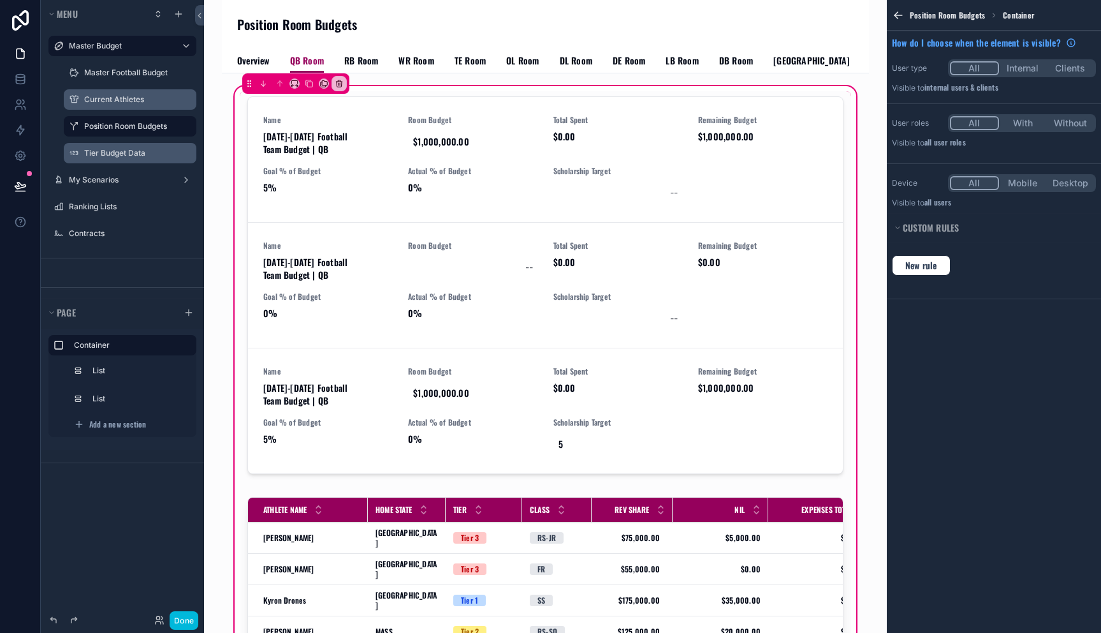
scroll to position [0, 0]
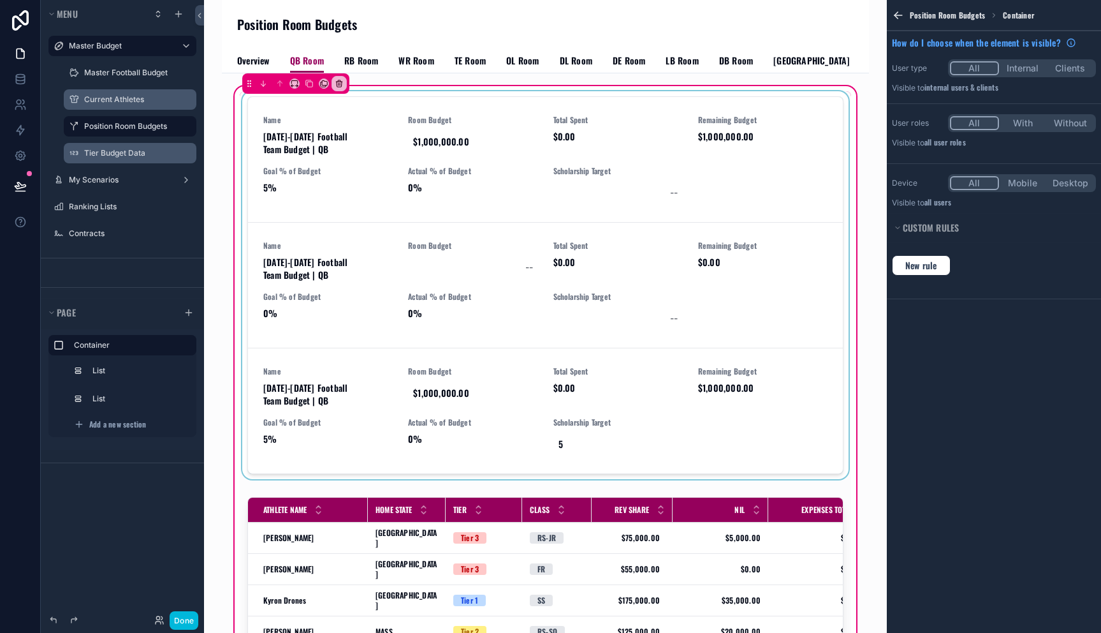
click at [409, 210] on div "scrollable content" at bounding box center [545, 287] width 611 height 393
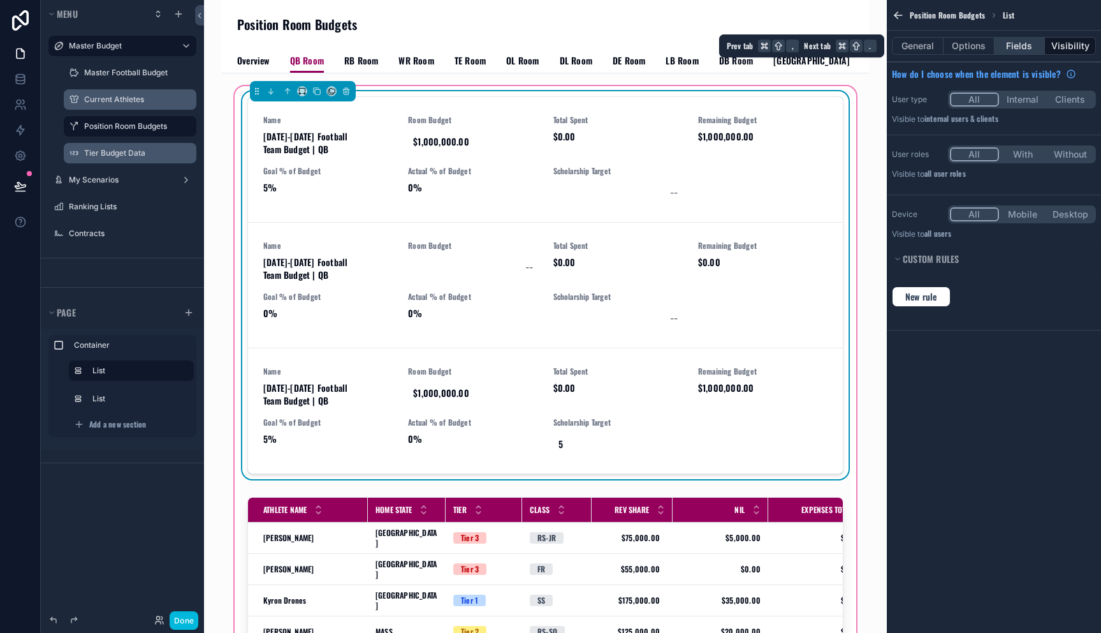
click at [1026, 51] on button "Fields" at bounding box center [1020, 46] width 51 height 18
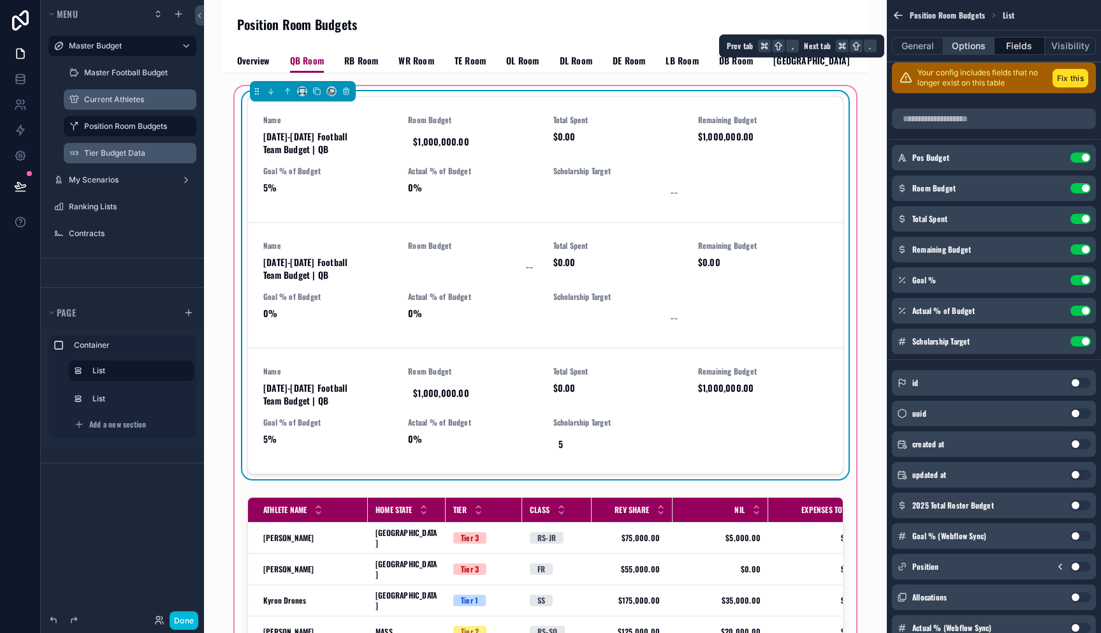
click at [977, 48] on button "Options" at bounding box center [969, 46] width 51 height 18
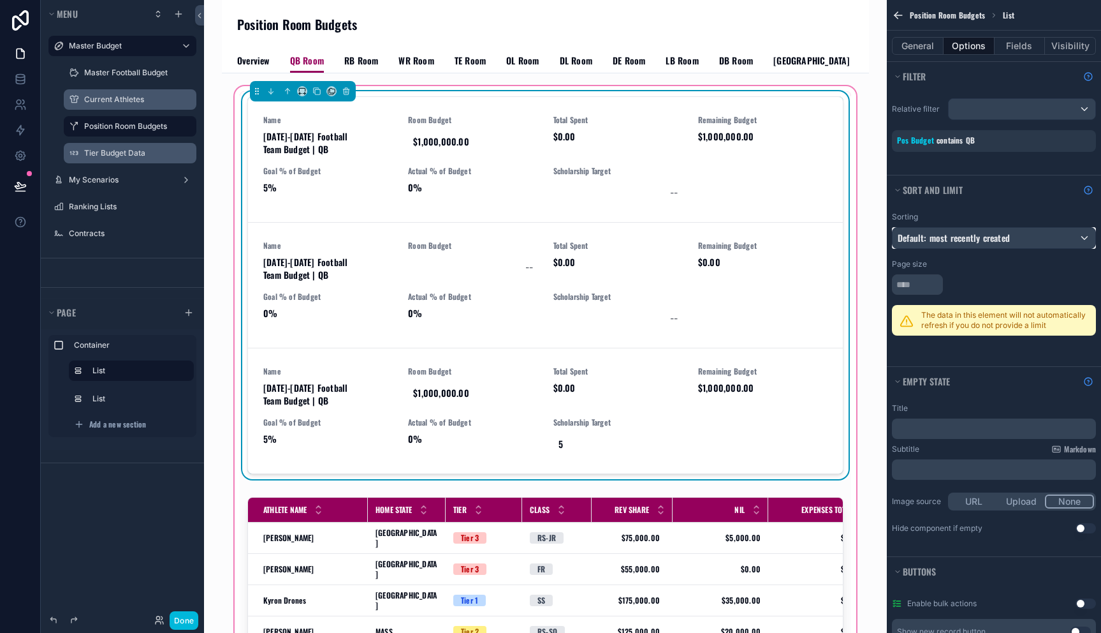
click at [1025, 234] on div "Default: most recently created" at bounding box center [994, 238] width 203 height 20
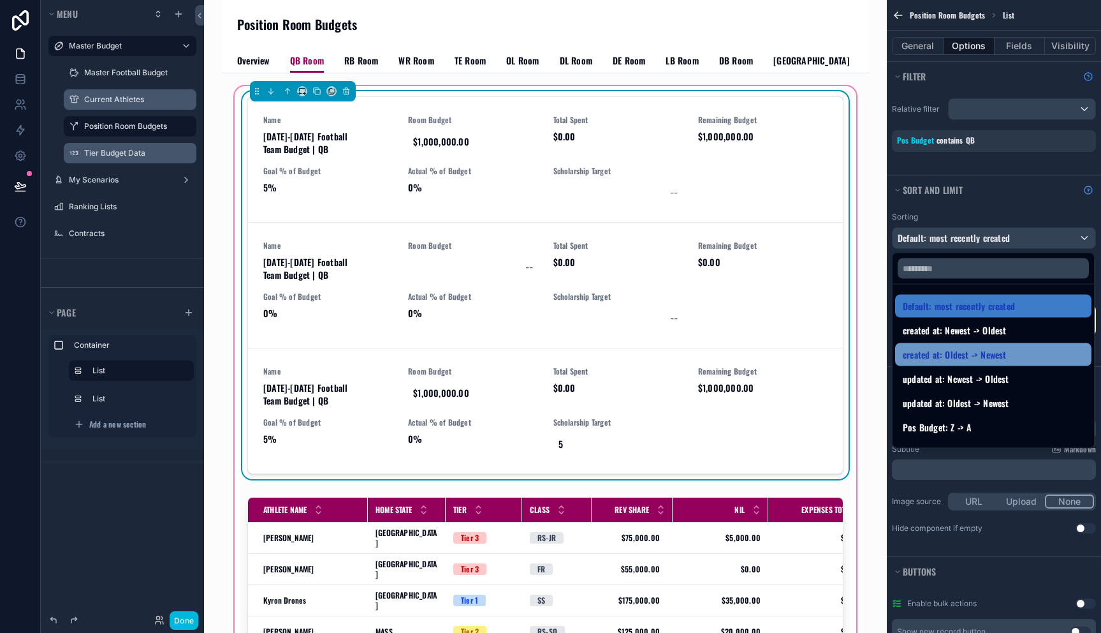
click at [1029, 353] on div "created at: Oldest -> Newest" at bounding box center [993, 354] width 181 height 15
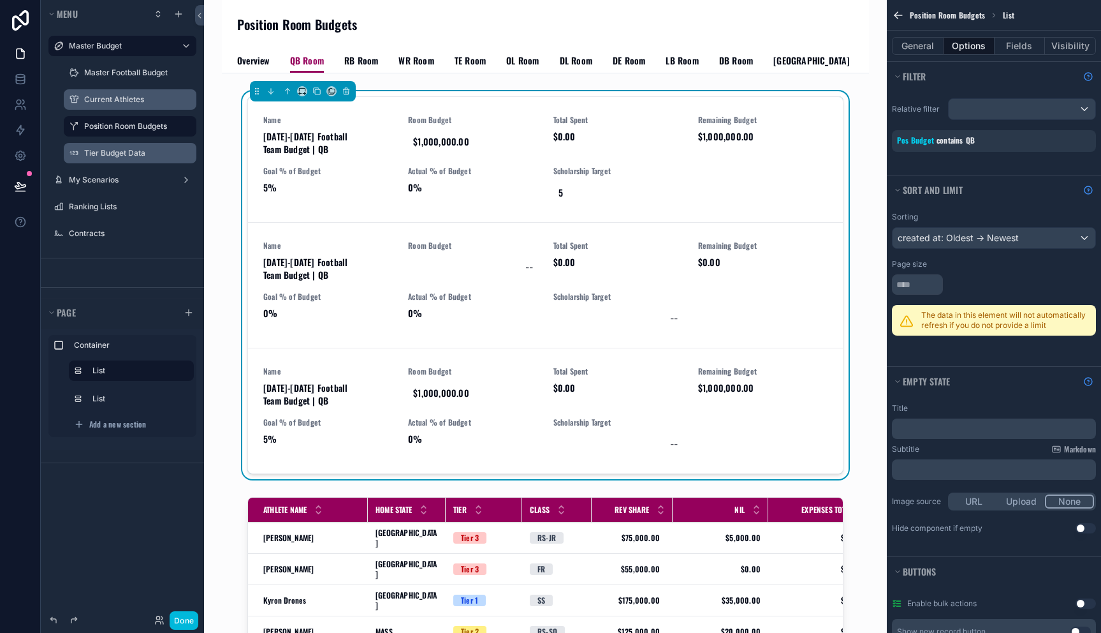
click at [357, 57] on span "RB Room" at bounding box center [361, 60] width 34 height 13
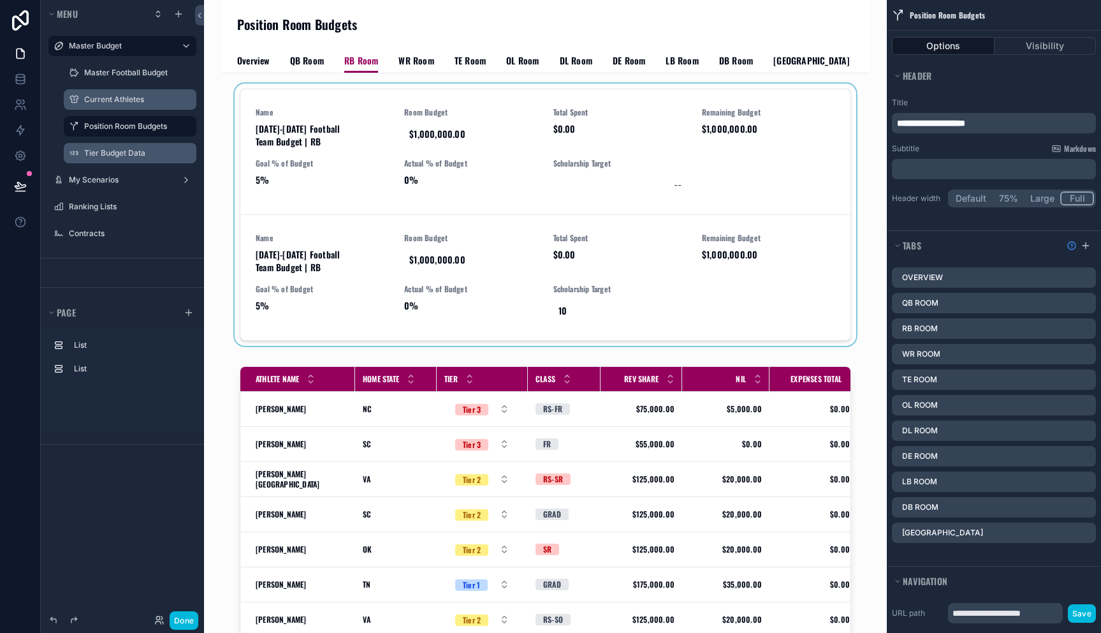
click at [428, 149] on div "scrollable content" at bounding box center [545, 217] width 627 height 267
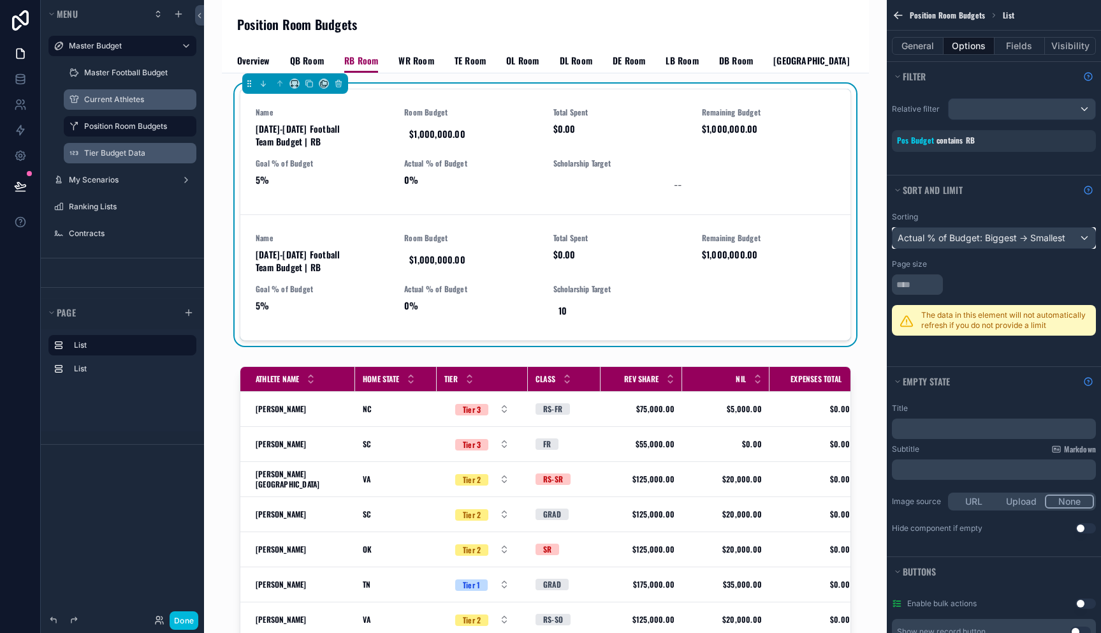
click at [1012, 238] on div "Actual % of Budget: Biggest -> Smallest" at bounding box center [994, 238] width 203 height 20
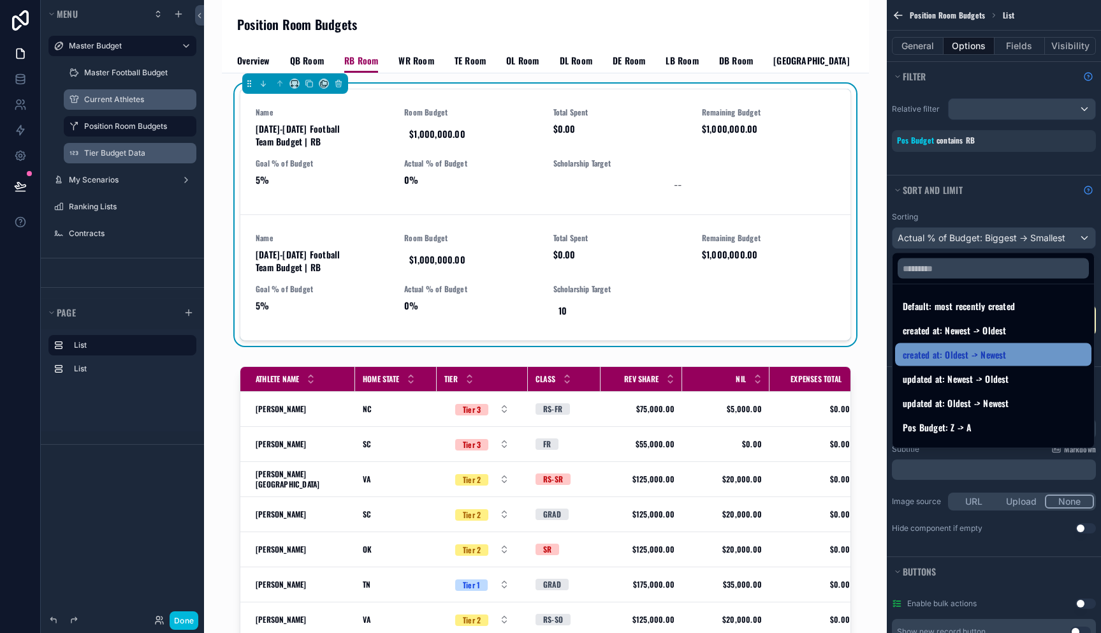
click at [1009, 353] on div "created at: Oldest -> Newest" at bounding box center [993, 354] width 181 height 15
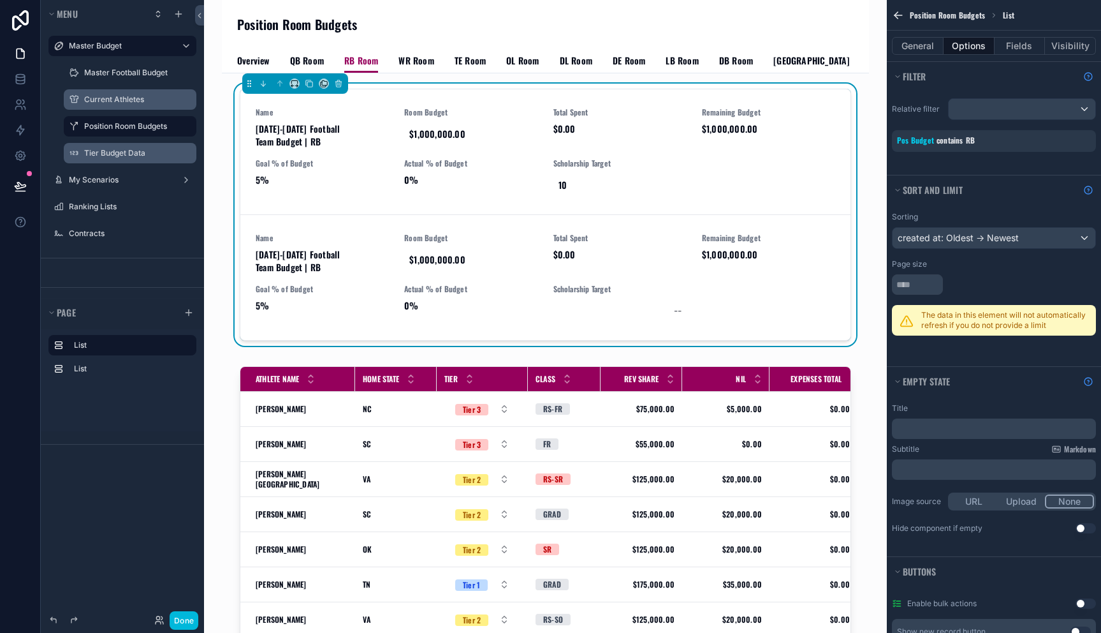
click at [304, 59] on span "QB Room" at bounding box center [307, 60] width 34 height 13
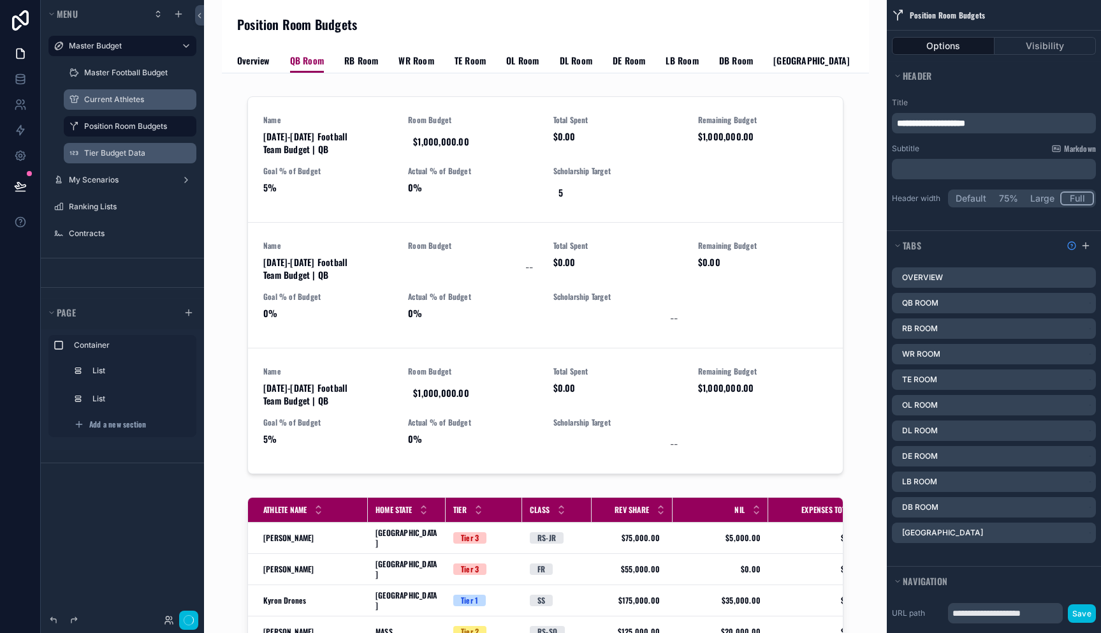
click at [258, 59] on span "Overview" at bounding box center [253, 60] width 33 height 13
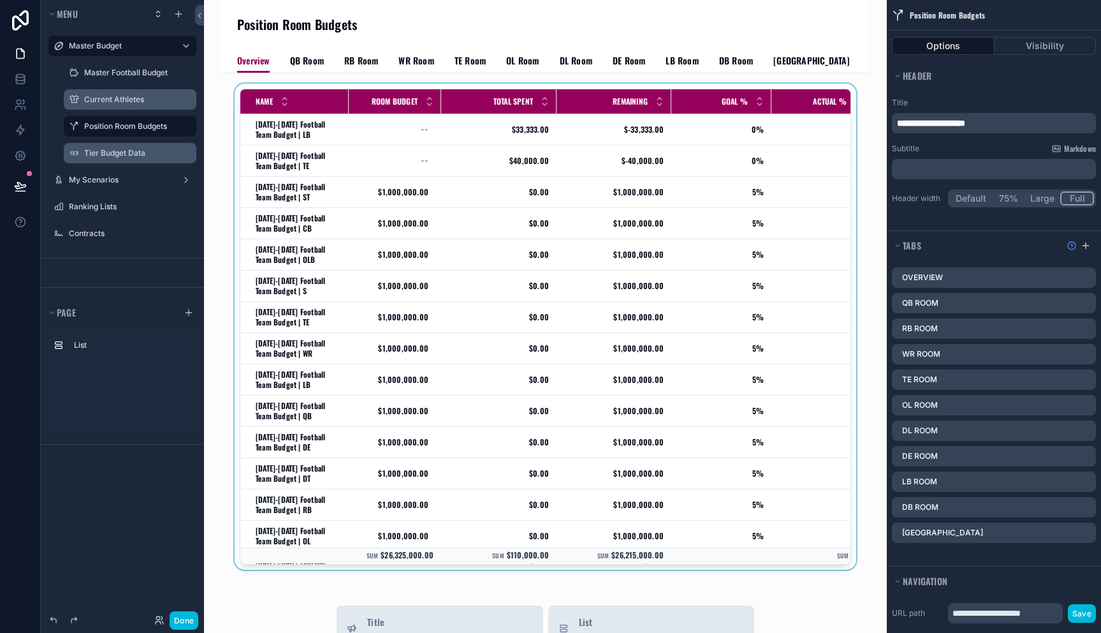
drag, startPoint x: 545, startPoint y: 559, endPoint x: 626, endPoint y: 557, distance: 81.0
click at [629, 557] on div "scrollable content" at bounding box center [545, 329] width 627 height 491
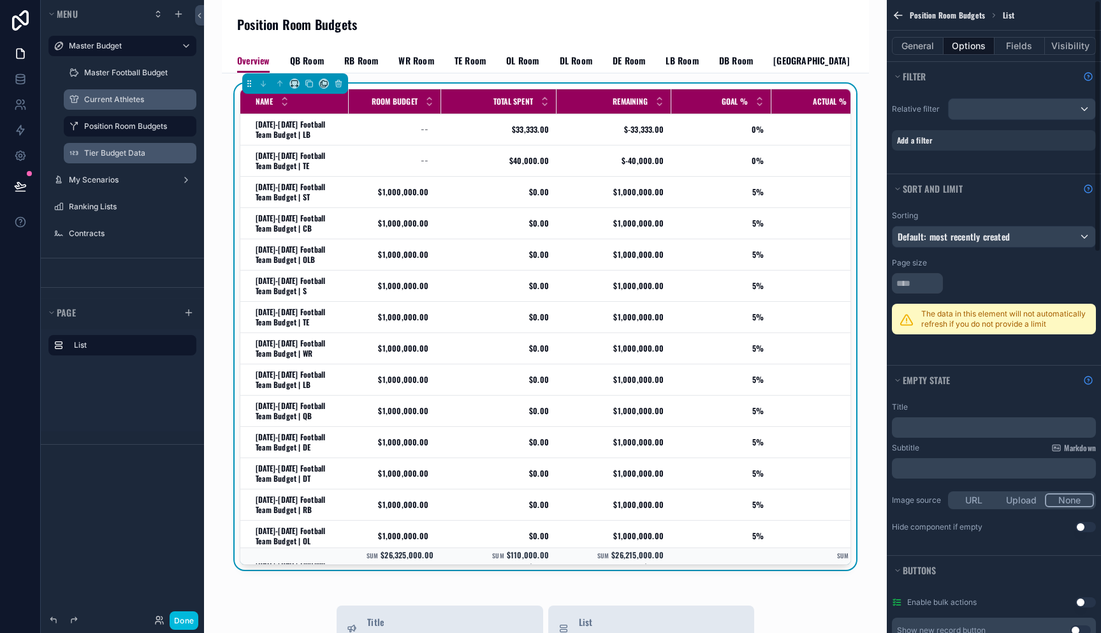
click at [997, 259] on div "Page size" at bounding box center [994, 263] width 204 height 10
click at [974, 363] on div "Sorting Default: most recently created Page size The data in this element will …" at bounding box center [994, 284] width 214 height 162
click at [998, 393] on div "Empty state" at bounding box center [994, 379] width 214 height 29
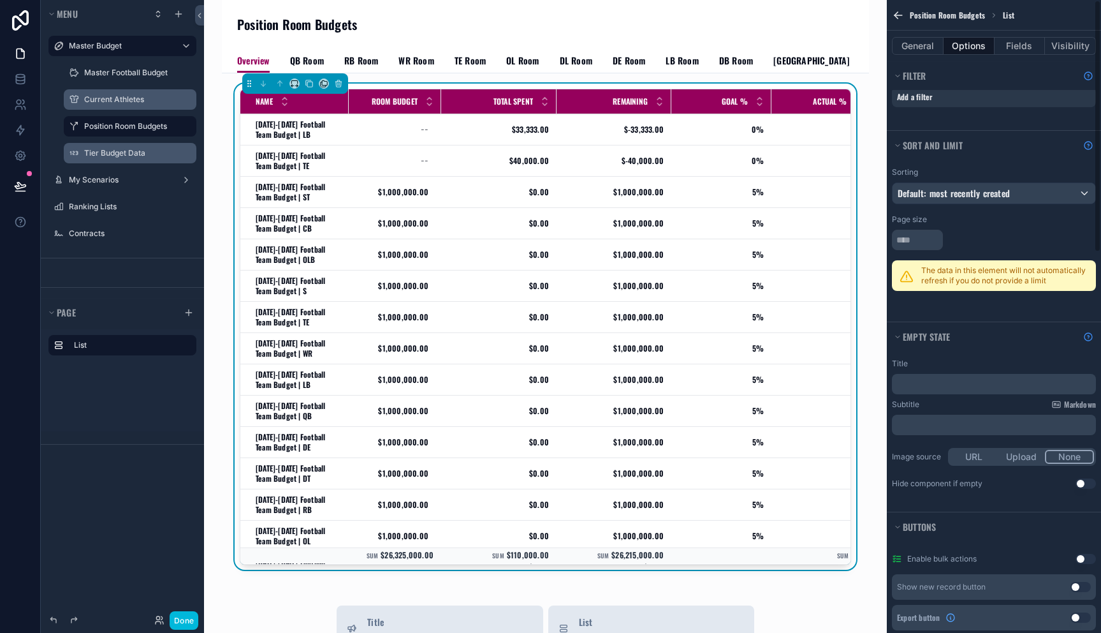
scroll to position [129, 0]
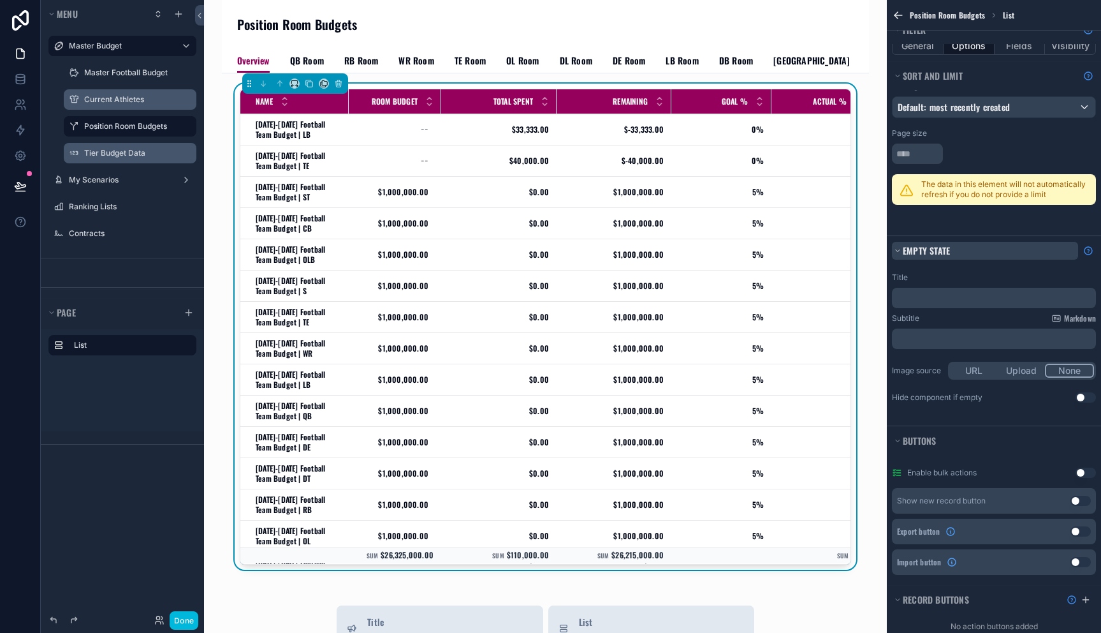
click at [895, 251] on icon "scrollable content" at bounding box center [898, 251] width 8 height 8
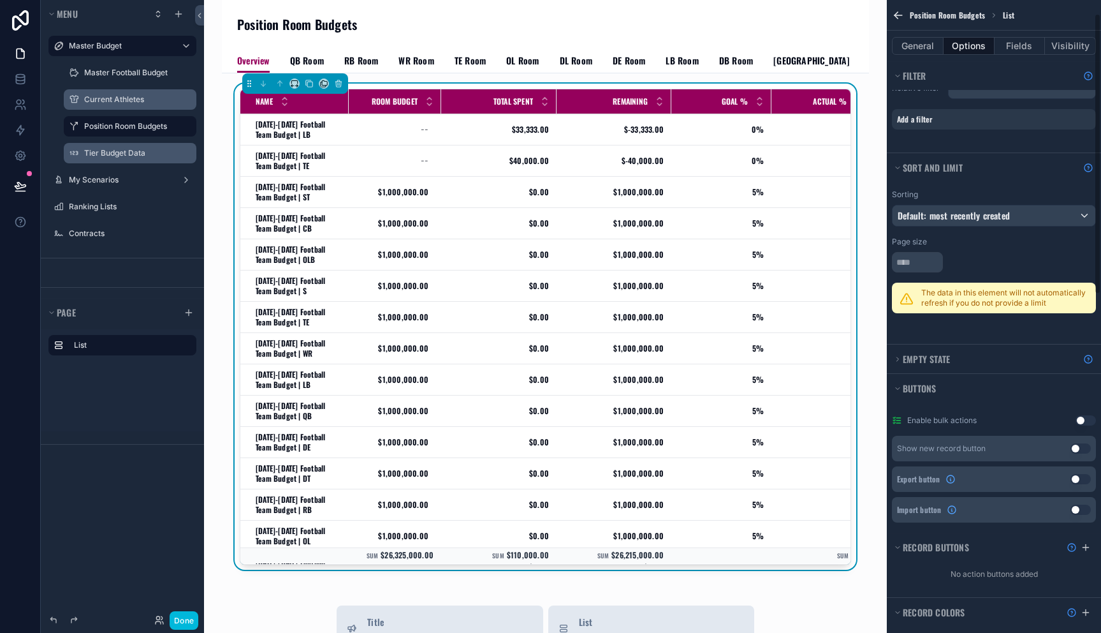
scroll to position [0, 0]
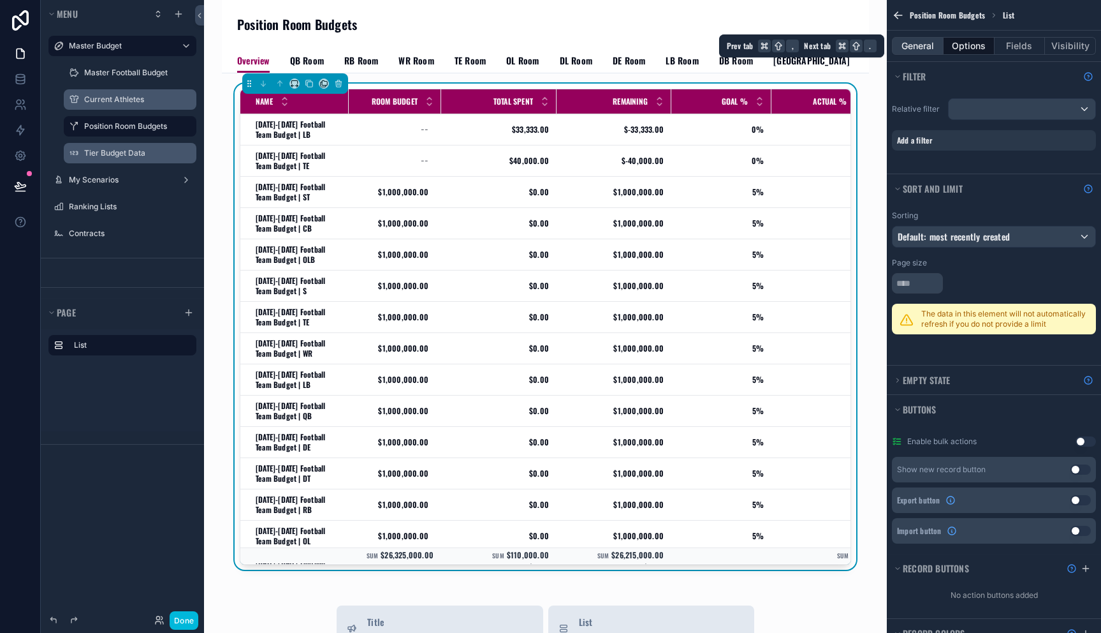
click at [919, 47] on button "General" at bounding box center [918, 46] width 52 height 18
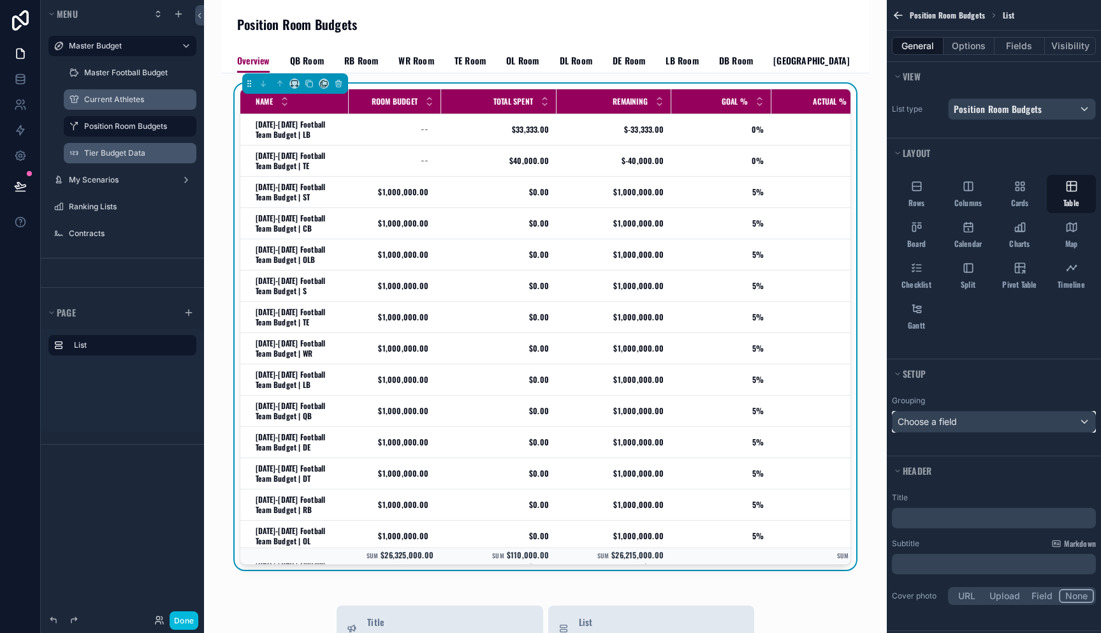
click at [1019, 414] on div "Choose a field" at bounding box center [994, 421] width 203 height 20
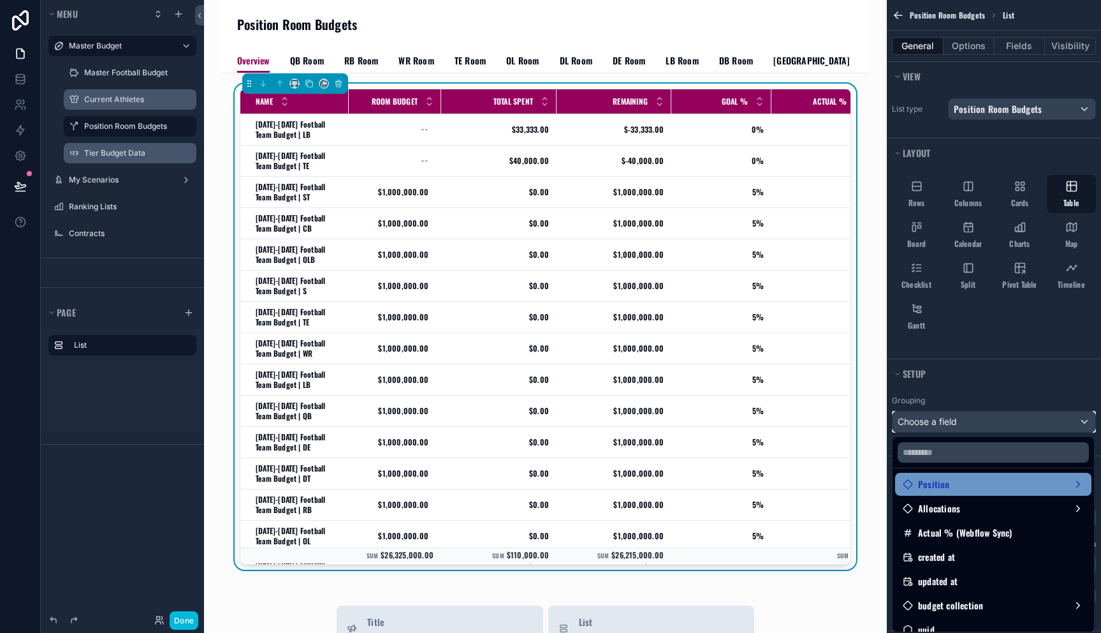
scroll to position [163, 0]
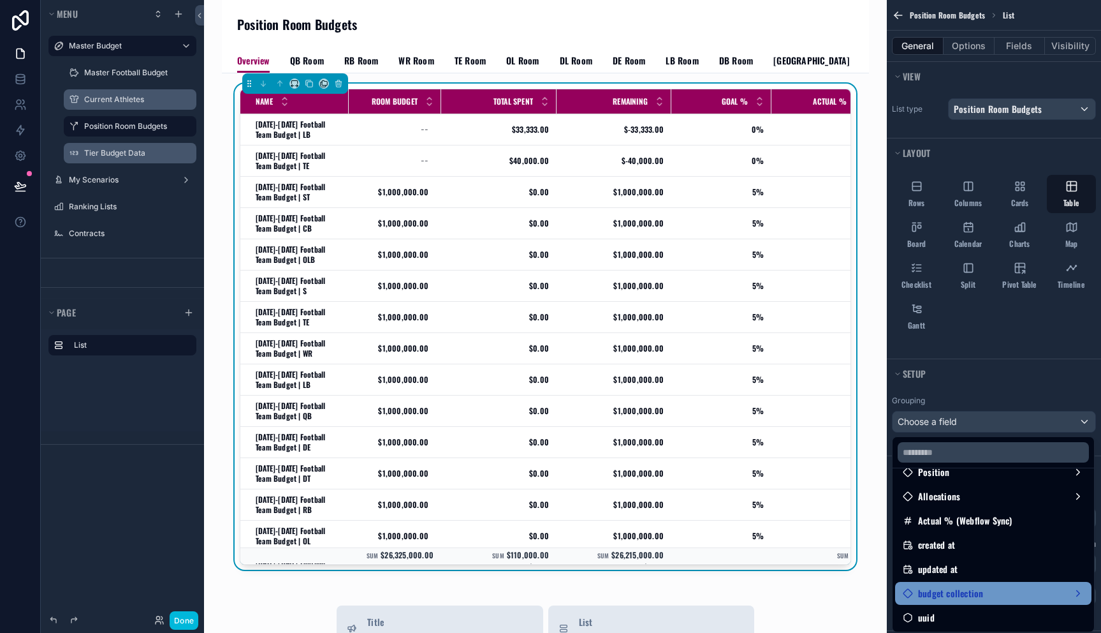
click at [1004, 597] on div "budget collection" at bounding box center [993, 592] width 181 height 15
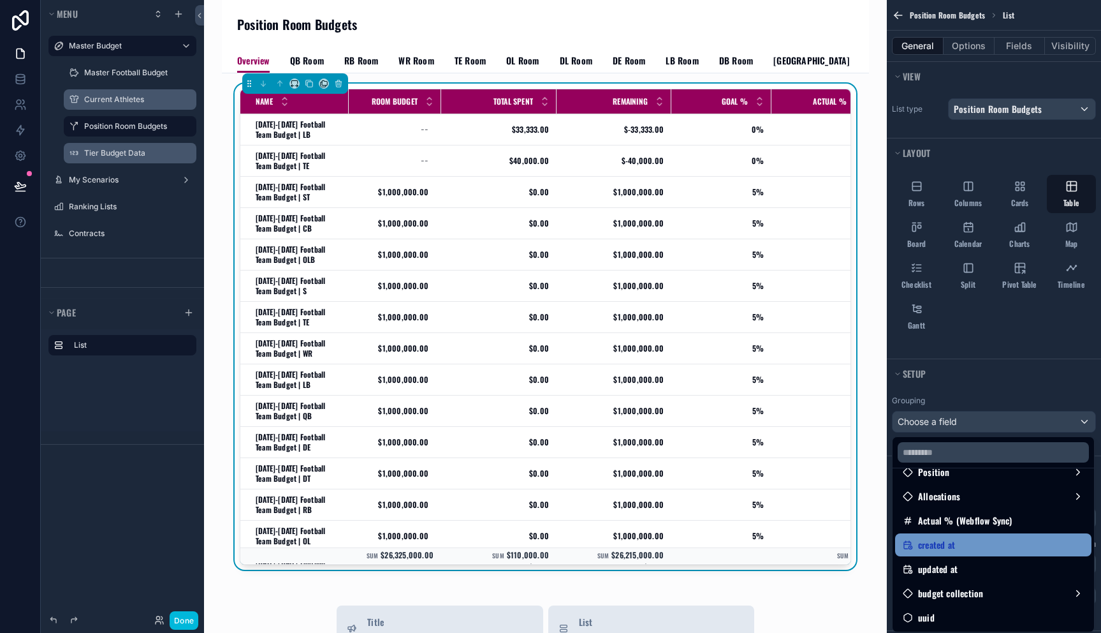
scroll to position [0, 0]
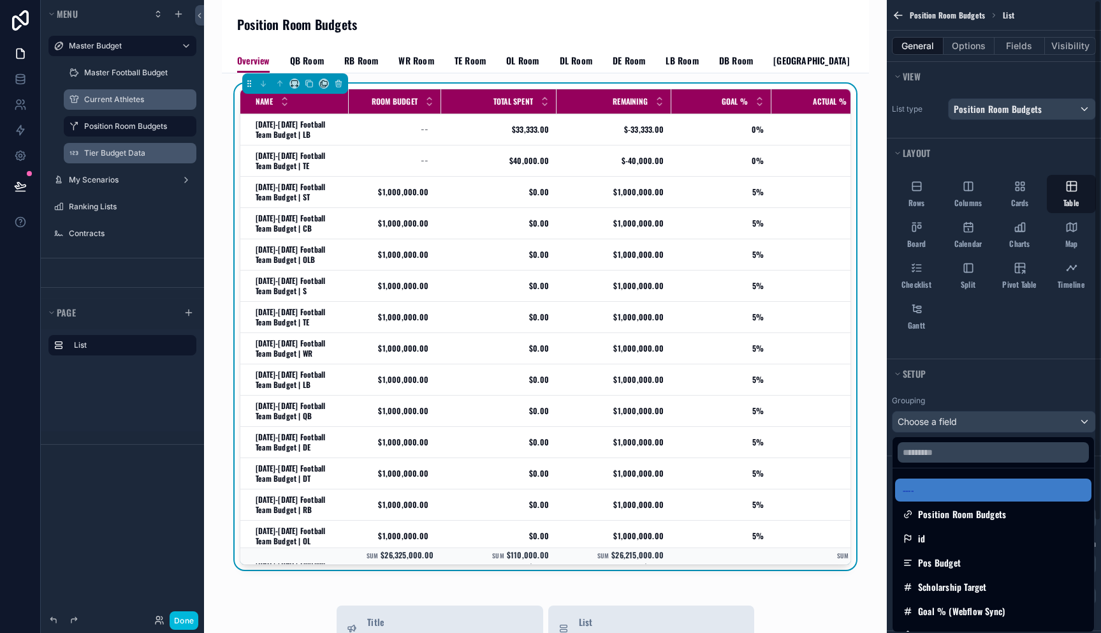
click at [983, 357] on div "scrollable content" at bounding box center [550, 316] width 1101 height 633
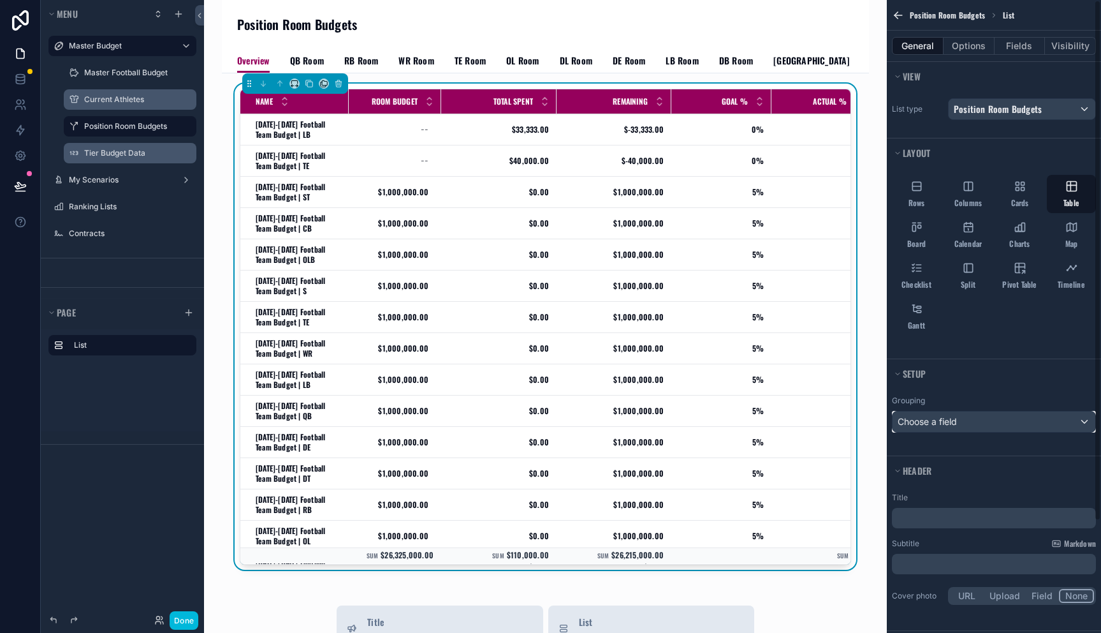
click at [1023, 420] on div "Choose a field" at bounding box center [994, 421] width 203 height 20
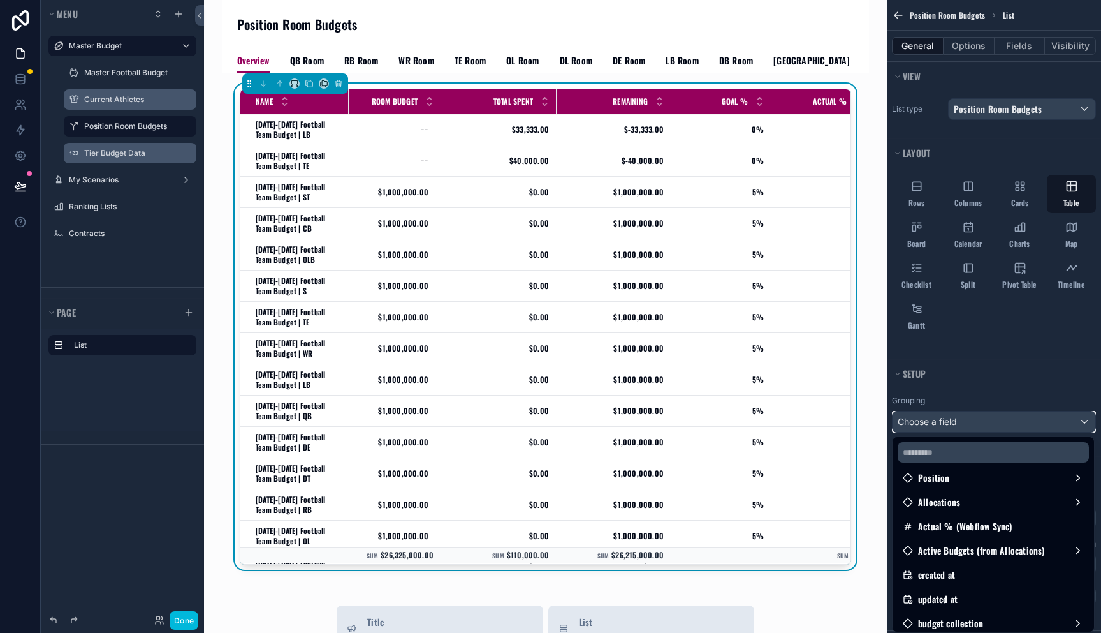
scroll to position [187, 0]
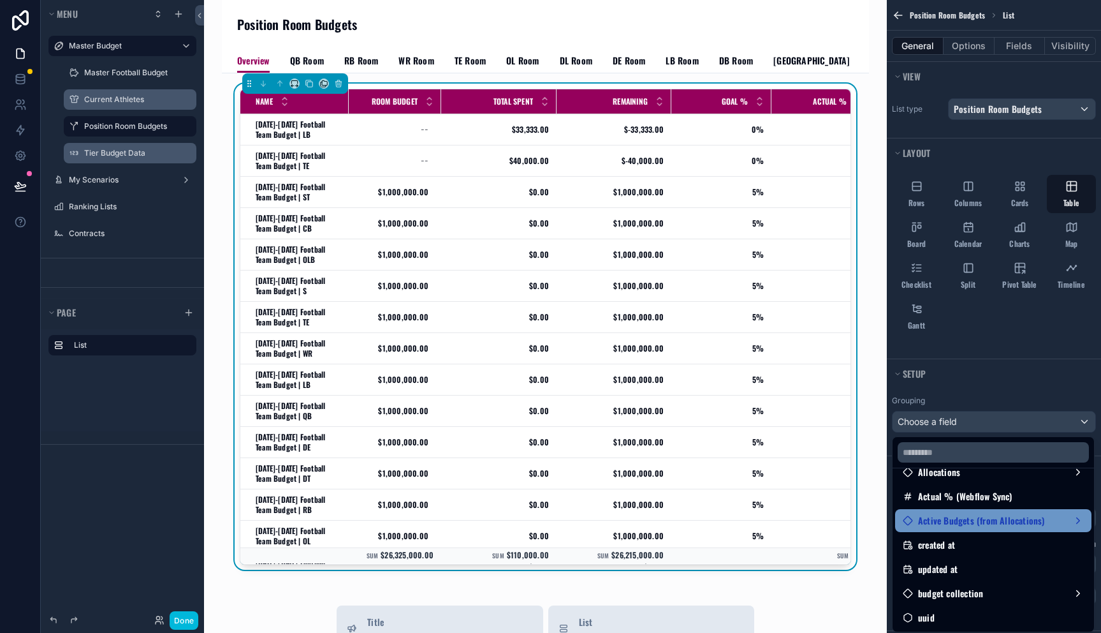
click at [998, 525] on span "Active Budgets (from Allocations)" at bounding box center [981, 520] width 127 height 15
click at [994, 520] on span "Active Budgets (from Allocations)" at bounding box center [981, 520] width 127 height 15
click at [983, 518] on span "Active Budgets (from Allocations)" at bounding box center [981, 520] width 127 height 15
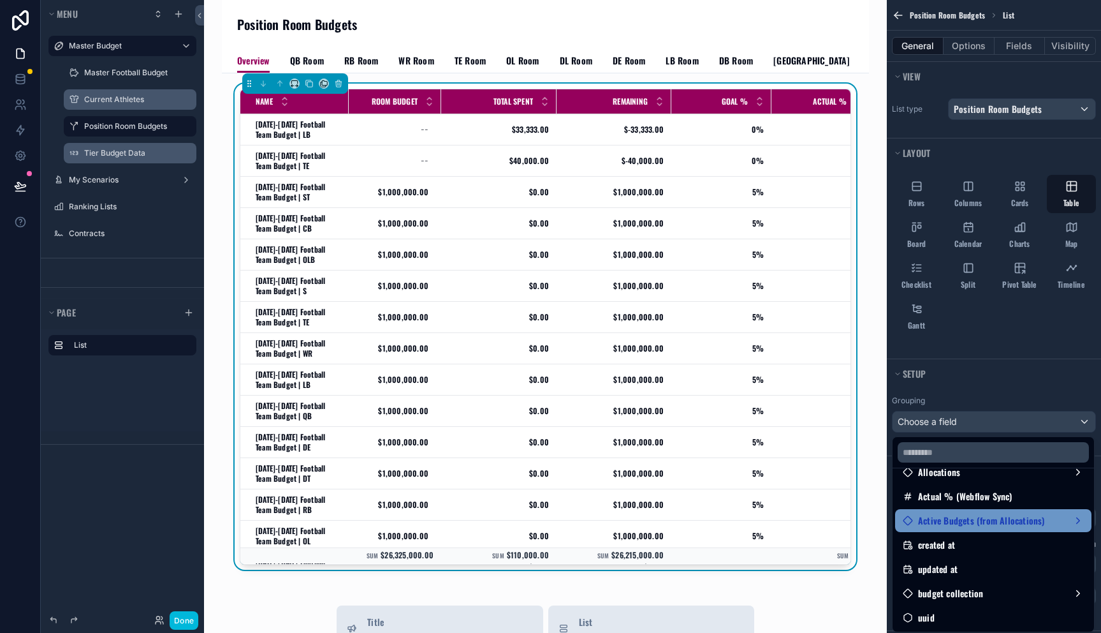
click at [983, 518] on span "Active Budgets (from Allocations)" at bounding box center [981, 520] width 127 height 15
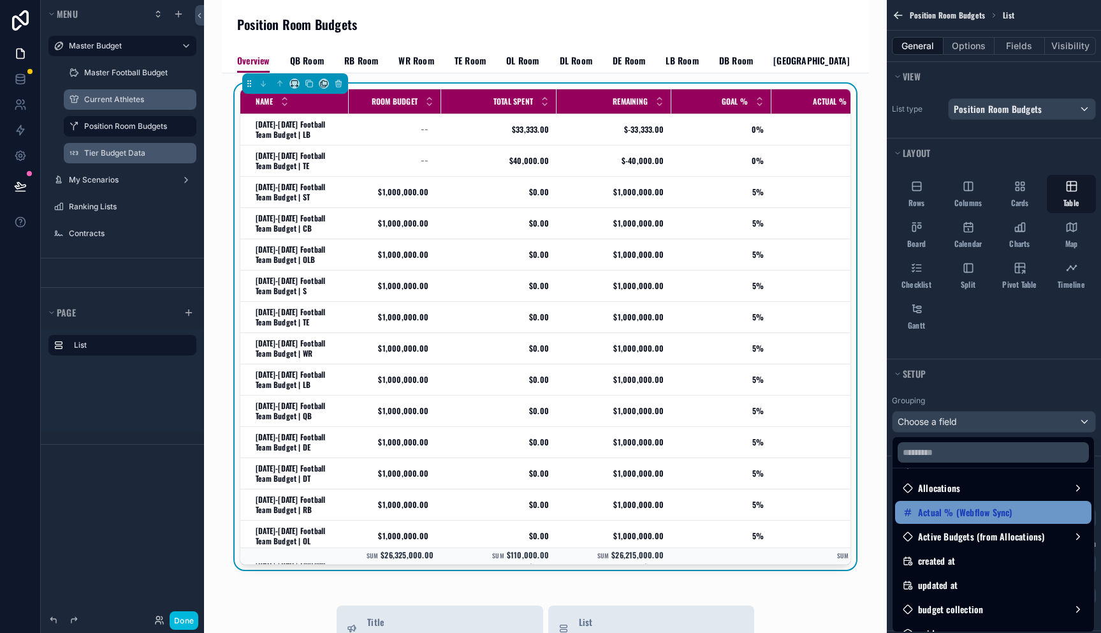
scroll to position [174, 0]
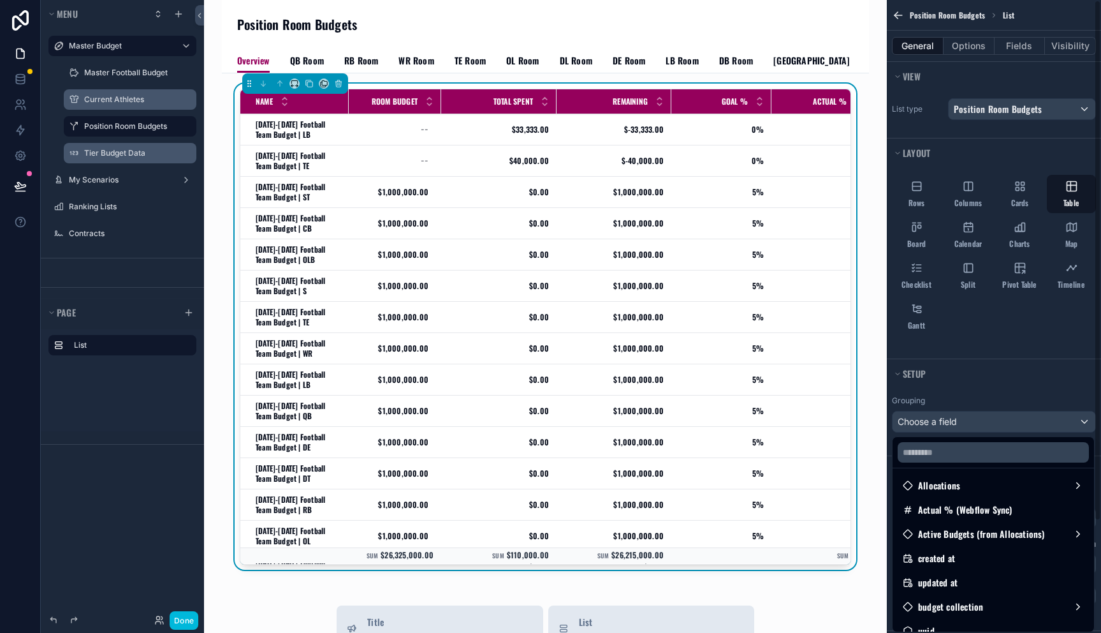
click at [991, 391] on div "scrollable content" at bounding box center [550, 316] width 1101 height 633
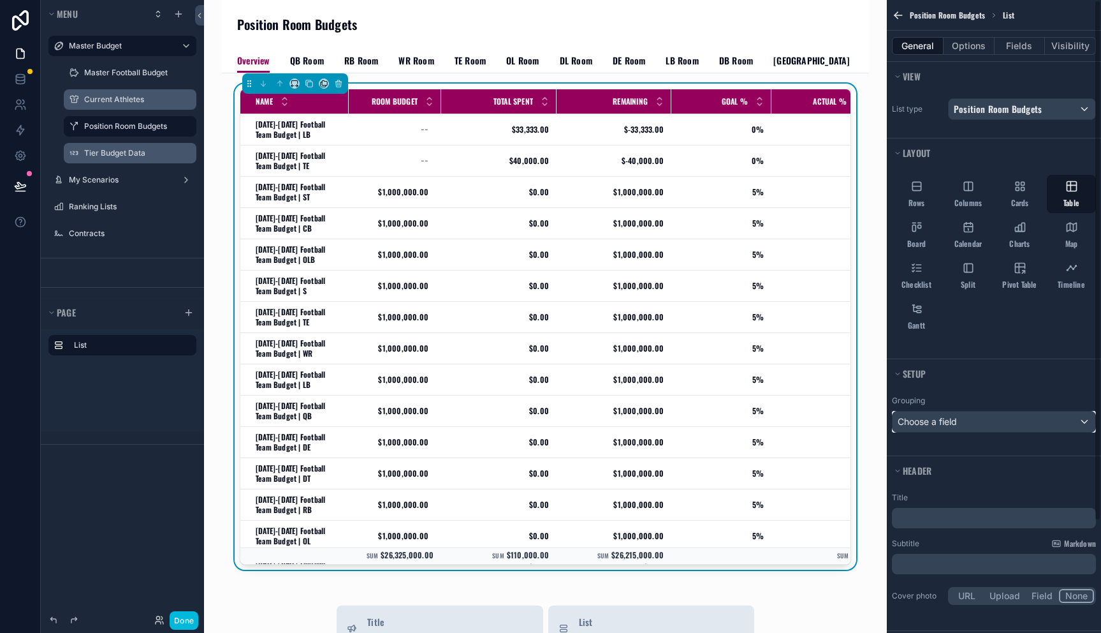
click at [979, 421] on div "Choose a field" at bounding box center [994, 421] width 203 height 20
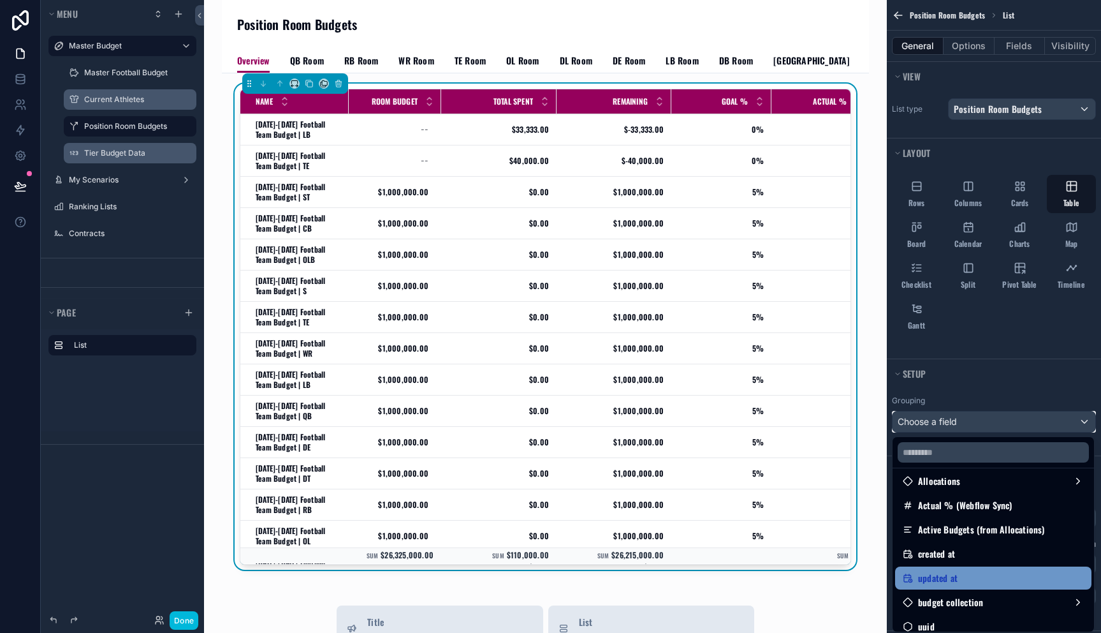
scroll to position [187, 0]
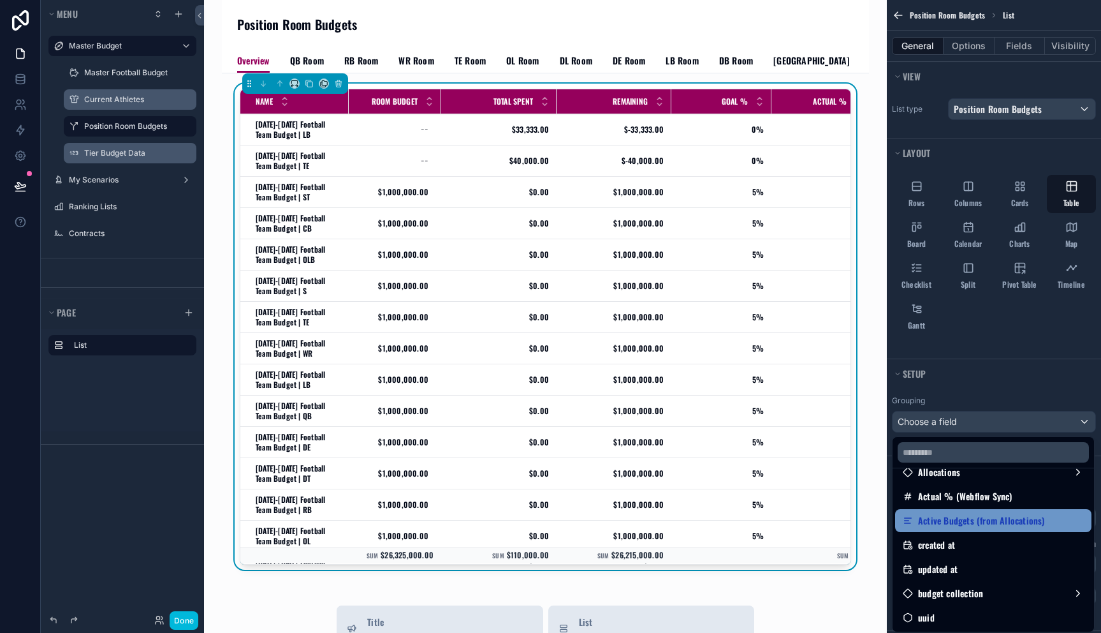
click at [1002, 522] on span "Active Budgets (from Allocations)" at bounding box center [981, 520] width 127 height 15
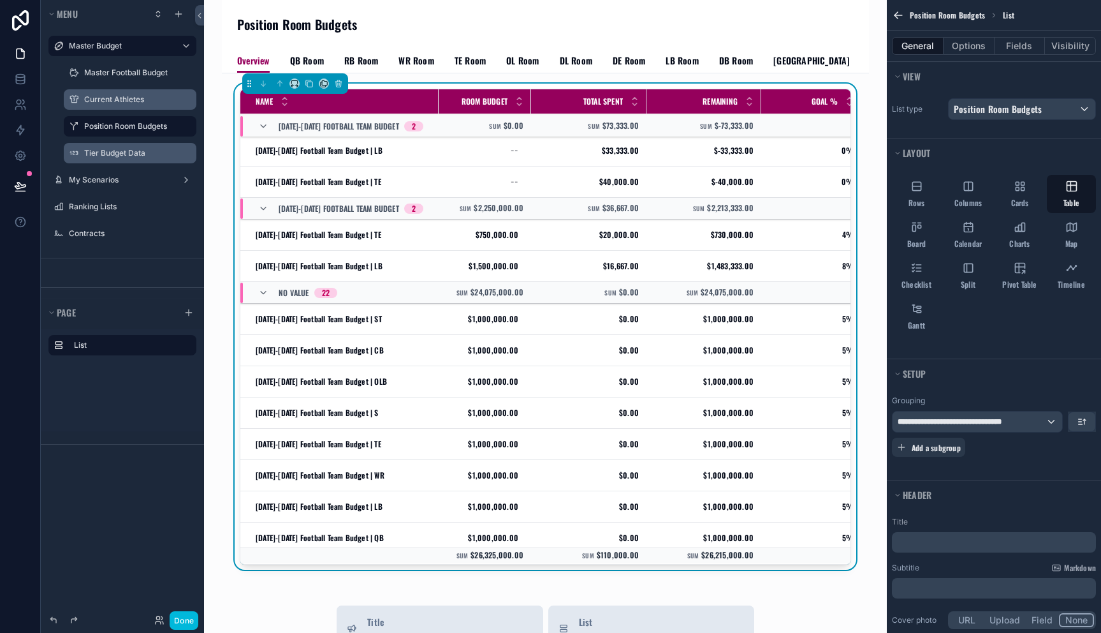
scroll to position [0, 0]
click at [266, 295] on icon "scrollable content" at bounding box center [263, 293] width 10 height 10
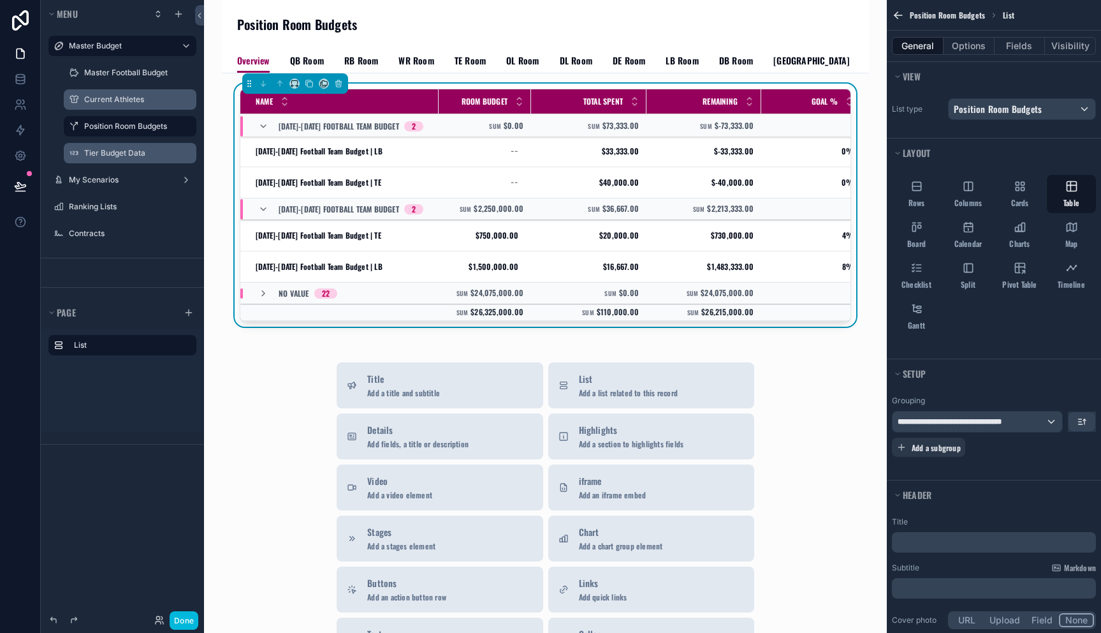
click at [266, 295] on icon "scrollable content" at bounding box center [263, 293] width 10 height 10
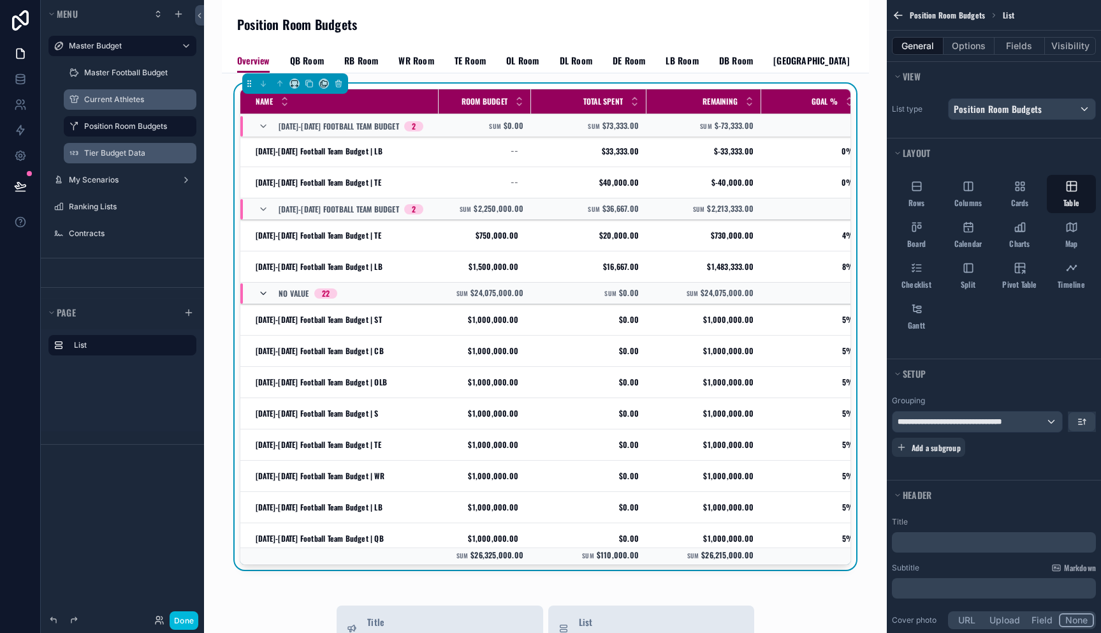
click at [263, 296] on icon "scrollable content" at bounding box center [263, 293] width 10 height 10
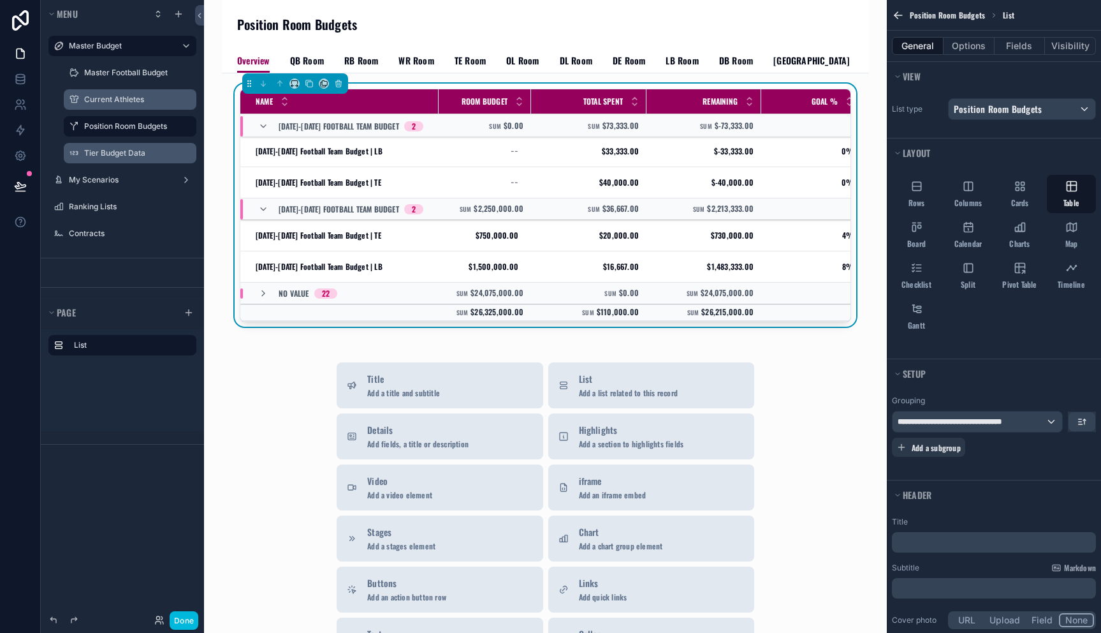
click at [309, 61] on span "QB Room" at bounding box center [307, 60] width 34 height 13
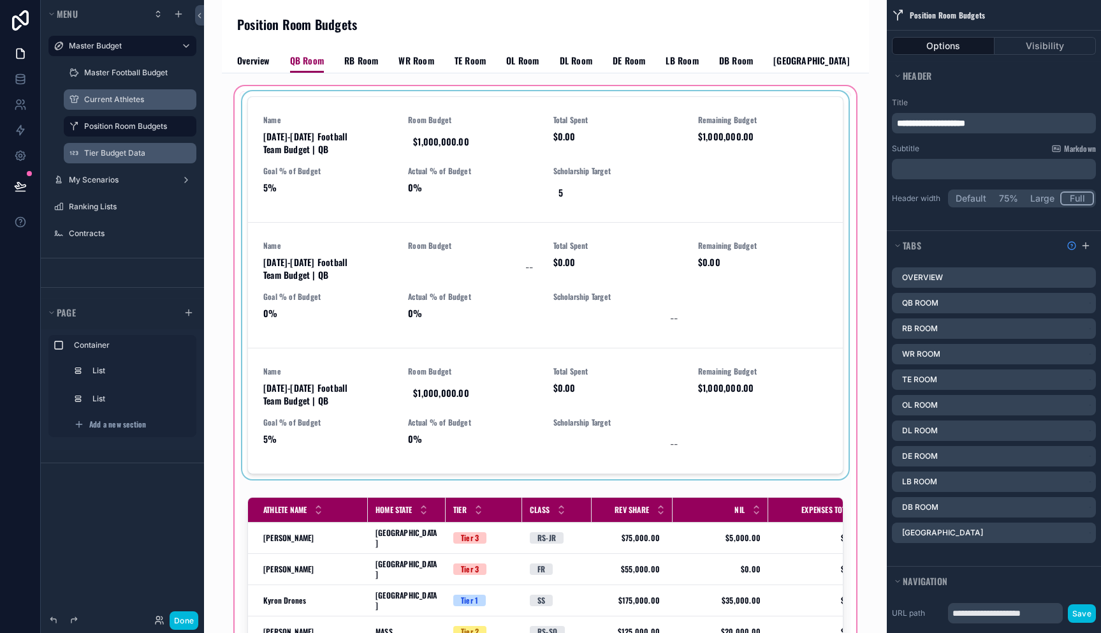
click at [346, 156] on div "scrollable content" at bounding box center [545, 399] width 627 height 630
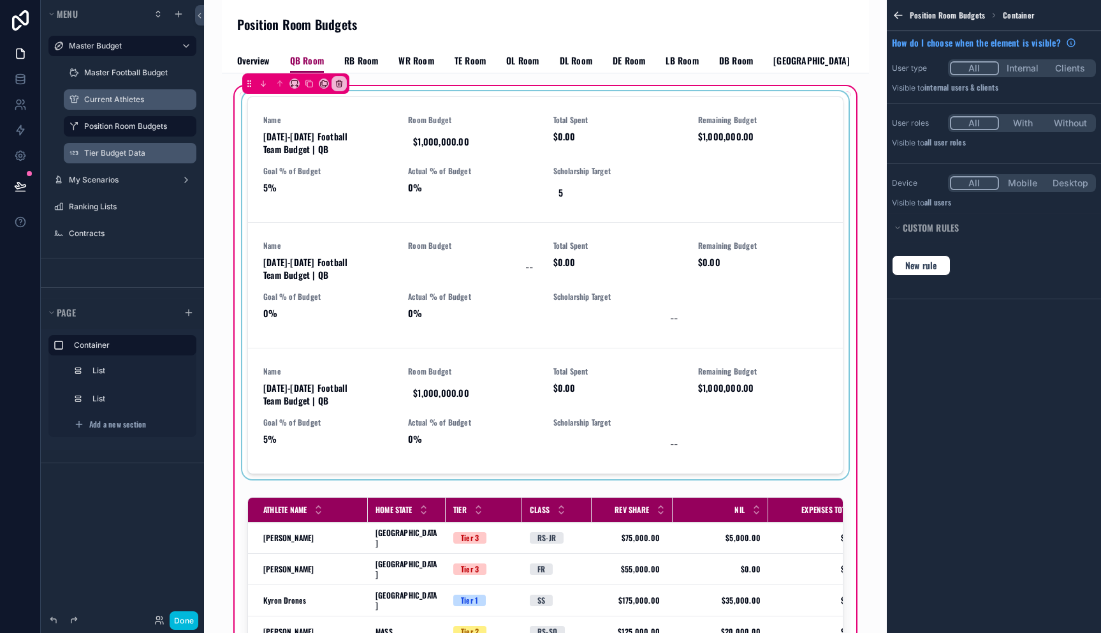
click at [351, 164] on div "scrollable content" at bounding box center [545, 287] width 611 height 393
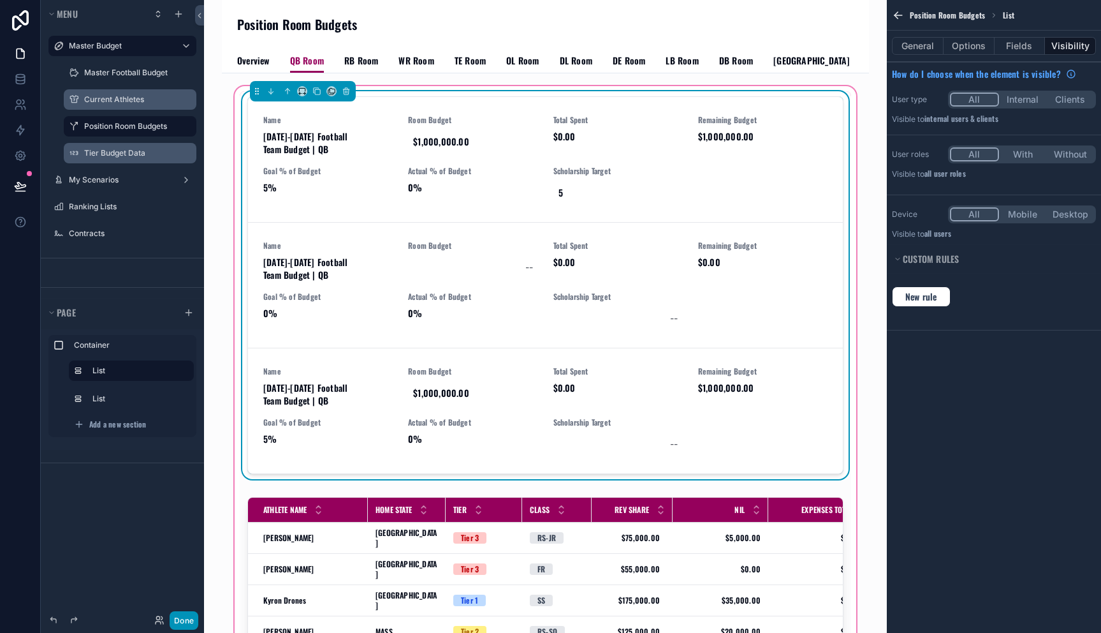
click at [177, 622] on button "Done" at bounding box center [184, 620] width 29 height 18
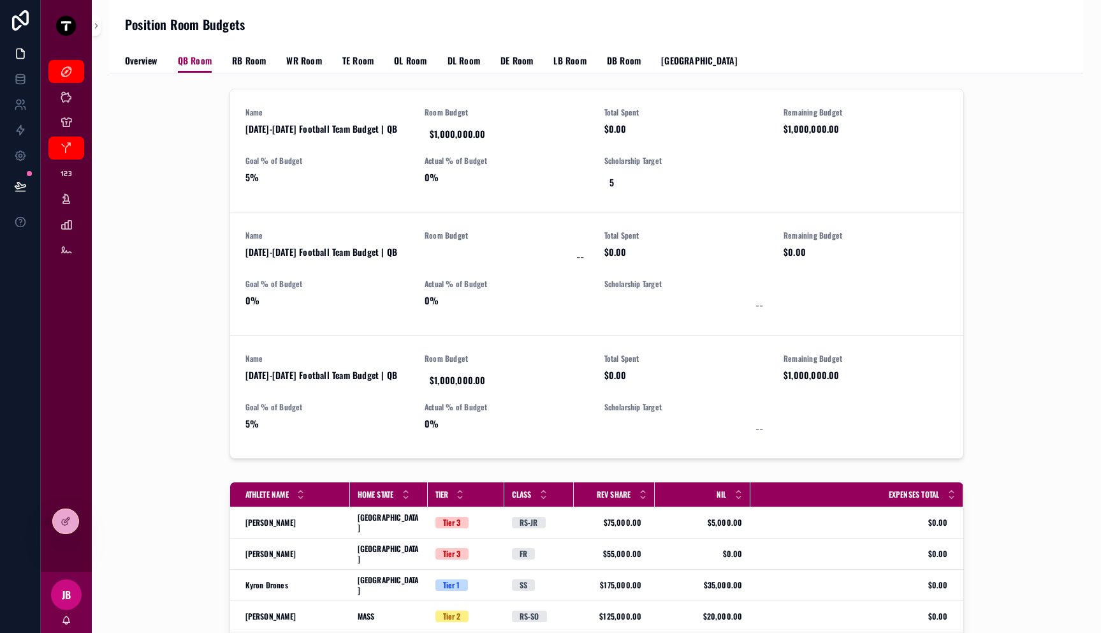
click at [379, 151] on div "Name [DATE]-[DATE] Football Team Budget | QB Room Budget $1,000,000.00 Total Sp…" at bounding box center [596, 150] width 703 height 87
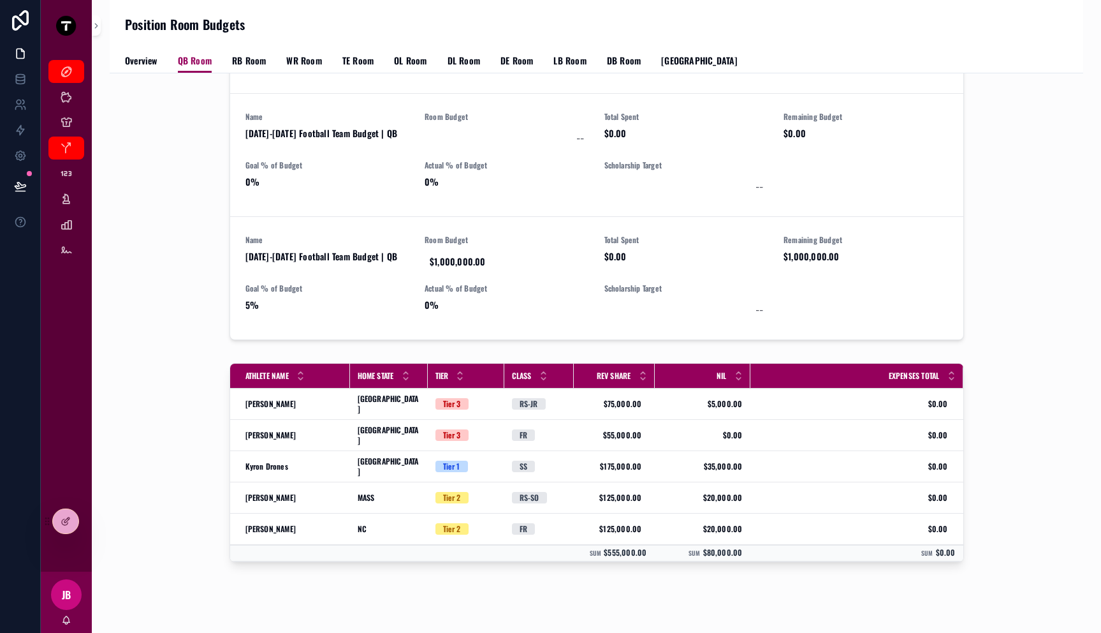
scroll to position [160, 0]
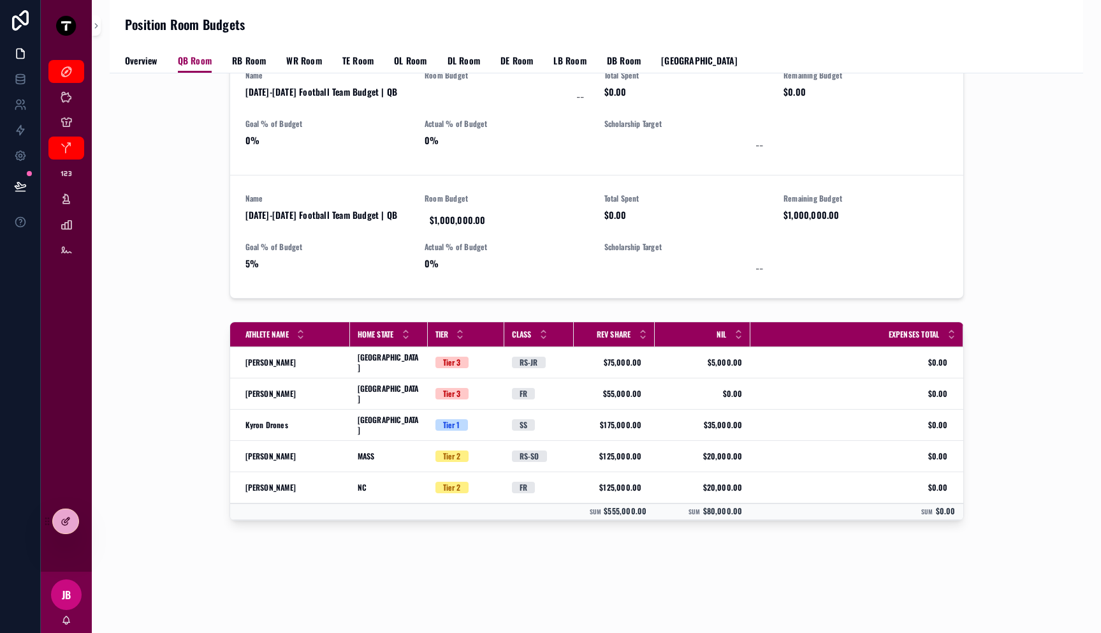
click at [58, 522] on div at bounding box center [66, 521] width 26 height 24
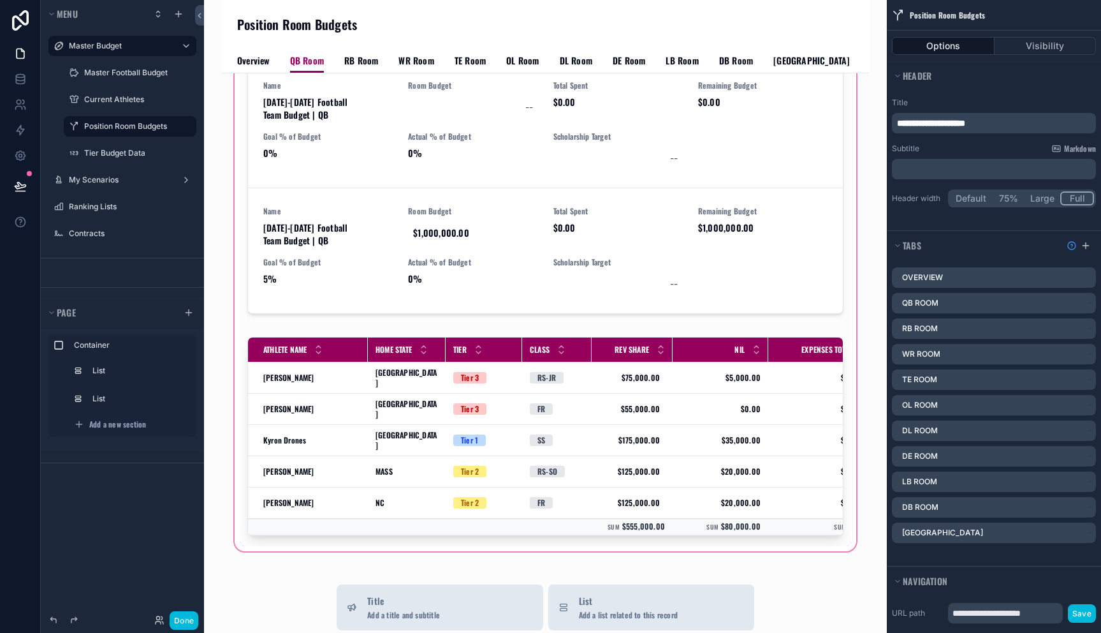
click at [408, 161] on div "scrollable content" at bounding box center [545, 238] width 627 height 630
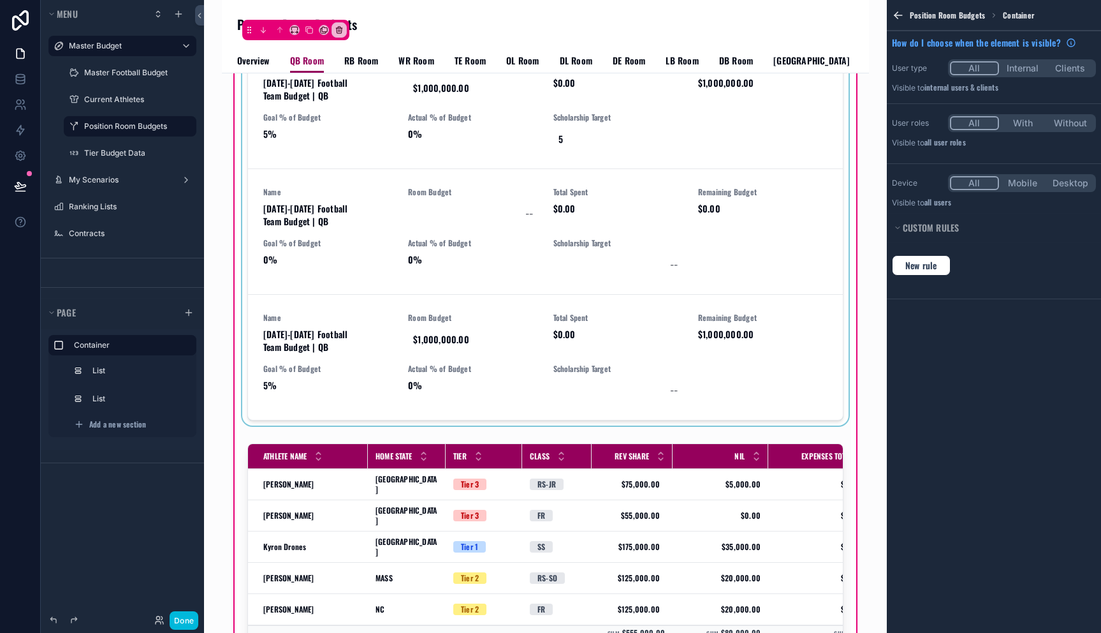
scroll to position [0, 0]
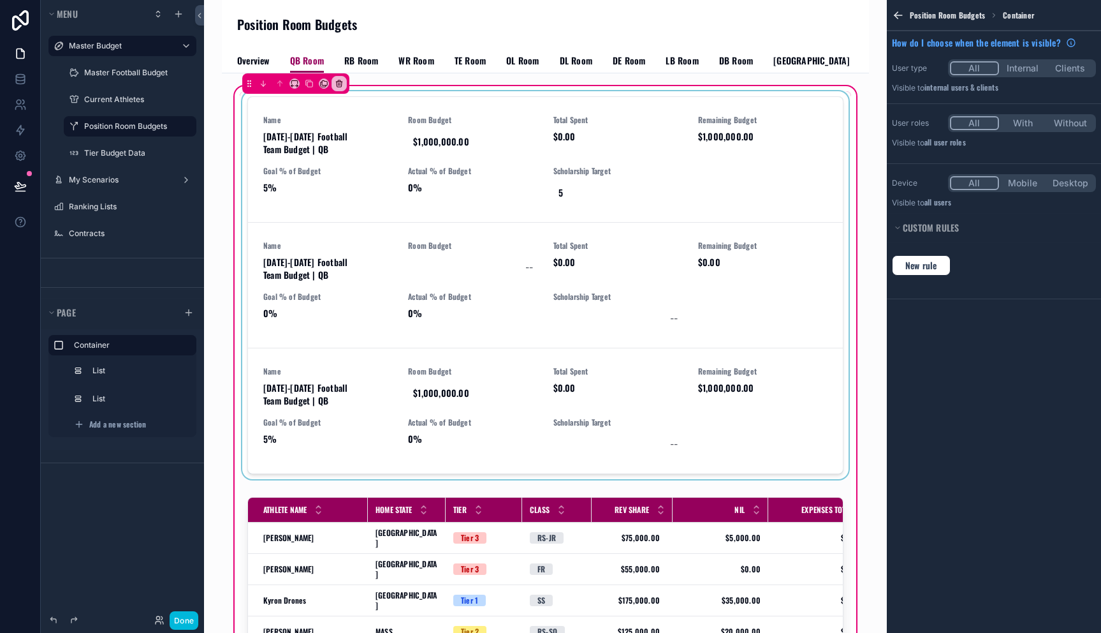
click at [408, 189] on div "scrollable content" at bounding box center [545, 287] width 611 height 393
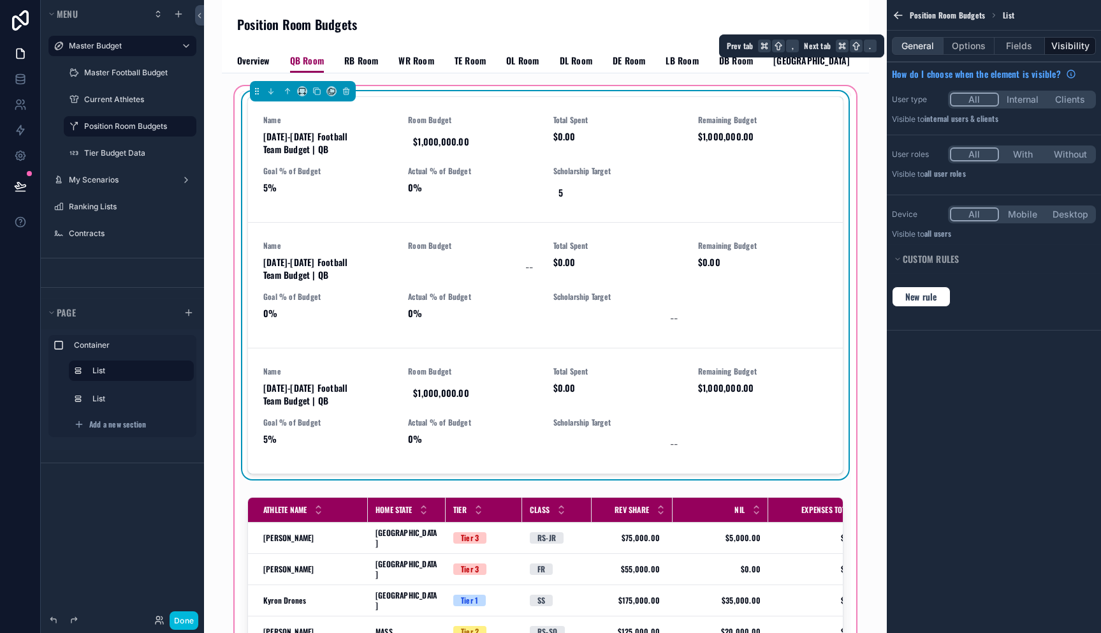
click at [929, 48] on button "General" at bounding box center [918, 46] width 52 height 18
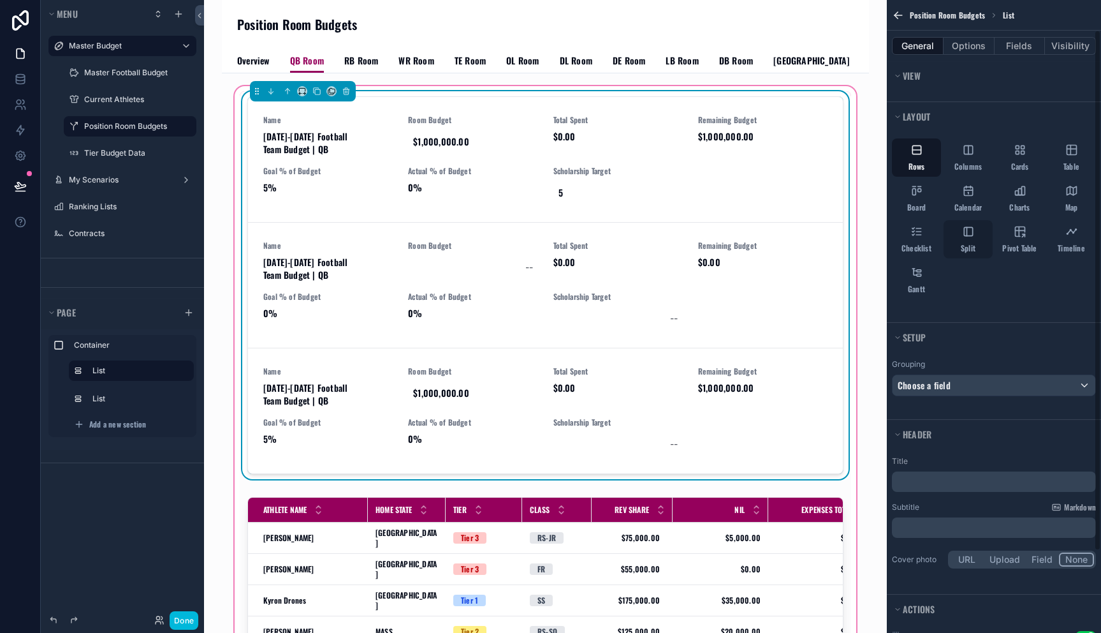
scroll to position [136, 0]
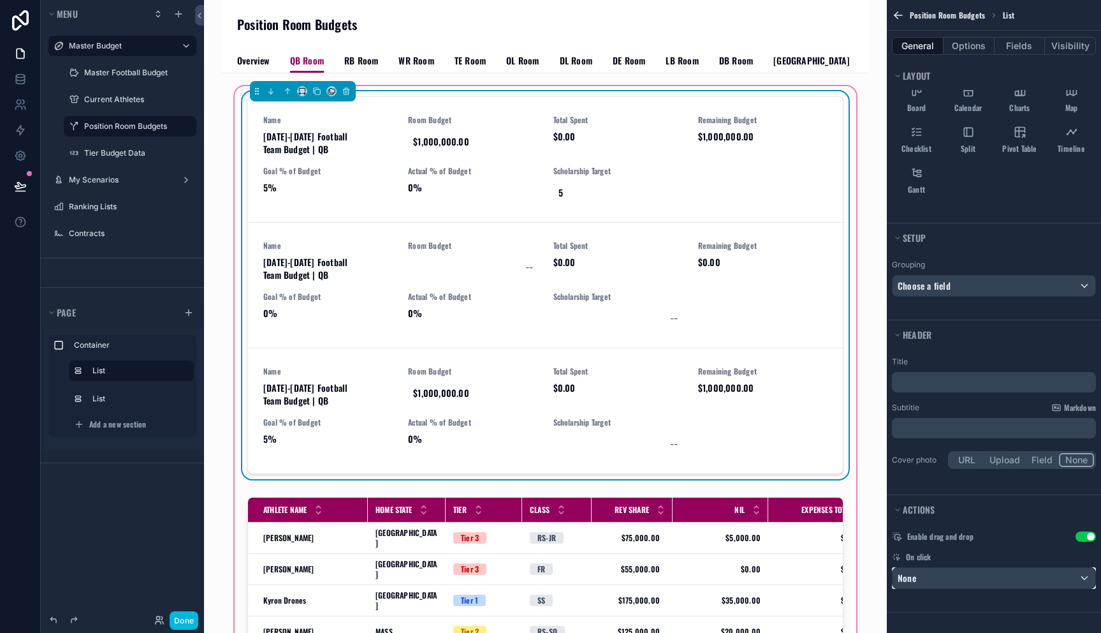
click at [988, 580] on div "None" at bounding box center [994, 577] width 203 height 20
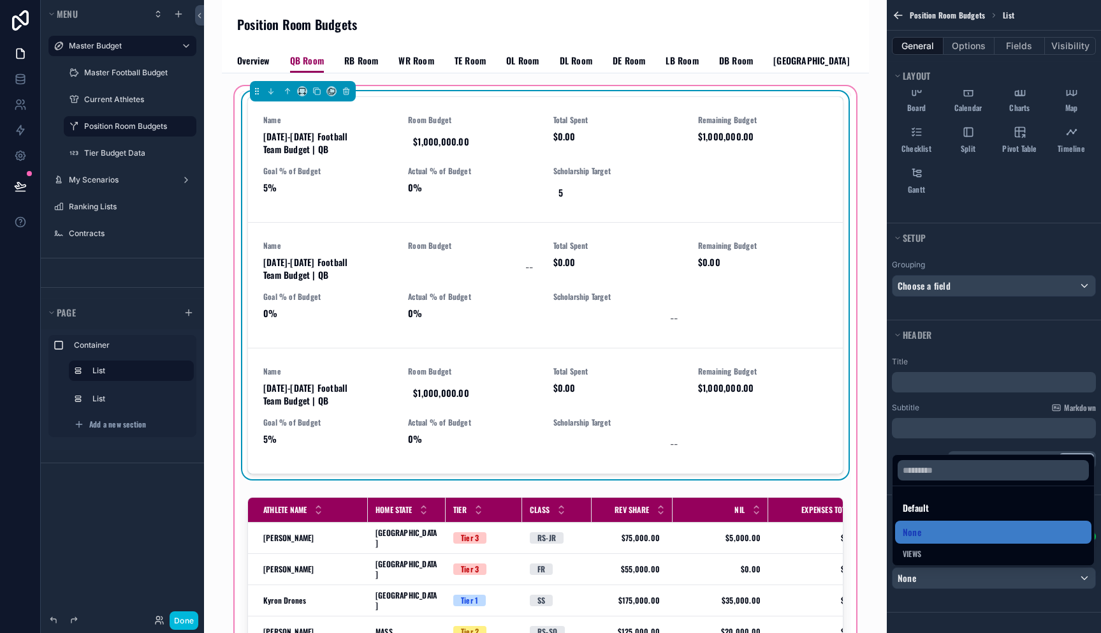
click at [916, 553] on span "Views" at bounding box center [912, 553] width 18 height 10
click at [915, 555] on span "Views" at bounding box center [912, 553] width 18 height 10
click at [919, 502] on span "Default" at bounding box center [916, 507] width 26 height 15
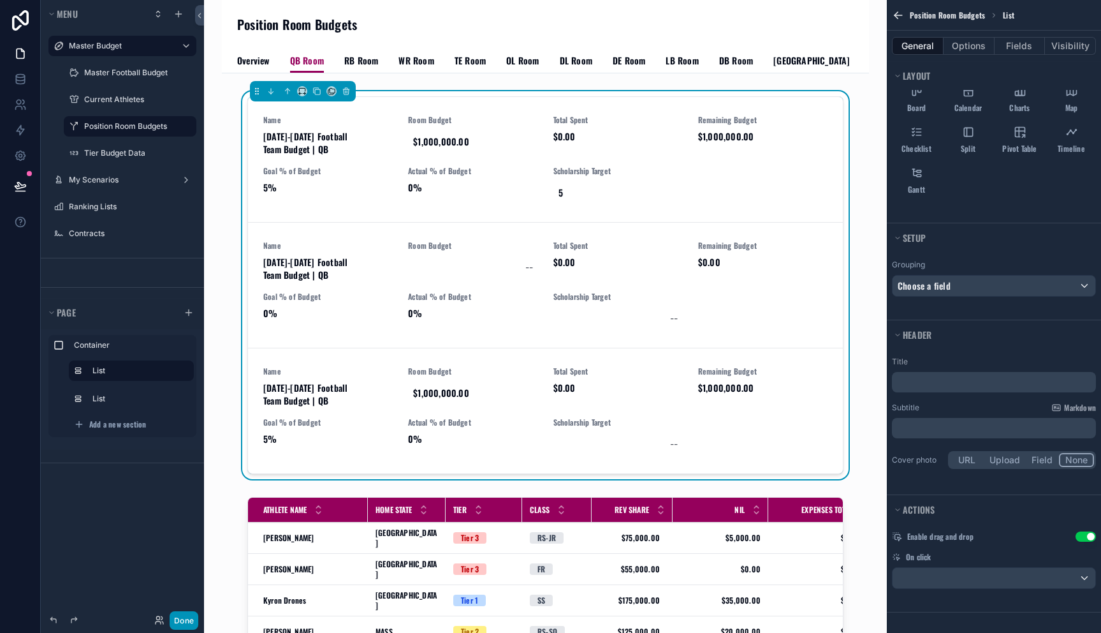
click at [182, 617] on button "Done" at bounding box center [184, 620] width 29 height 18
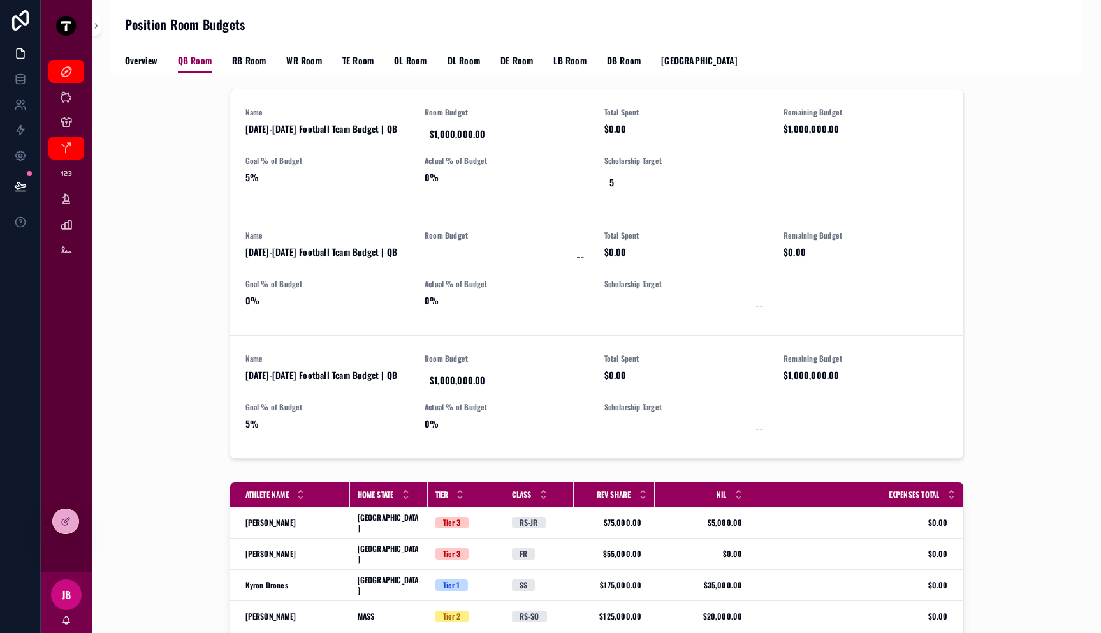
click at [334, 156] on span "Goal % of Budget" at bounding box center [327, 161] width 165 height 10
click at [292, 146] on div "Name [DATE]-[DATE] Football Team Budget | QB Room Budget $1,000,000.00 Total Sp…" at bounding box center [596, 150] width 703 height 87
click at [495, 128] on span "$1,000,000.00" at bounding box center [507, 134] width 154 height 13
click at [527, 112] on span "Room Budget" at bounding box center [507, 112] width 165 height 10
click at [488, 163] on span "Actual % of Budget" at bounding box center [507, 161] width 165 height 10
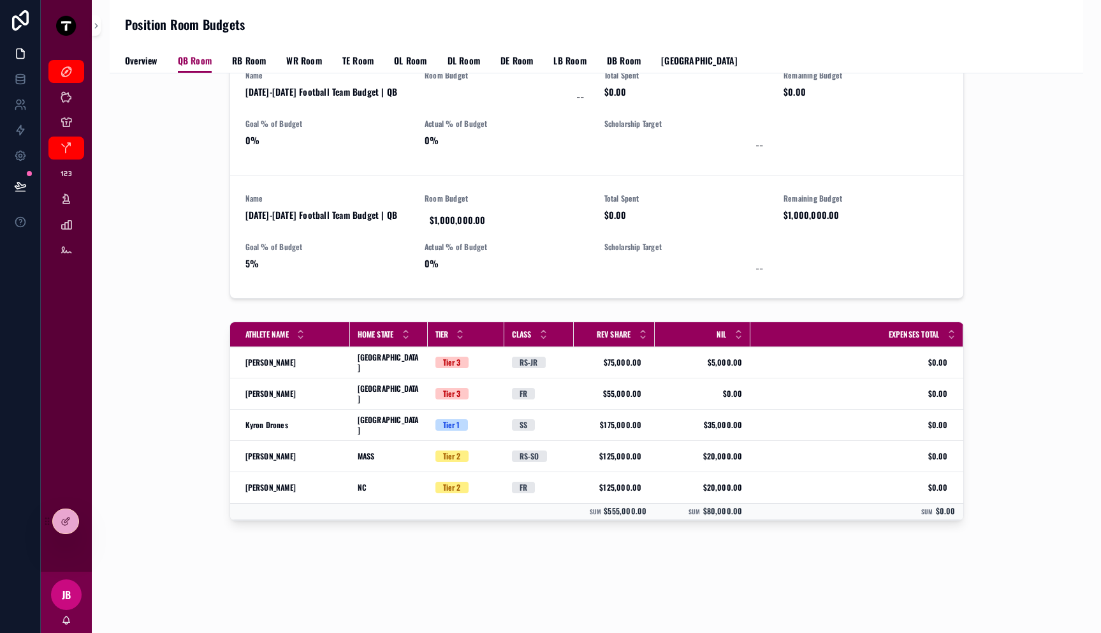
scroll to position [0, 0]
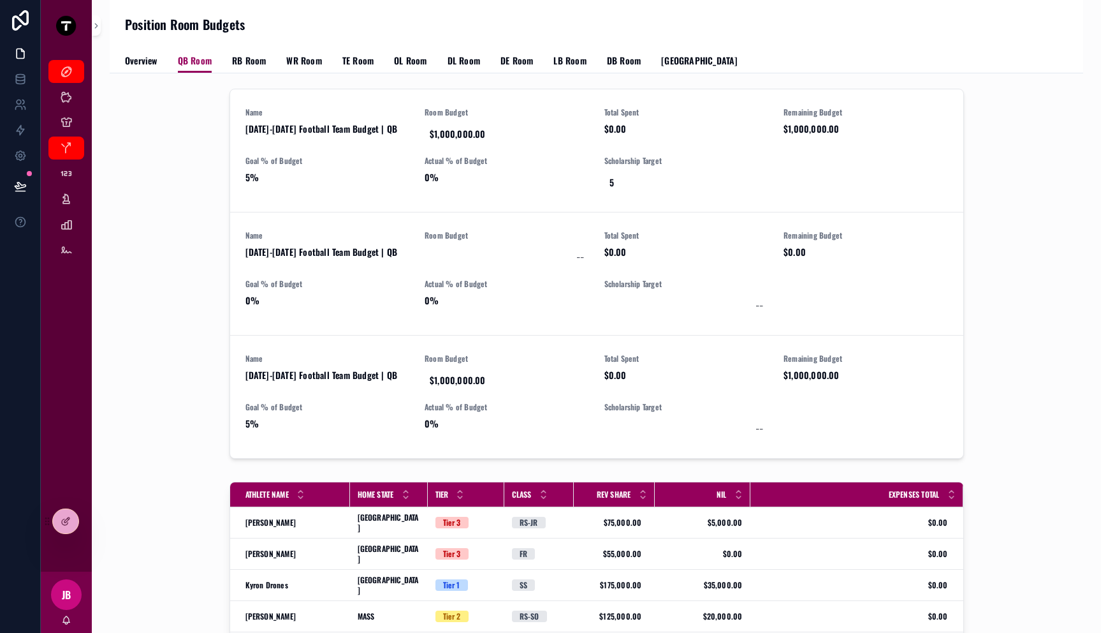
click at [157, 137] on div "Name [DATE]-[DATE] Football Team Budget | QB Room Budget $1,000,000.00 Total Sp…" at bounding box center [596, 276] width 953 height 385
click at [253, 59] on span "RB Room" at bounding box center [249, 60] width 34 height 13
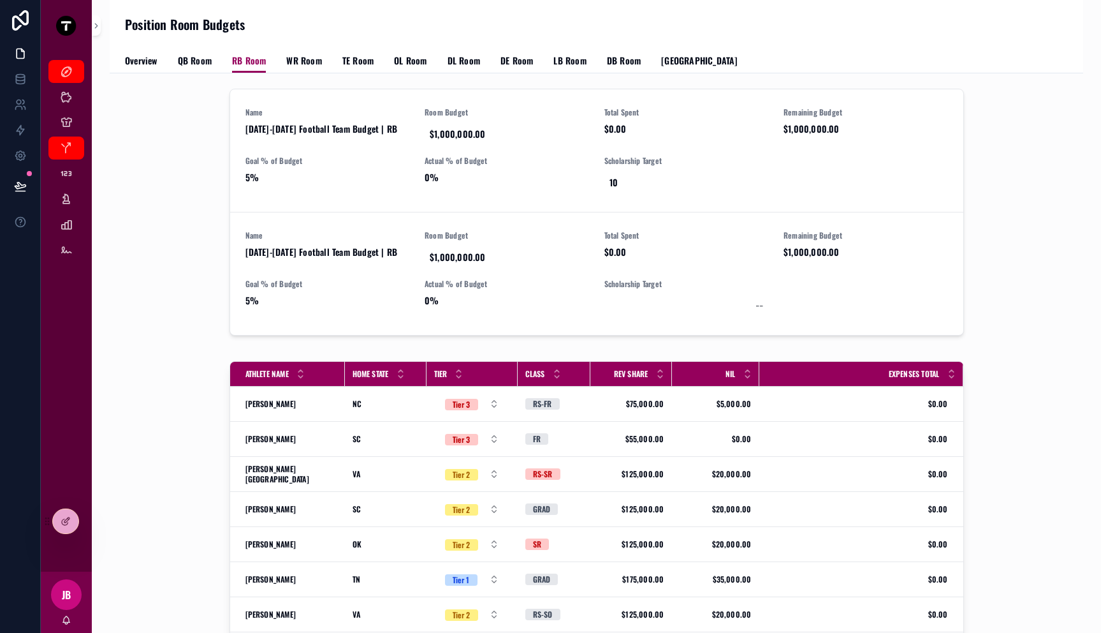
click at [180, 62] on span "QB Room" at bounding box center [195, 60] width 34 height 13
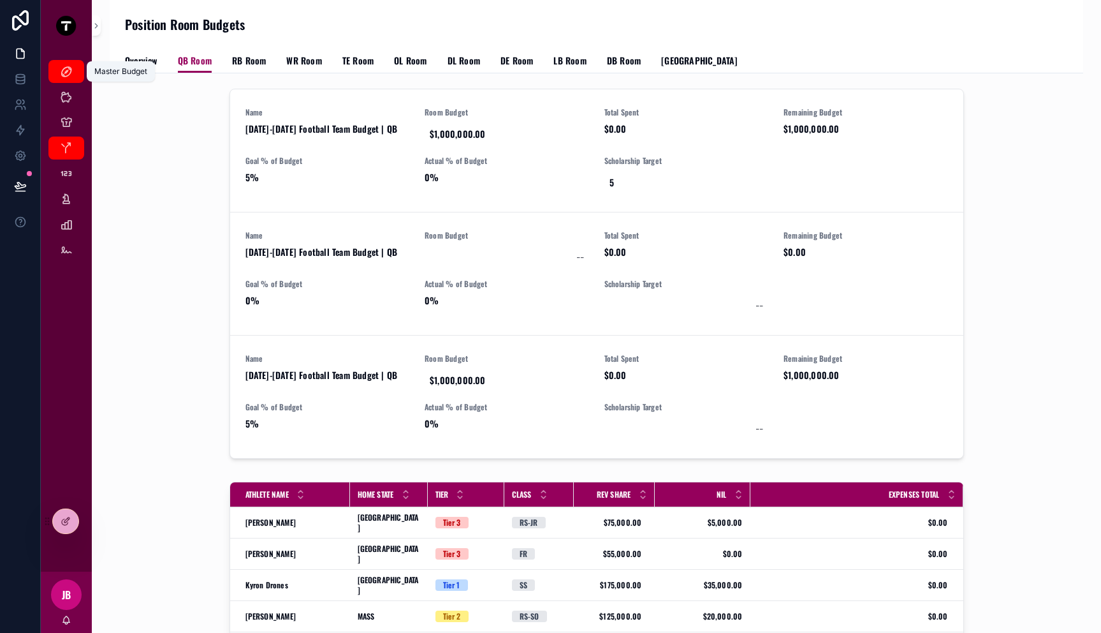
click at [55, 60] on link "Master Budget" at bounding box center [66, 71] width 36 height 23
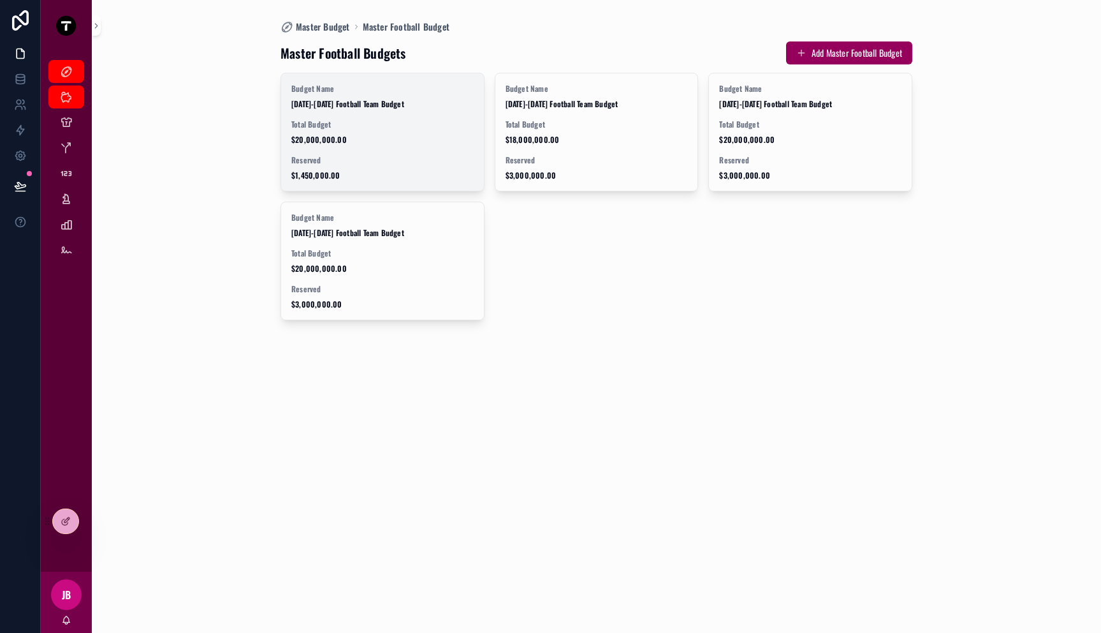
click at [328, 101] on span "[DATE]-[DATE] Football Team Budget" at bounding box center [382, 104] width 182 height 10
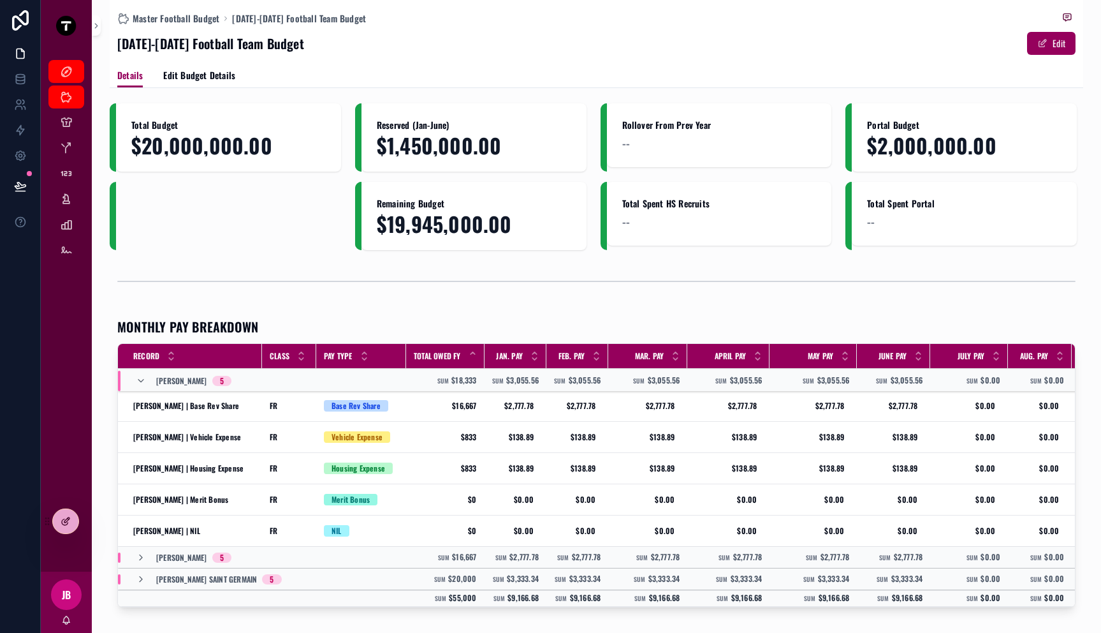
click at [72, 520] on div at bounding box center [66, 521] width 26 height 24
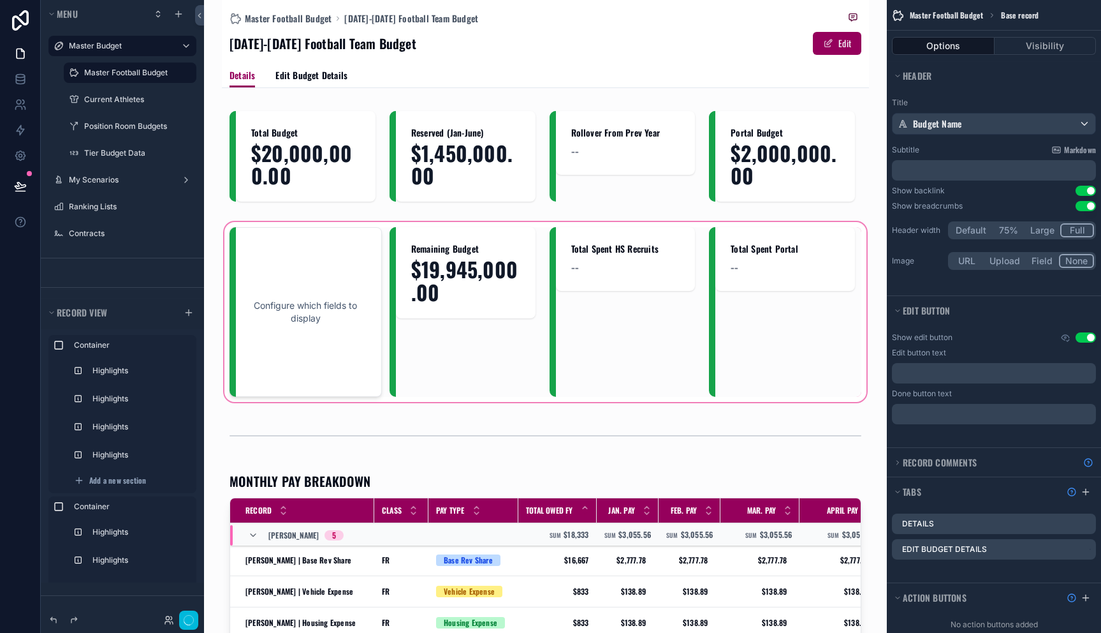
click at [311, 287] on div "scrollable content" at bounding box center [545, 311] width 647 height 185
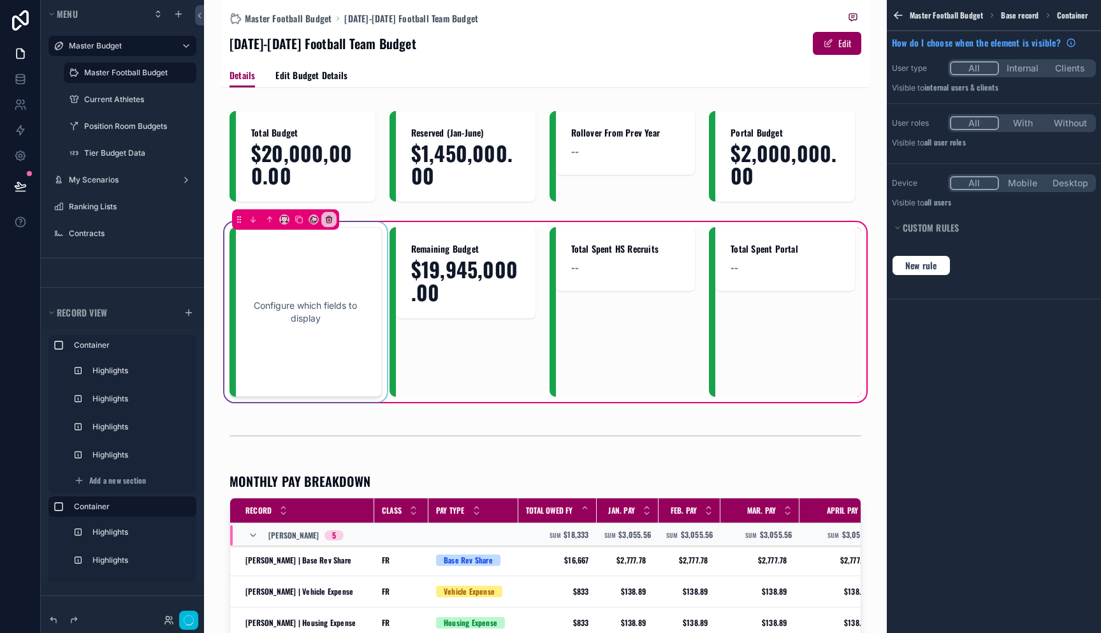
click at [292, 302] on div "scrollable content" at bounding box center [306, 312] width 152 height 170
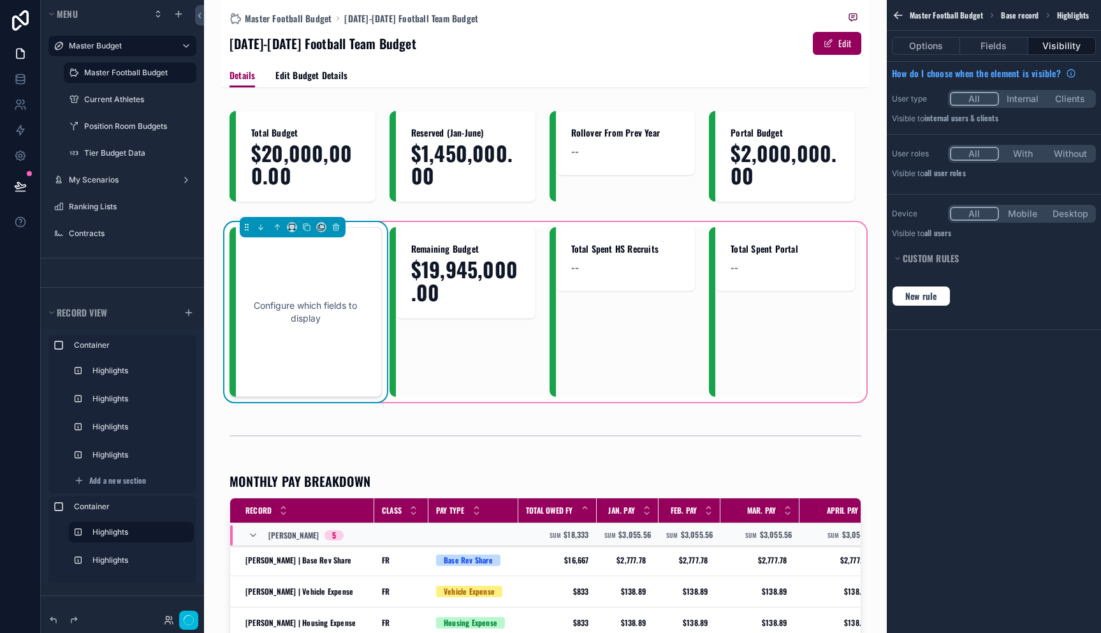
click at [293, 302] on div "Configure which fields to display" at bounding box center [306, 312] width 110 height 128
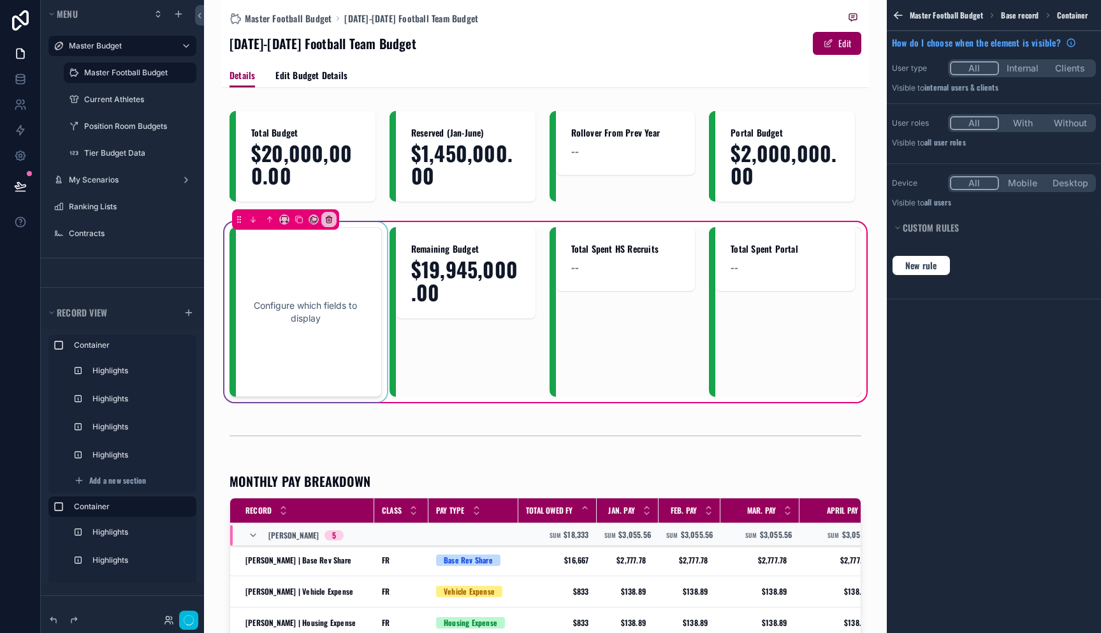
click at [313, 300] on div "scrollable content" at bounding box center [306, 312] width 152 height 170
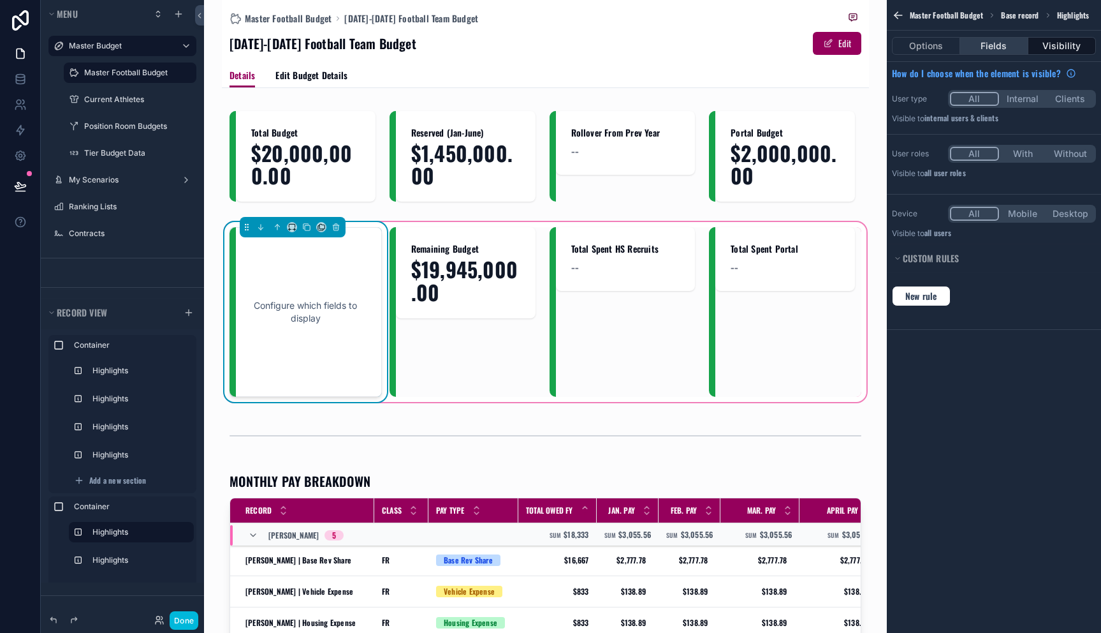
click at [1002, 52] on button "Fields" at bounding box center [994, 46] width 68 height 18
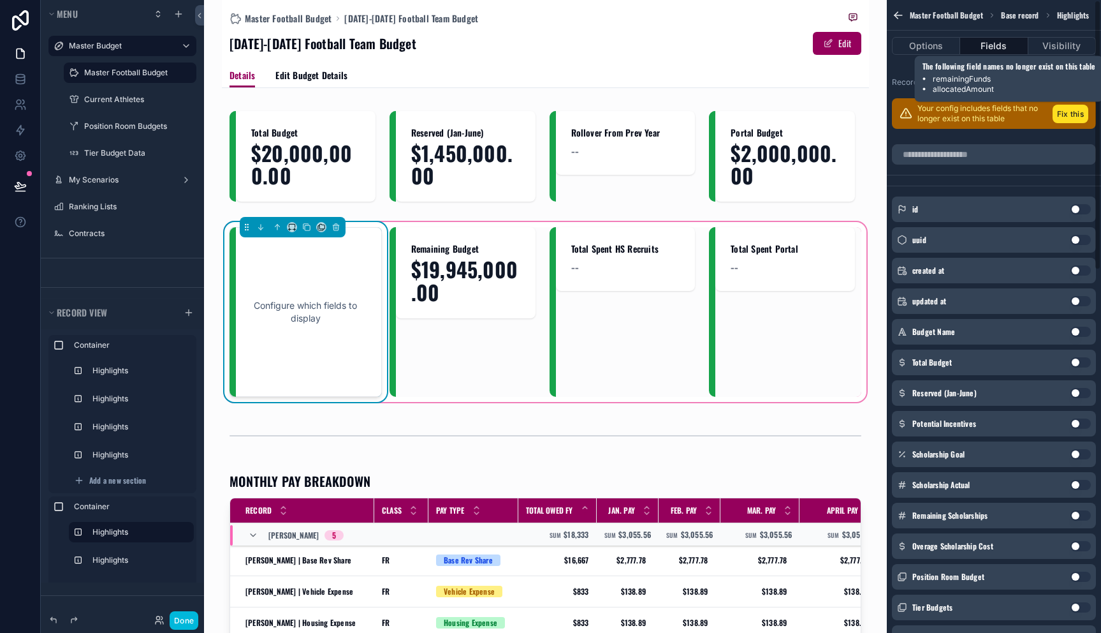
click at [1087, 111] on button "Fix this" at bounding box center [1071, 114] width 36 height 18
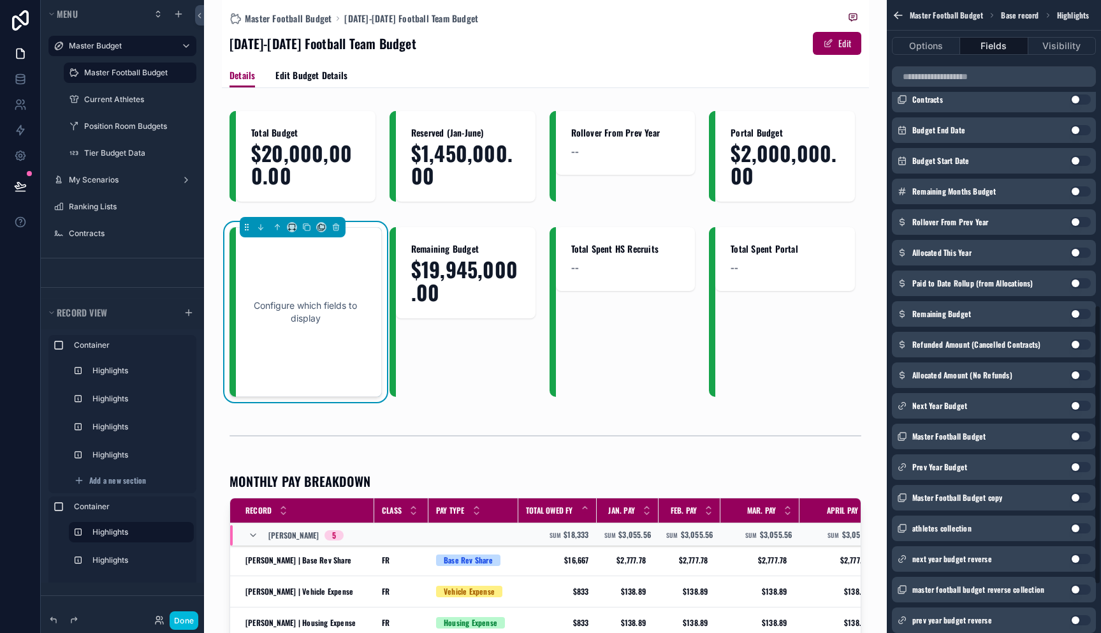
scroll to position [541, 0]
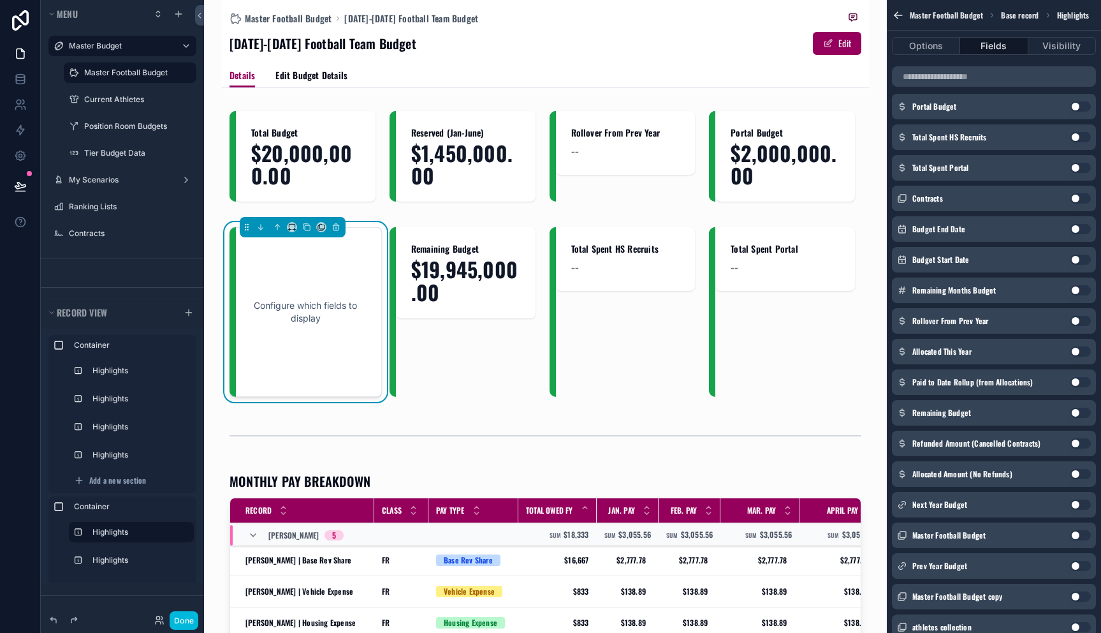
click at [1080, 351] on button "Use setting" at bounding box center [1081, 351] width 20 height 10
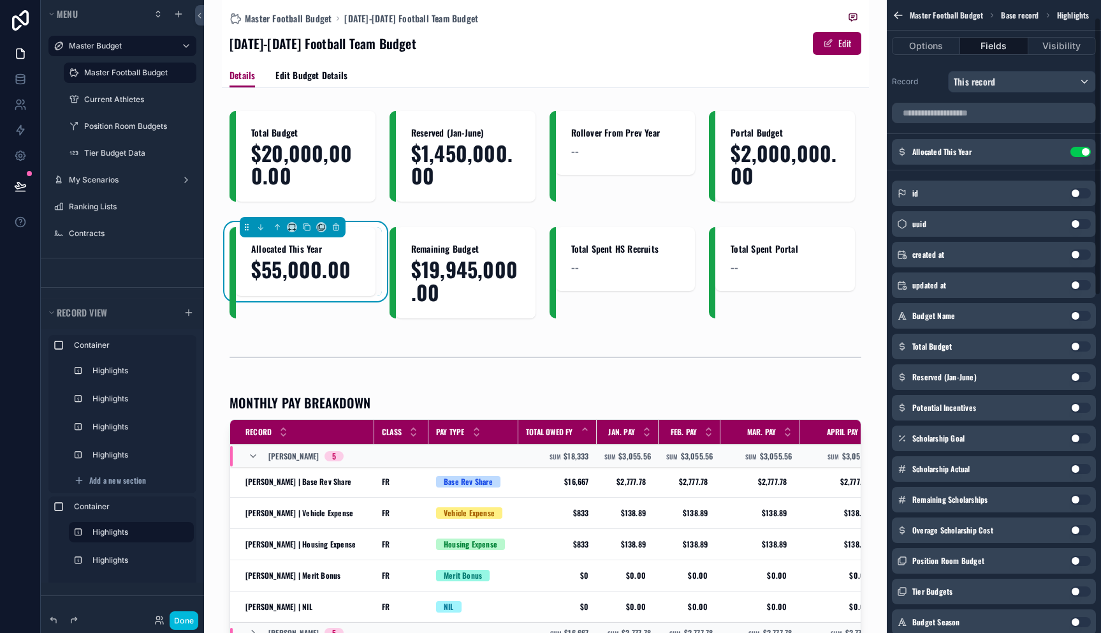
scroll to position [0, 0]
click at [0, 0] on icon "scrollable content" at bounding box center [0, 0] width 0 height 0
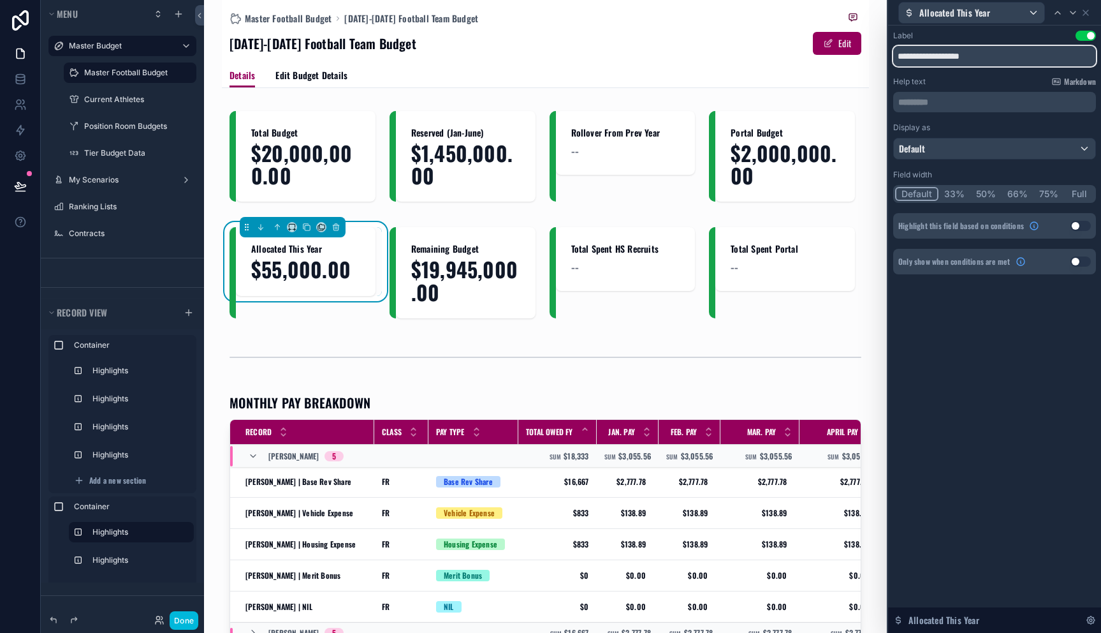
drag, startPoint x: 960, startPoint y: 56, endPoint x: 1067, endPoint y: 57, distance: 107.8
click at [1067, 57] on input "**********" at bounding box center [994, 56] width 203 height 20
type input "**********"
click at [1088, 13] on icon at bounding box center [1086, 13] width 10 height 10
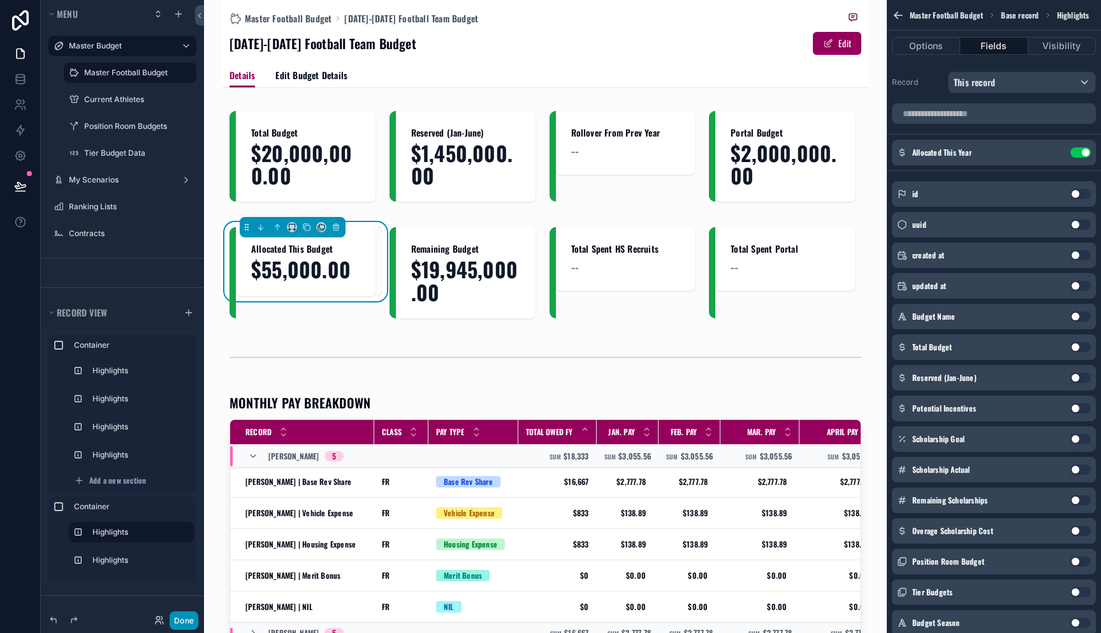
click at [189, 617] on button "Done" at bounding box center [184, 620] width 29 height 18
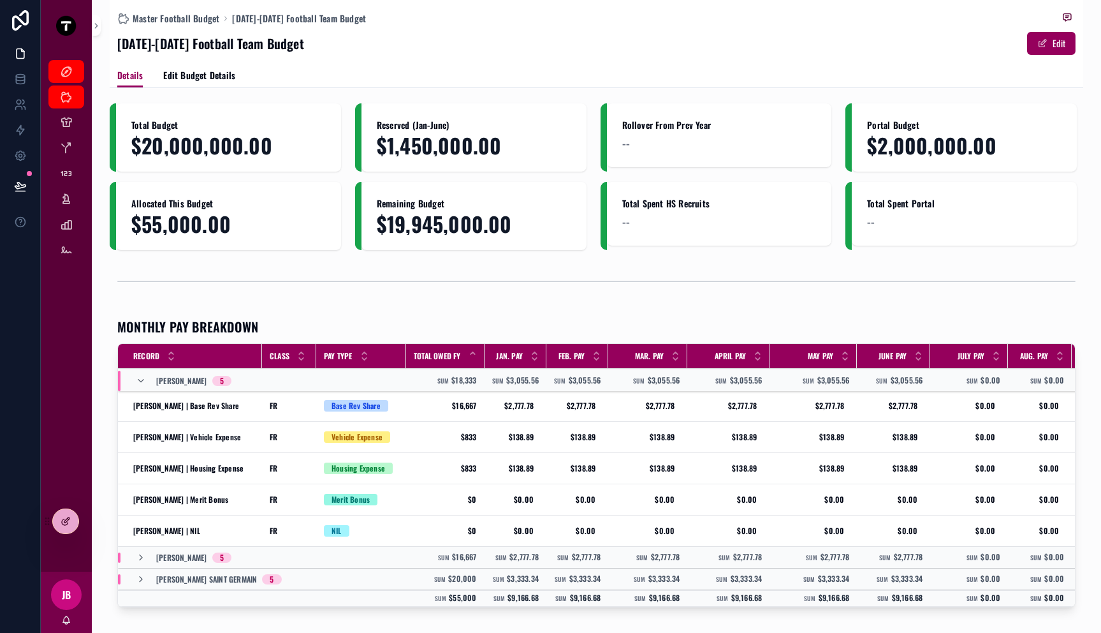
click at [66, 518] on icon at bounding box center [66, 521] width 10 height 10
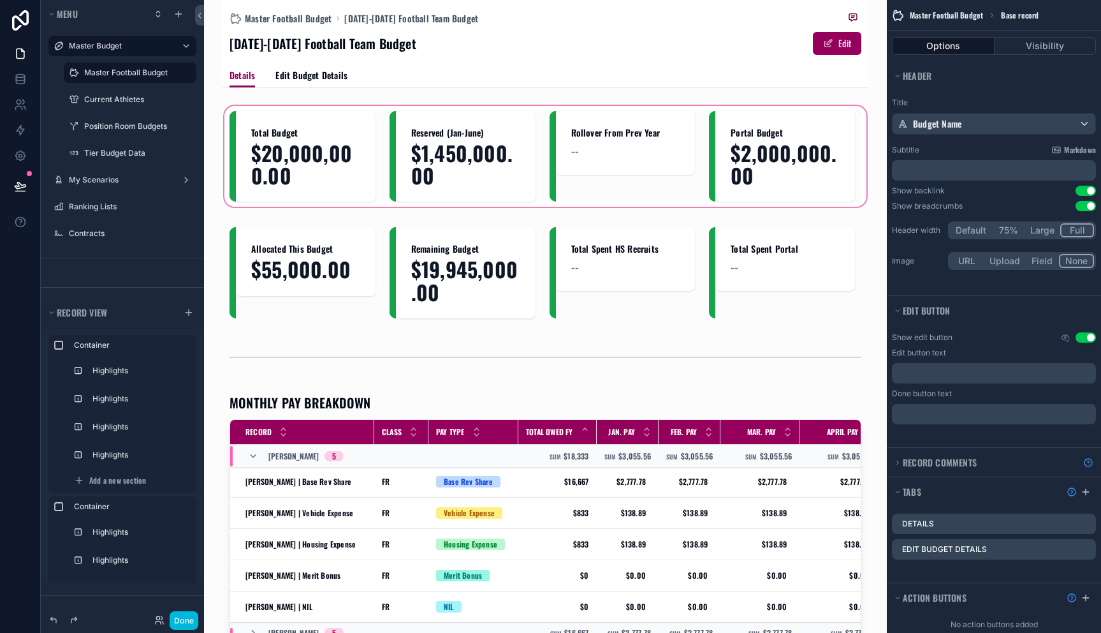
click at [631, 157] on div "scrollable content" at bounding box center [545, 156] width 647 height 106
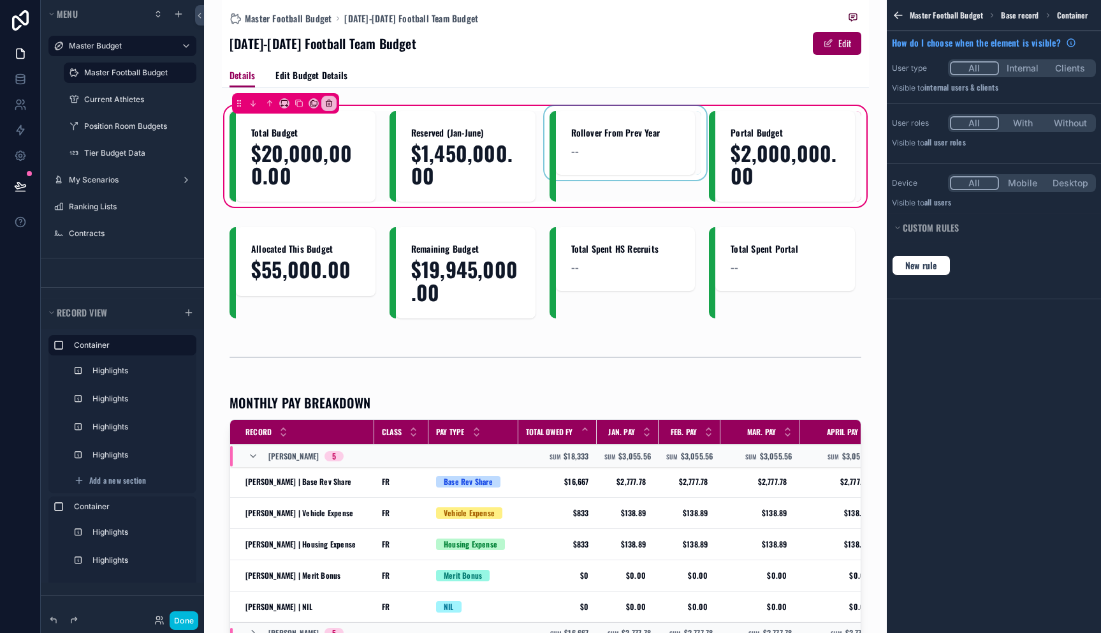
click at [620, 152] on div "scrollable content" at bounding box center [626, 156] width 152 height 91
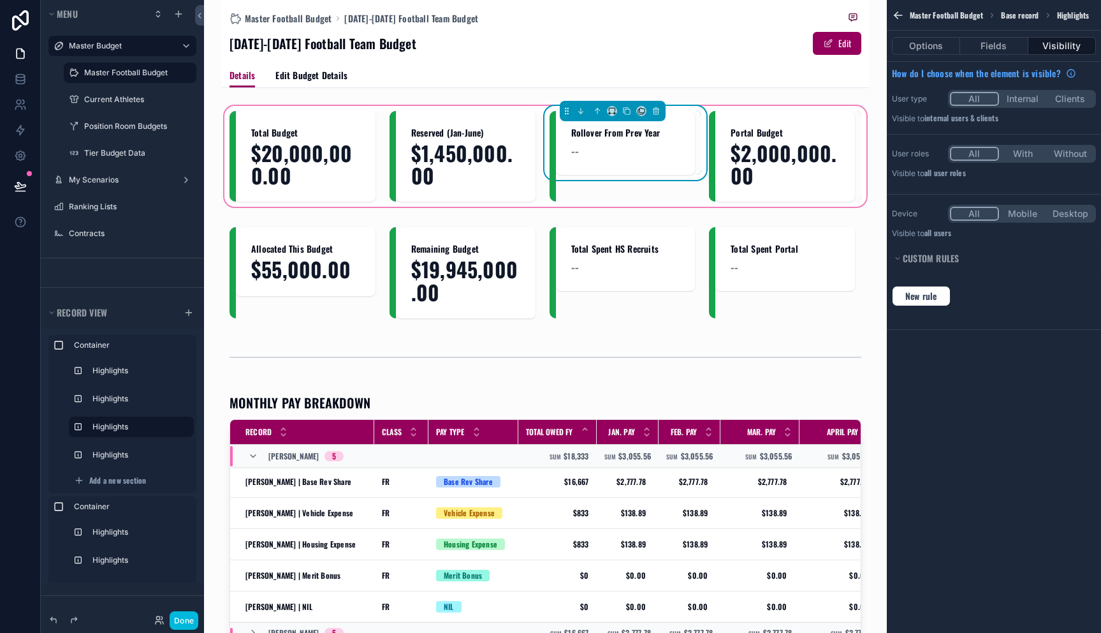
click at [627, 151] on div "--" at bounding box center [625, 151] width 109 height 18
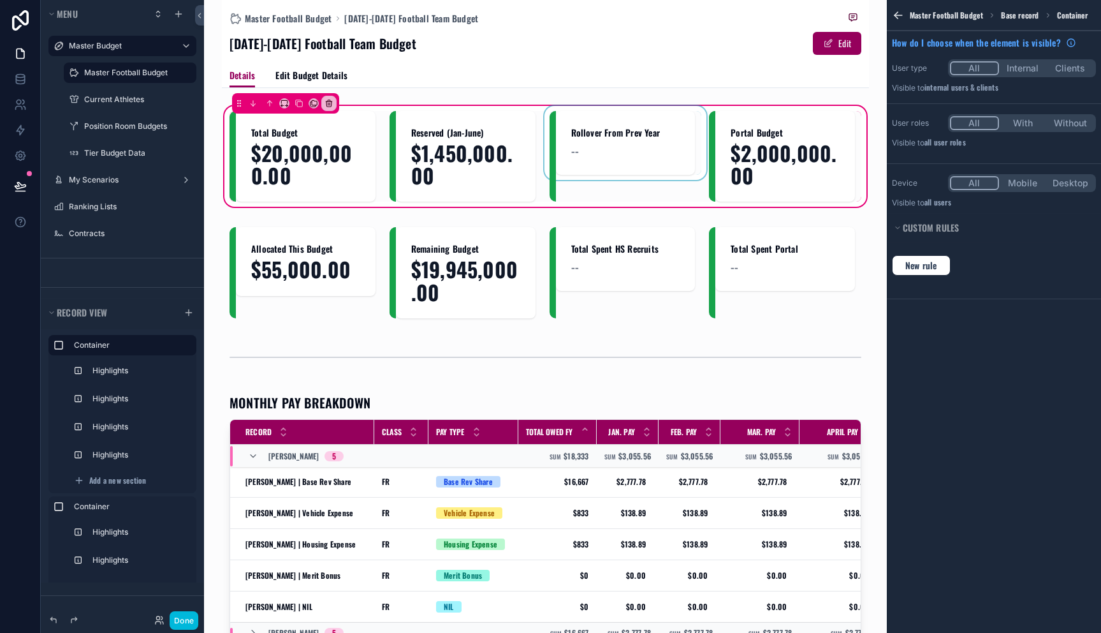
click at [627, 151] on div "scrollable content" at bounding box center [626, 156] width 152 height 91
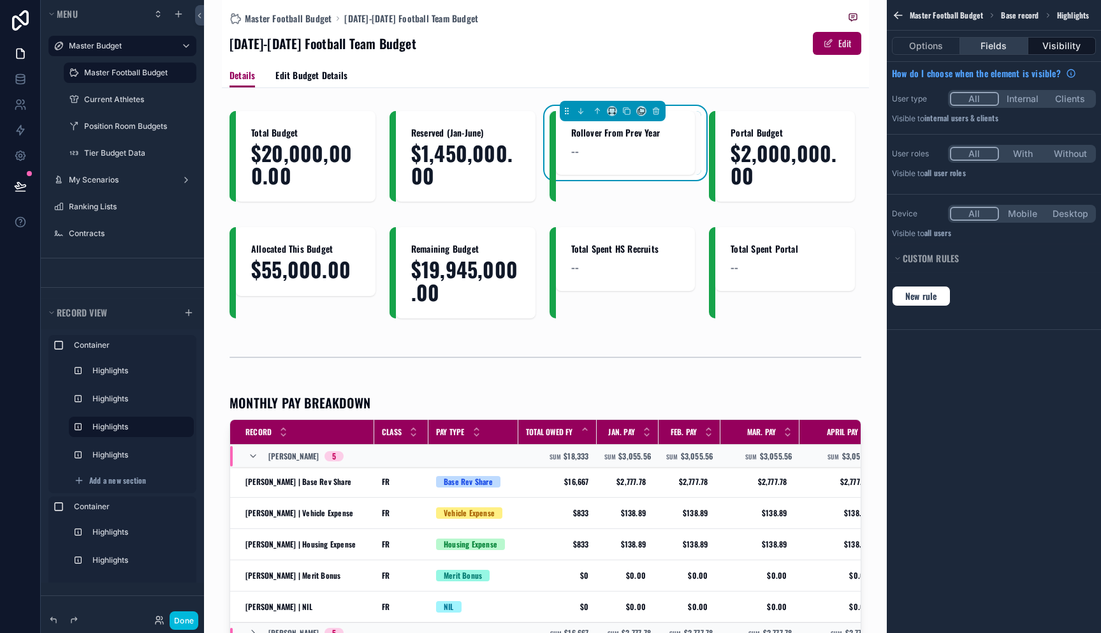
click at [989, 47] on button "Fields" at bounding box center [994, 46] width 68 height 18
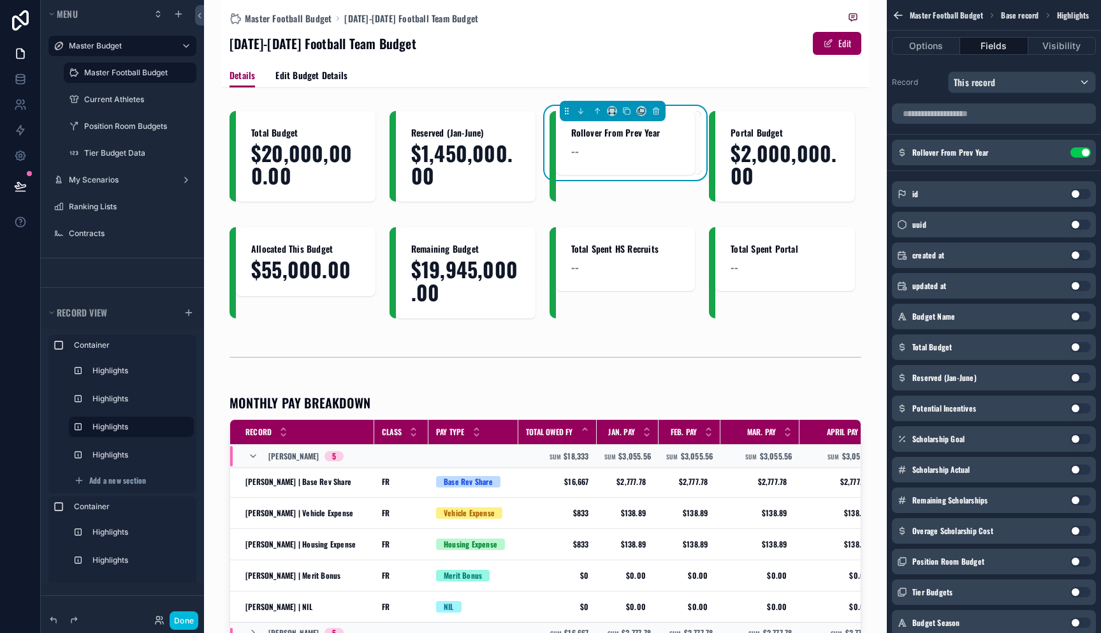
click at [1082, 150] on button "Use setting" at bounding box center [1081, 152] width 20 height 10
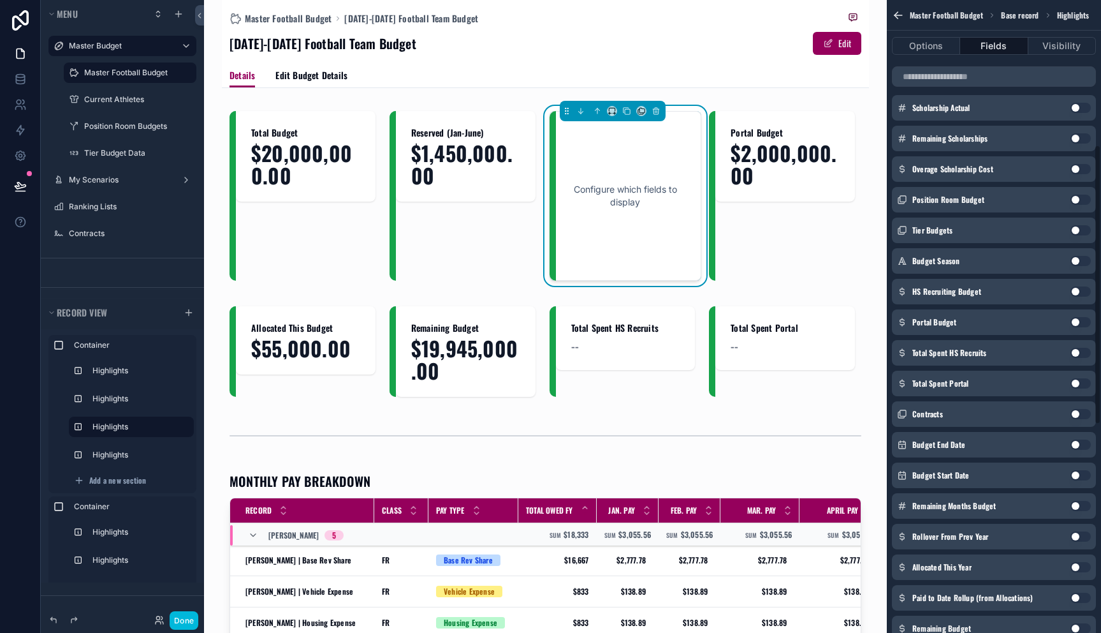
scroll to position [328, 0]
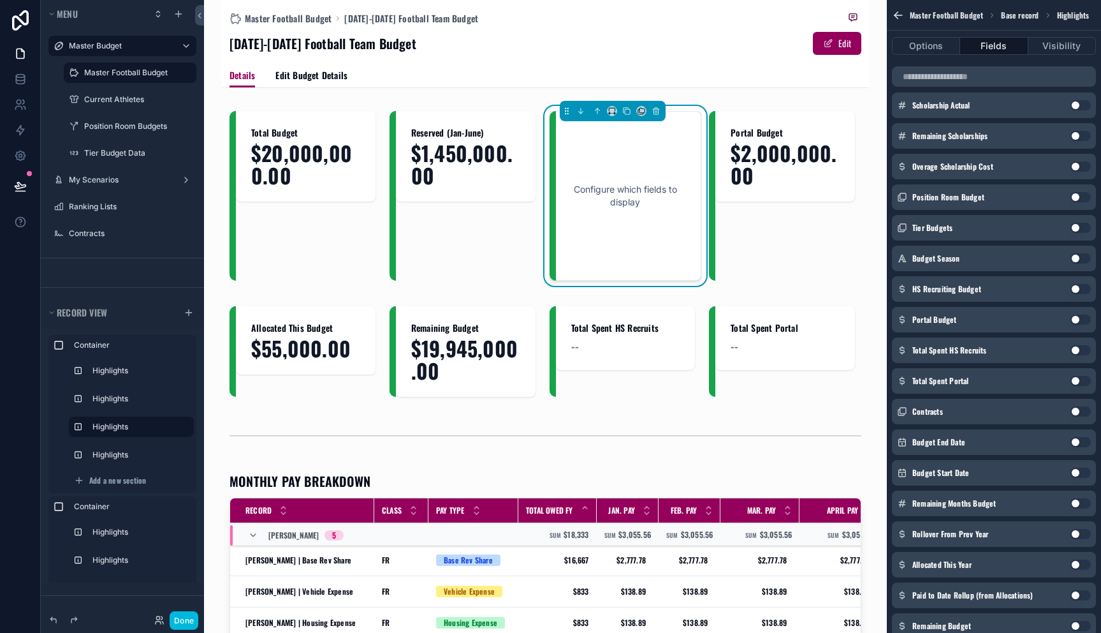
click at [1080, 565] on button "Use setting" at bounding box center [1081, 564] width 20 height 10
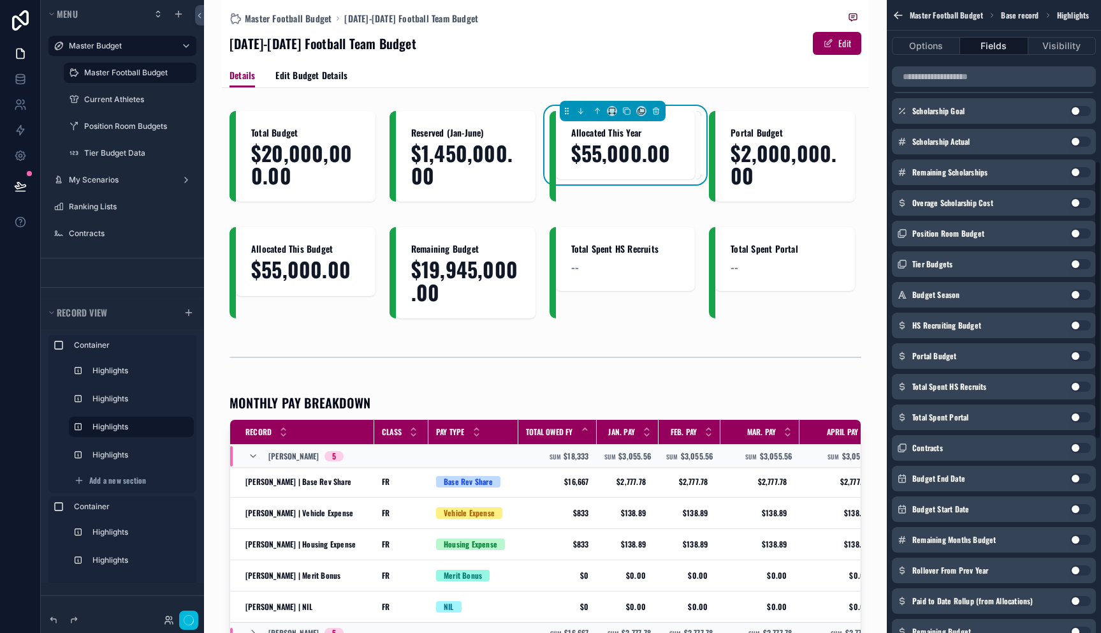
scroll to position [364, 0]
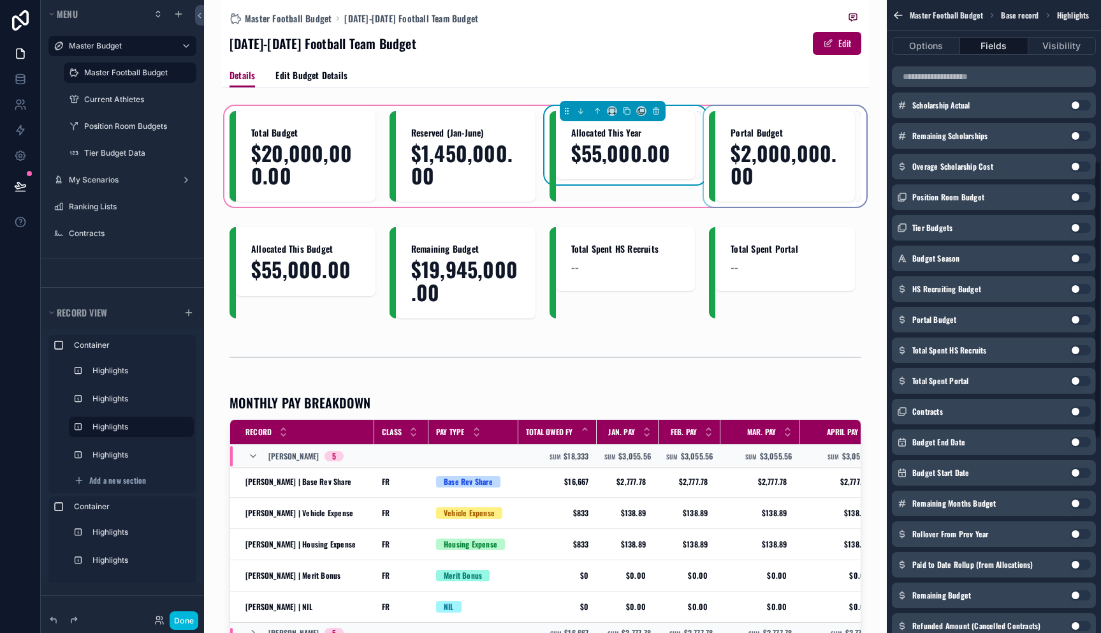
click at [754, 142] on div "scrollable content" at bounding box center [785, 156] width 152 height 91
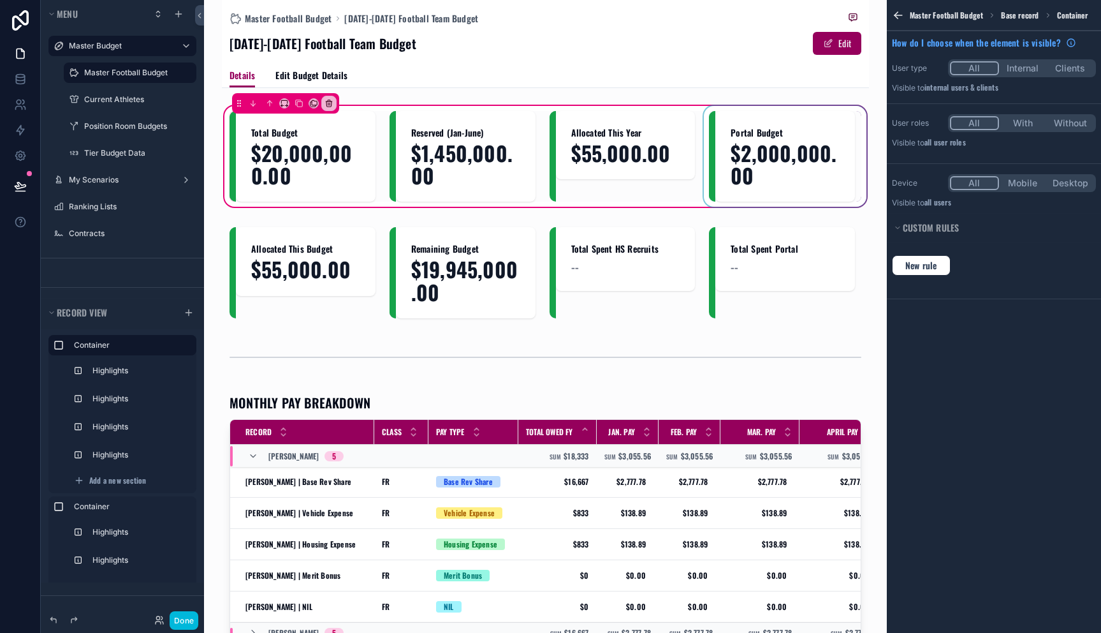
scroll to position [0, 0]
click at [758, 145] on div "scrollable content" at bounding box center [785, 156] width 152 height 91
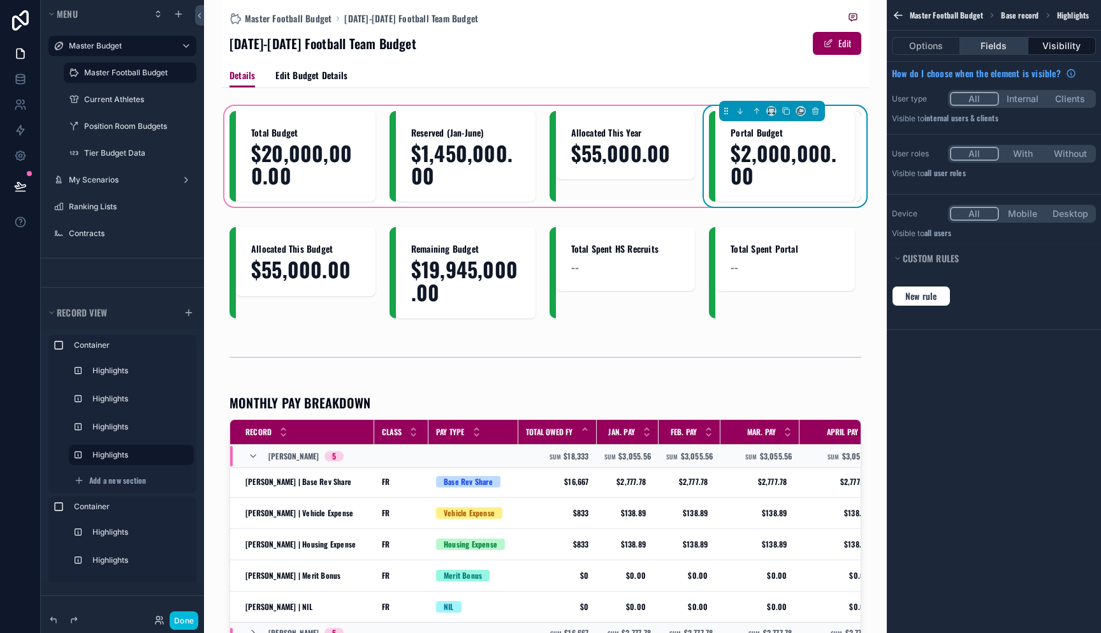
click at [988, 47] on button "Fields" at bounding box center [994, 46] width 68 height 18
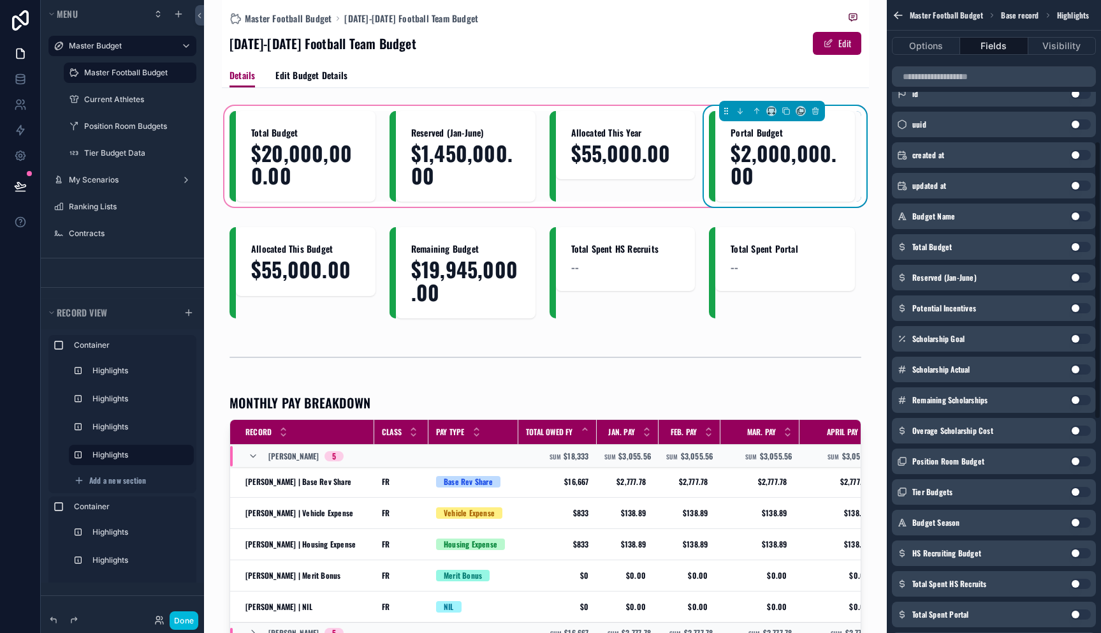
scroll to position [323, 0]
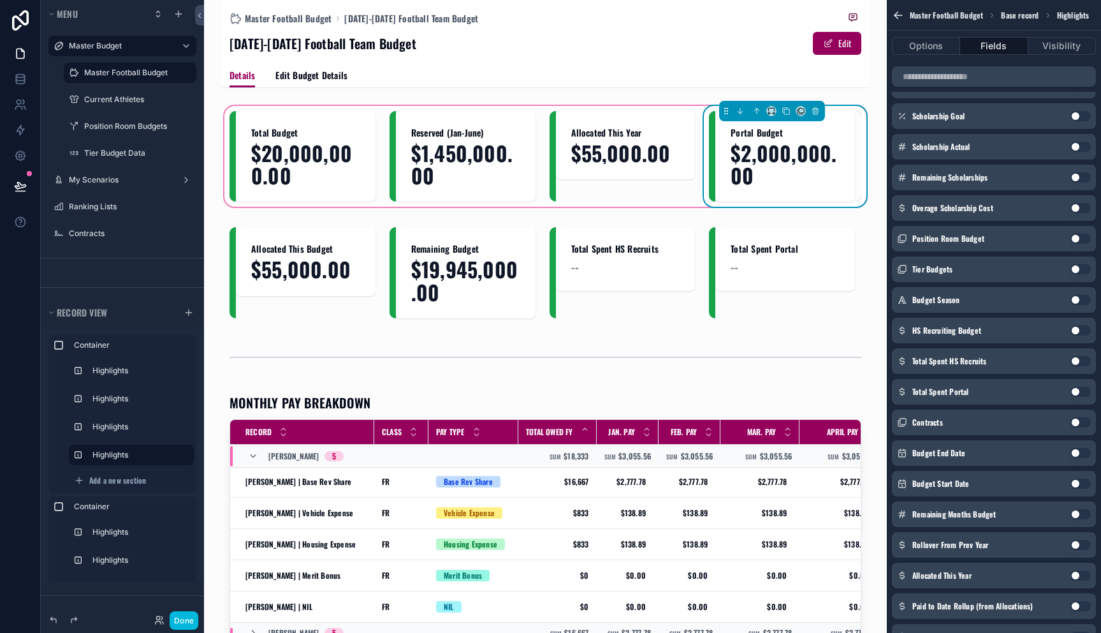
click at [1081, 514] on button "Use setting" at bounding box center [1081, 514] width 20 height 10
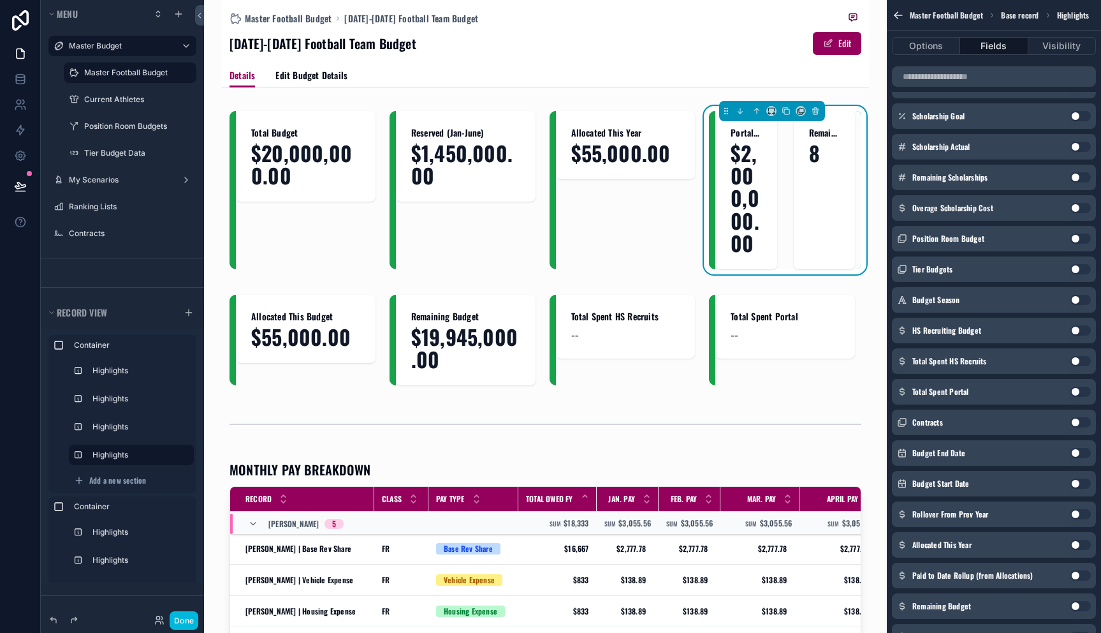
scroll to position [0, 0]
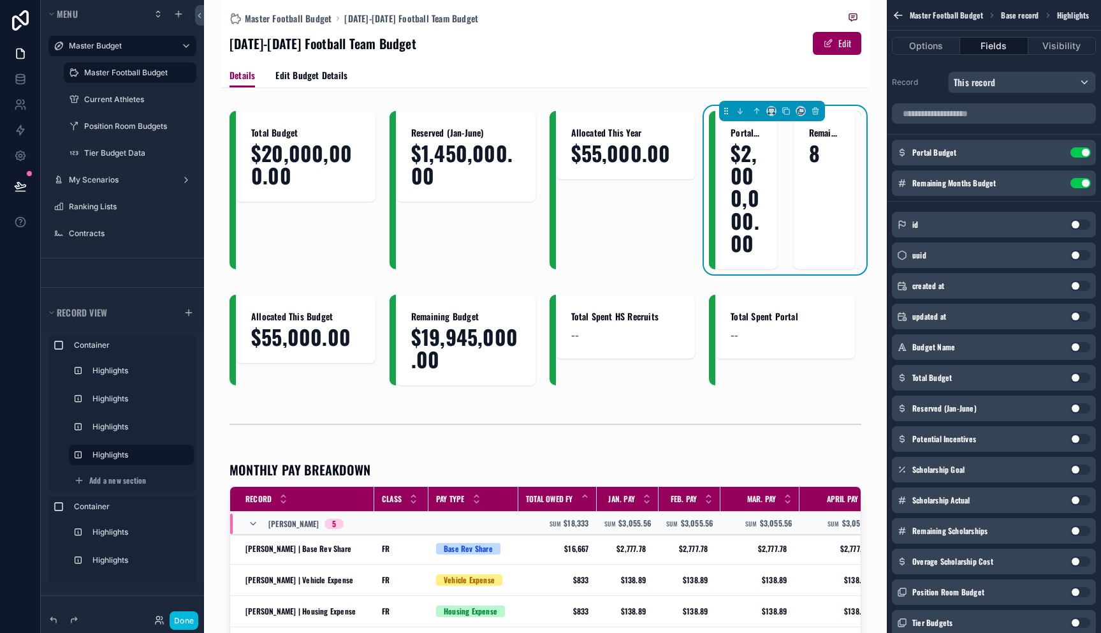
click at [1084, 150] on button "Use setting" at bounding box center [1081, 152] width 20 height 10
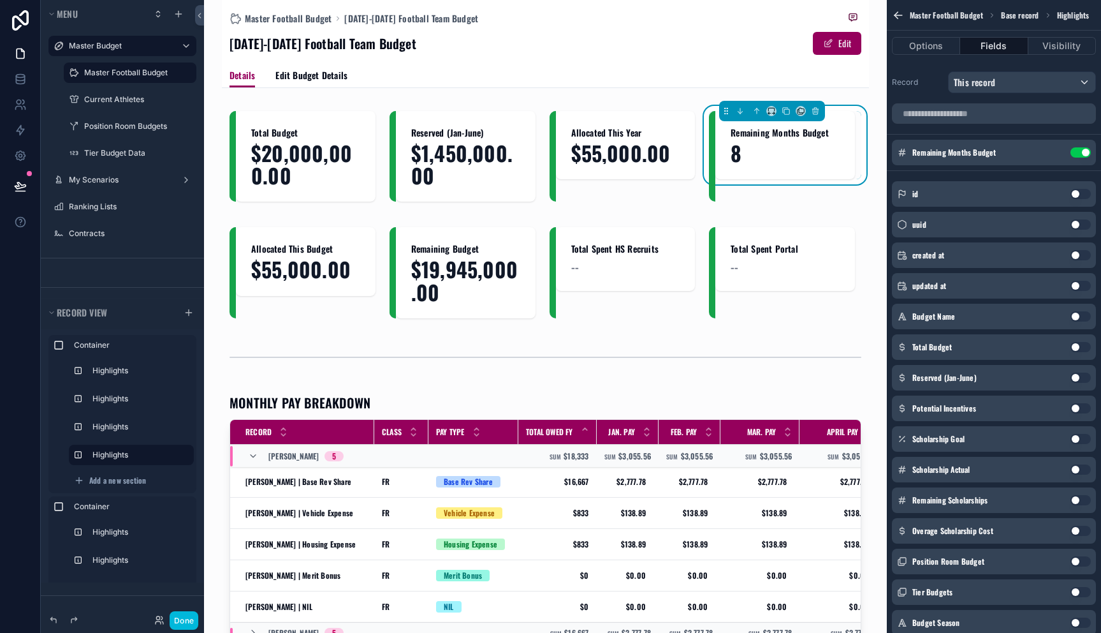
click at [1083, 151] on button "Use setting" at bounding box center [1081, 152] width 20 height 10
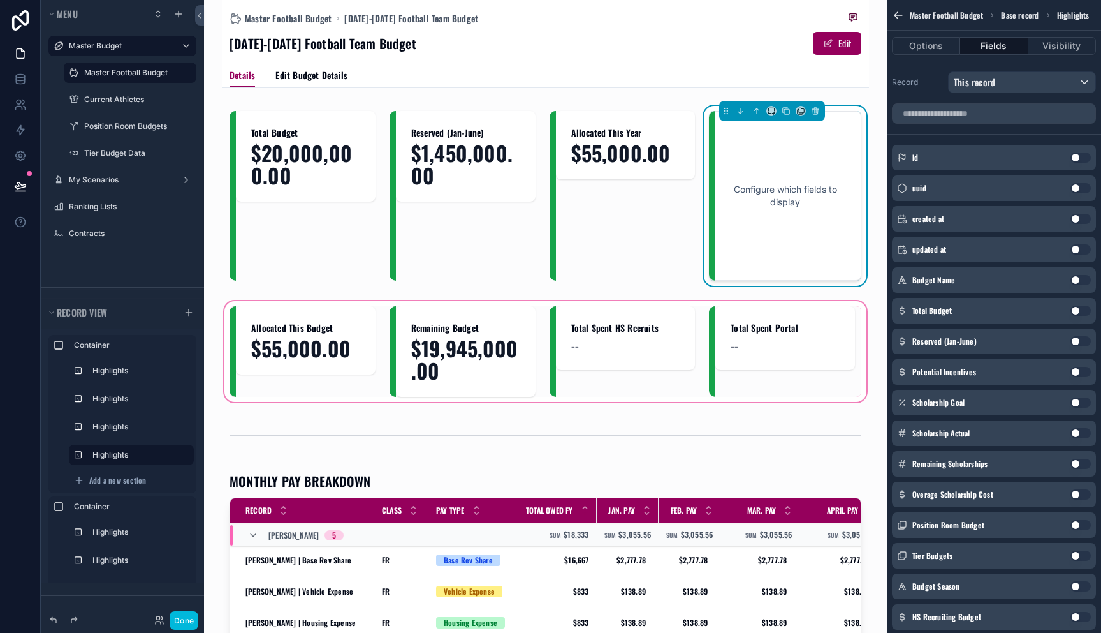
click at [465, 344] on div "scrollable content" at bounding box center [545, 351] width 647 height 106
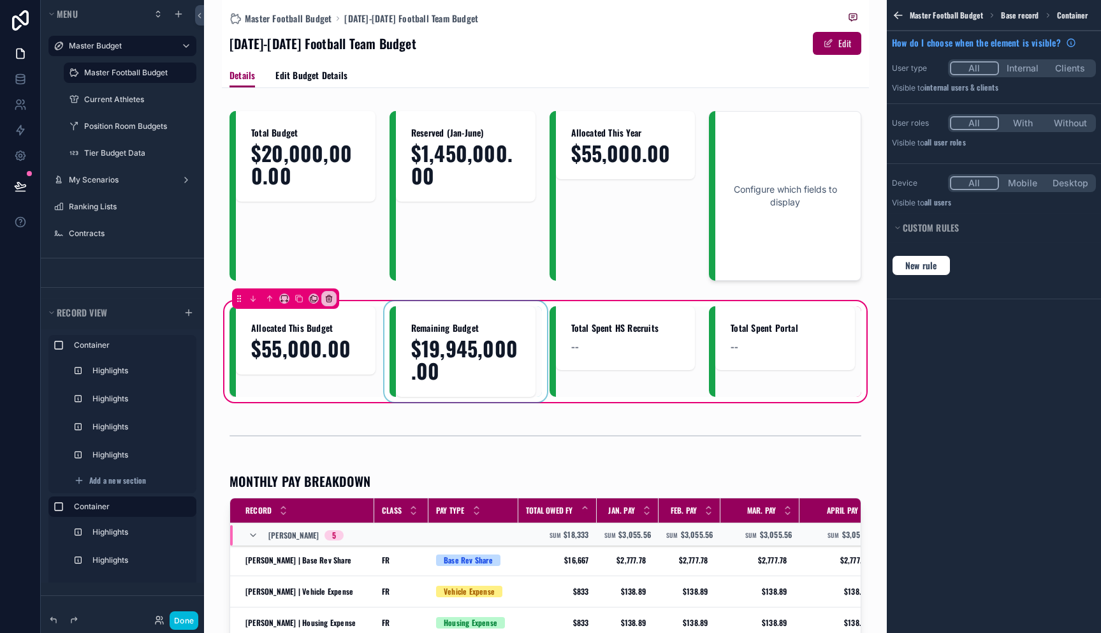
click at [458, 350] on div "scrollable content" at bounding box center [466, 351] width 152 height 91
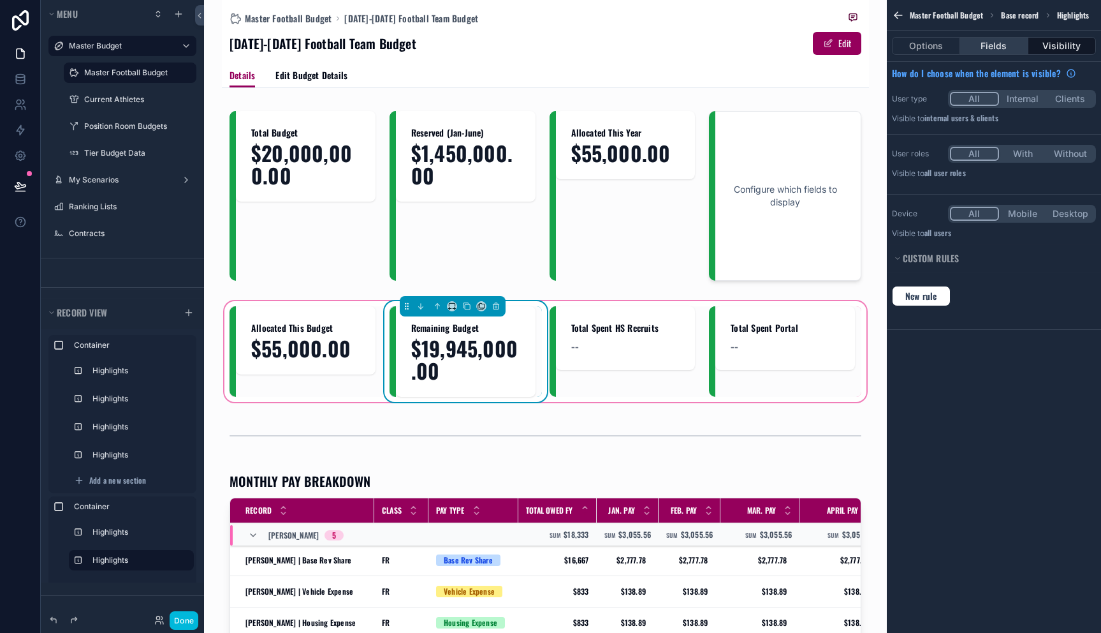
click at [974, 43] on button "Fields" at bounding box center [994, 46] width 68 height 18
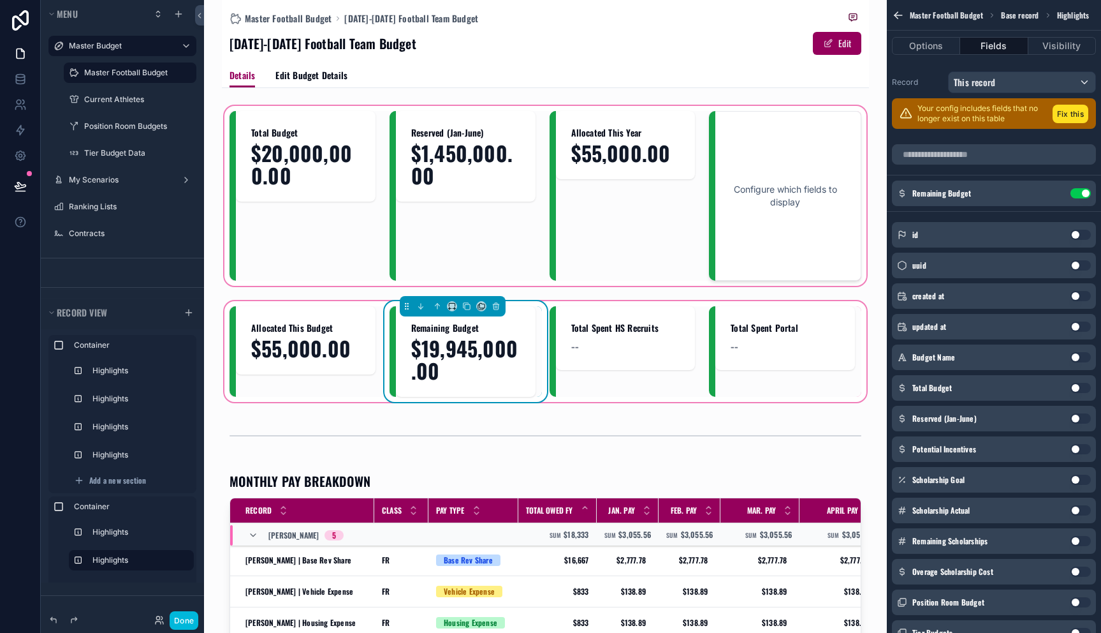
click at [770, 154] on div "scrollable content" at bounding box center [545, 195] width 647 height 185
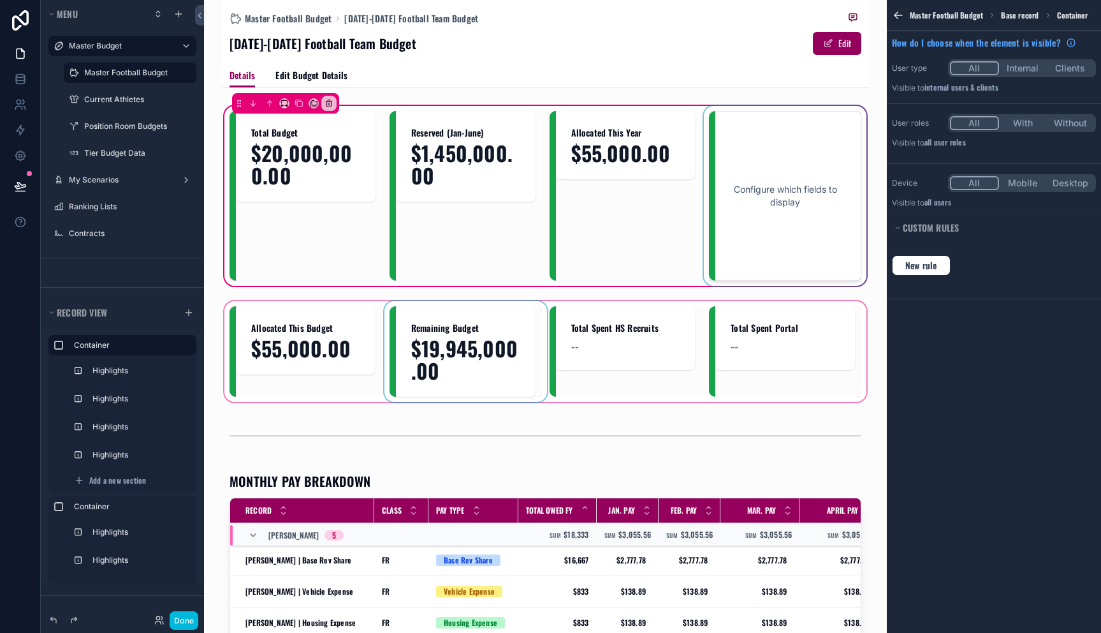
click at [763, 196] on div "scrollable content" at bounding box center [785, 196] width 152 height 170
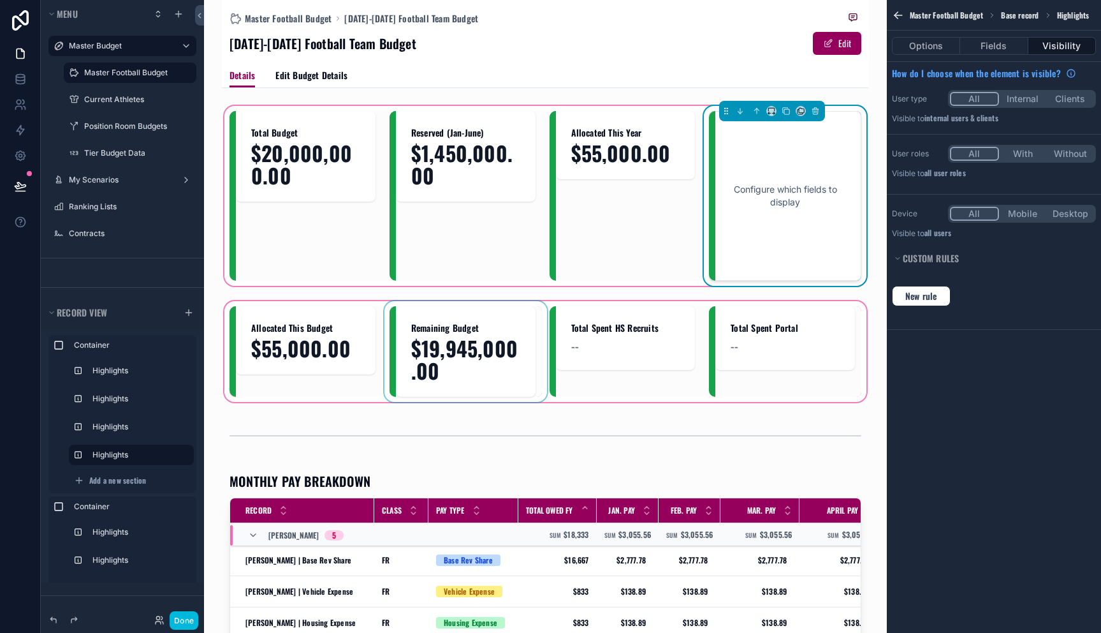
click at [768, 191] on div "Configure which fields to display" at bounding box center [785, 196] width 110 height 128
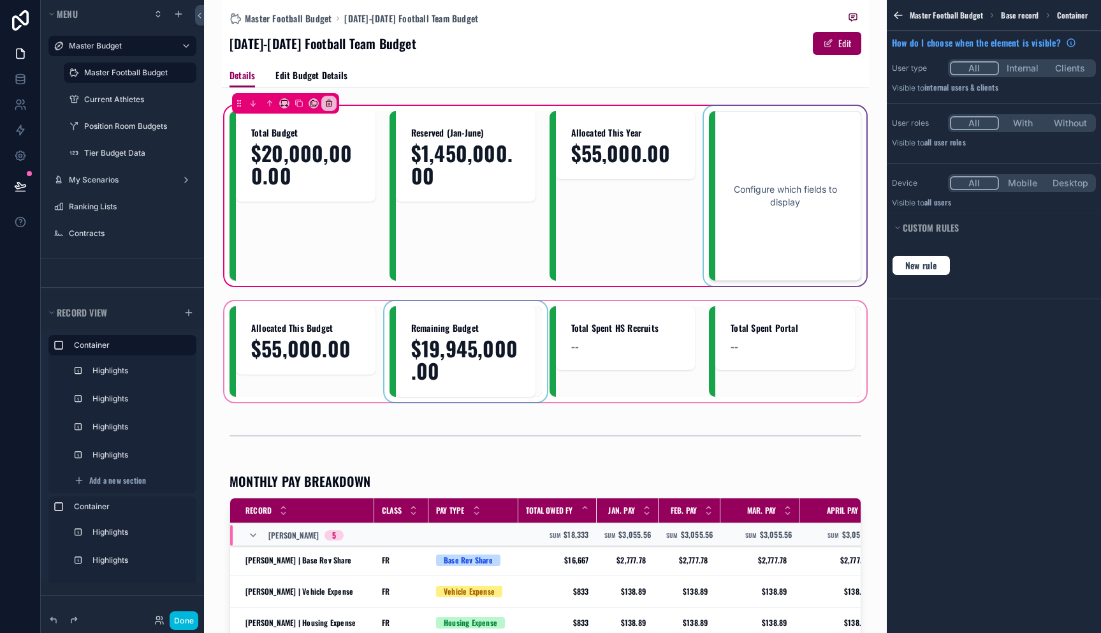
click at [768, 191] on div "scrollable content" at bounding box center [785, 196] width 152 height 170
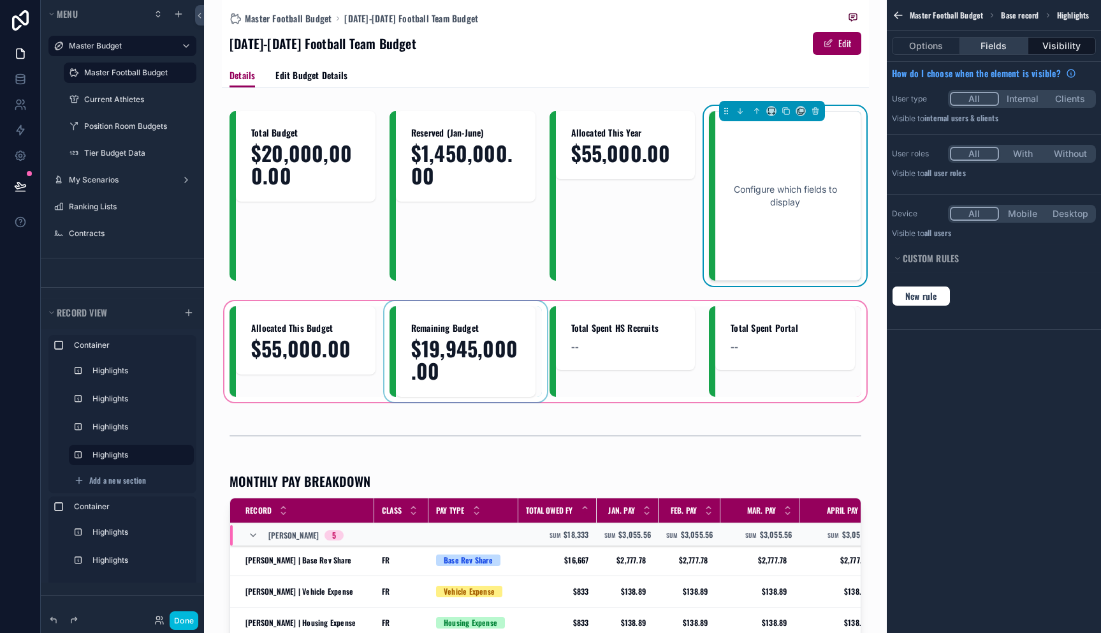
click at [999, 38] on button "Fields" at bounding box center [994, 46] width 68 height 18
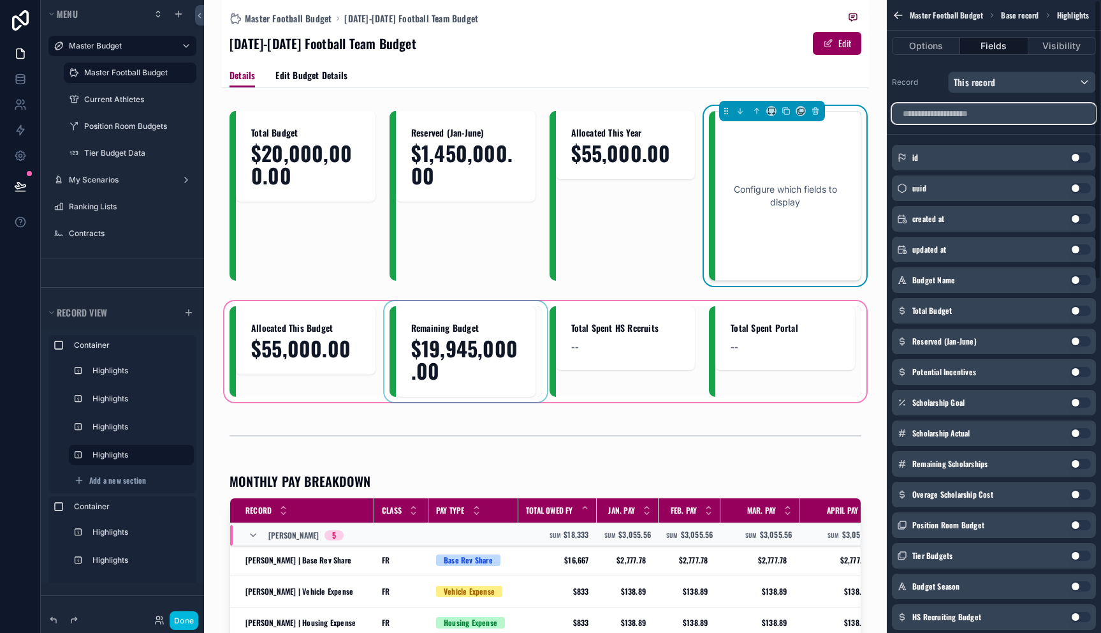
click at [959, 118] on input "scrollable content" at bounding box center [994, 113] width 204 height 20
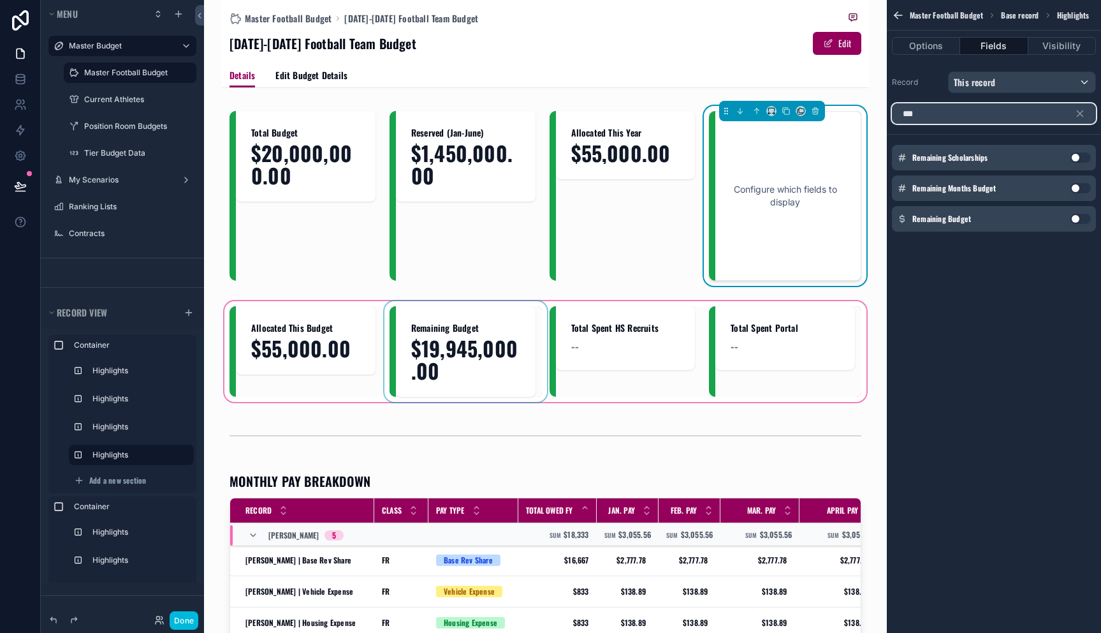
type input "***"
click at [1075, 218] on button "Use setting" at bounding box center [1081, 219] width 20 height 10
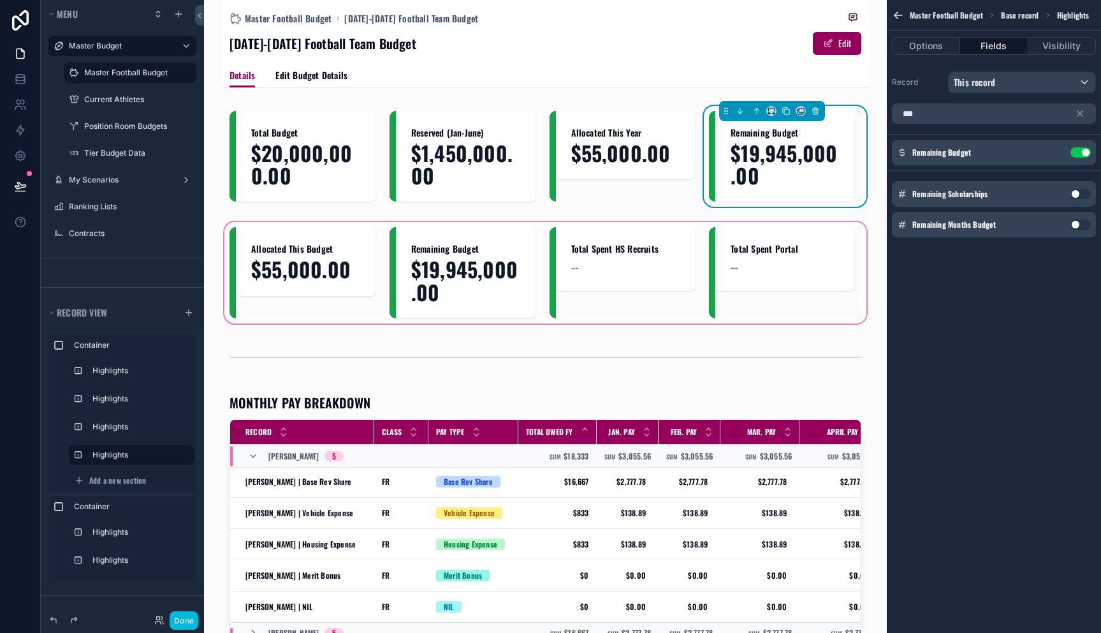
click at [448, 263] on div "scrollable content" at bounding box center [545, 272] width 647 height 106
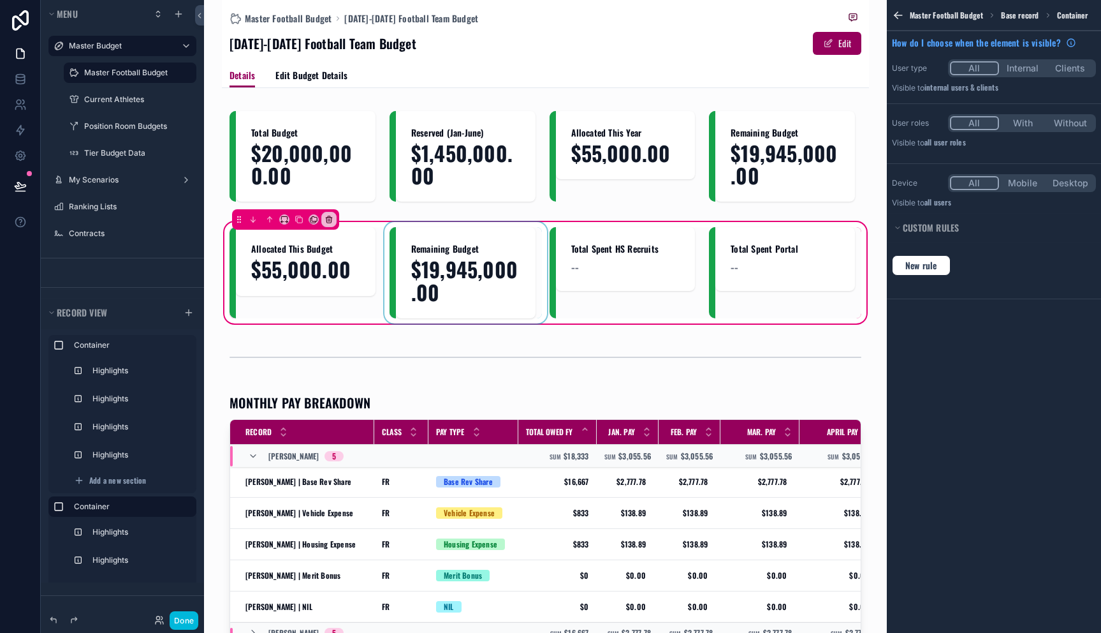
click at [442, 261] on div "scrollable content" at bounding box center [466, 272] width 152 height 91
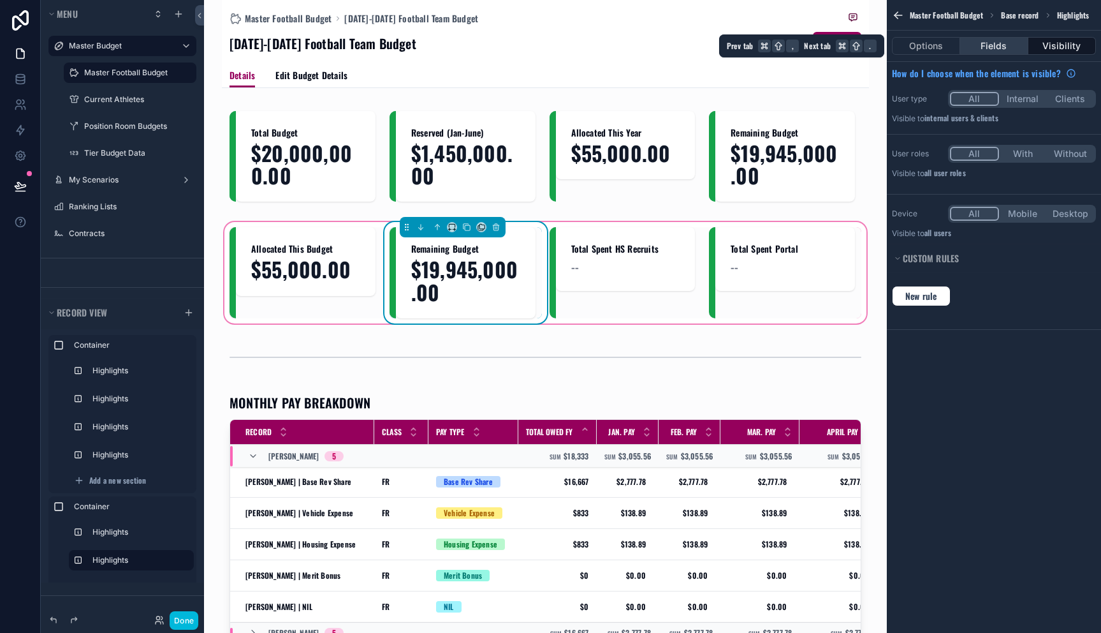
click at [992, 43] on button "Fields" at bounding box center [994, 46] width 68 height 18
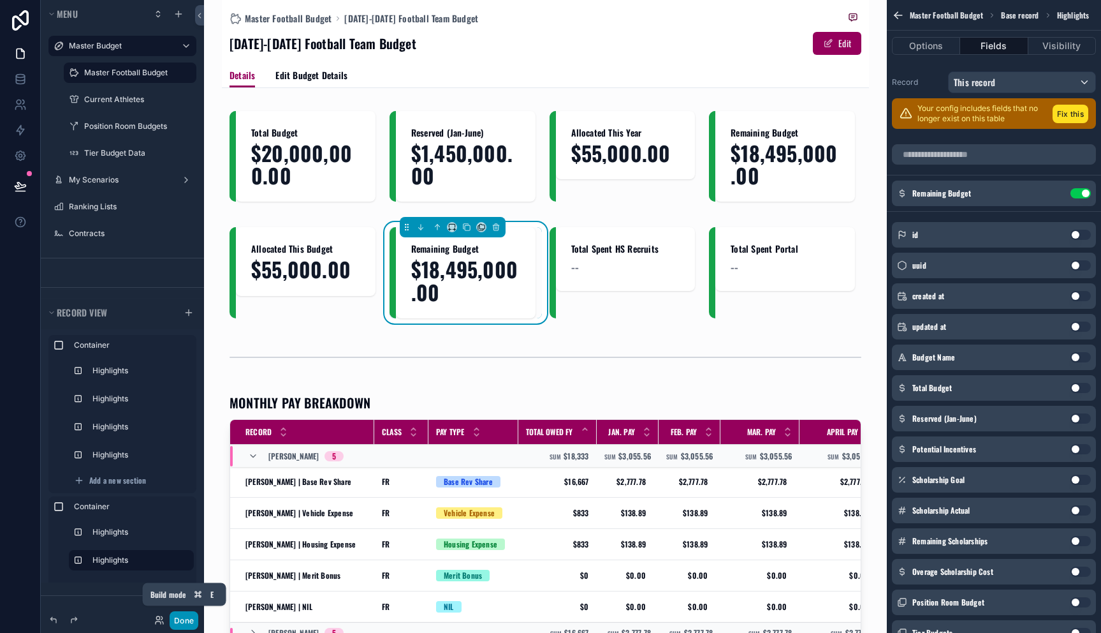
click at [175, 620] on button "Done" at bounding box center [184, 620] width 29 height 18
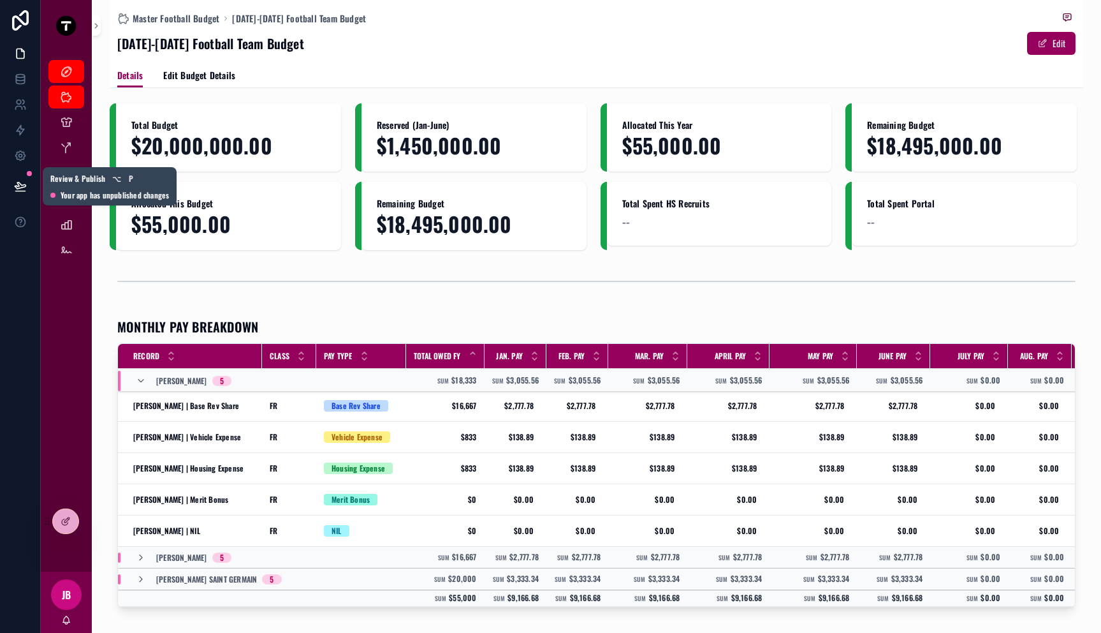
click at [21, 175] on button at bounding box center [20, 186] width 28 height 36
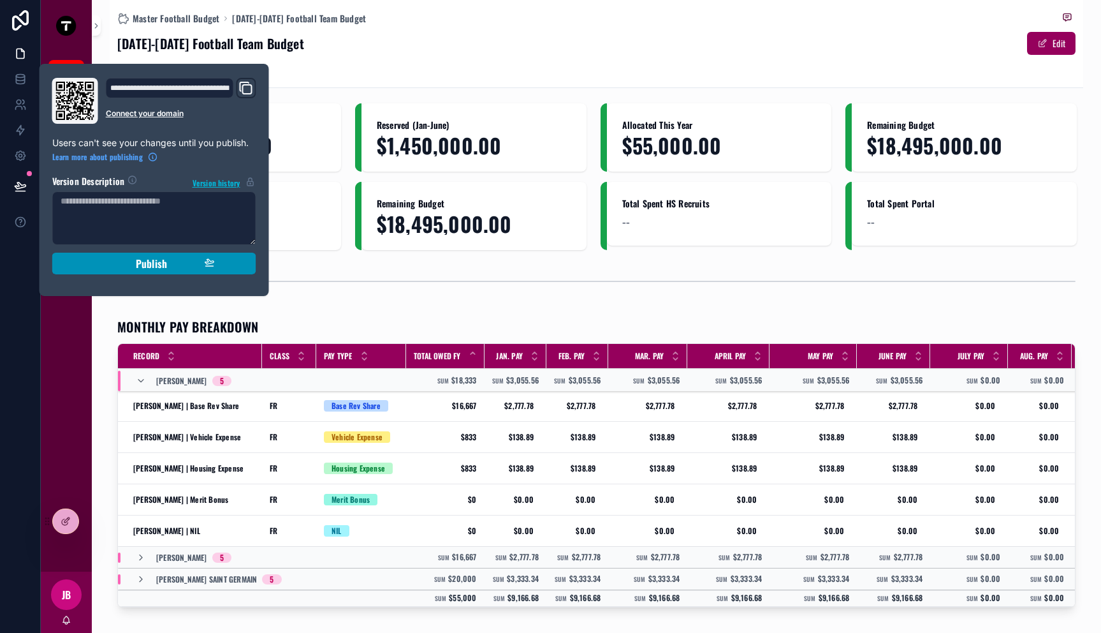
click at [124, 263] on div "Publish" at bounding box center [154, 263] width 121 height 13
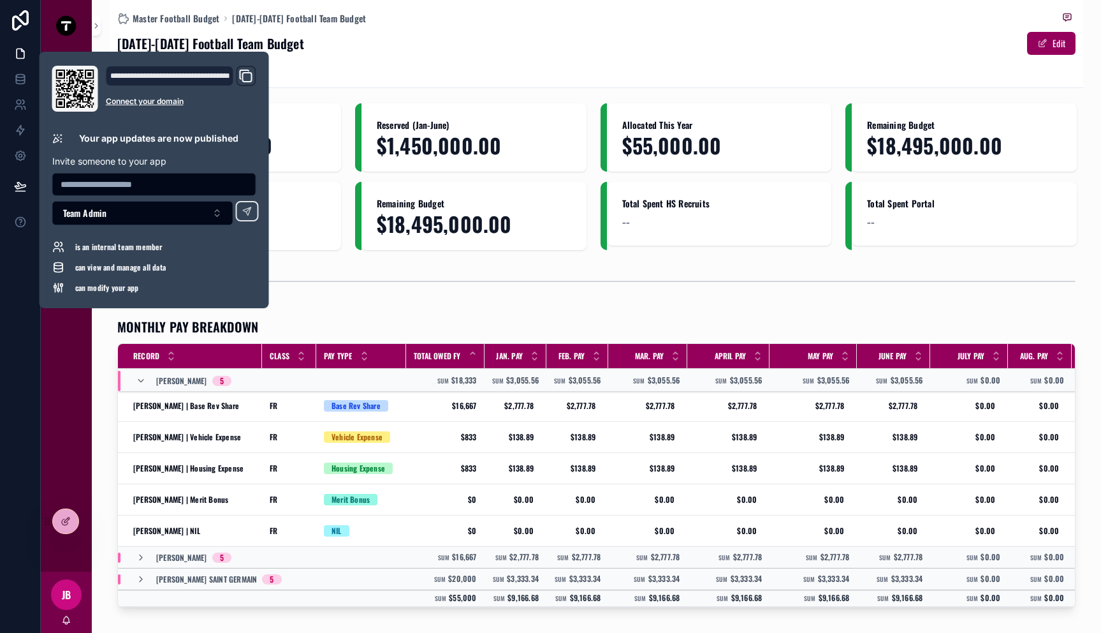
click at [661, 272] on div "scrollable content" at bounding box center [596, 281] width 958 height 32
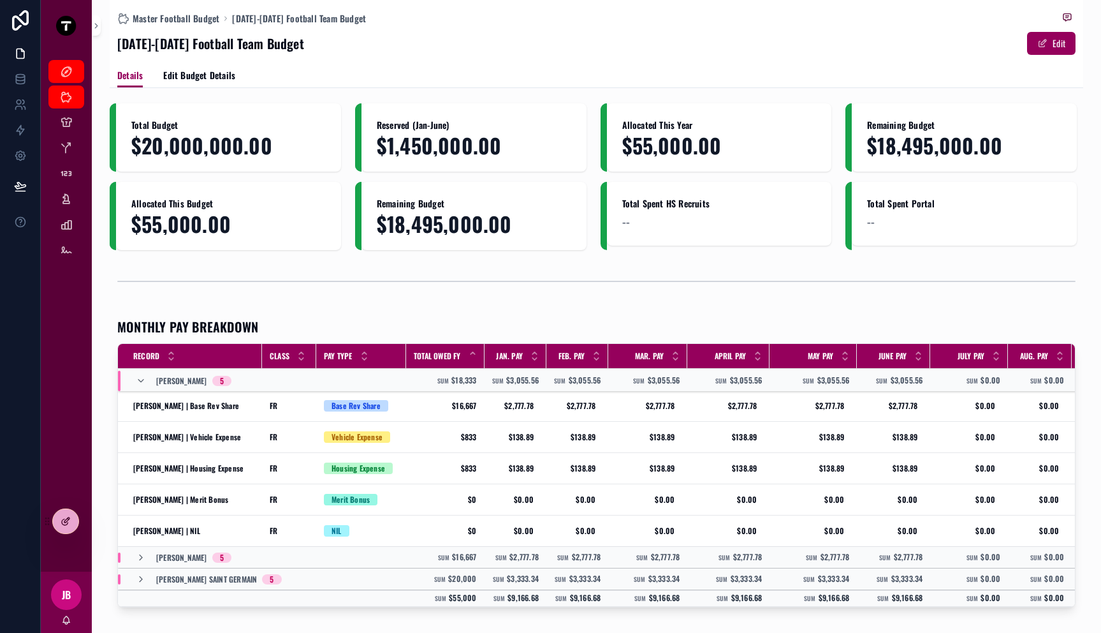
click at [60, 527] on div at bounding box center [66, 521] width 26 height 24
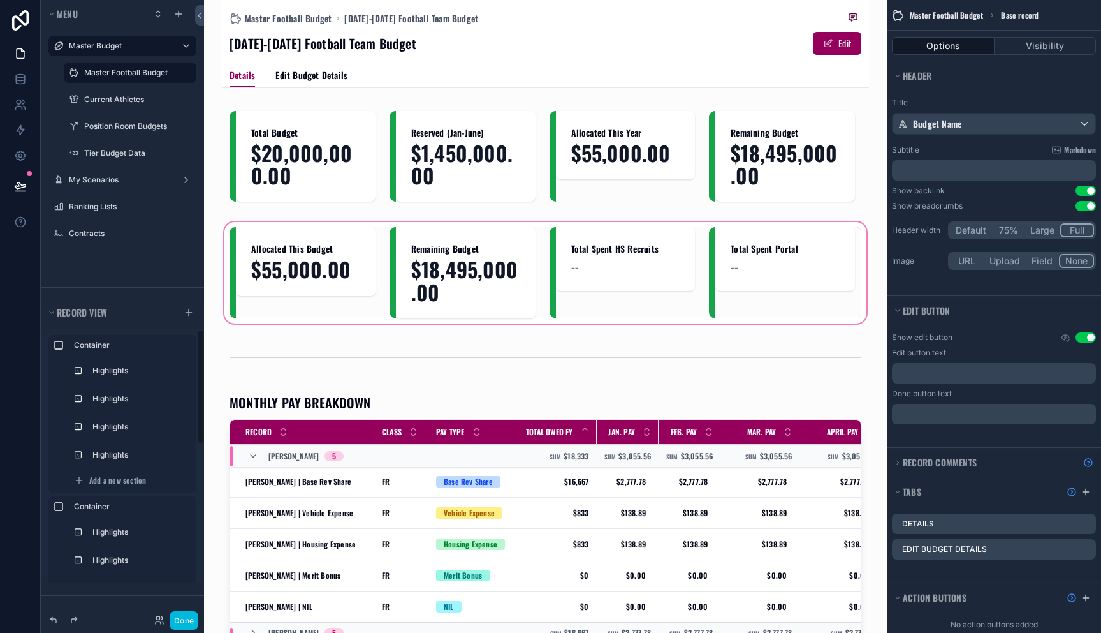
click at [293, 262] on div "scrollable content" at bounding box center [545, 272] width 647 height 106
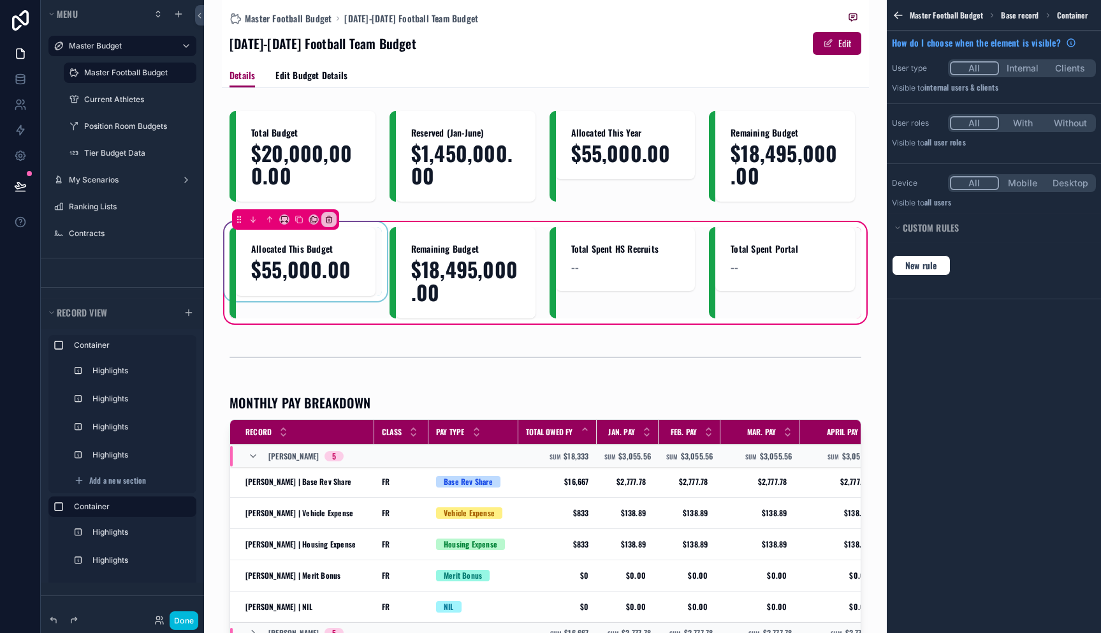
click at [298, 256] on div "scrollable content" at bounding box center [306, 272] width 152 height 91
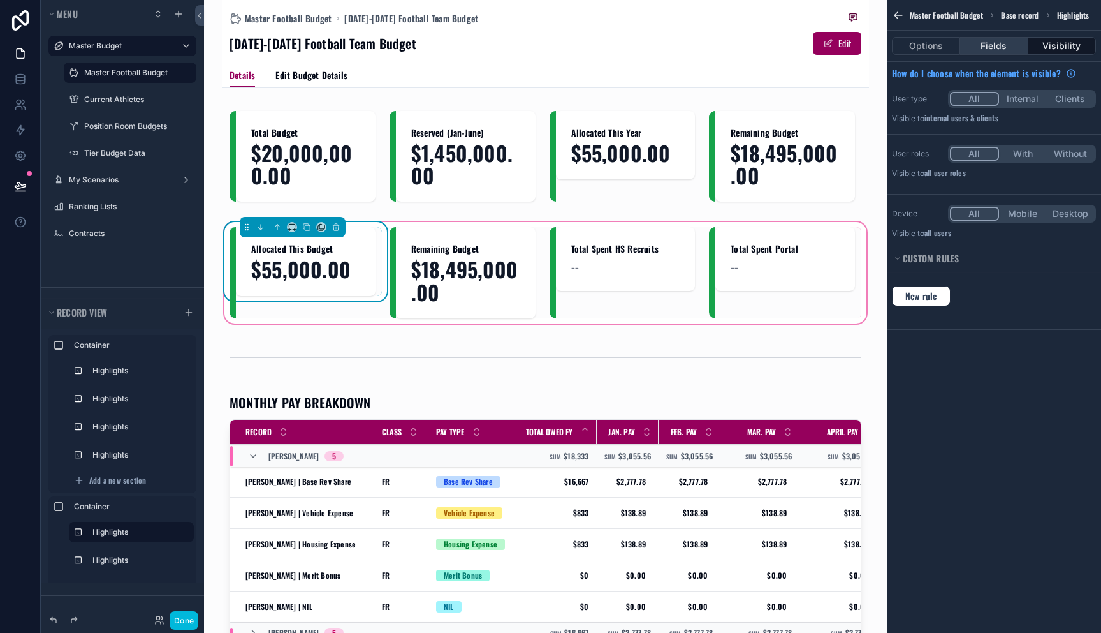
click at [1012, 41] on button "Fields" at bounding box center [994, 46] width 68 height 18
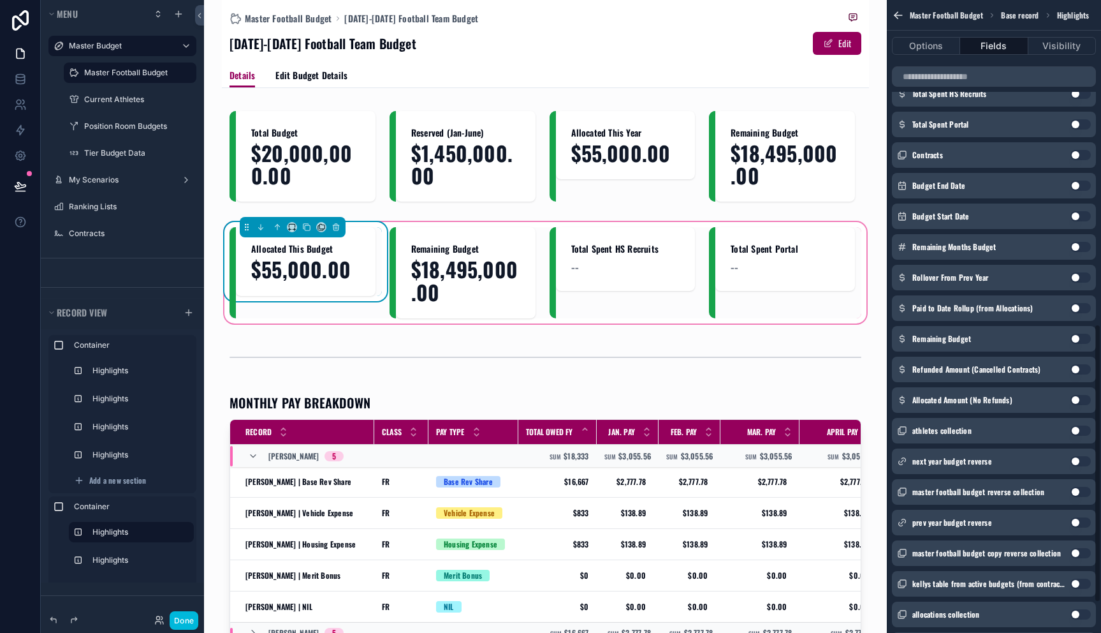
scroll to position [764, 0]
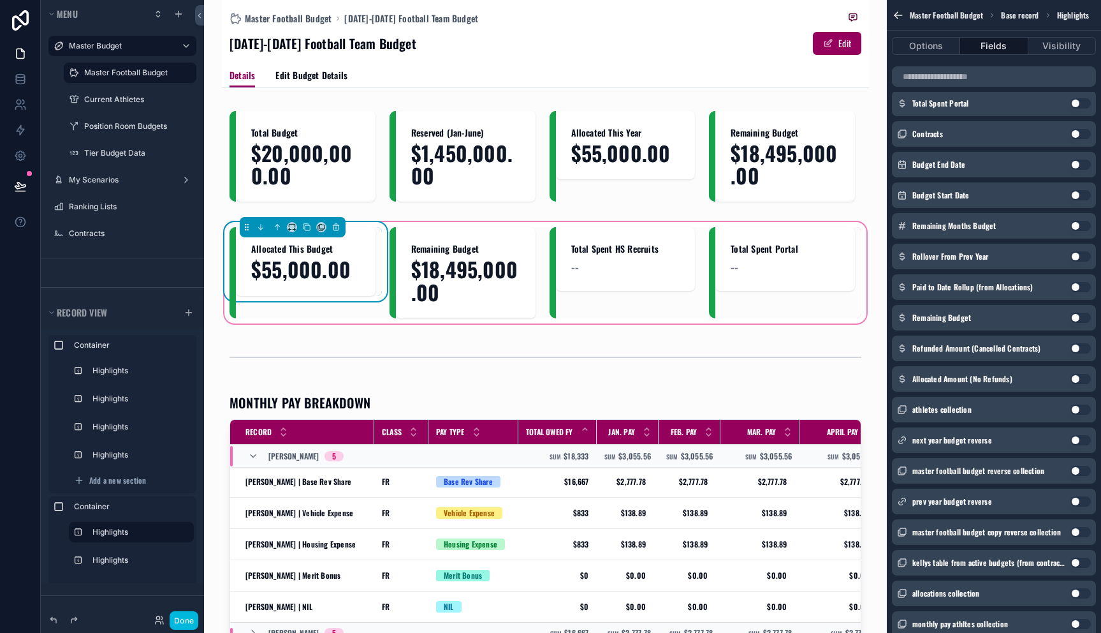
click at [1074, 257] on button "Use setting" at bounding box center [1081, 256] width 20 height 10
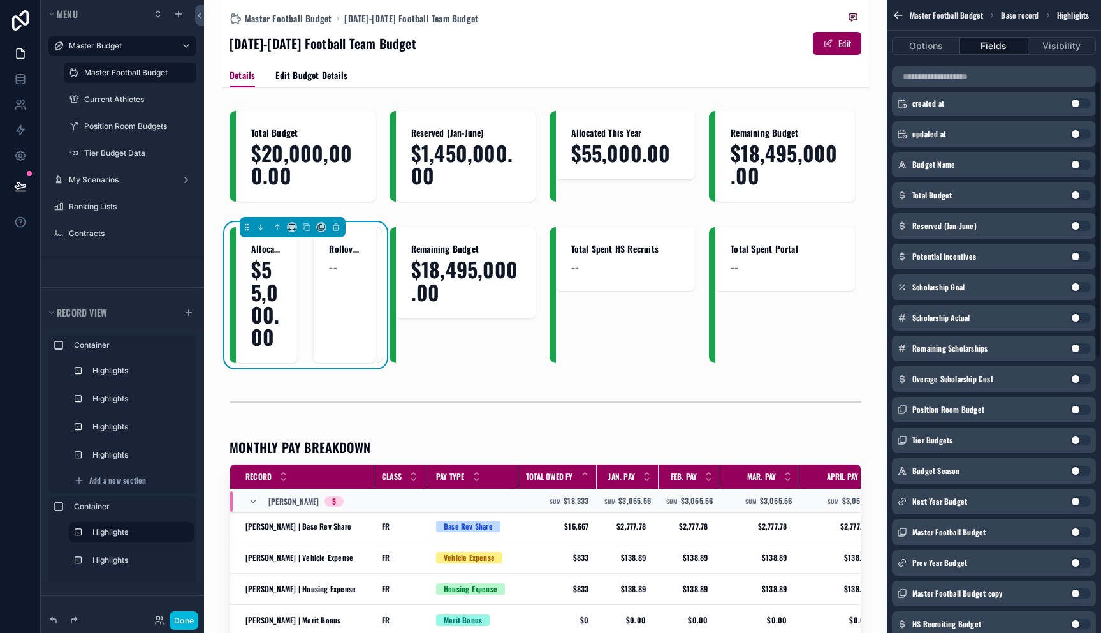
scroll to position [0, 0]
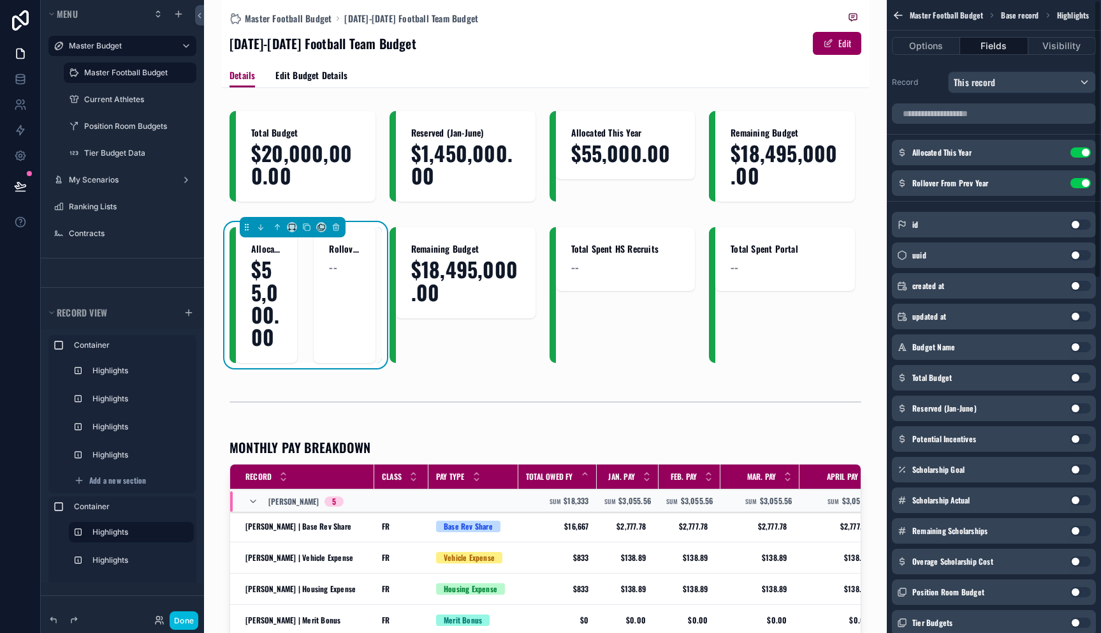
click at [1080, 147] on button "Use setting" at bounding box center [1081, 152] width 20 height 10
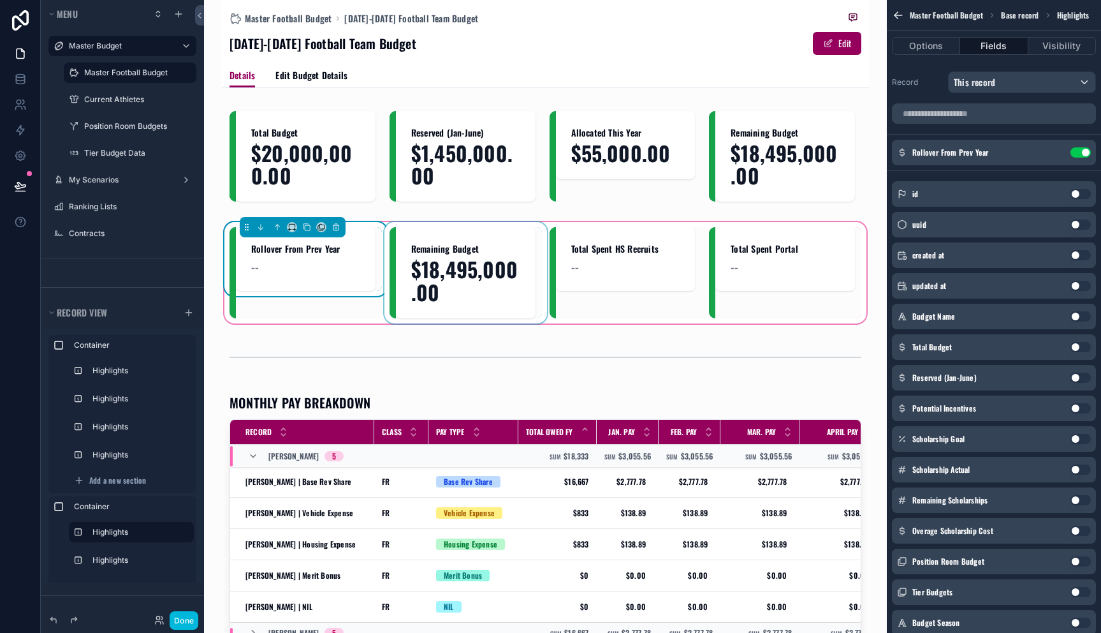
click at [458, 295] on div "scrollable content" at bounding box center [466, 272] width 152 height 91
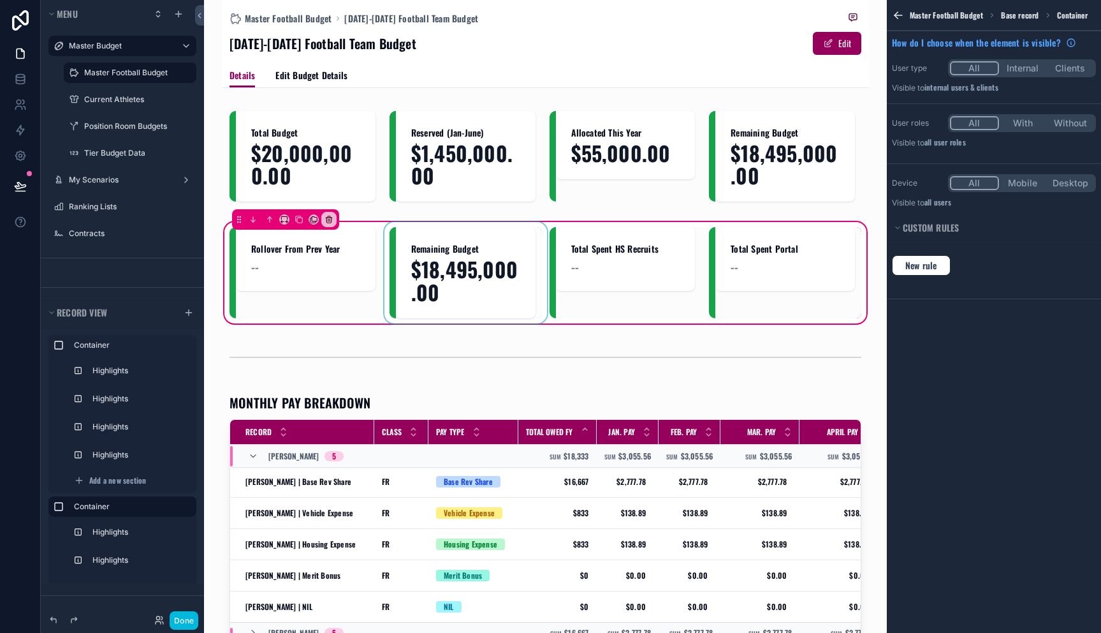
click at [453, 274] on div "scrollable content" at bounding box center [466, 272] width 152 height 91
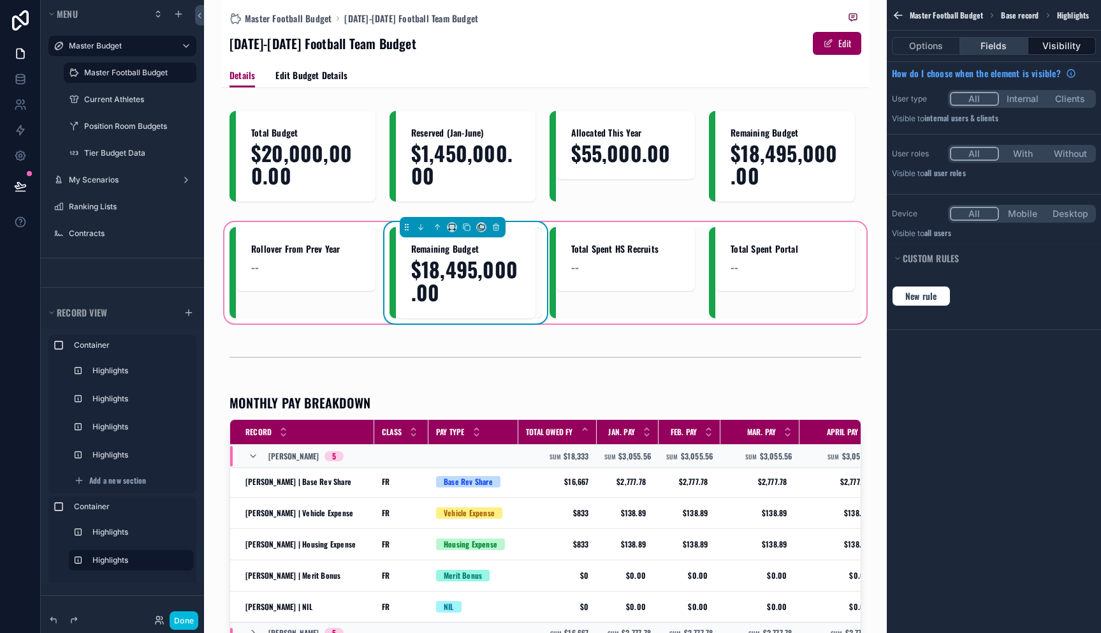
click at [1007, 49] on button "Fields" at bounding box center [994, 46] width 68 height 18
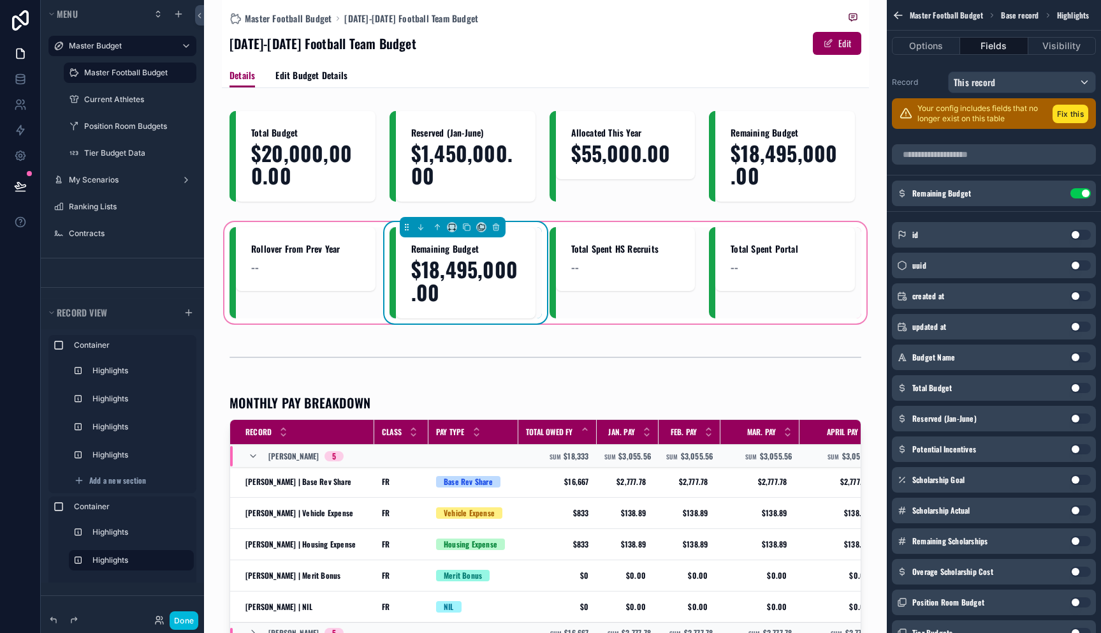
click at [1077, 193] on button "Use setting" at bounding box center [1081, 193] width 20 height 10
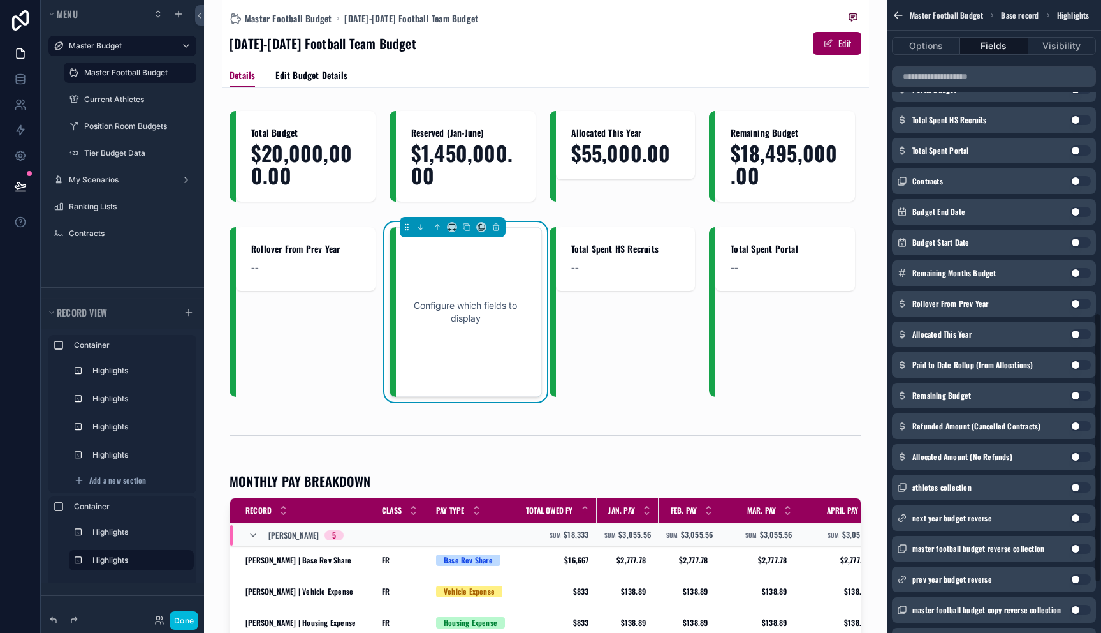
scroll to position [776, 0]
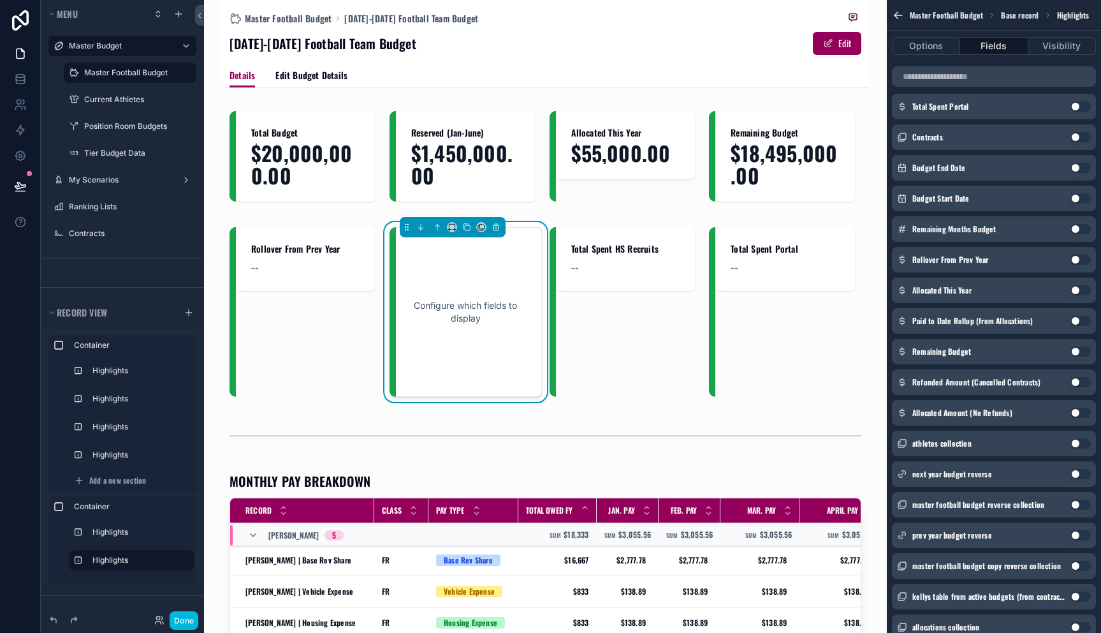
click at [1073, 320] on button "Use setting" at bounding box center [1081, 321] width 20 height 10
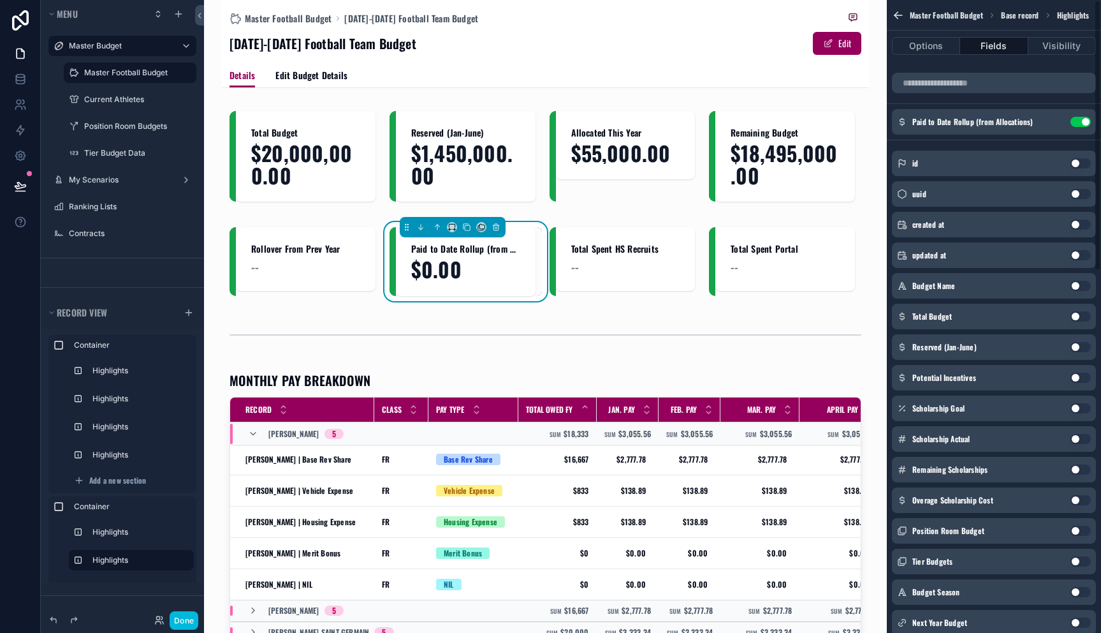
scroll to position [0, 0]
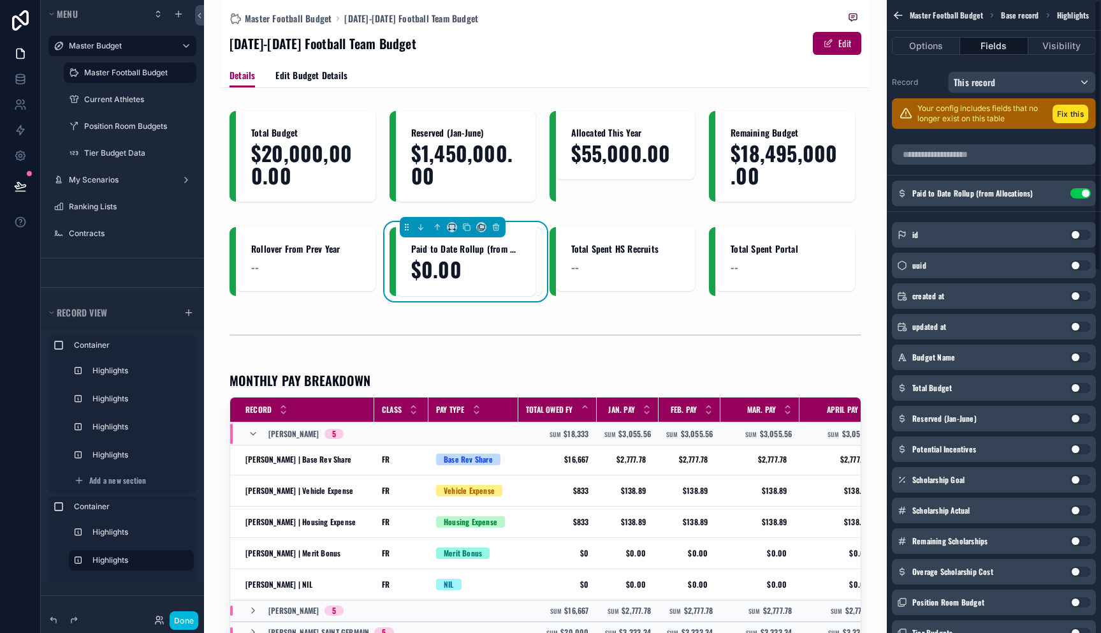
click at [1079, 193] on button "Use setting" at bounding box center [1081, 193] width 20 height 10
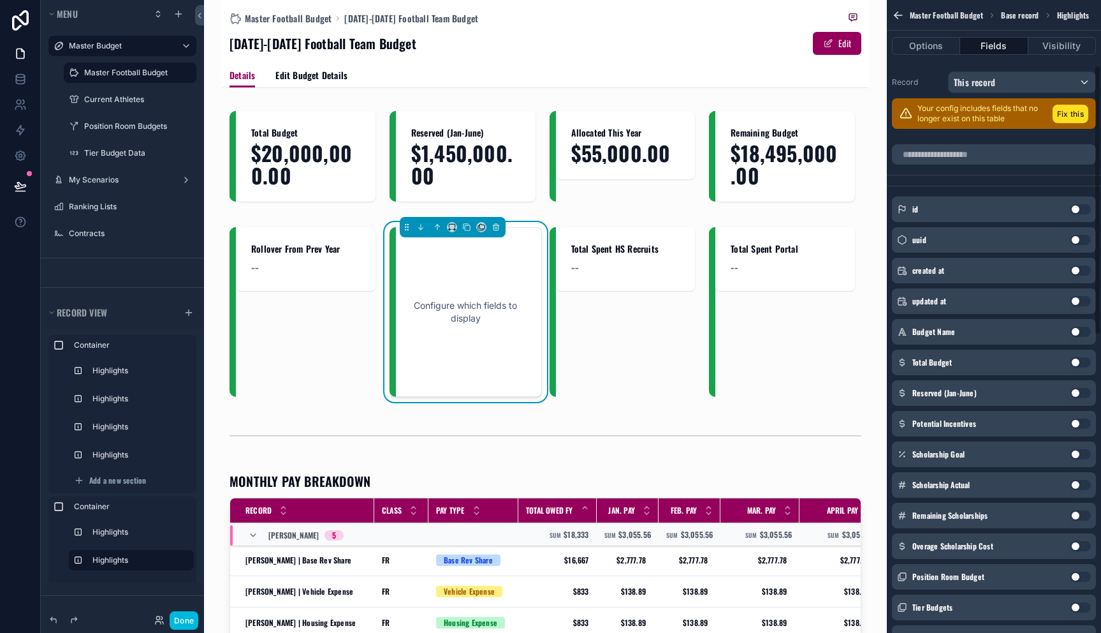
scroll to position [849, 0]
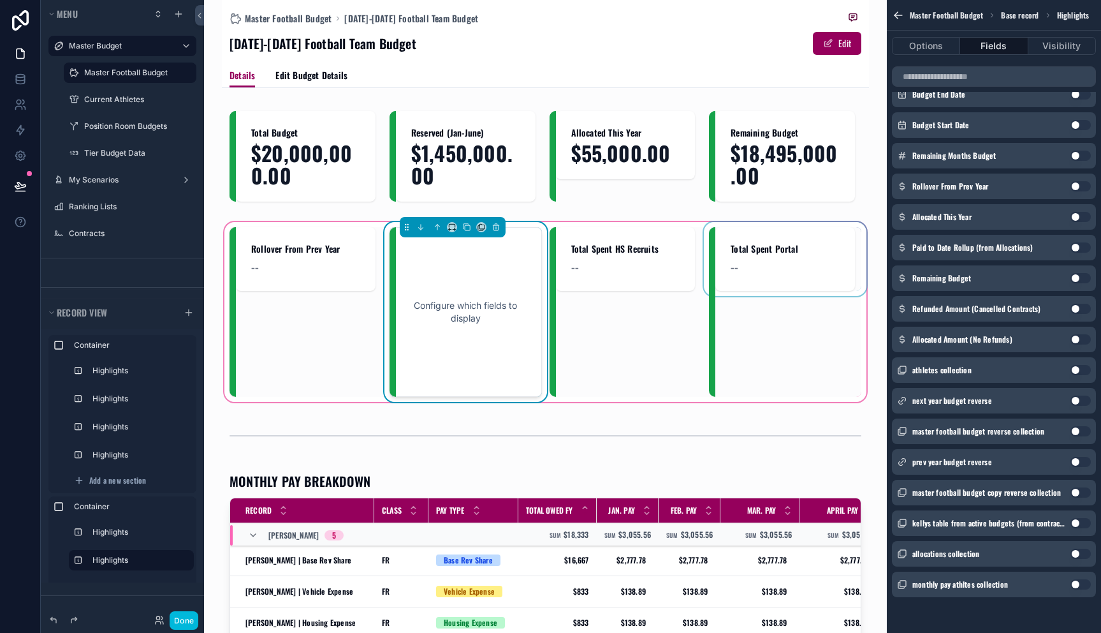
click at [785, 319] on div "scrollable content" at bounding box center [785, 312] width 152 height 170
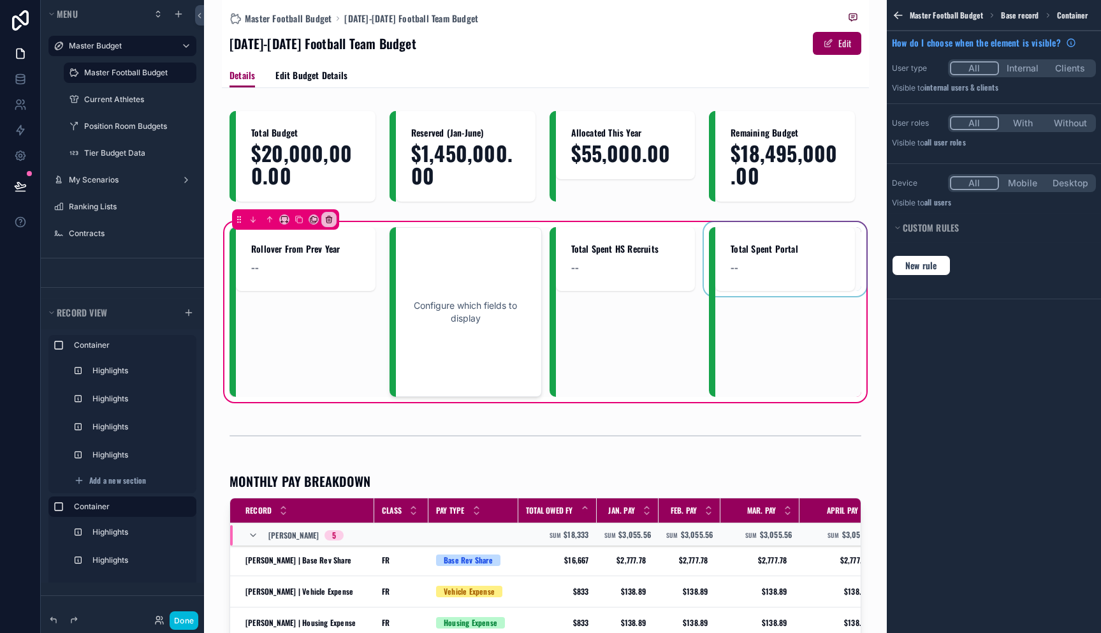
scroll to position [0, 0]
click at [191, 620] on button "Done" at bounding box center [184, 620] width 29 height 18
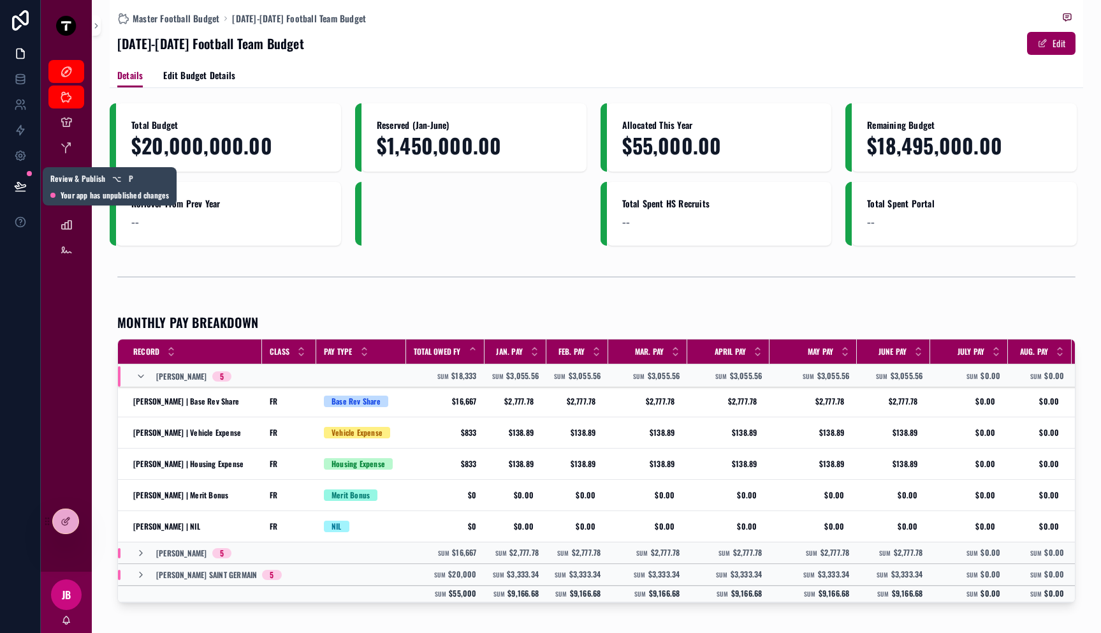
click at [26, 184] on button at bounding box center [20, 186] width 28 height 36
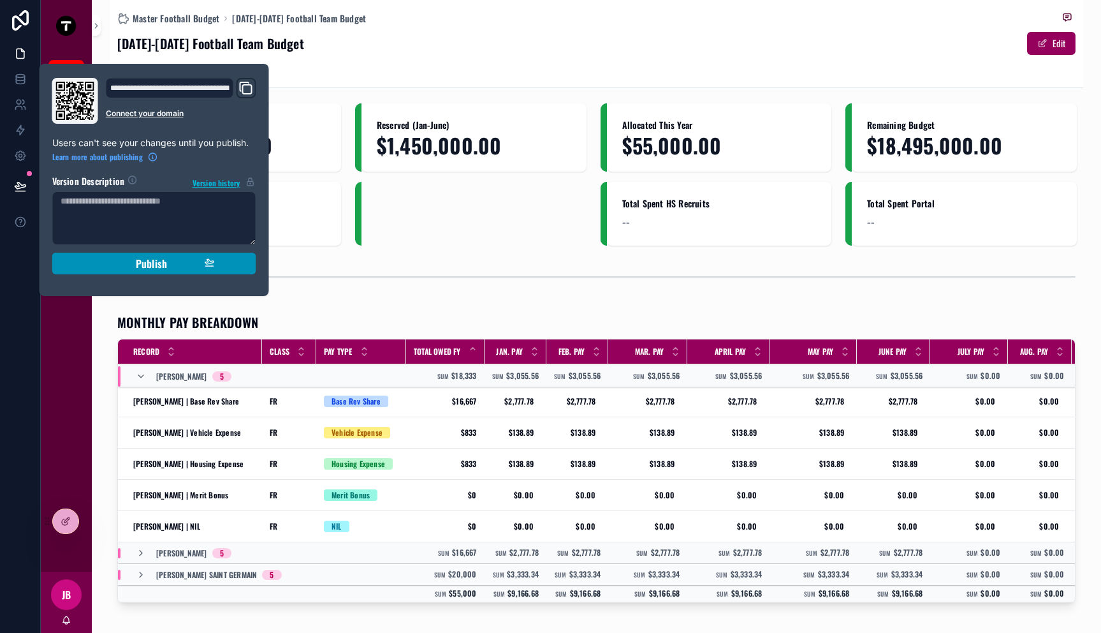
click at [151, 267] on span "Publish" at bounding box center [151, 263] width 31 height 13
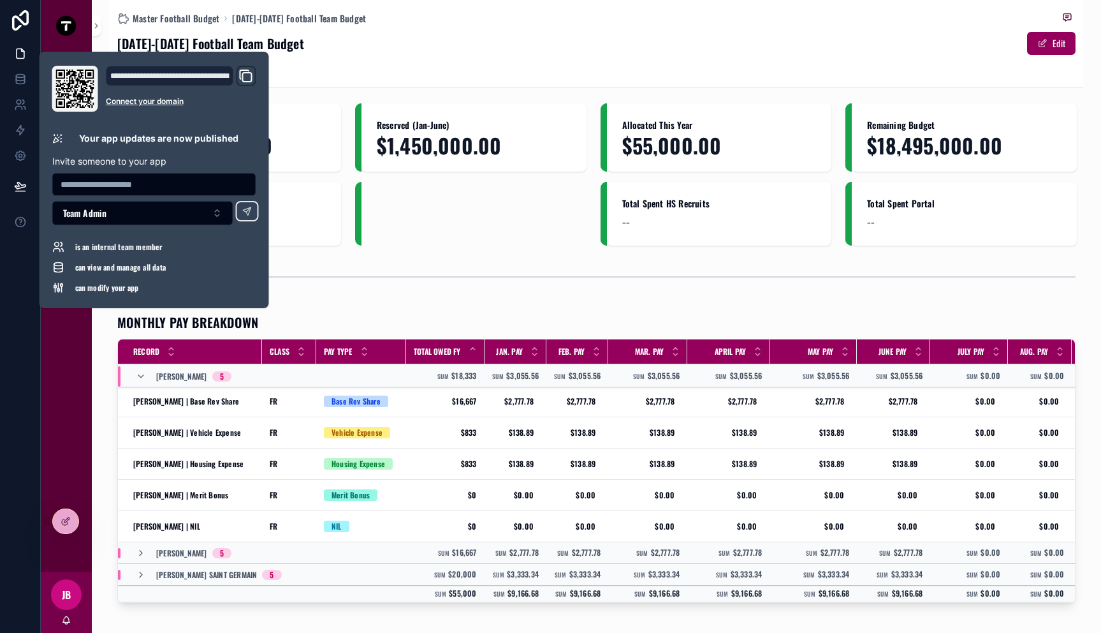
click at [422, 261] on div "scrollable content" at bounding box center [596, 277] width 958 height 32
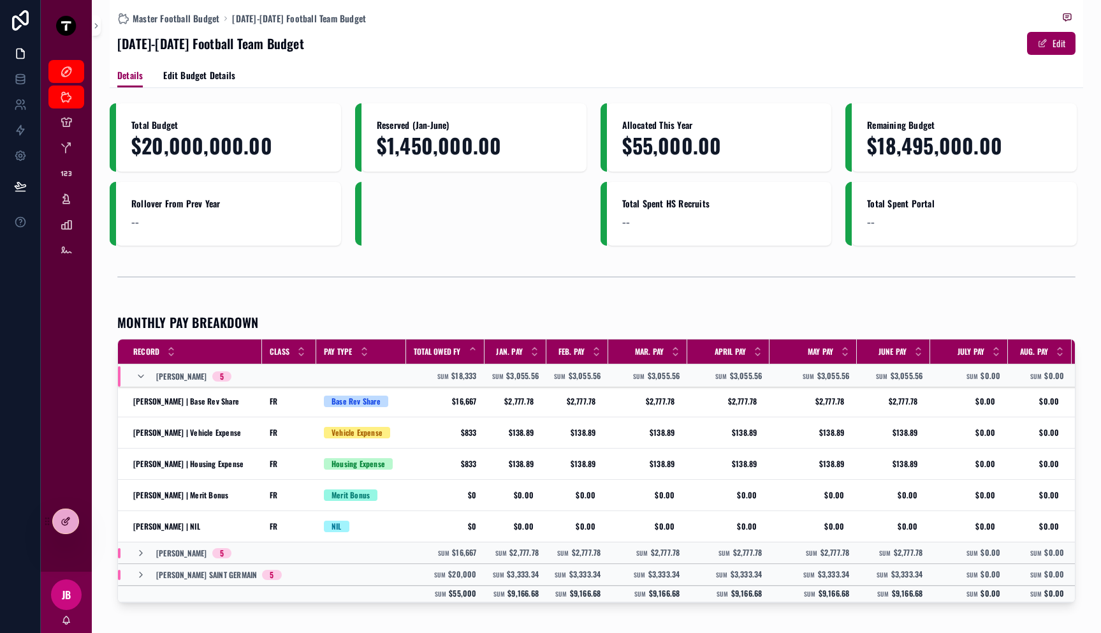
click at [71, 525] on div at bounding box center [66, 521] width 26 height 24
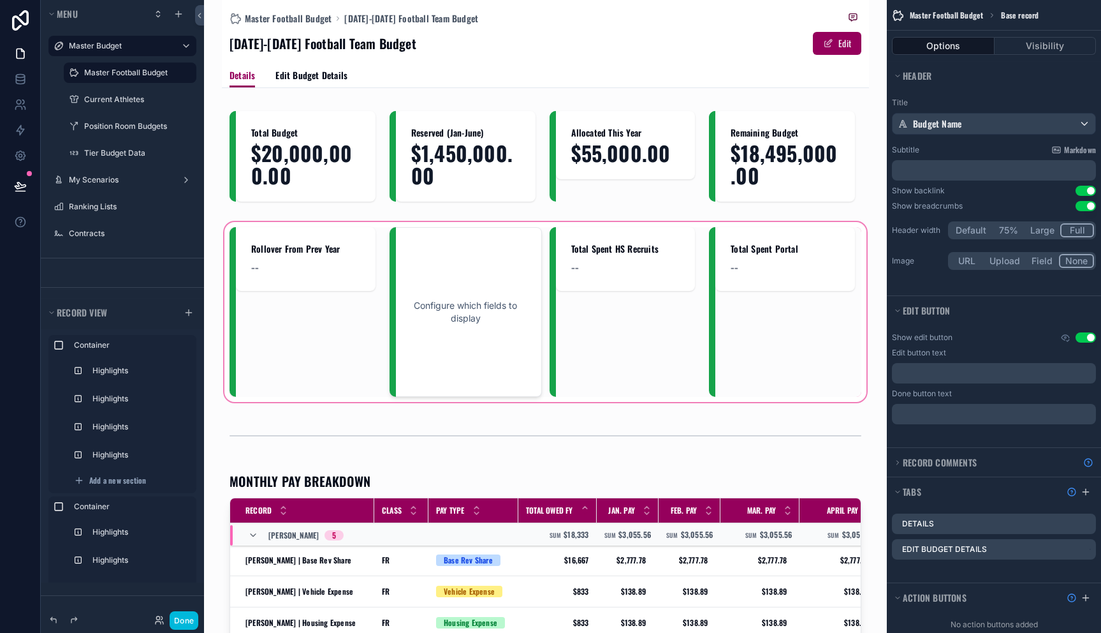
click at [720, 261] on div "scrollable content" at bounding box center [545, 311] width 647 height 185
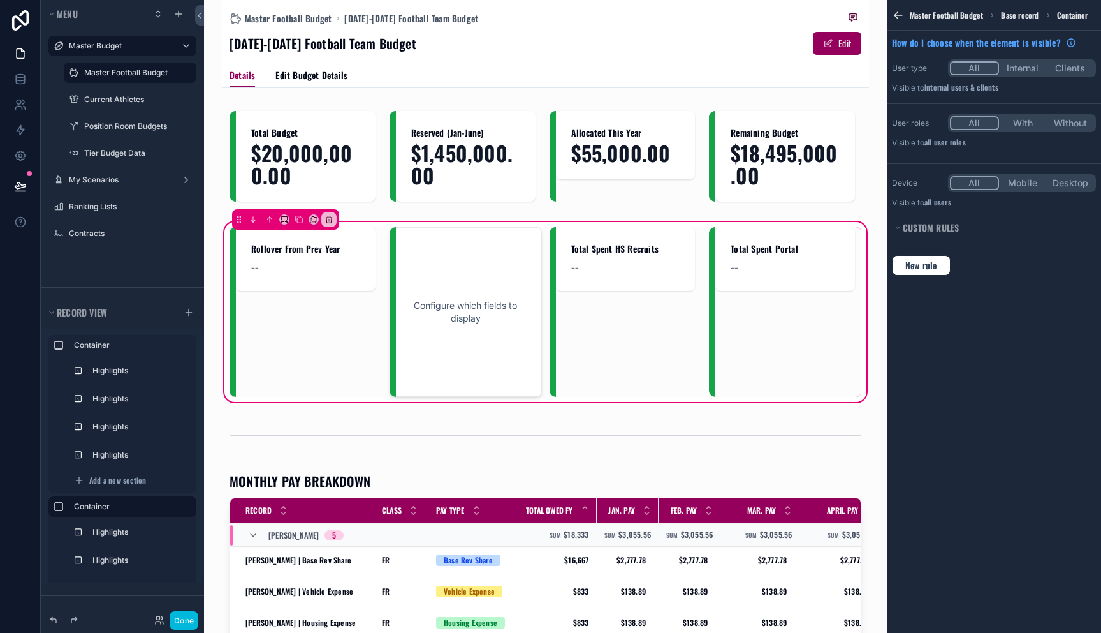
click at [1021, 124] on button "With" at bounding box center [1023, 123] width 48 height 14
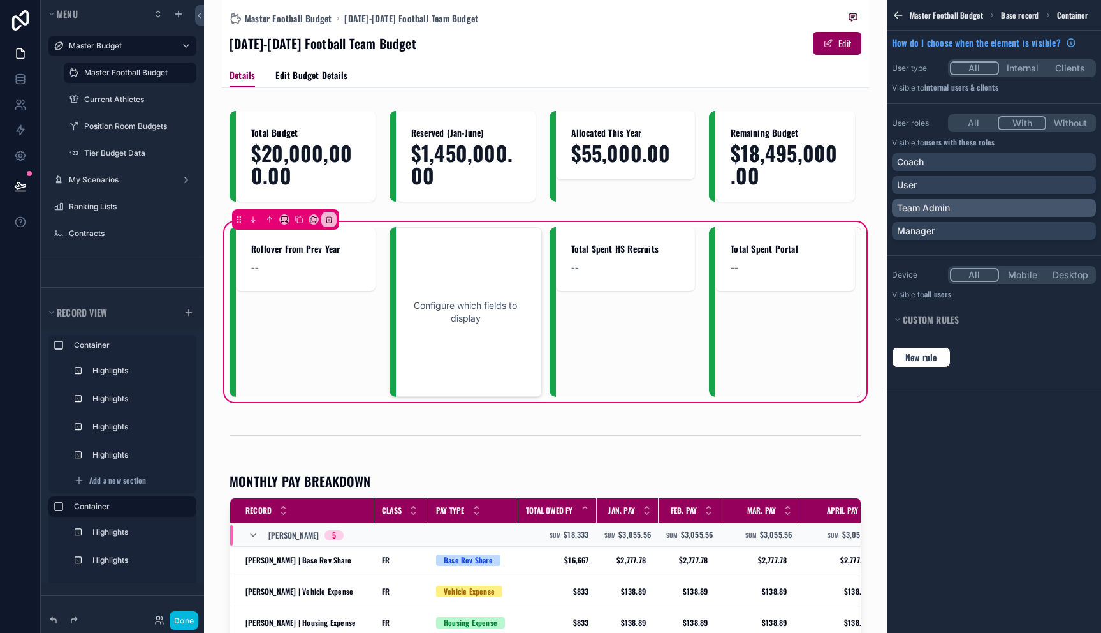
click at [1021, 213] on div "Team Admin" at bounding box center [994, 207] width 194 height 13
click at [190, 617] on button "Done" at bounding box center [184, 620] width 29 height 18
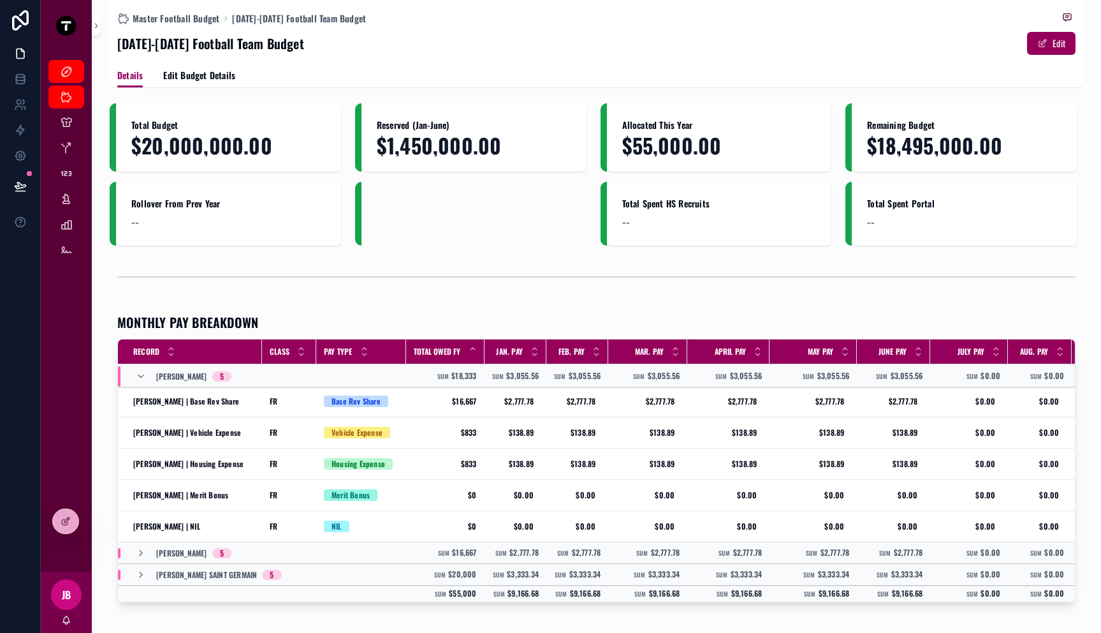
click at [0, 0] on div at bounding box center [0, 0] width 0 height 0
click at [0, 0] on icon at bounding box center [0, 0] width 0 height 0
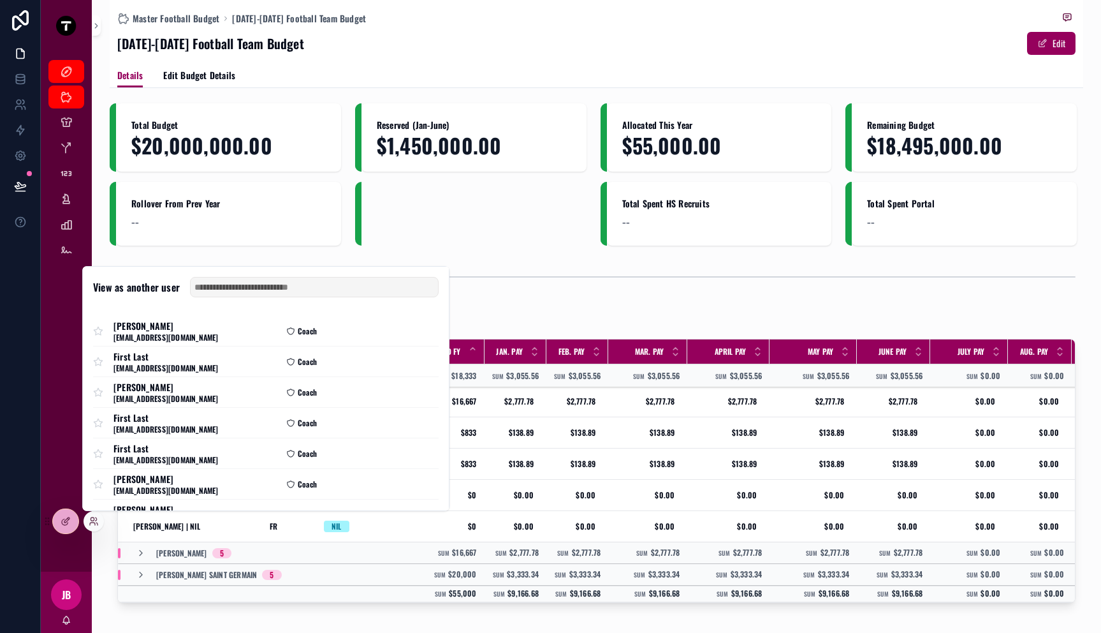
scroll to position [94, 0]
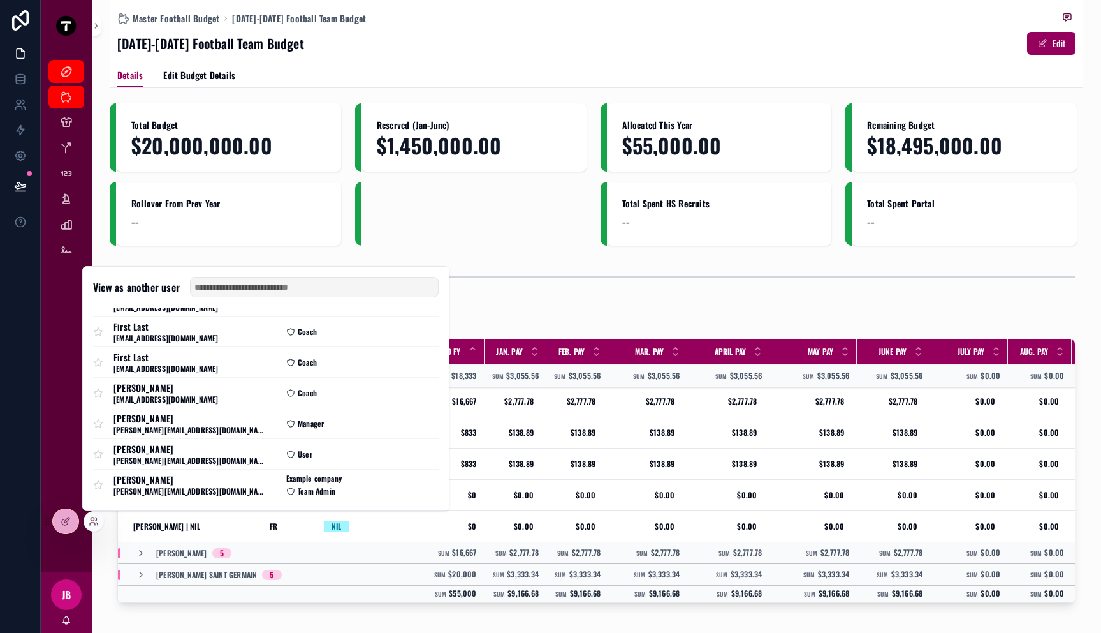
click at [0, 0] on button "Select" at bounding box center [0, 0] width 0 height 0
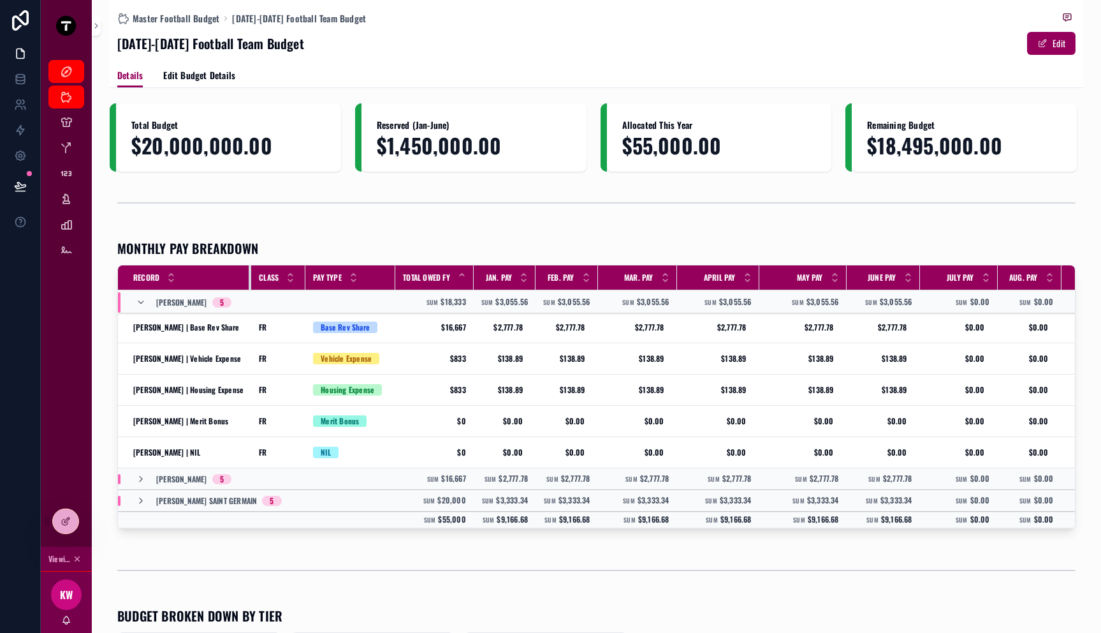
drag, startPoint x: 261, startPoint y: 278, endPoint x: 250, endPoint y: 283, distance: 12.6
click at [250, 283] on tr "Record Class Pay Type Total Owed FY Jan. Pay Feb. Pay Mar. Pay April Pay May Pa…" at bounding box center [880, 277] width 1524 height 25
click at [301, 284] on div "scrollable content" at bounding box center [303, 277] width 5 height 24
click at [62, 513] on div at bounding box center [66, 521] width 26 height 24
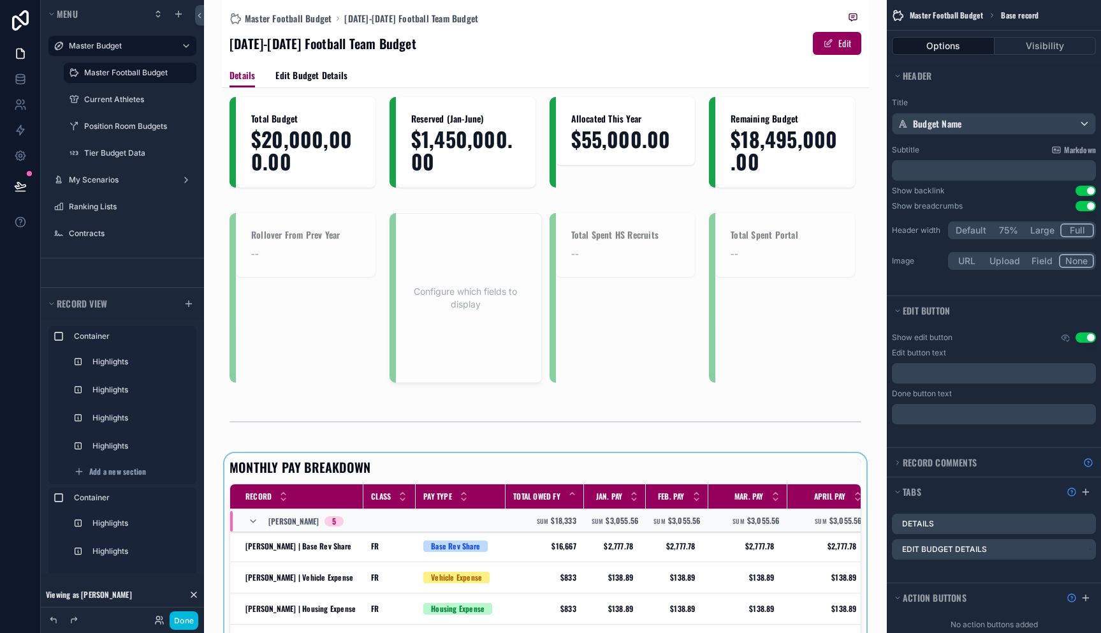
scroll to position [254, 0]
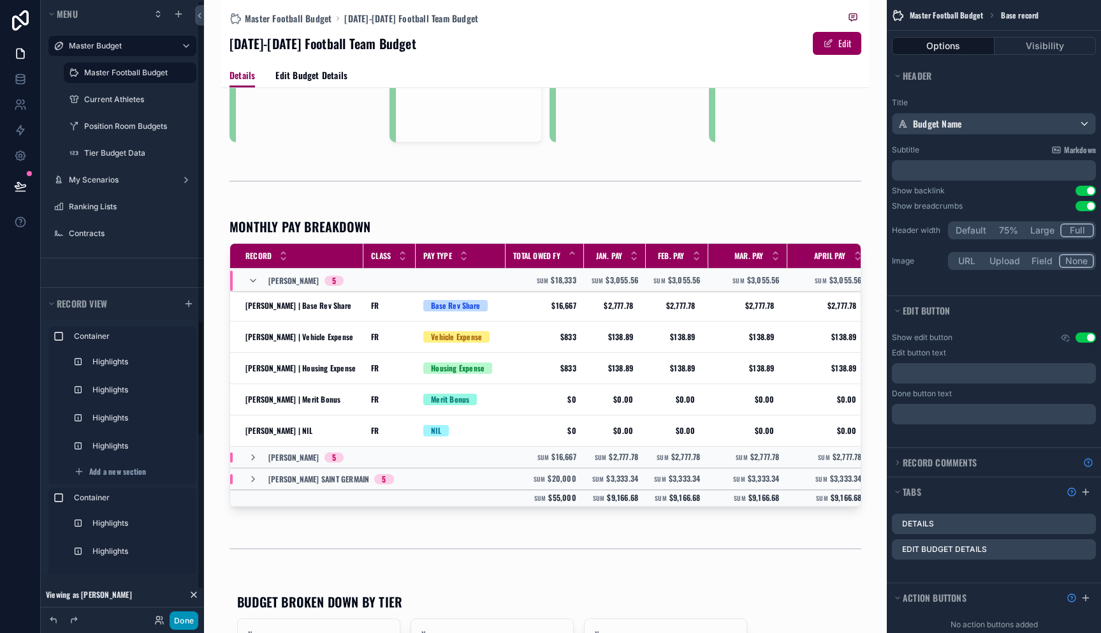
click at [177, 614] on button "Done" at bounding box center [184, 620] width 29 height 18
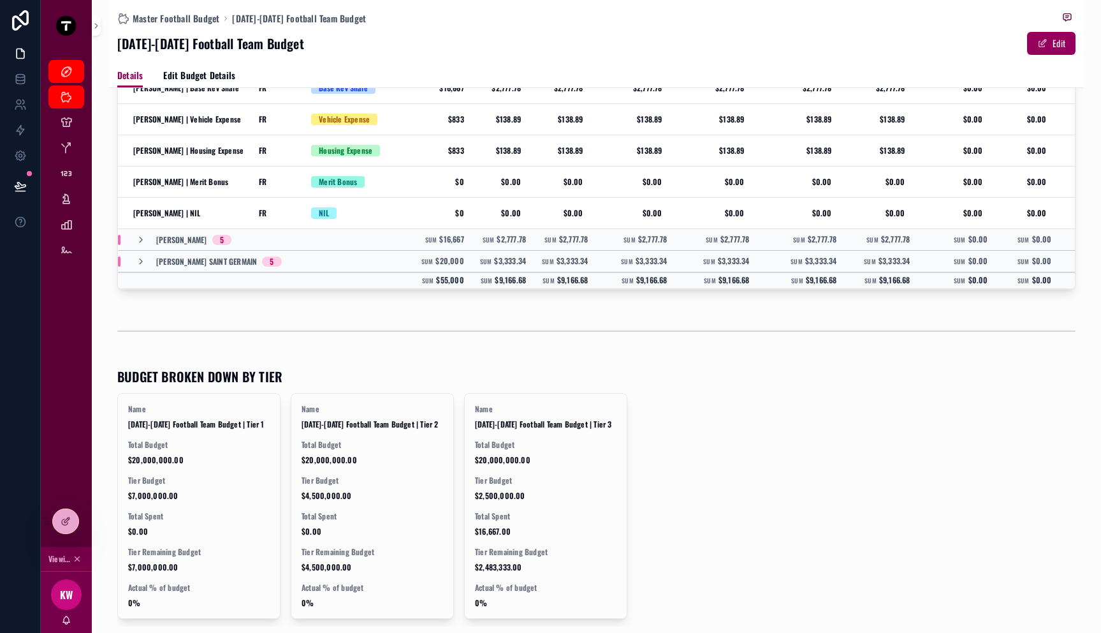
scroll to position [0, 0]
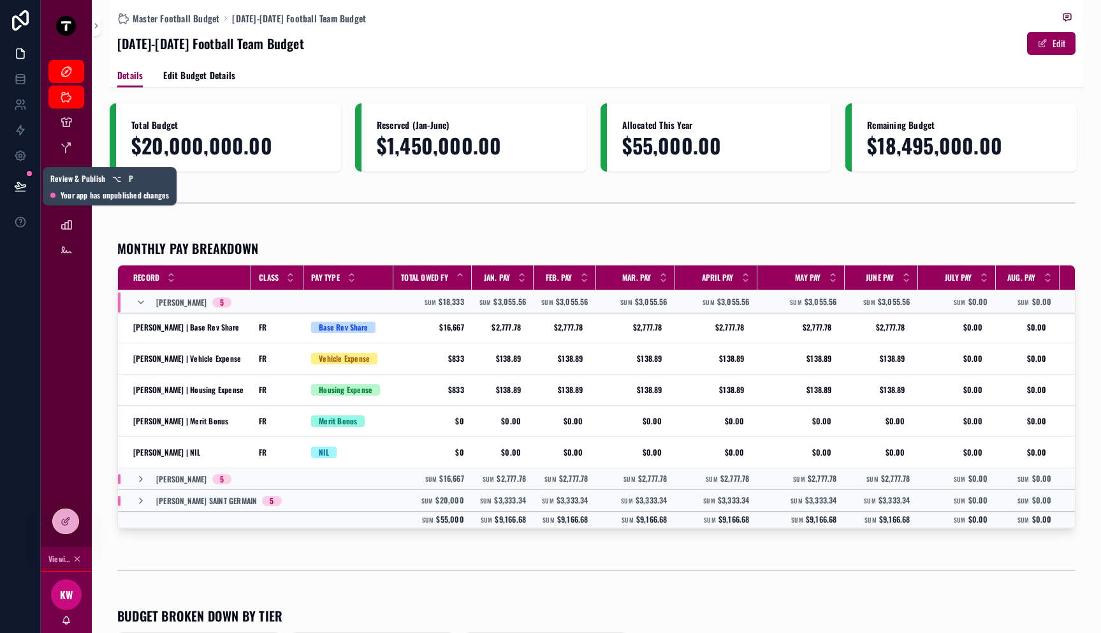
click at [24, 179] on button at bounding box center [20, 186] width 28 height 36
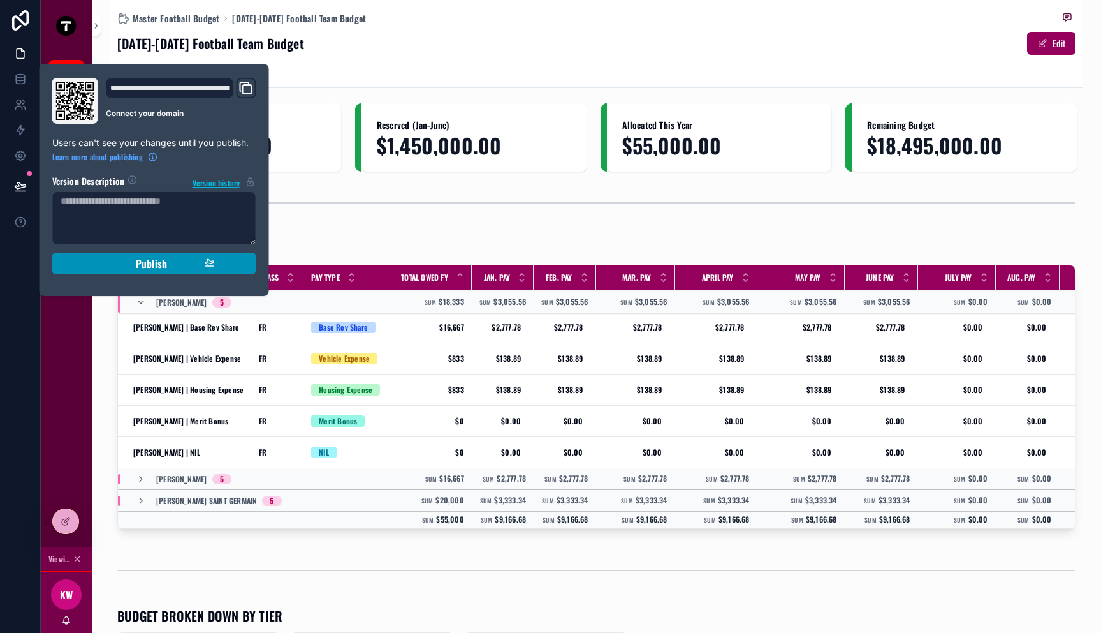
click at [133, 263] on div "Publish" at bounding box center [154, 263] width 121 height 13
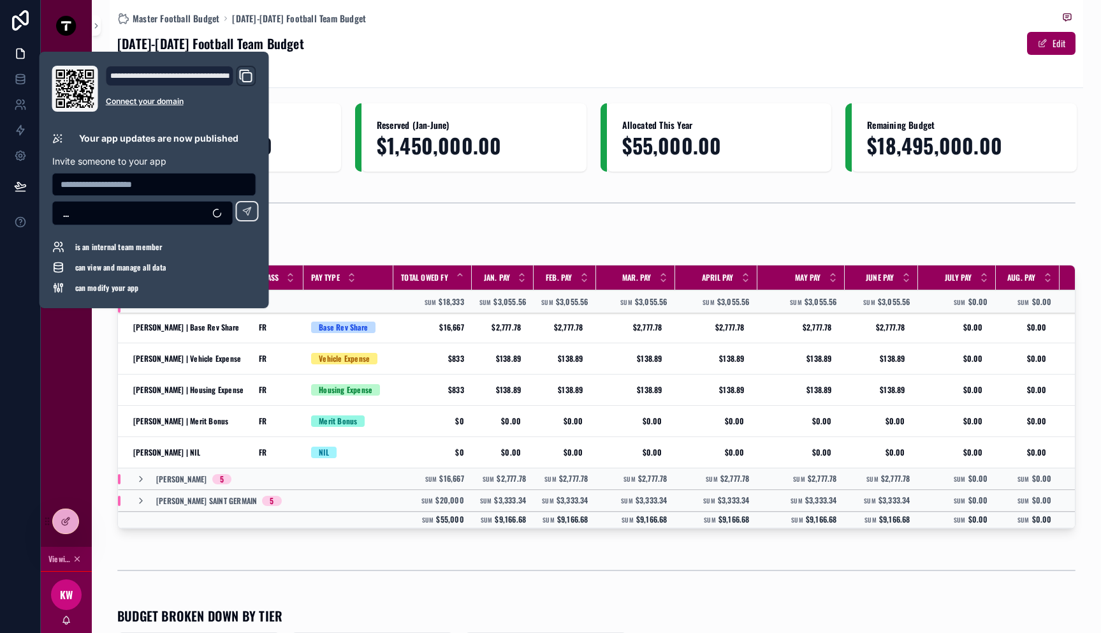
click at [388, 210] on div "scrollable content" at bounding box center [596, 203] width 958 height 32
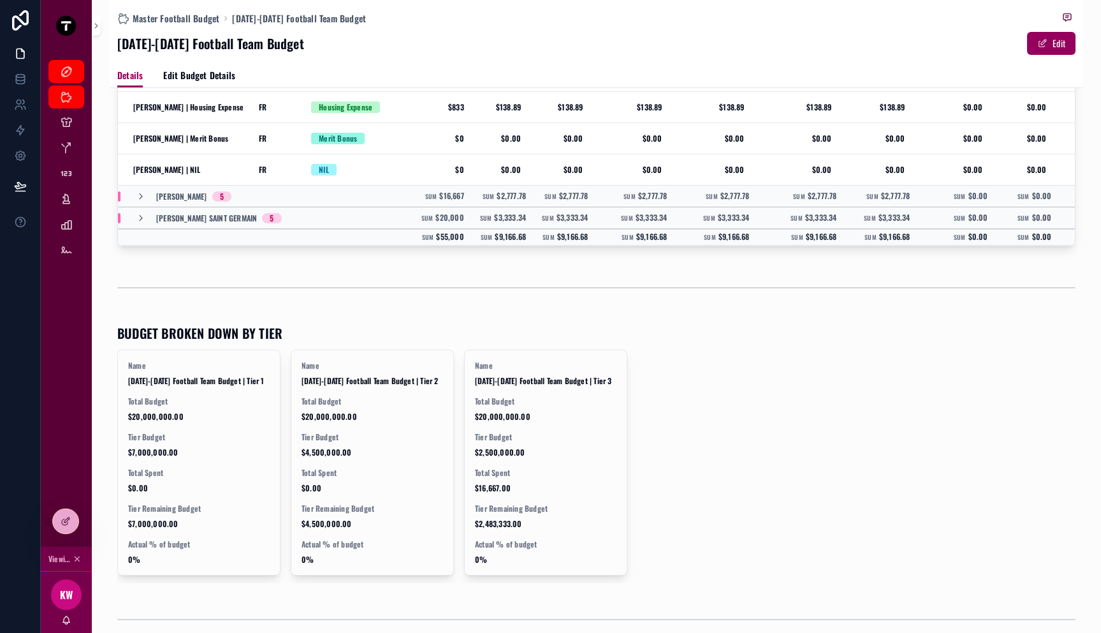
click at [465, 295] on div "scrollable content" at bounding box center [596, 288] width 958 height 32
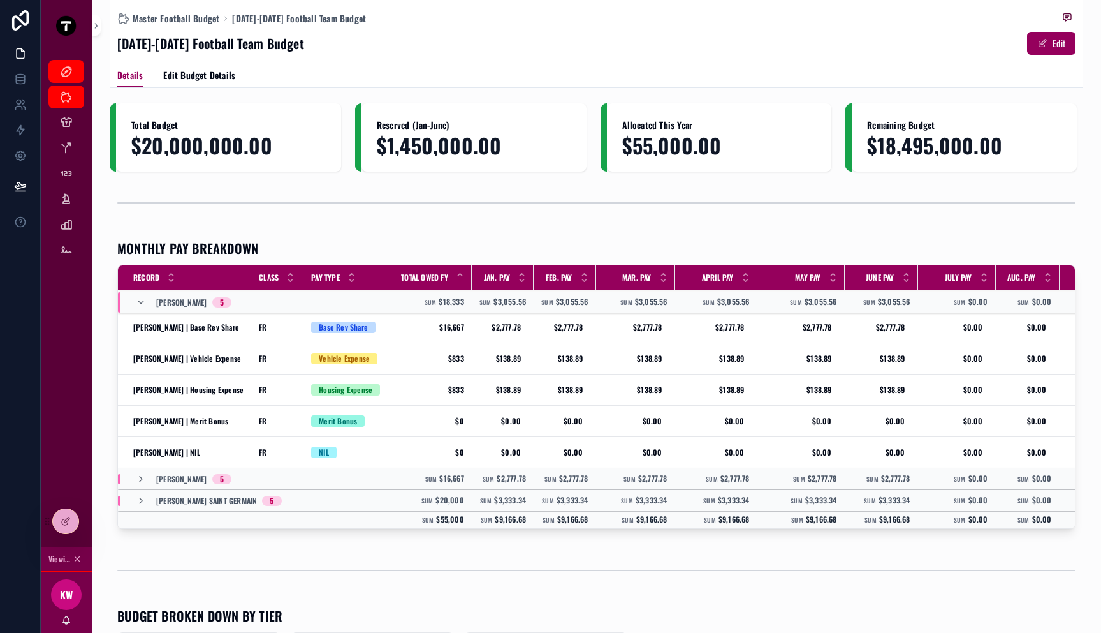
click at [636, 234] on div "MONTHLY PAY BREAKDOWN Record Class Pay Type Total Owed FY Jan. Pay Feb. Pay Mar…" at bounding box center [597, 386] width 974 height 305
click at [414, 222] on div "scrollable content" at bounding box center [597, 203] width 974 height 42
click at [144, 479] on icon "scrollable content" at bounding box center [141, 479] width 10 height 10
